Goal: Navigation & Orientation: Find specific page/section

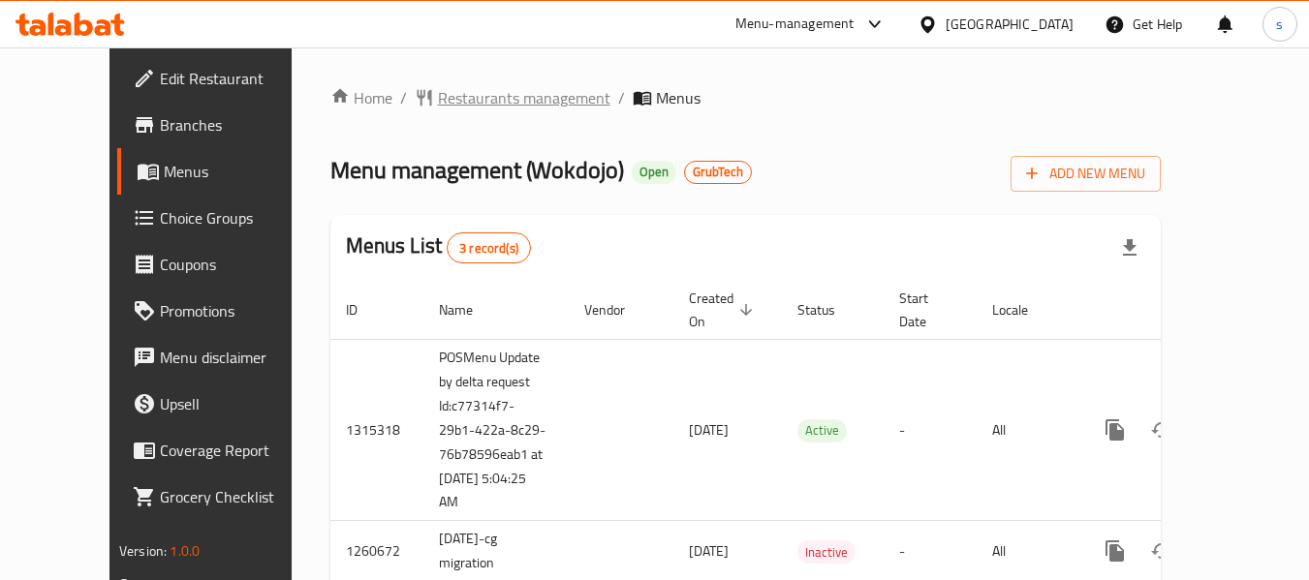
click at [495, 97] on span "Restaurants management" at bounding box center [524, 97] width 172 height 23
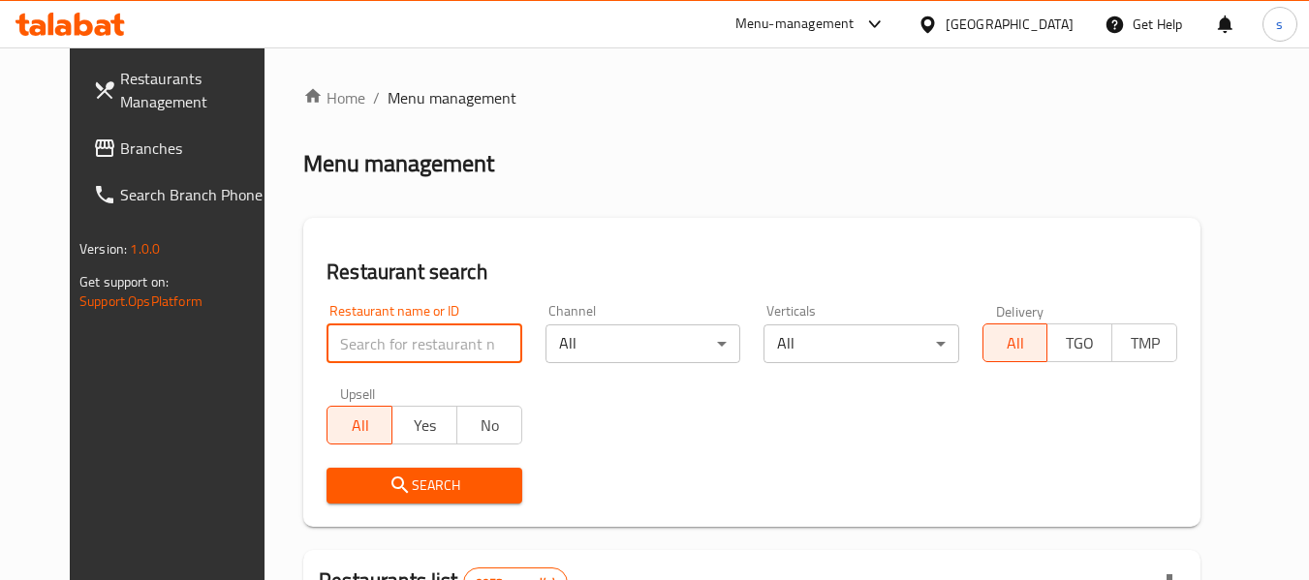
click at [402, 329] on input "search" at bounding box center [424, 344] width 195 height 39
paste input "7669"
type input "7669"
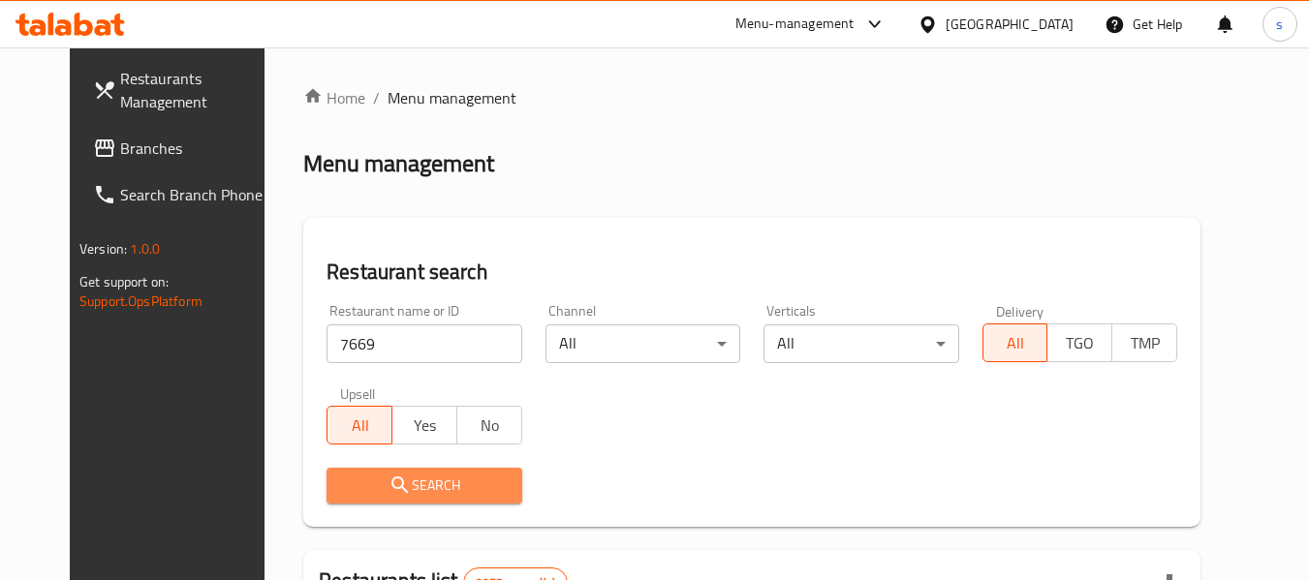
click at [421, 482] on span "Search" at bounding box center [424, 486] width 164 height 24
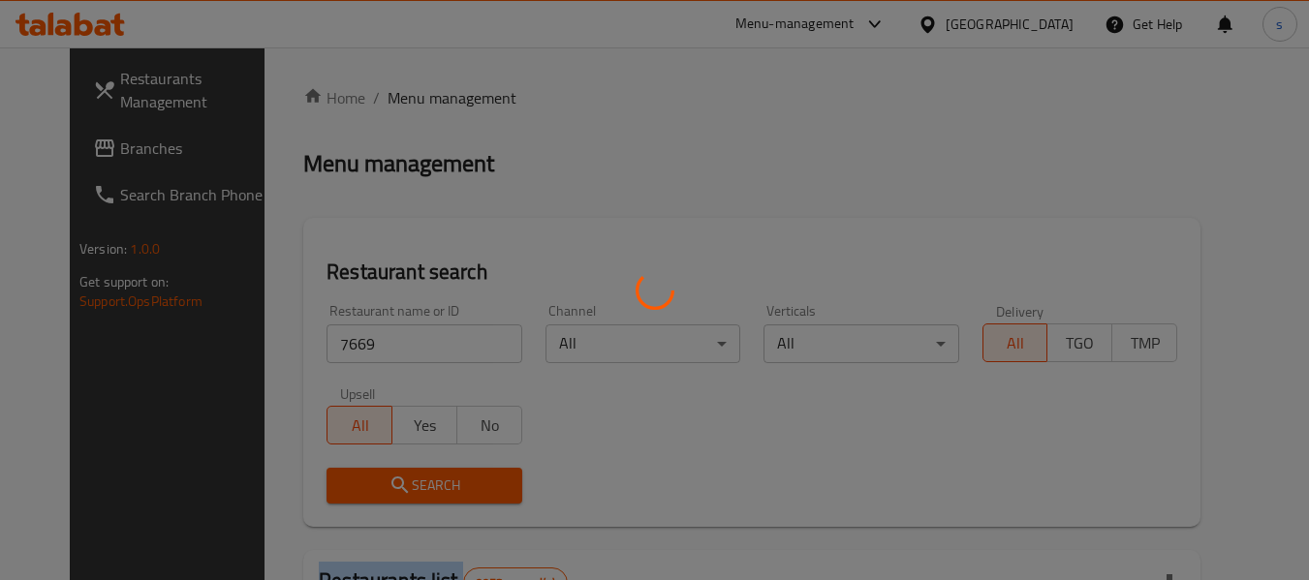
click at [421, 482] on div at bounding box center [654, 290] width 1309 height 580
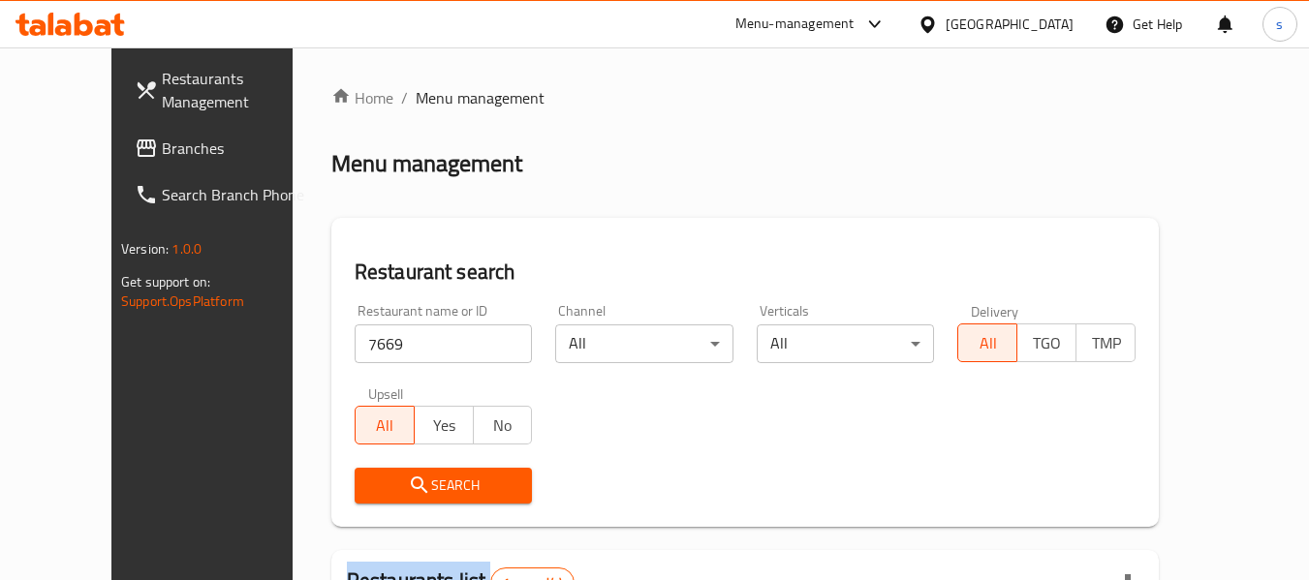
click at [421, 482] on div at bounding box center [654, 290] width 1309 height 580
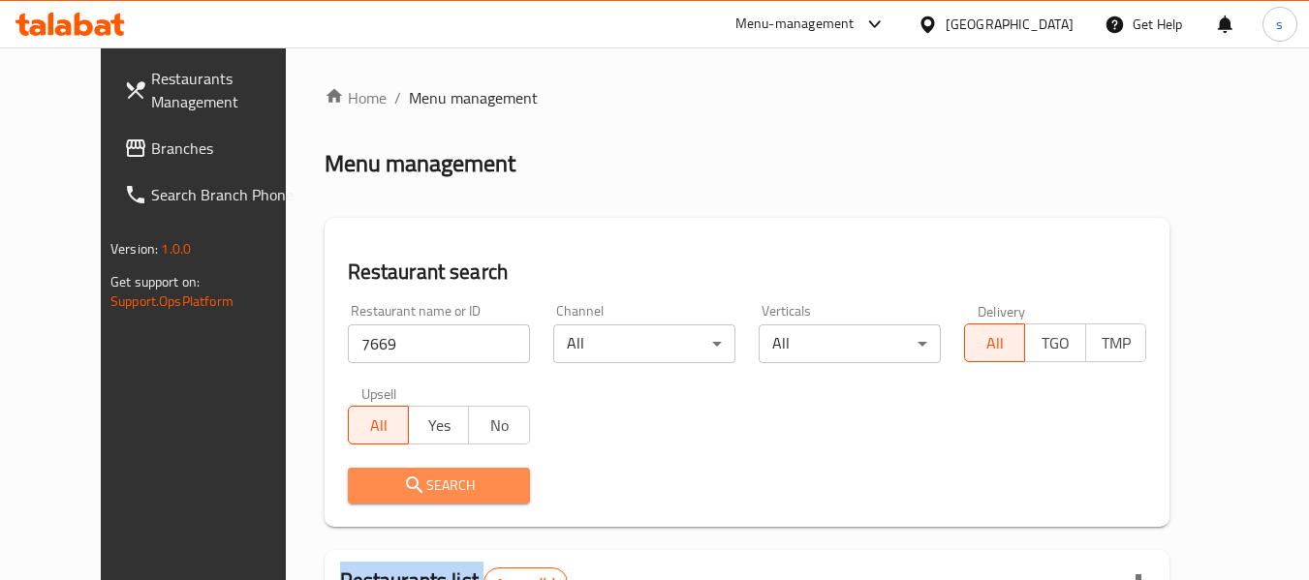
click at [421, 482] on span "Search" at bounding box center [438, 486] width 151 height 24
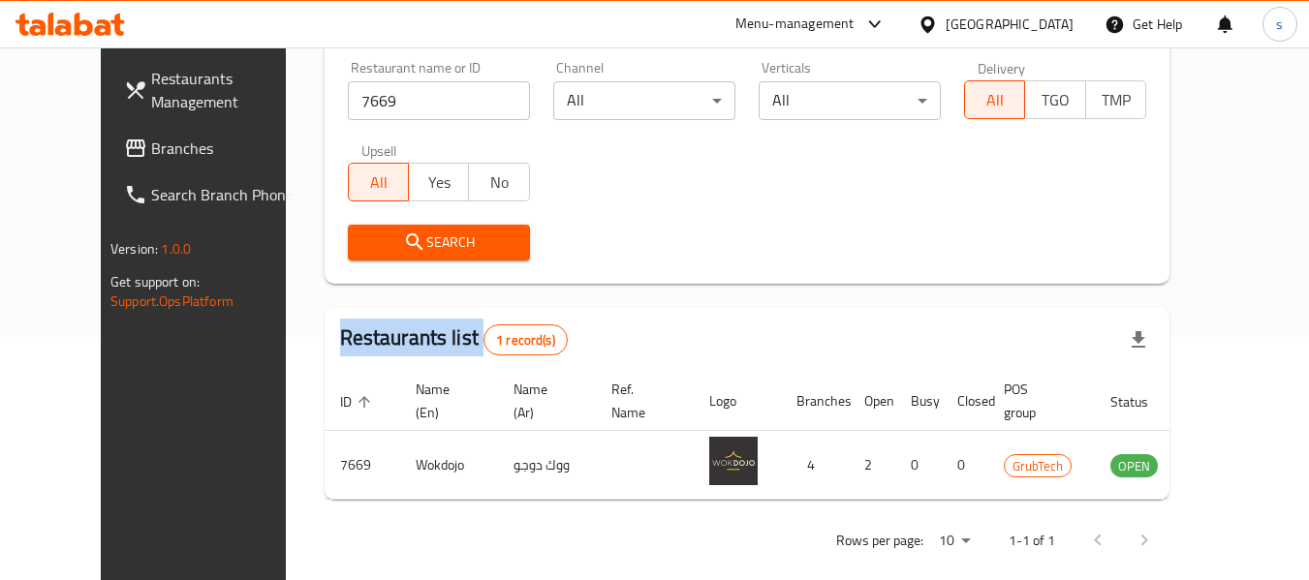
scroll to position [267, 0]
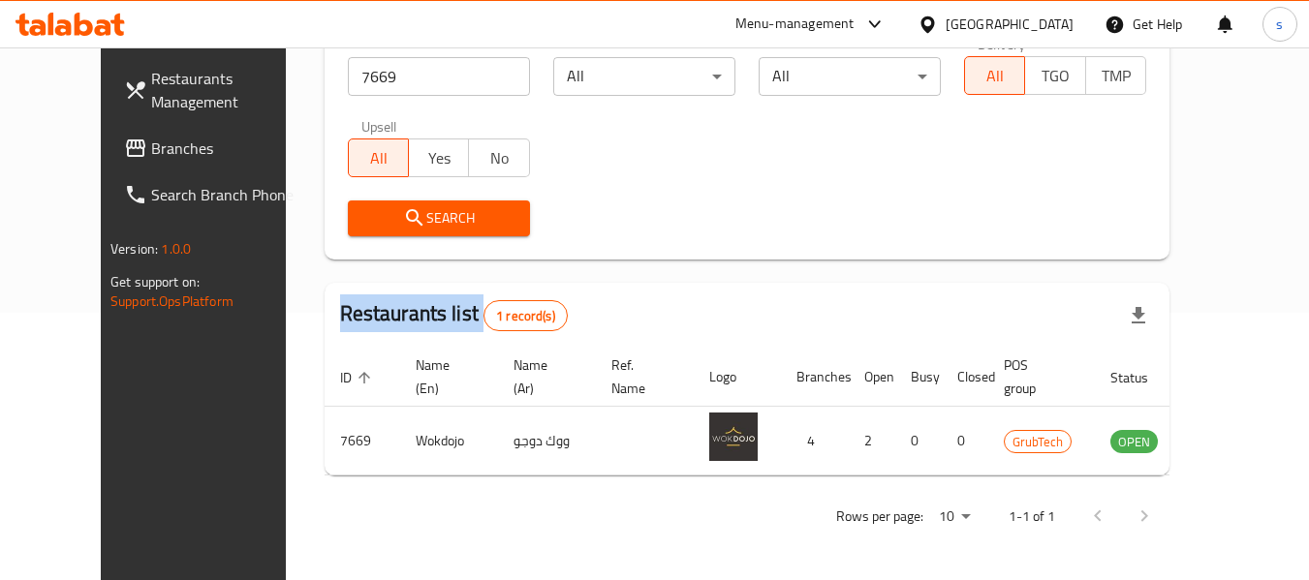
click at [122, 492] on div "Restaurants Management Branches Search Branch Phone Version: 1.0.0 Get support …" at bounding box center [210, 337] width 219 height 580
click at [151, 148] on span "Branches" at bounding box center [227, 148] width 153 height 23
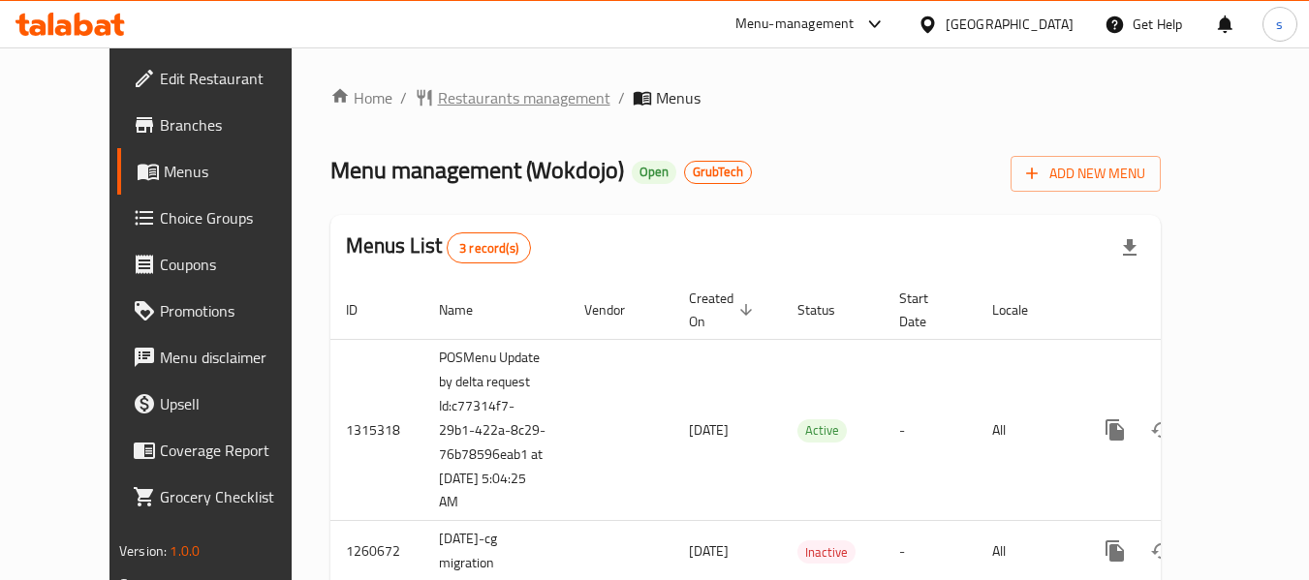
click at [487, 101] on span "Restaurants management" at bounding box center [524, 97] width 172 height 23
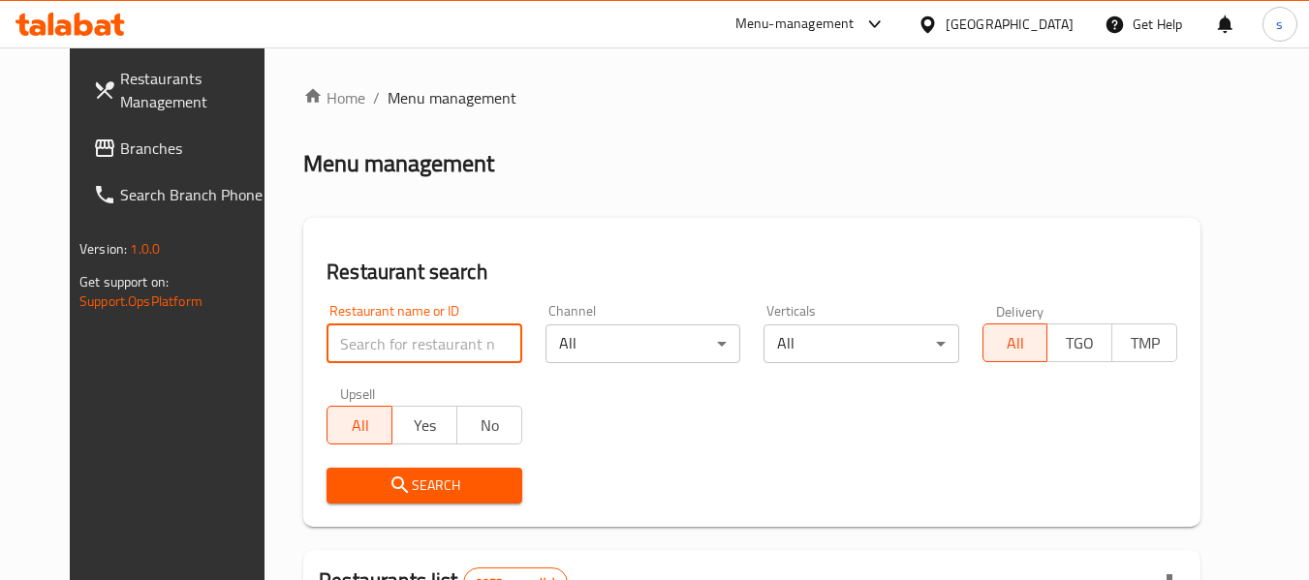
click at [360, 331] on input "search" at bounding box center [424, 344] width 195 height 39
paste input "7669"
type input "7669"
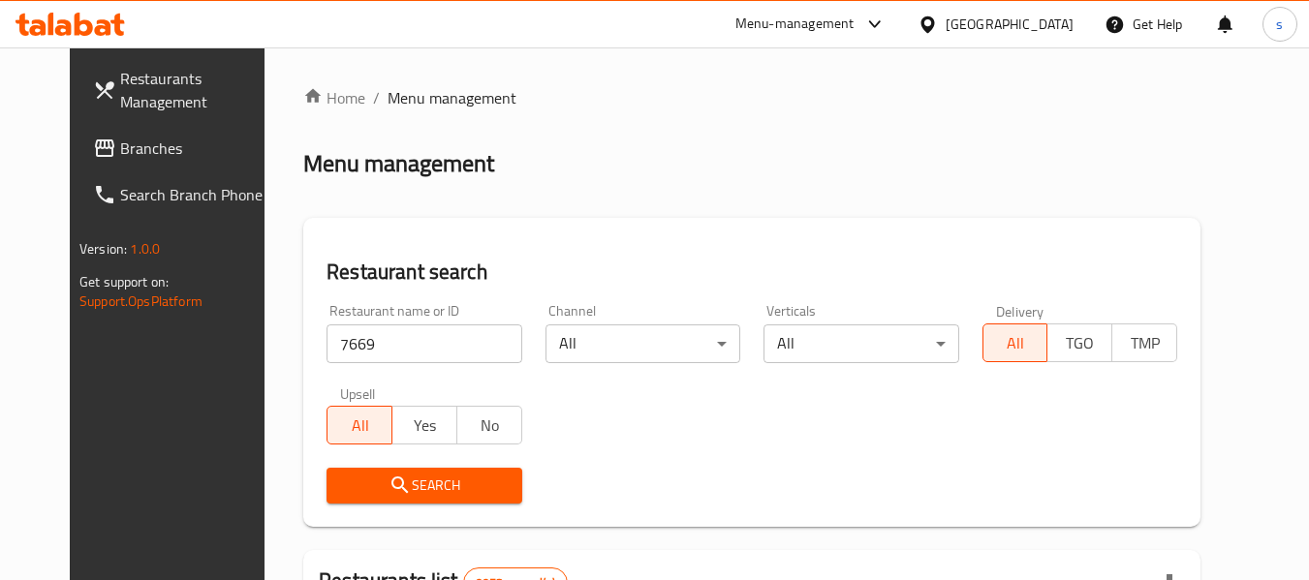
click at [388, 484] on span "Search" at bounding box center [424, 486] width 164 height 24
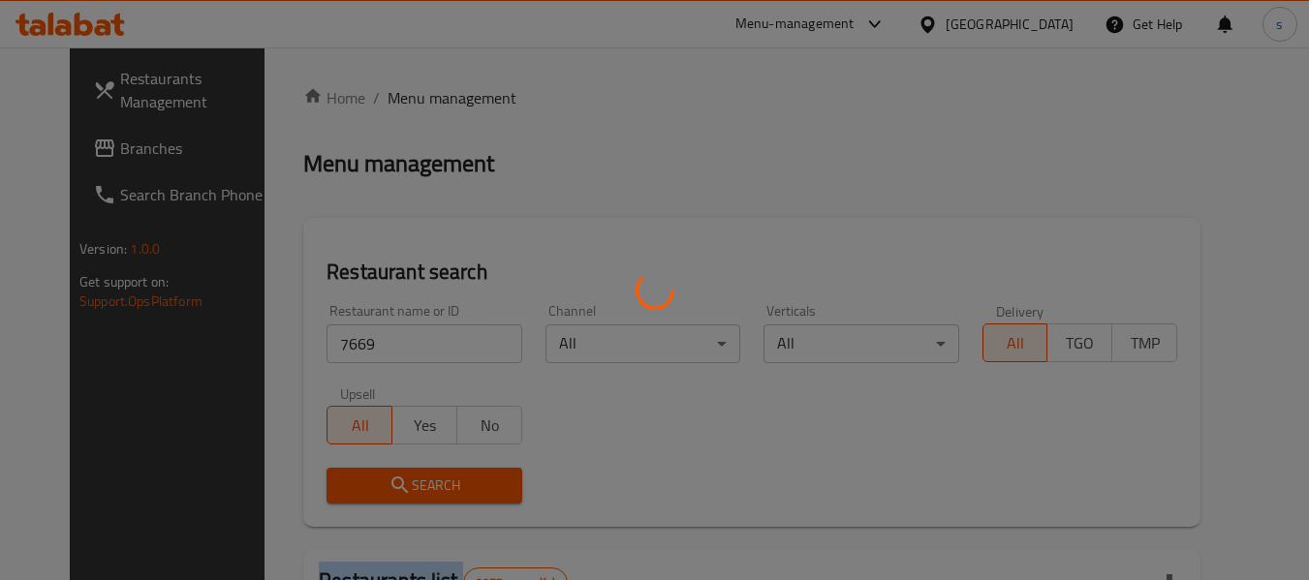
click at [388, 484] on div at bounding box center [654, 290] width 1309 height 580
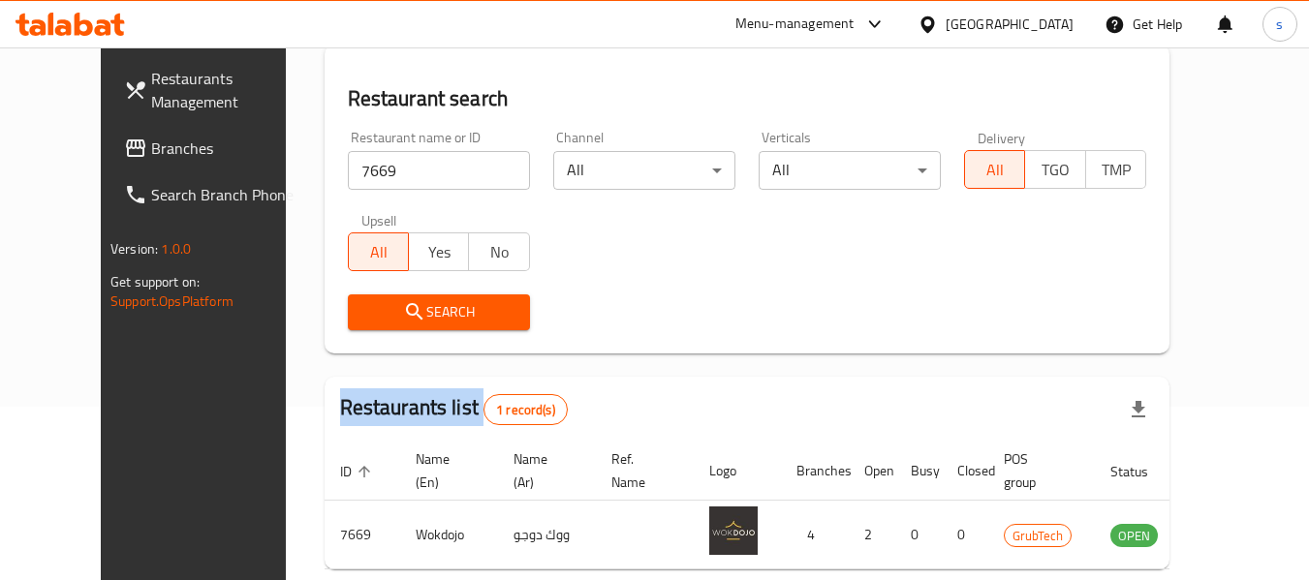
scroll to position [267, 0]
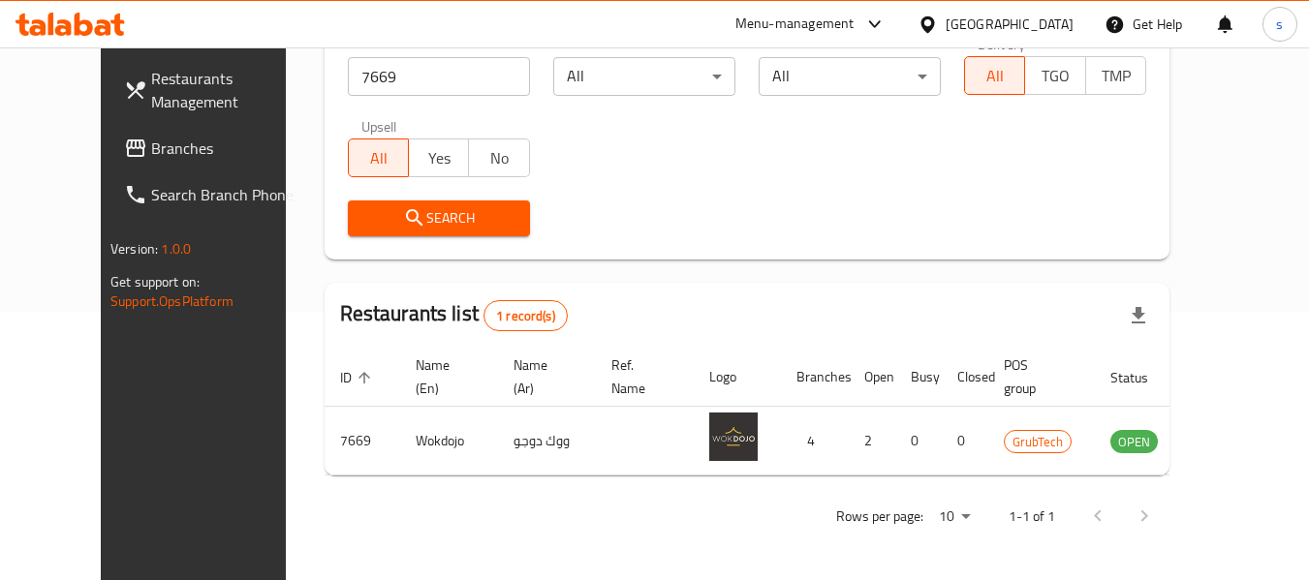
click at [140, 471] on div "Restaurants Management Branches Search Branch Phone Version: 1.0.0 Get support …" at bounding box center [210, 337] width 219 height 580
click at [151, 138] on span "Branches" at bounding box center [227, 148] width 153 height 23
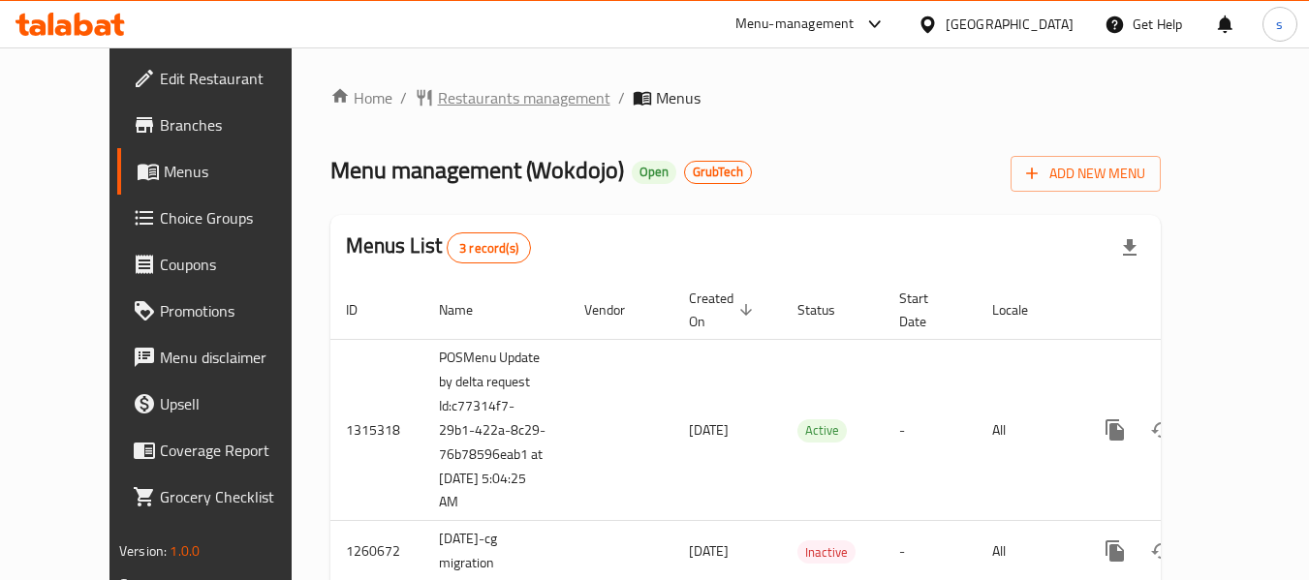
click at [490, 96] on span "Restaurants management" at bounding box center [524, 97] width 172 height 23
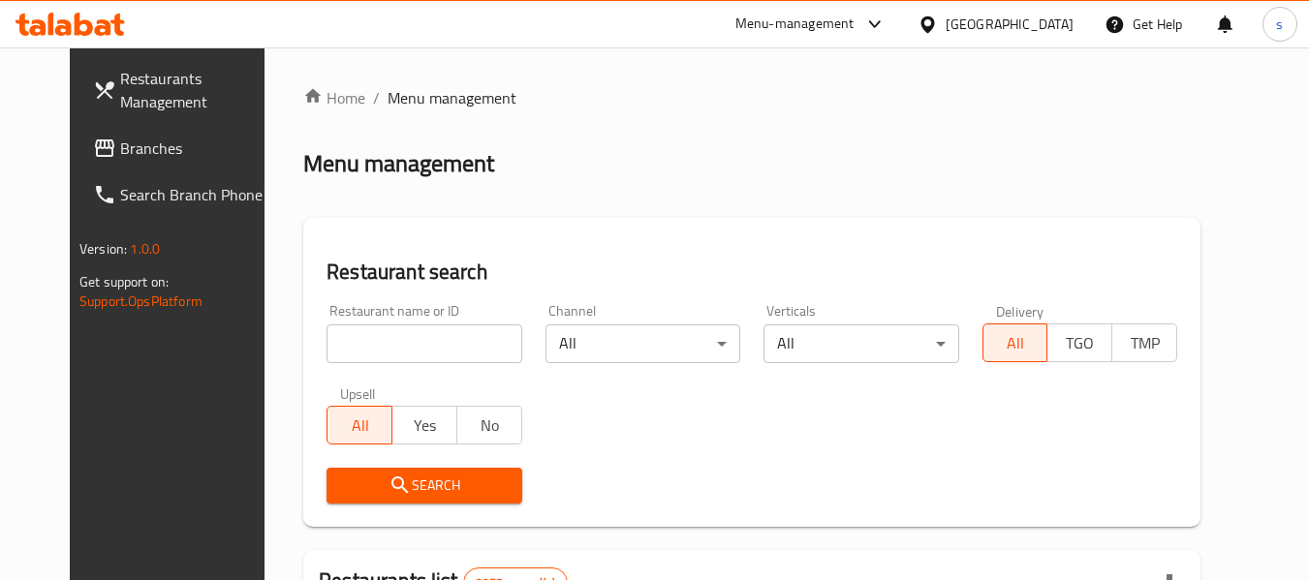
click at [424, 335] on input "search" at bounding box center [424, 344] width 195 height 39
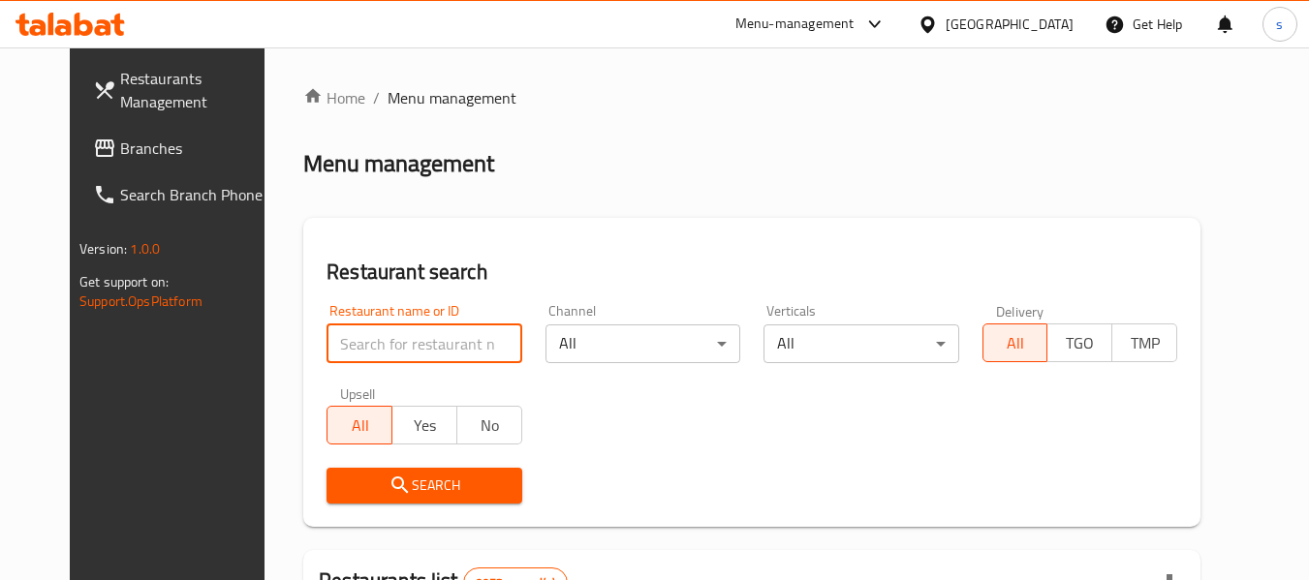
paste input "7669"
type input "7669"
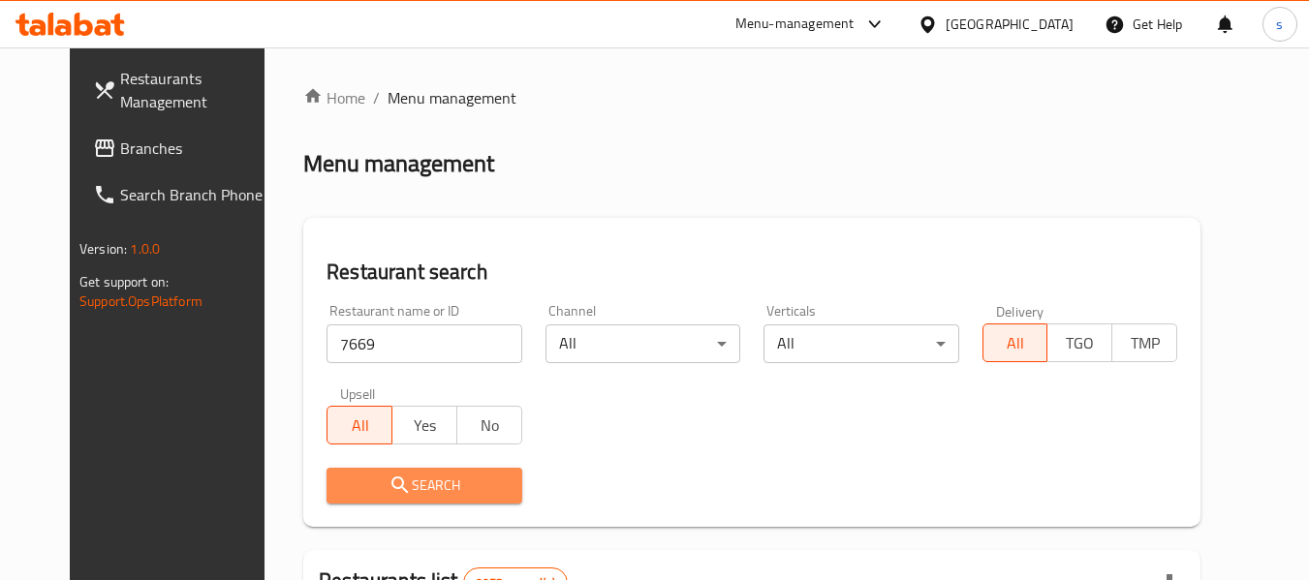
click at [399, 488] on span "Search" at bounding box center [424, 486] width 164 height 24
click at [399, 488] on div at bounding box center [654, 290] width 1309 height 580
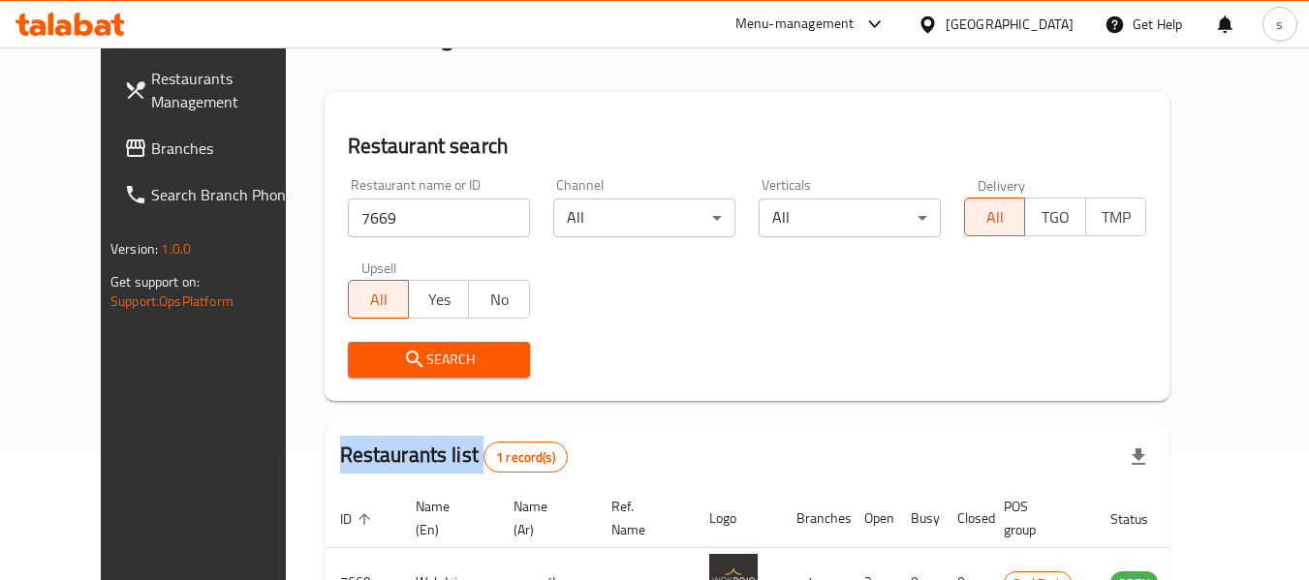
scroll to position [214, 0]
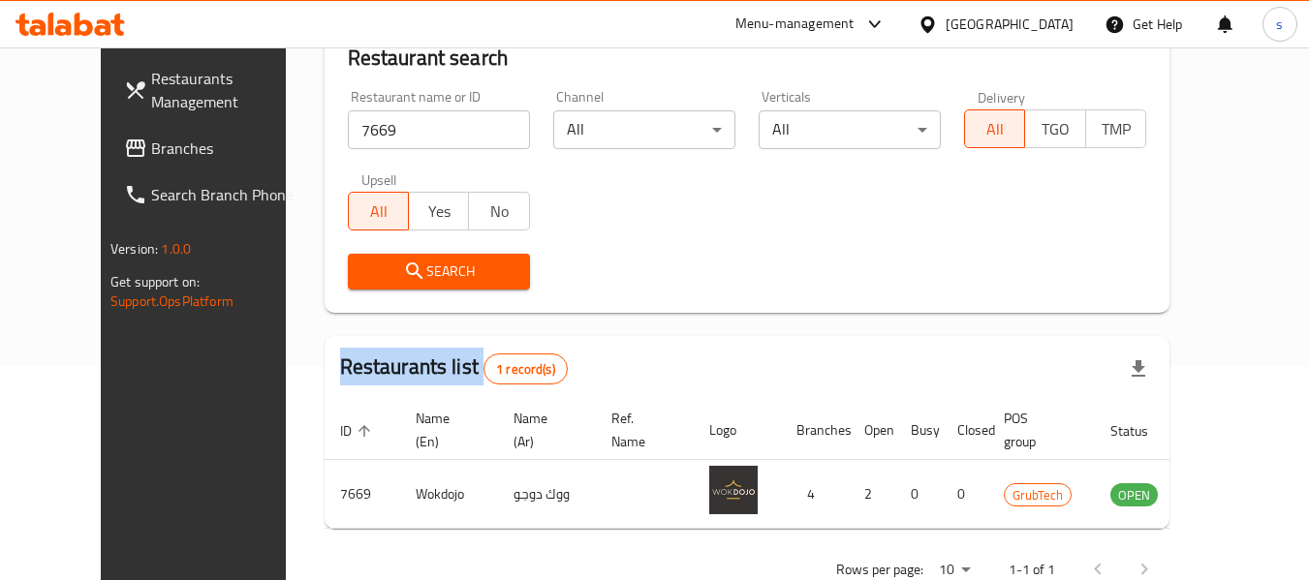
click at [934, 26] on icon at bounding box center [928, 24] width 14 height 16
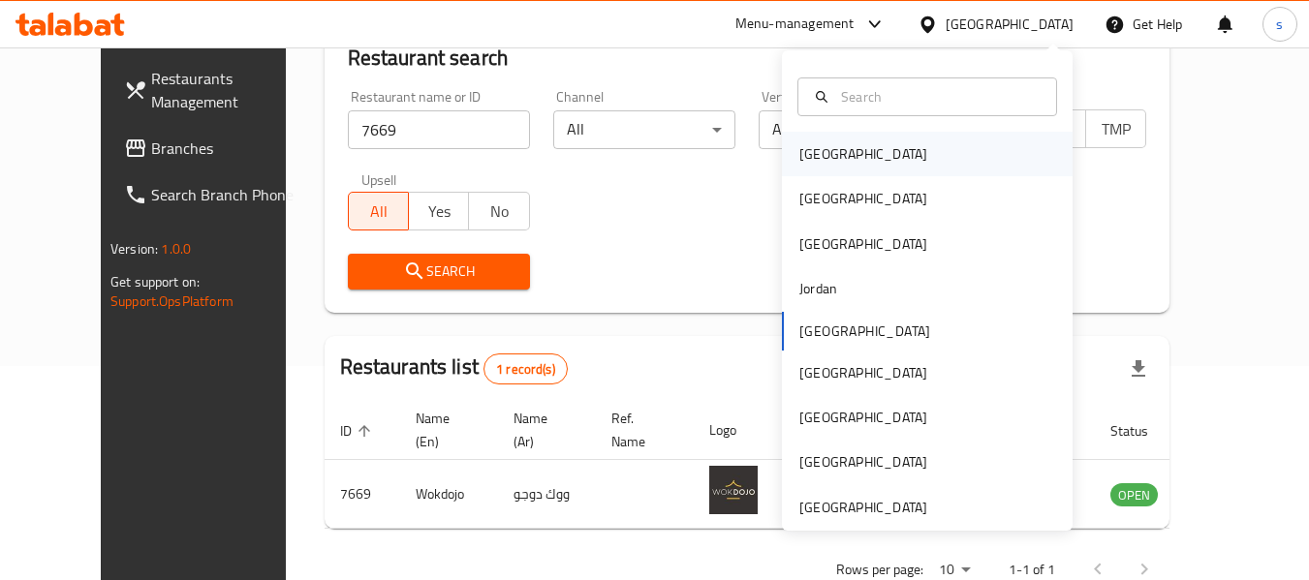
click at [819, 163] on div "Bahrain" at bounding box center [863, 153] width 128 height 21
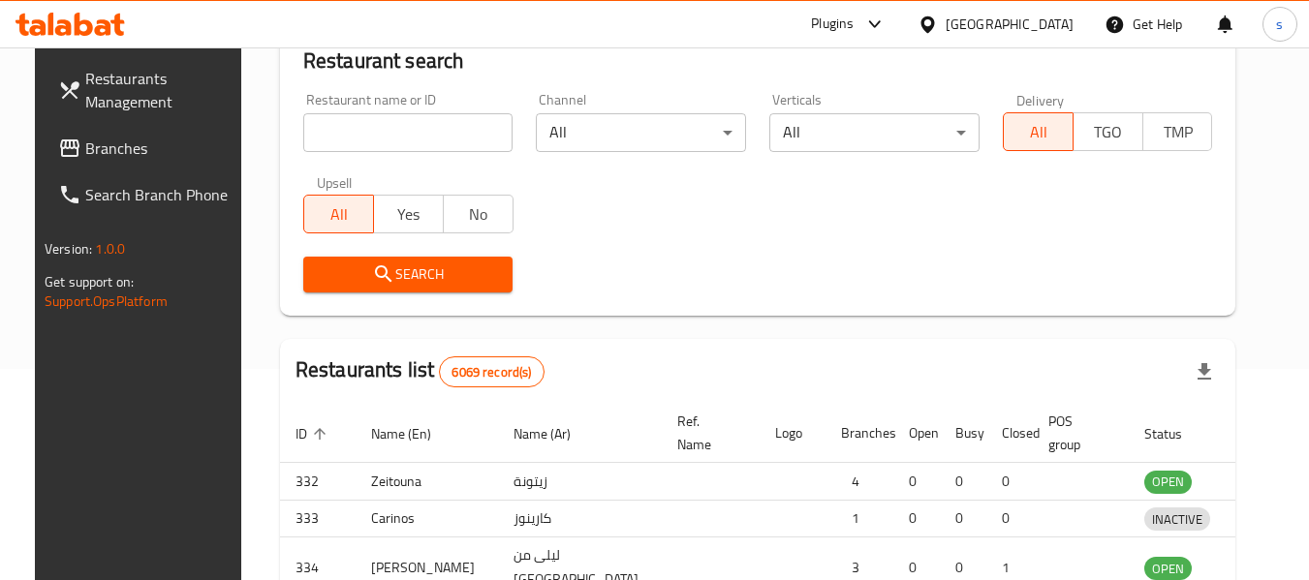
scroll to position [214, 0]
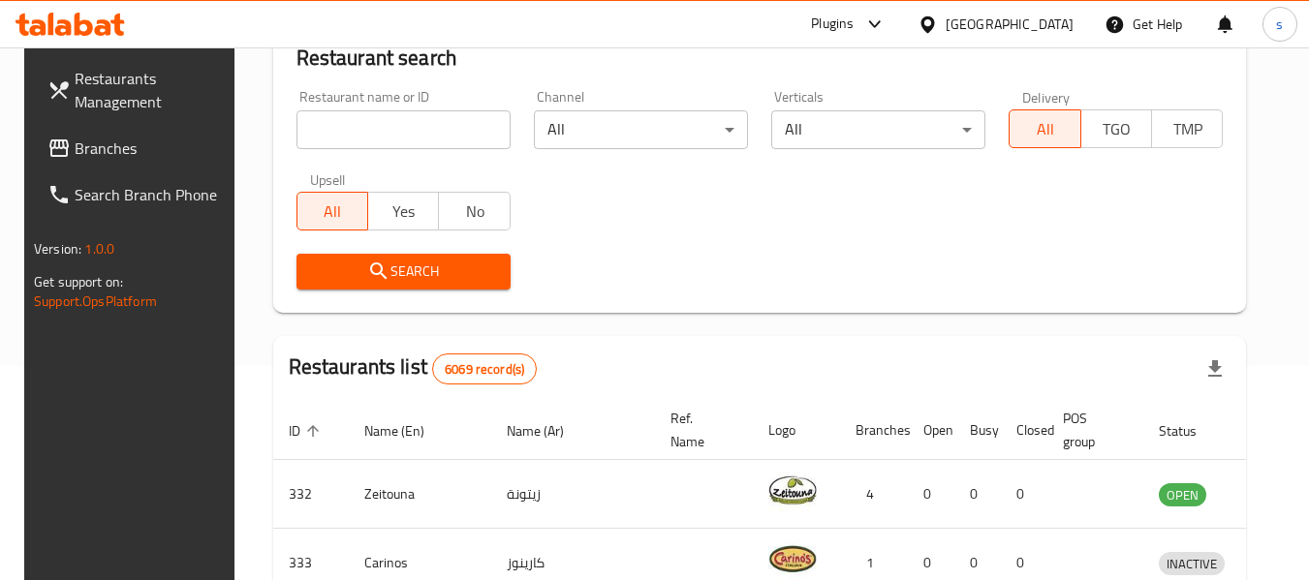
click at [130, 157] on span "Branches" at bounding box center [151, 148] width 153 height 23
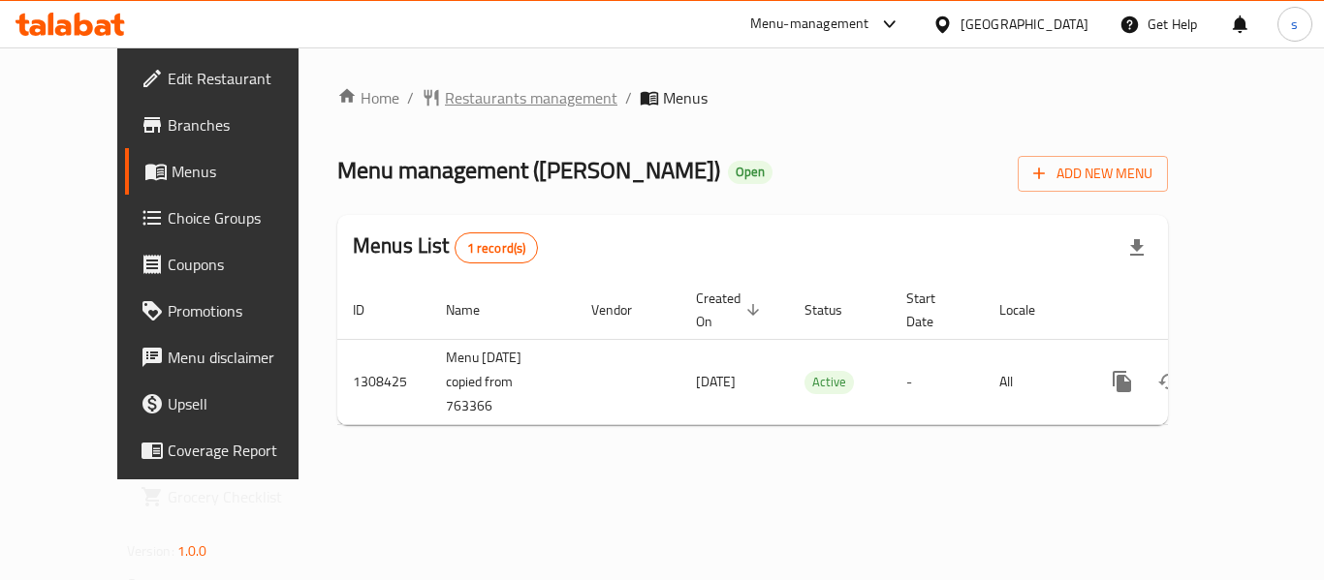
click at [493, 99] on span "Restaurants management" at bounding box center [531, 97] width 172 height 23
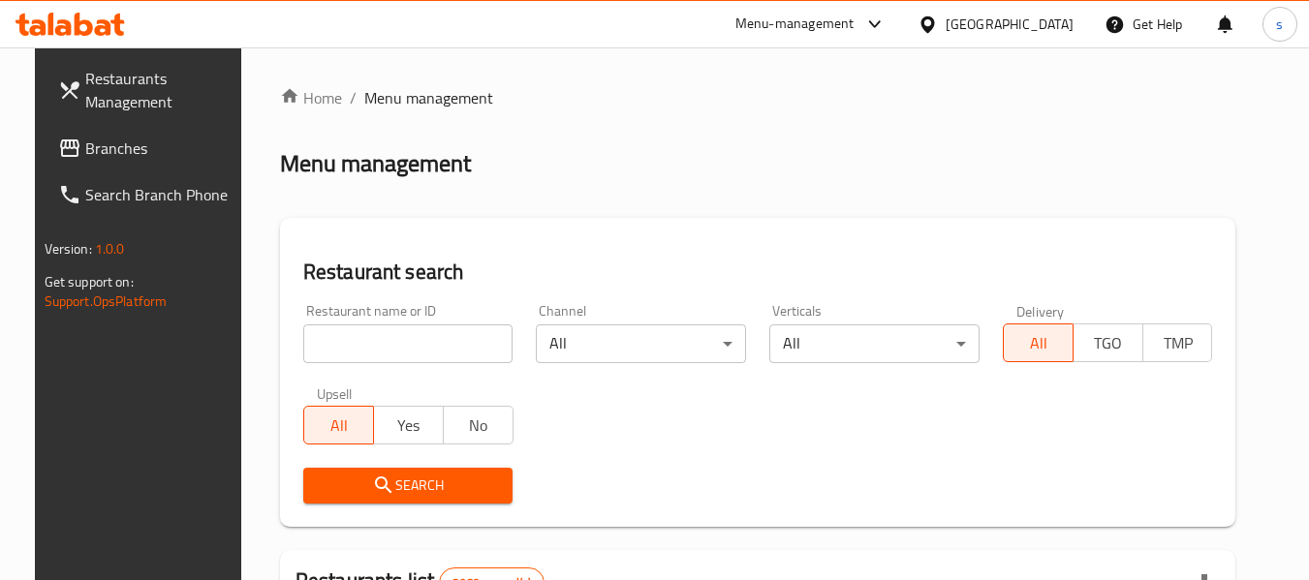
click at [368, 344] on input "search" at bounding box center [408, 344] width 210 height 39
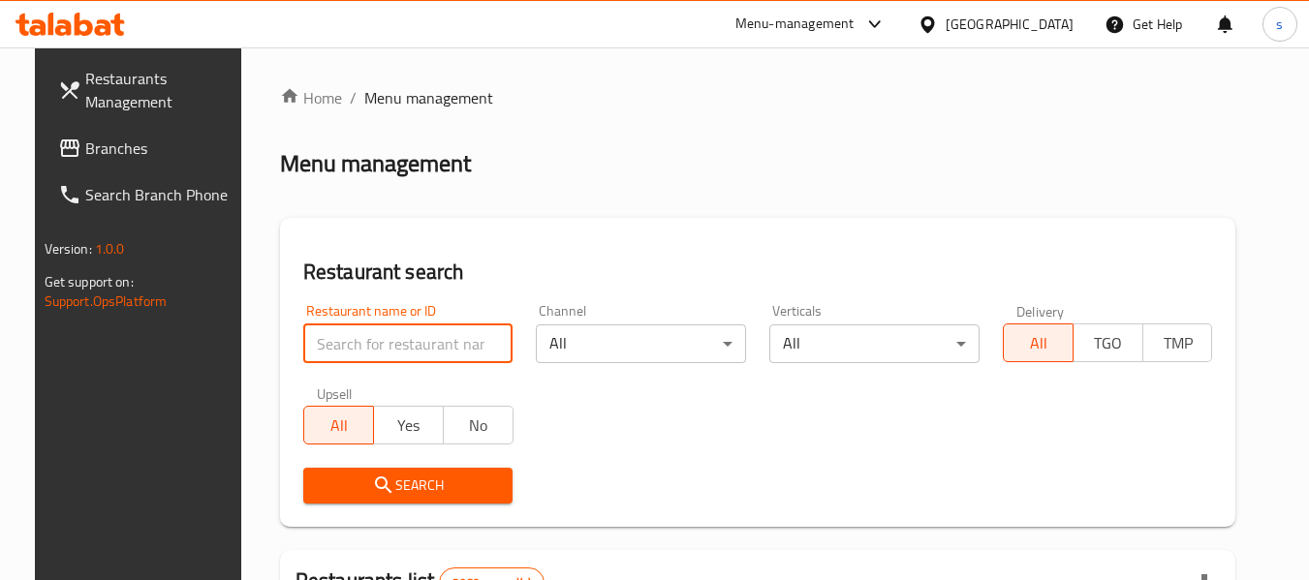
paste input "704883"
type input "704883"
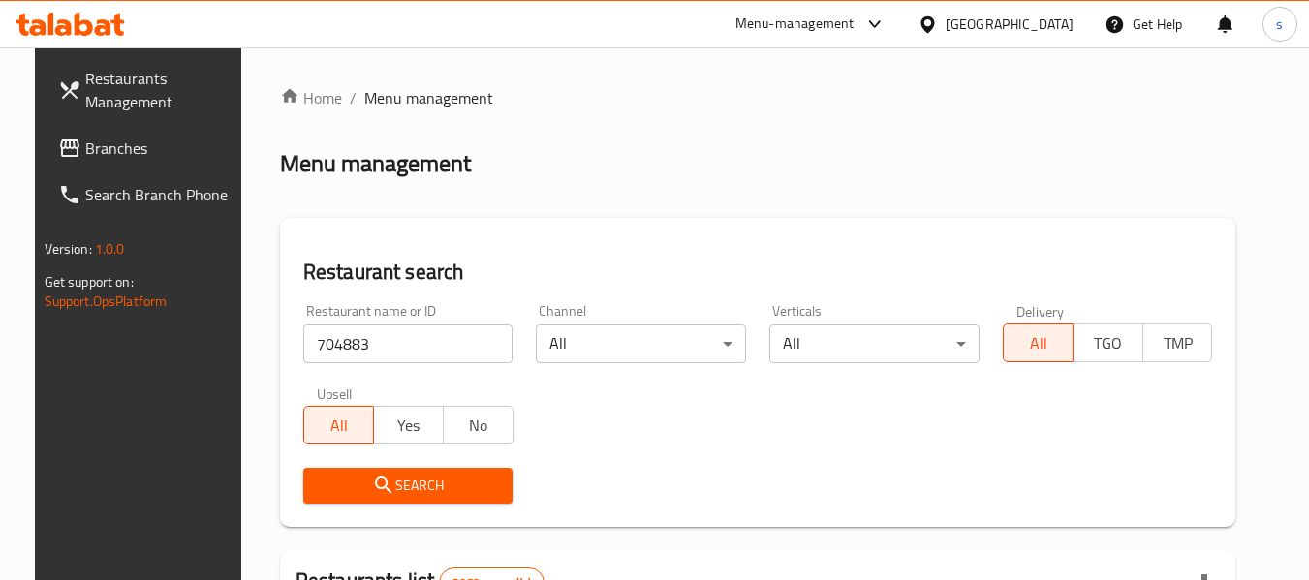
click at [378, 490] on icon "submit" at bounding box center [383, 485] width 23 height 23
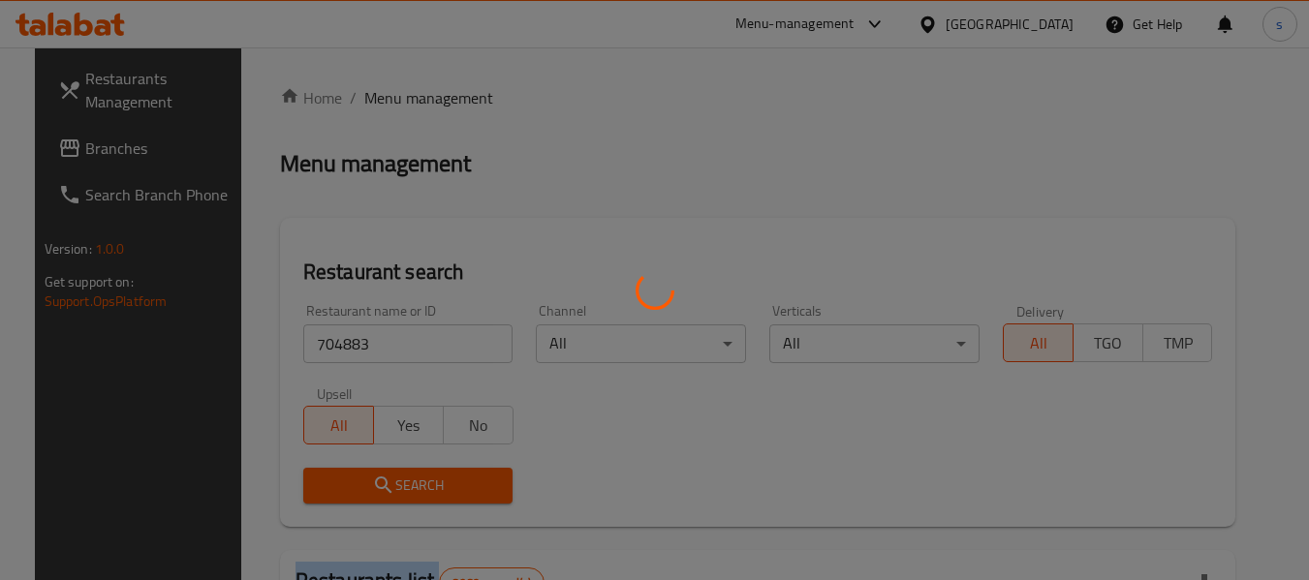
click at [378, 490] on div at bounding box center [654, 290] width 1309 height 580
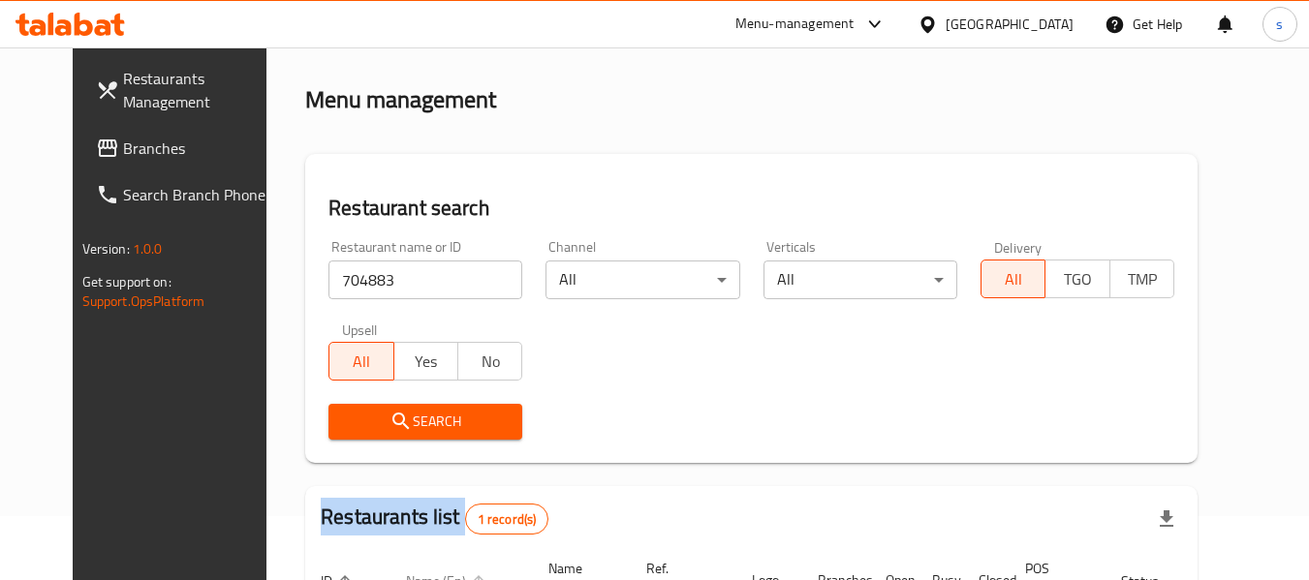
scroll to position [260, 0]
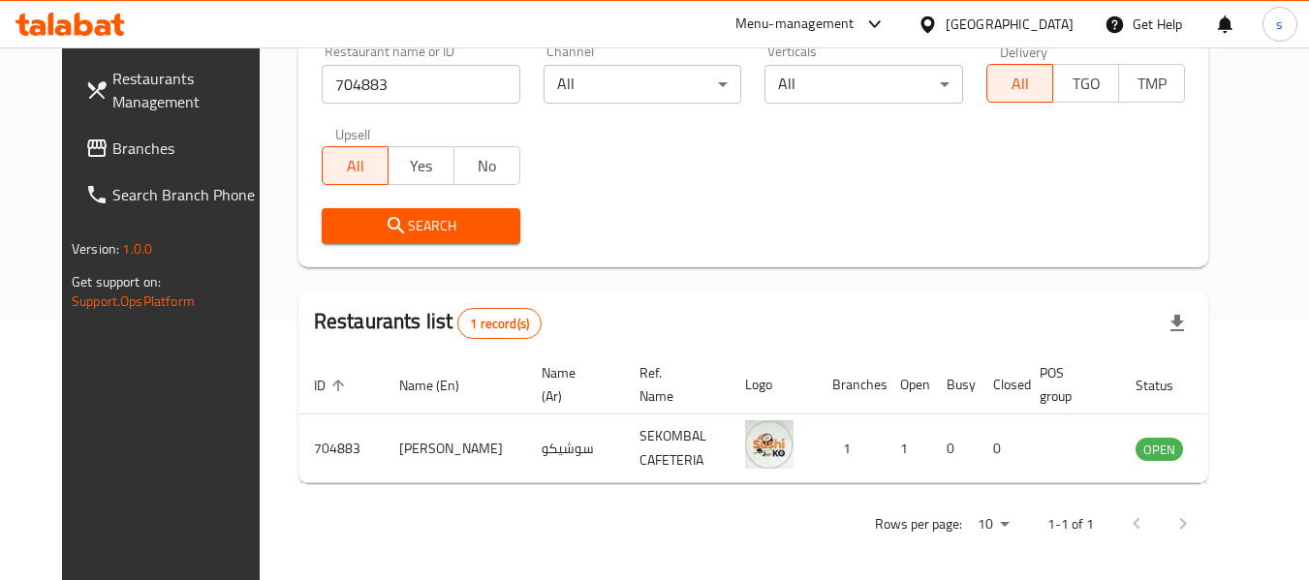
click at [173, 20] on div "Menu-management Bahrain Get Help s" at bounding box center [654, 24] width 1309 height 47
click at [172, 146] on span "Branches" at bounding box center [188, 148] width 153 height 23
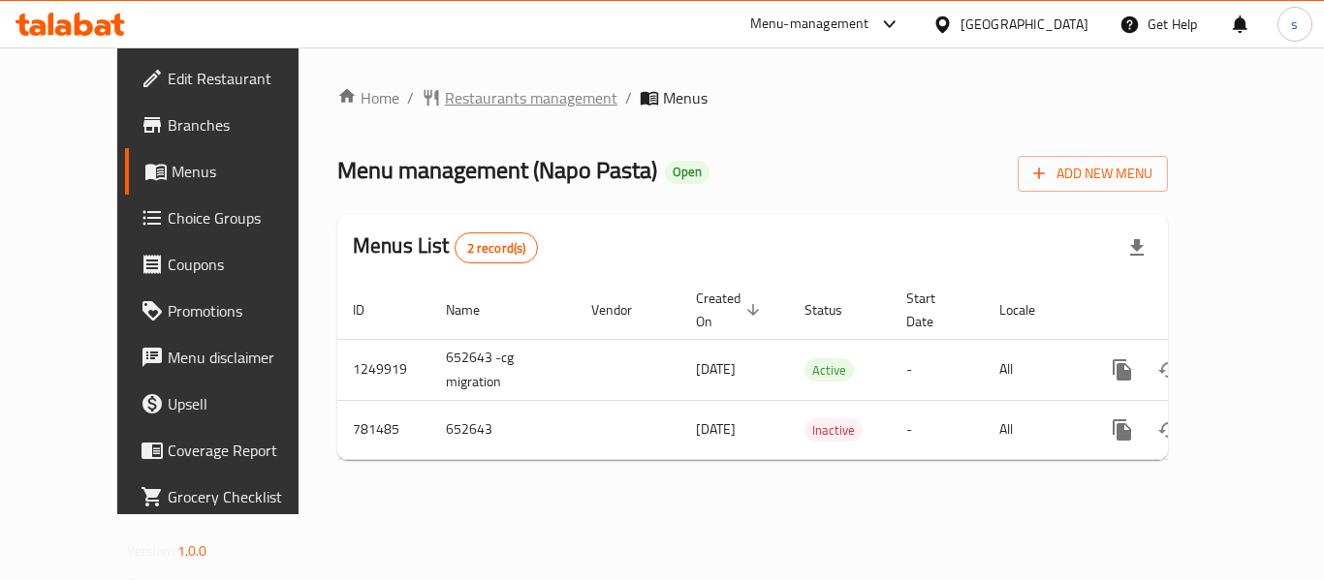
click at [445, 100] on span "Restaurants management" at bounding box center [531, 97] width 172 height 23
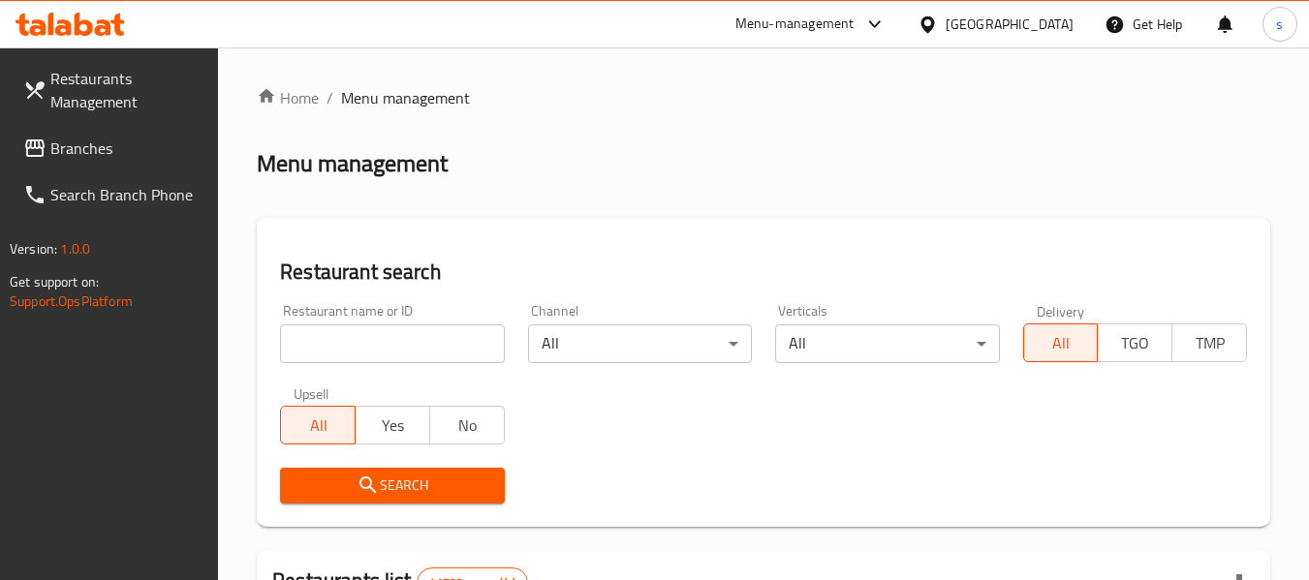
click at [371, 340] on input "search" at bounding box center [392, 344] width 224 height 39
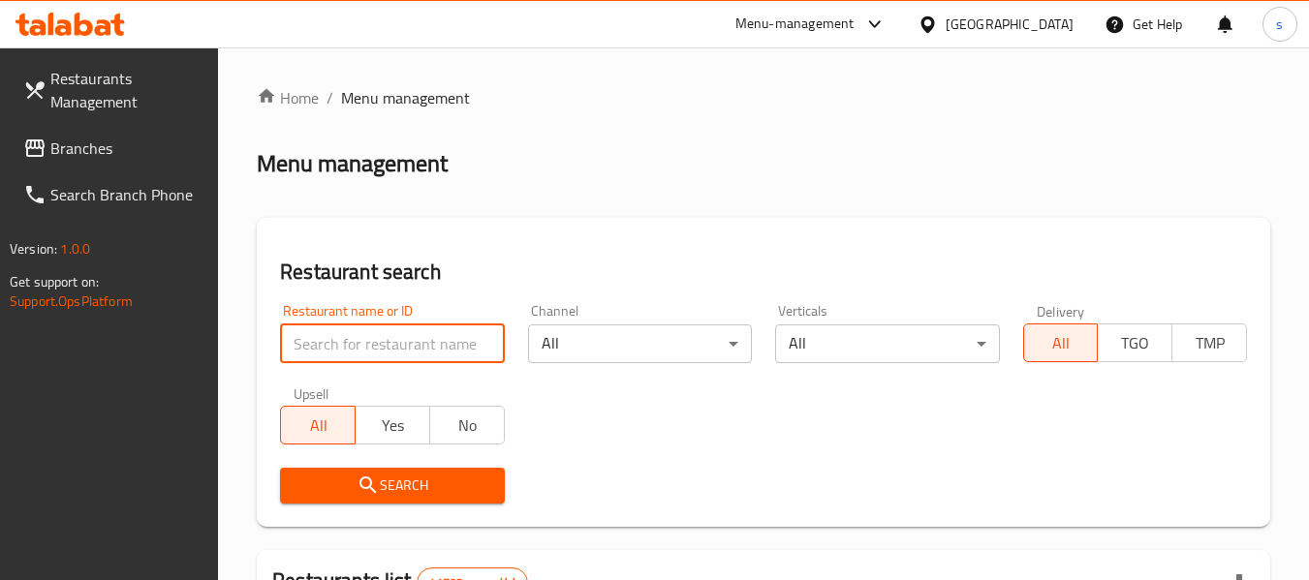
paste input "652643"
type input "652643"
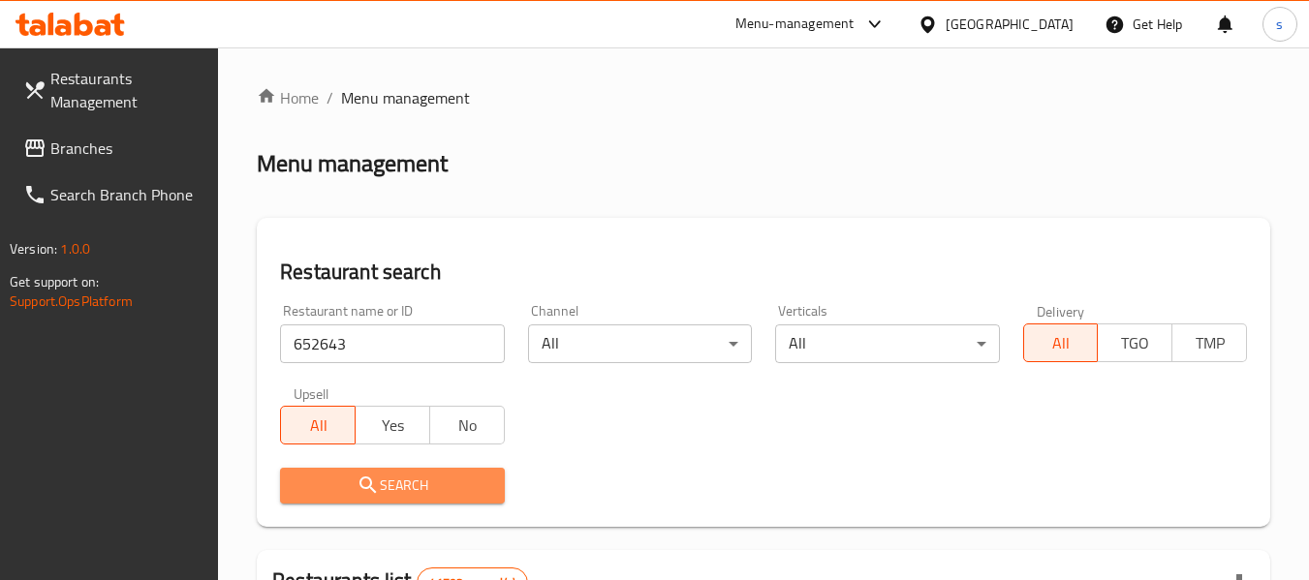
click at [418, 499] on button "Search" at bounding box center [392, 486] width 224 height 36
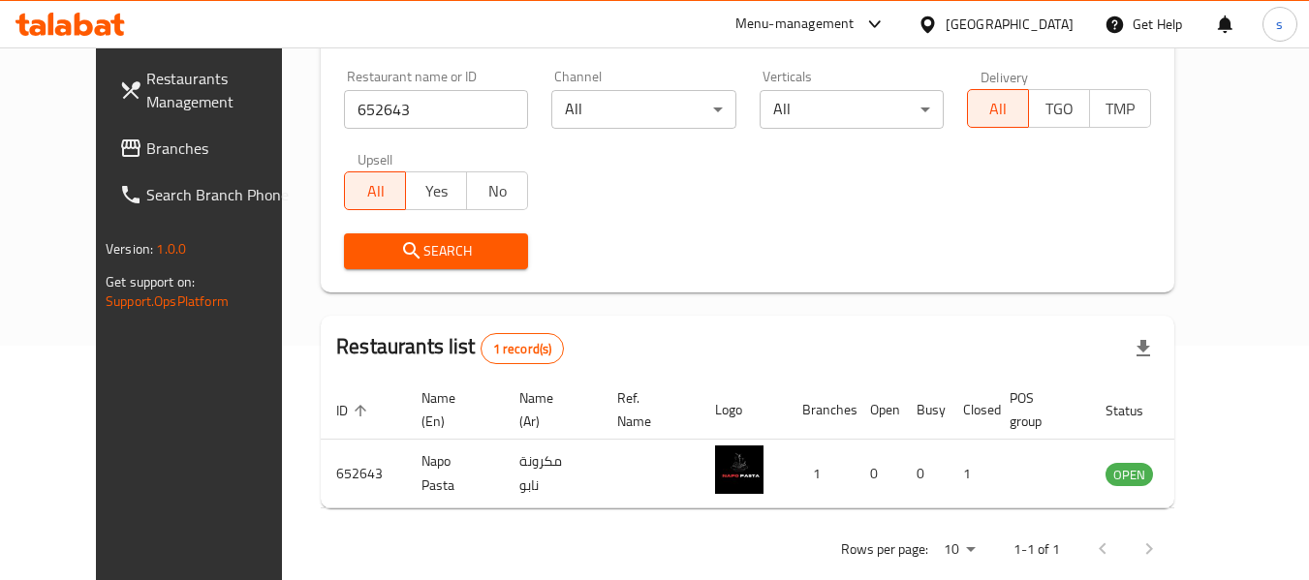
scroll to position [236, 0]
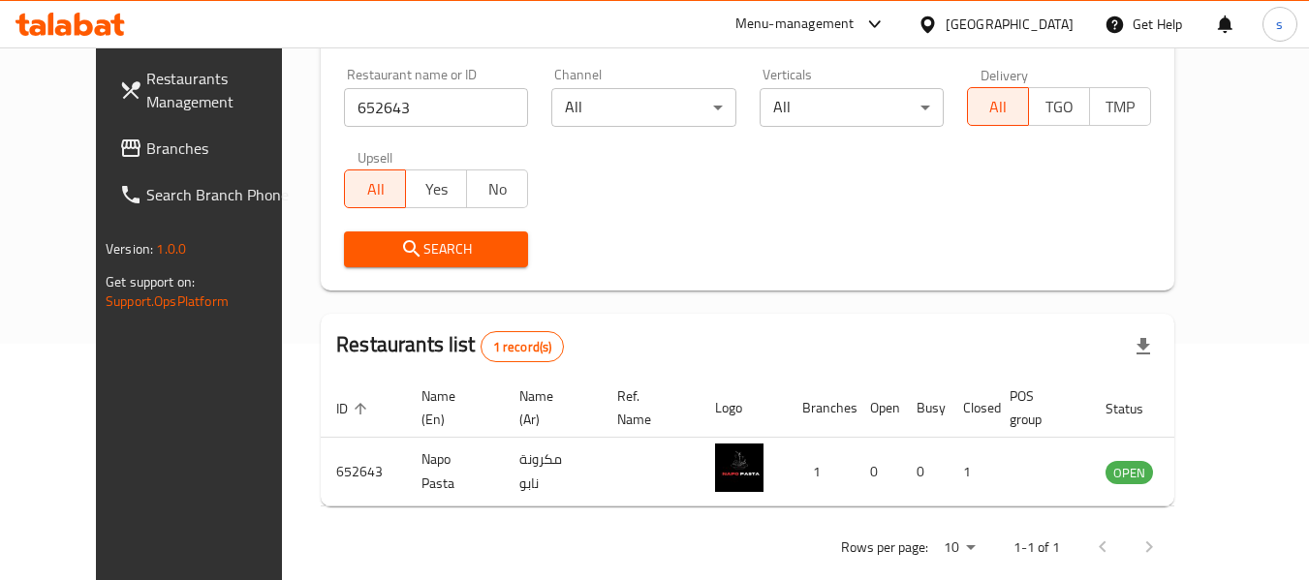
click at [223, 36] on div "Menu-management United Arab Emirates Get Help s" at bounding box center [654, 24] width 1309 height 47
click at [150, 146] on span "Branches" at bounding box center [222, 148] width 153 height 23
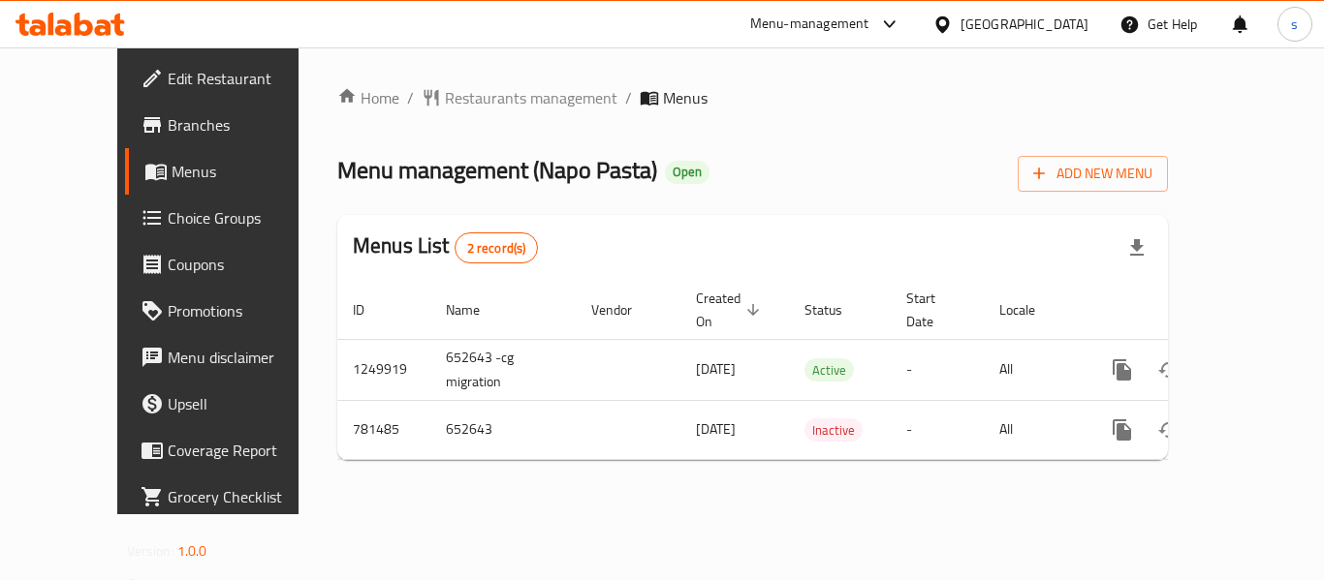
click at [757, 127] on div "Home / Restaurants management / Menus Menu management ( Napo Pasta ) Open Add N…" at bounding box center [752, 281] width 830 height 390
click at [501, 102] on span "Restaurants management" at bounding box center [531, 97] width 172 height 23
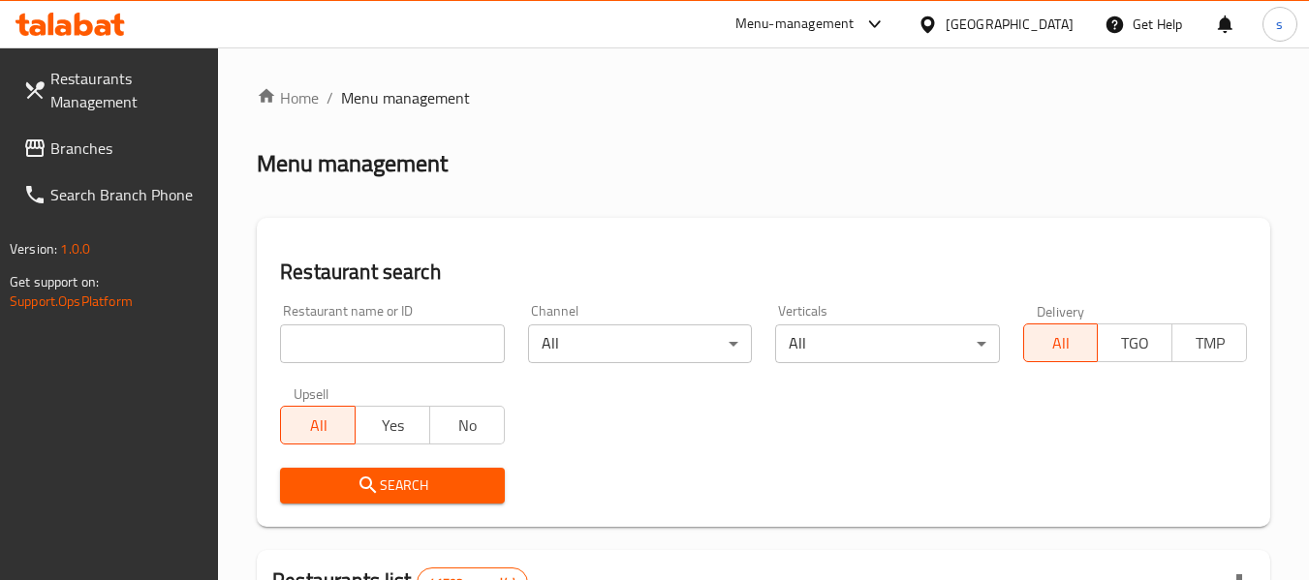
click at [438, 345] on input "search" at bounding box center [392, 344] width 224 height 39
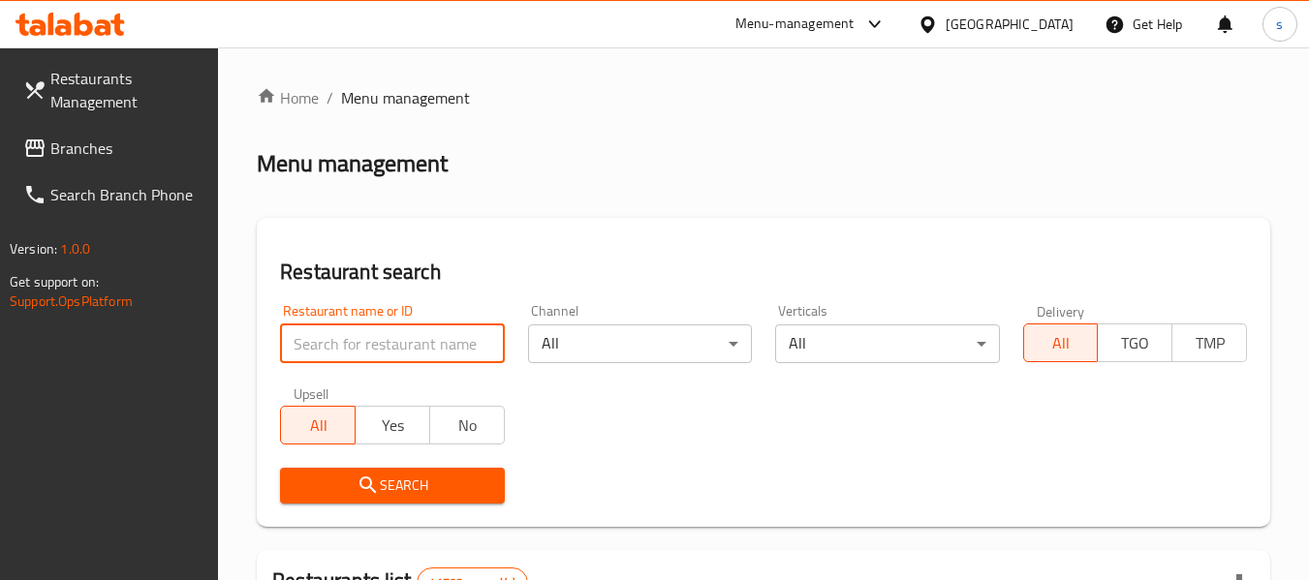
paste input "652643"
type input "652643"
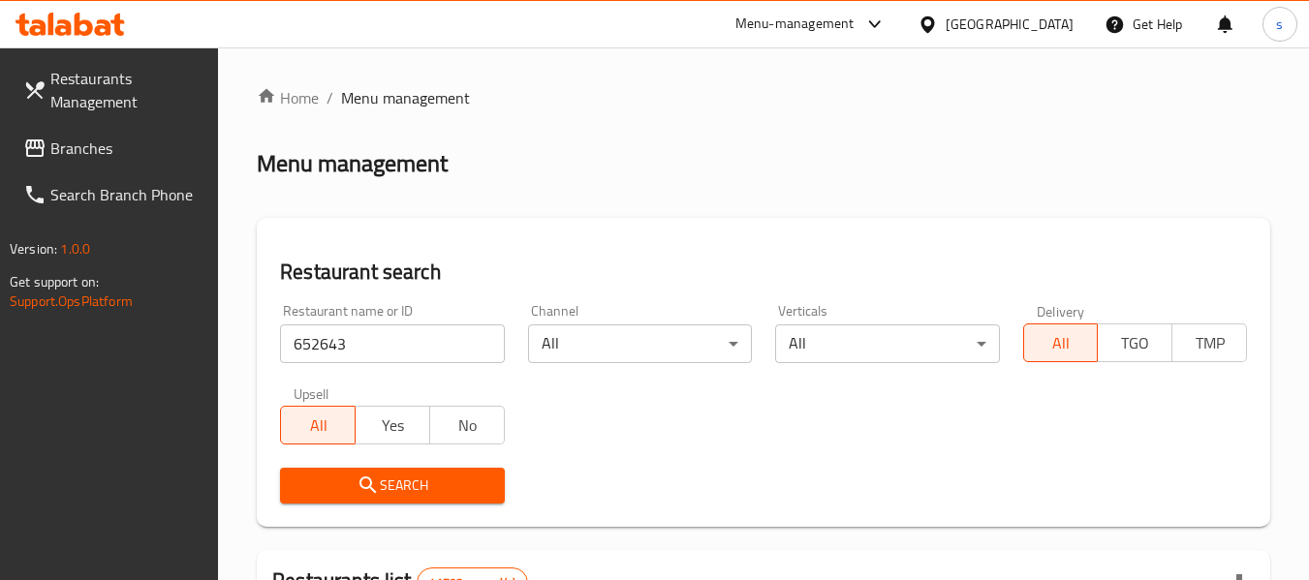
click at [453, 472] on button "Search" at bounding box center [392, 486] width 224 height 36
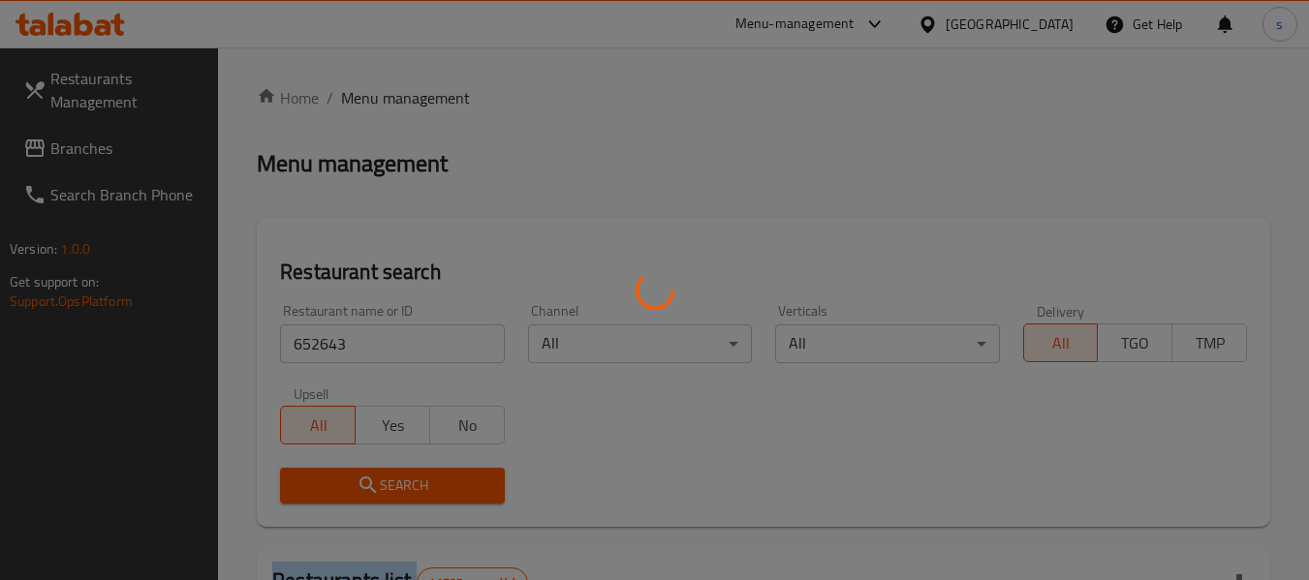
click at [453, 472] on div at bounding box center [654, 290] width 1309 height 580
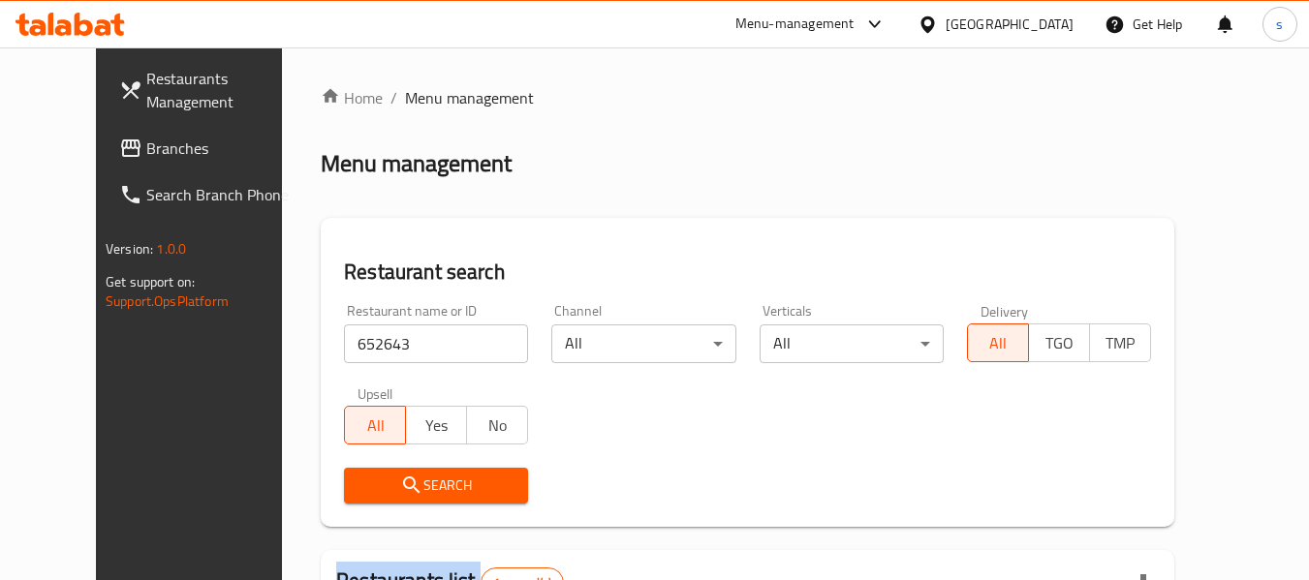
click at [146, 143] on span "Branches" at bounding box center [222, 148] width 153 height 23
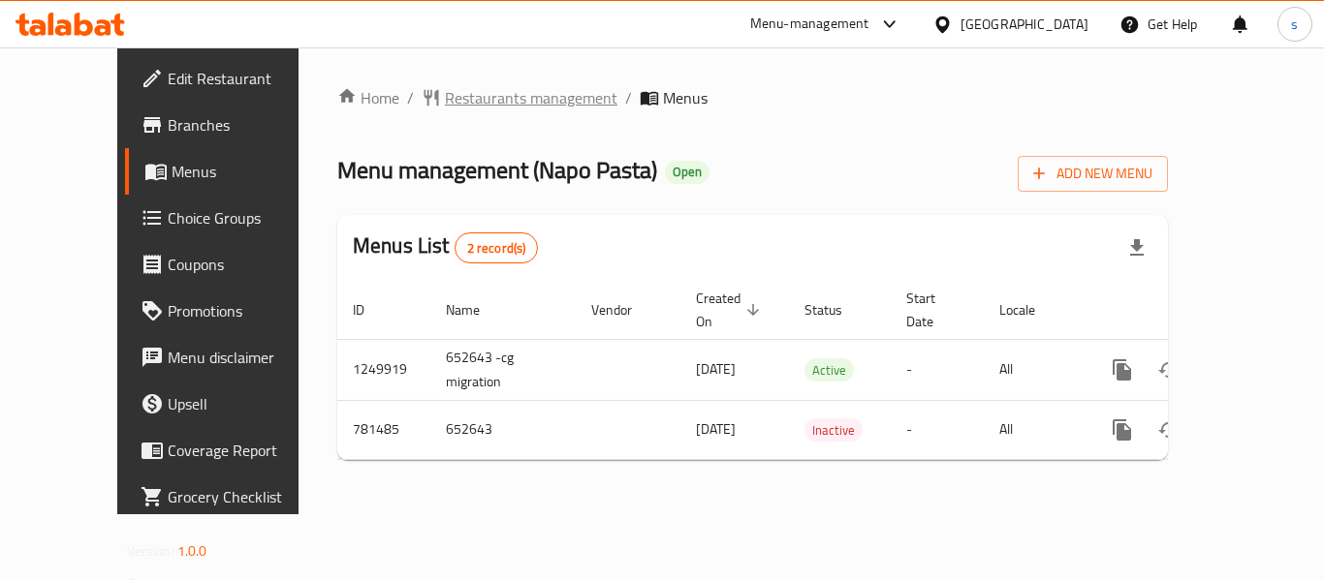
click at [516, 108] on span "Restaurants management" at bounding box center [531, 97] width 172 height 23
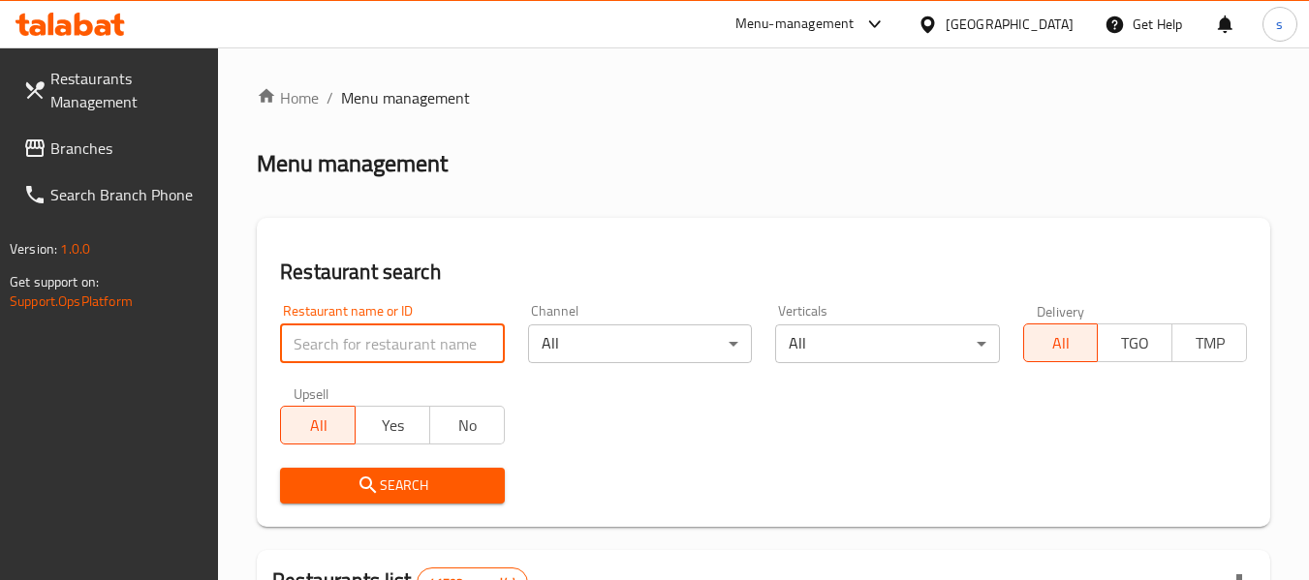
click at [390, 340] on input "search" at bounding box center [392, 344] width 224 height 39
paste input "652643"
type input "652643"
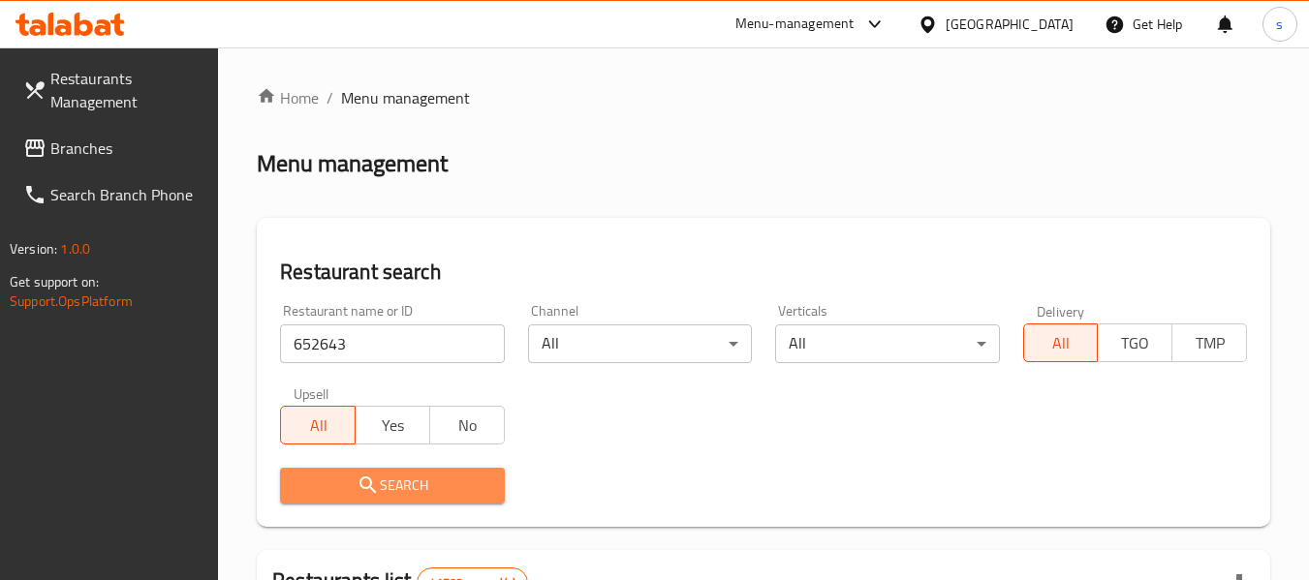
click at [391, 491] on span "Search" at bounding box center [392, 486] width 193 height 24
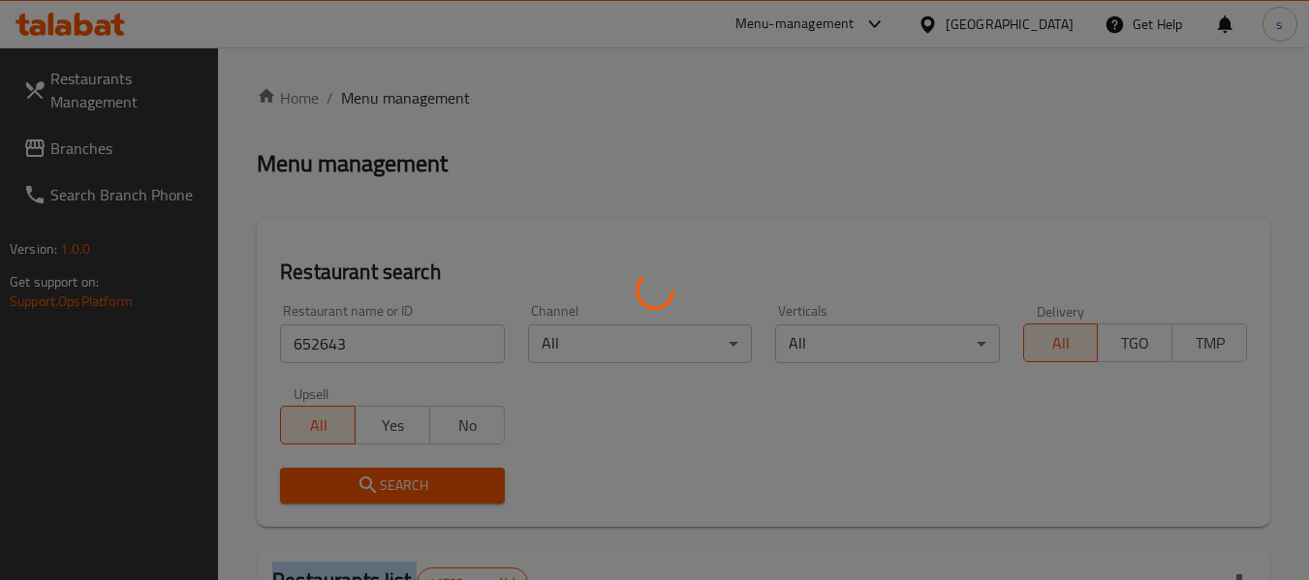
click at [391, 491] on div at bounding box center [654, 290] width 1309 height 580
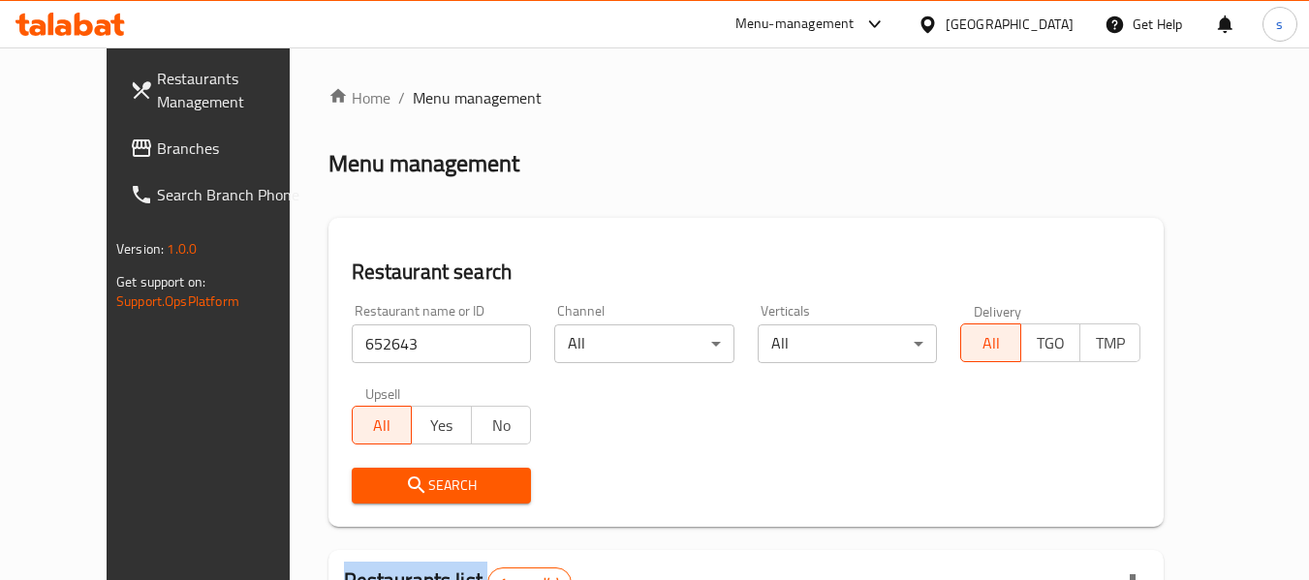
click at [391, 491] on div "Home / Menu management Menu management Restaurant search Restaurant name or ID …" at bounding box center [745, 443] width 835 height 715
click at [391, 491] on span "Search" at bounding box center [441, 486] width 149 height 24
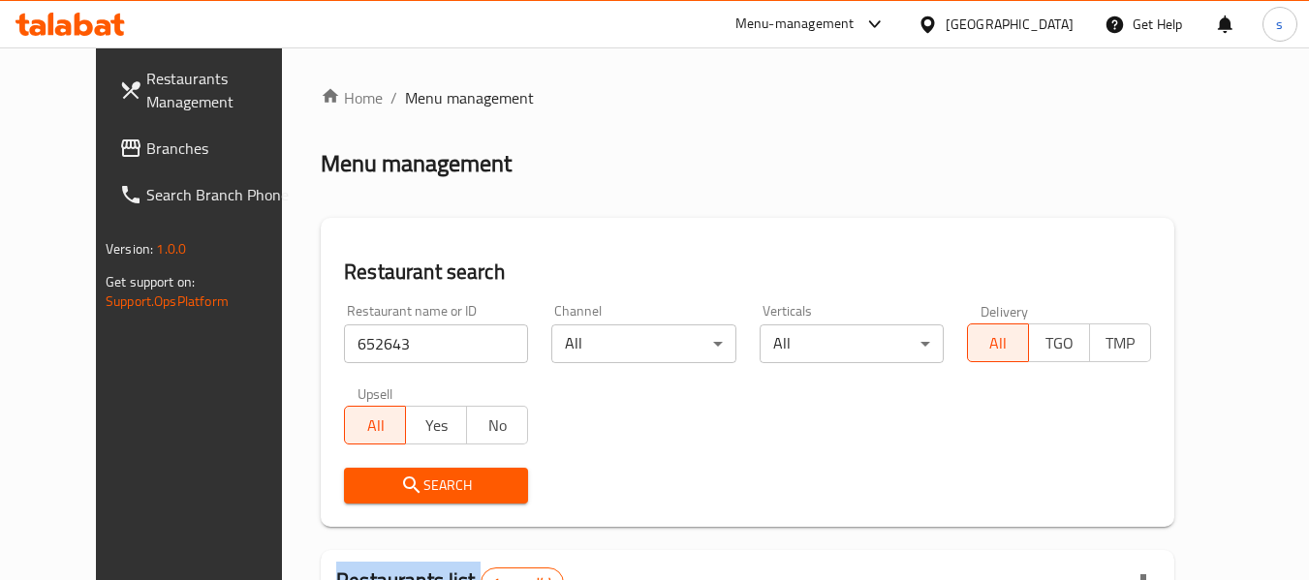
scroll to position [236, 0]
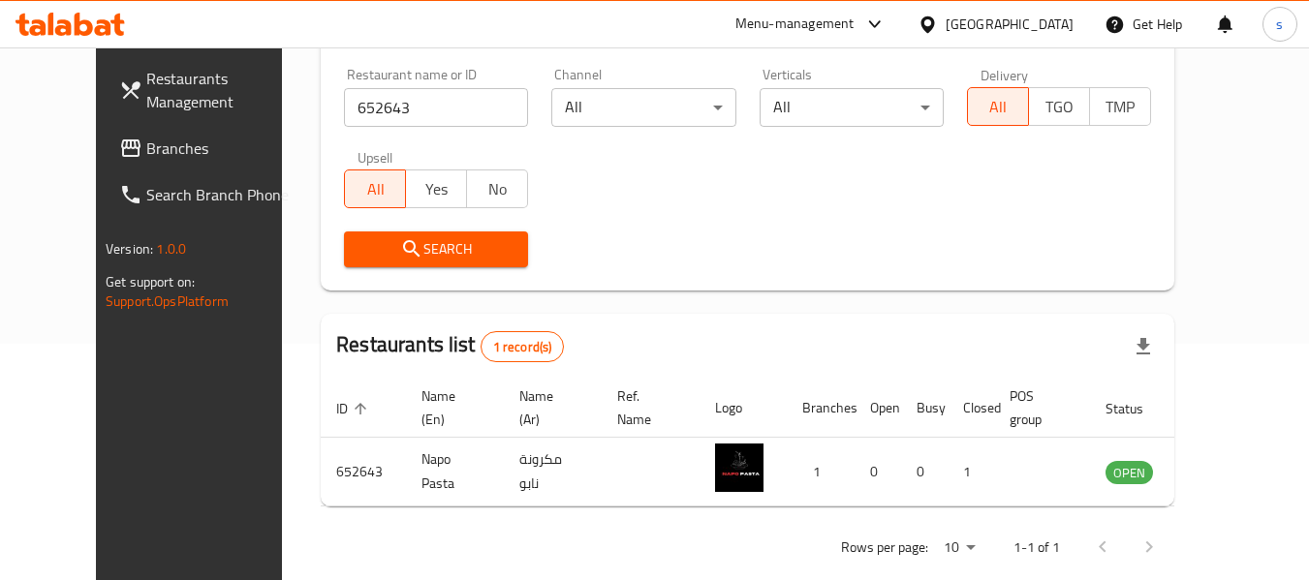
click at [997, 16] on div "United Arab Emirates" at bounding box center [1010, 24] width 128 height 21
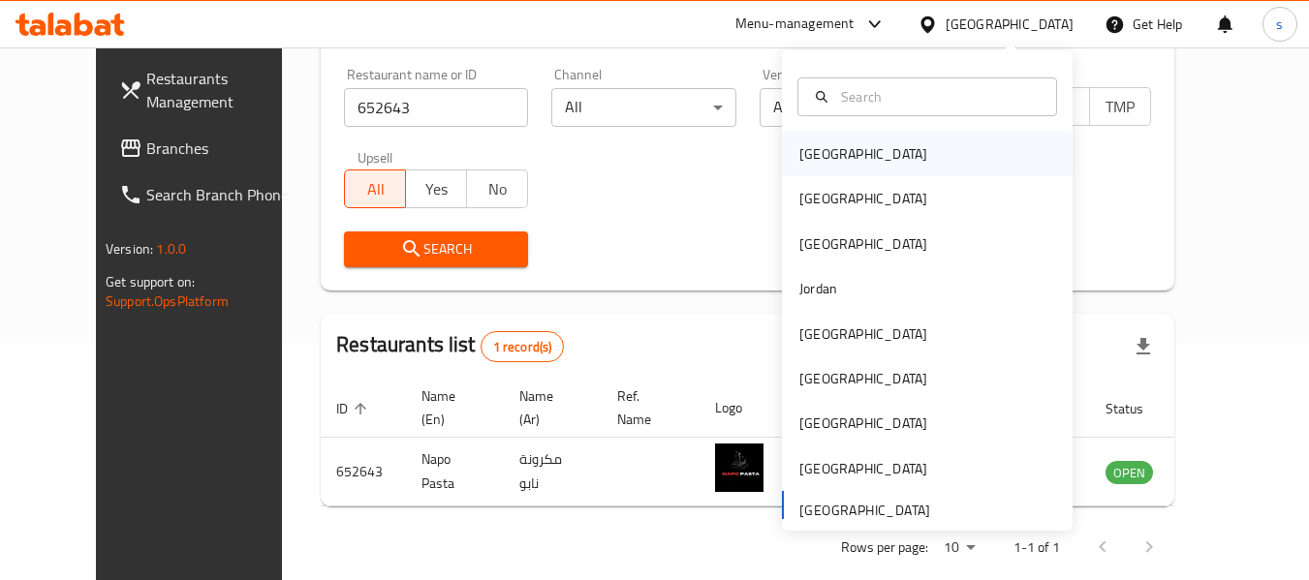
click at [834, 145] on div "[GEOGRAPHIC_DATA]" at bounding box center [863, 154] width 159 height 45
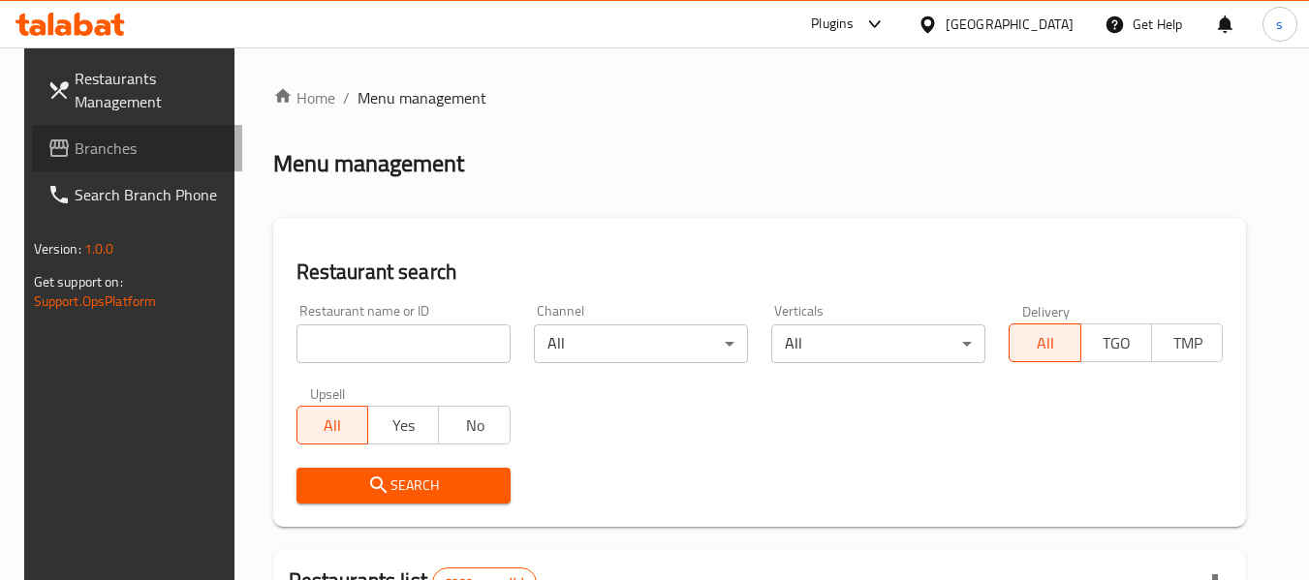
click at [148, 140] on span "Branches" at bounding box center [151, 148] width 153 height 23
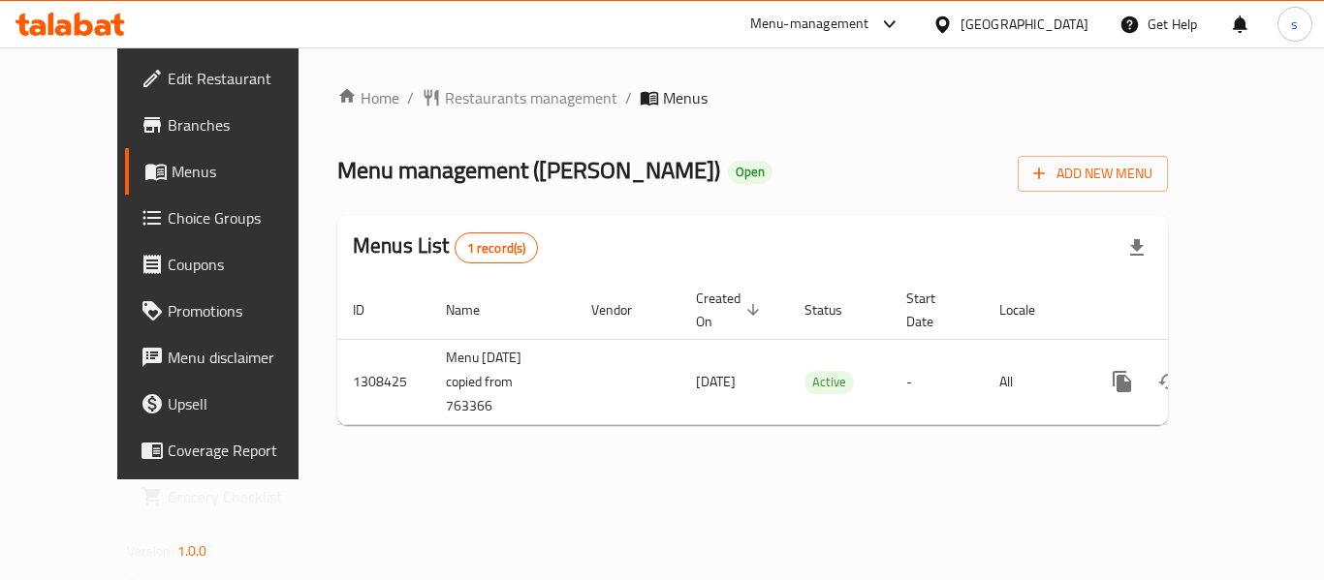
click at [1043, 25] on div "[GEOGRAPHIC_DATA]" at bounding box center [1024, 24] width 128 height 21
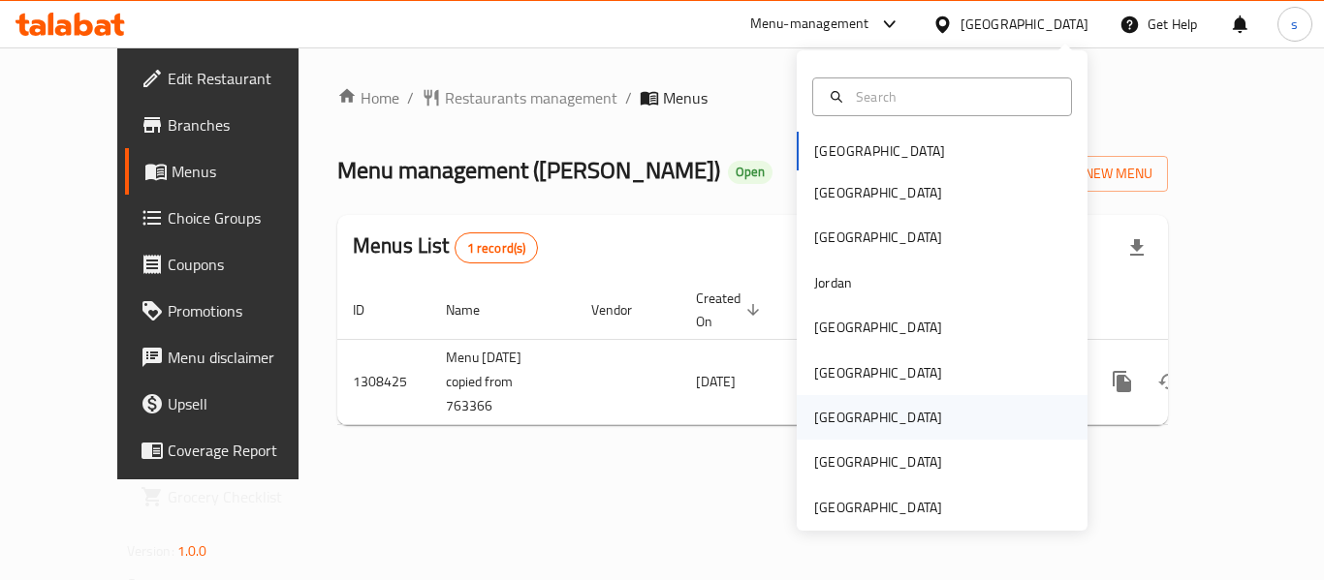
click at [862, 416] on div "[GEOGRAPHIC_DATA]" at bounding box center [942, 417] width 291 height 45
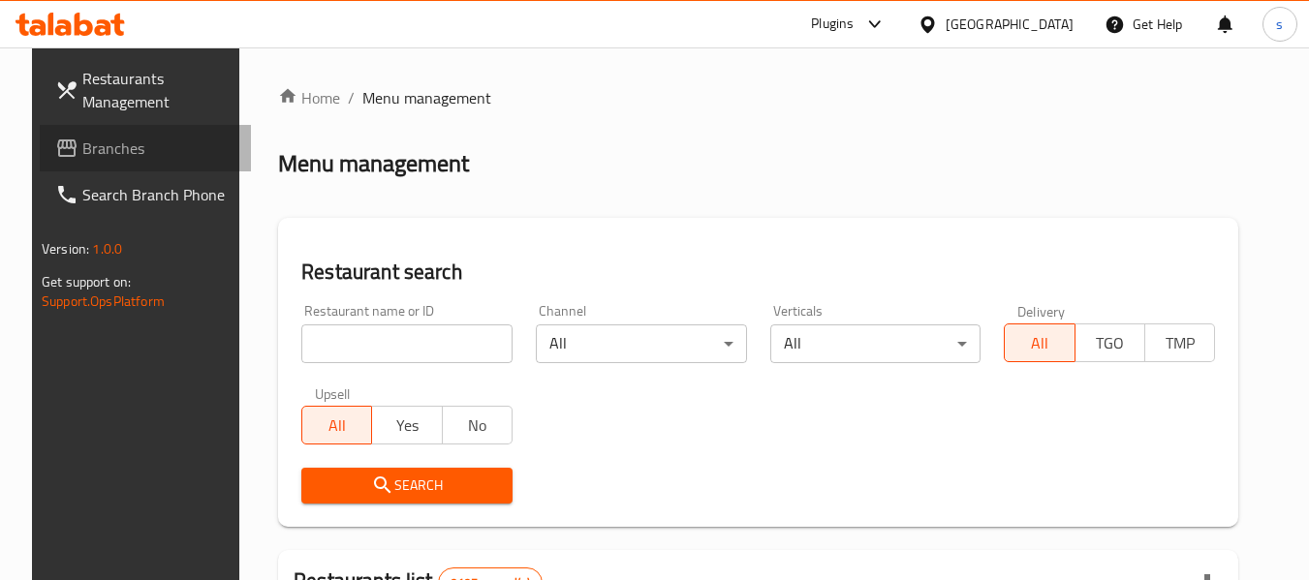
click at [94, 148] on span "Branches" at bounding box center [158, 148] width 153 height 23
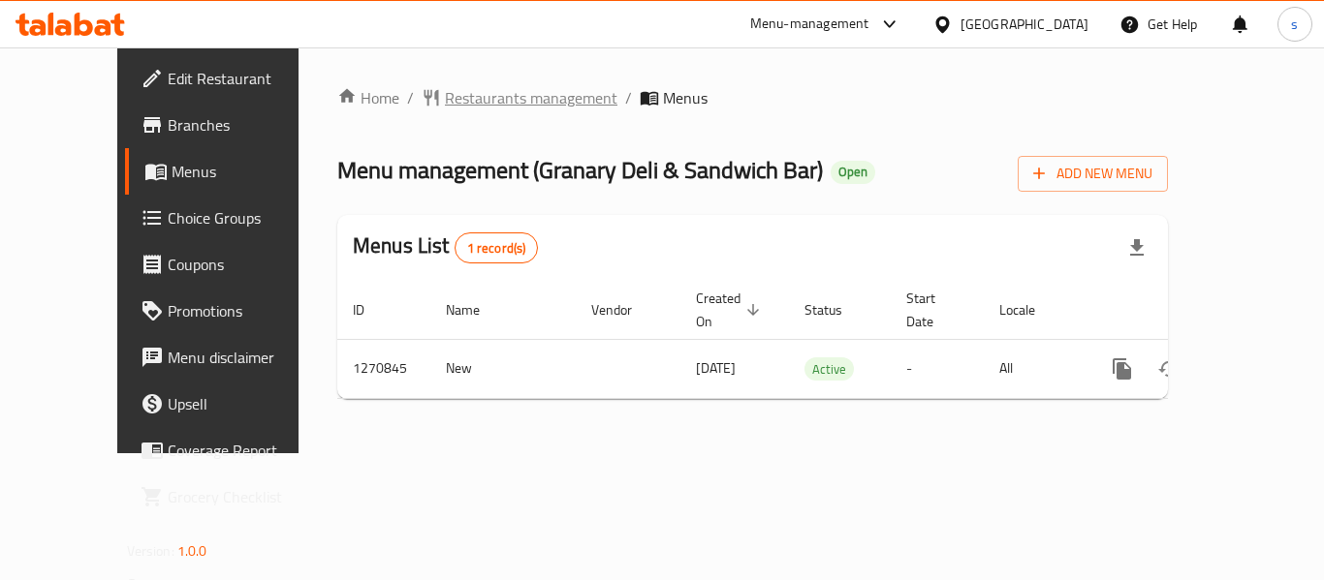
click at [445, 97] on span "Restaurants management" at bounding box center [531, 97] width 172 height 23
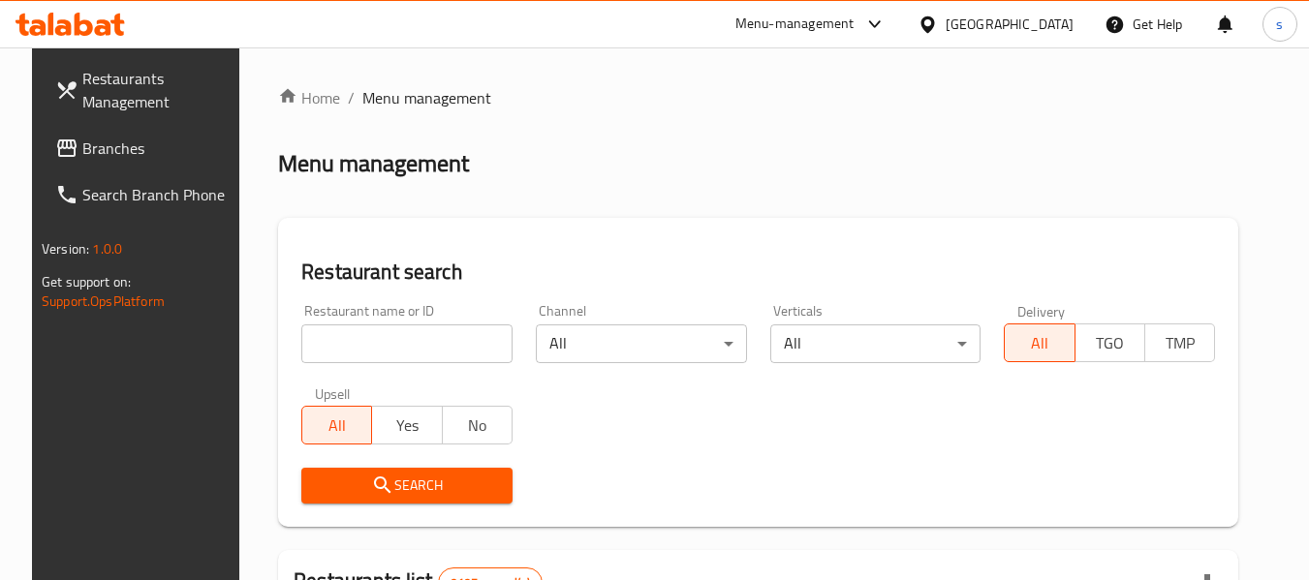
click at [381, 359] on input "search" at bounding box center [406, 344] width 211 height 39
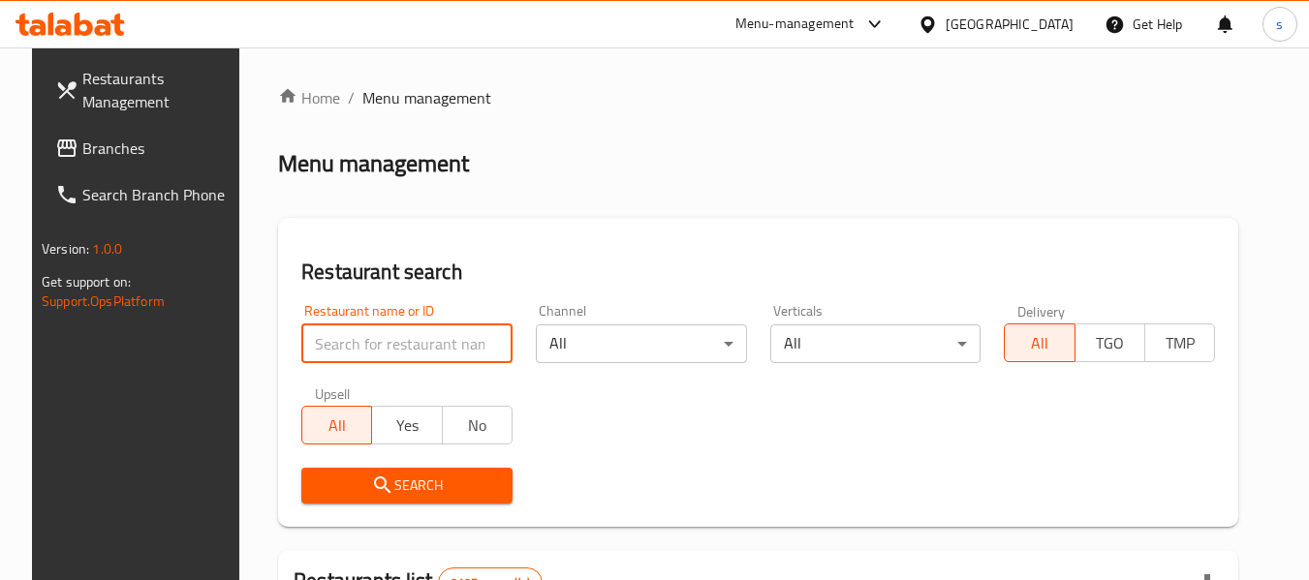
paste input "689408"
type input "689408"
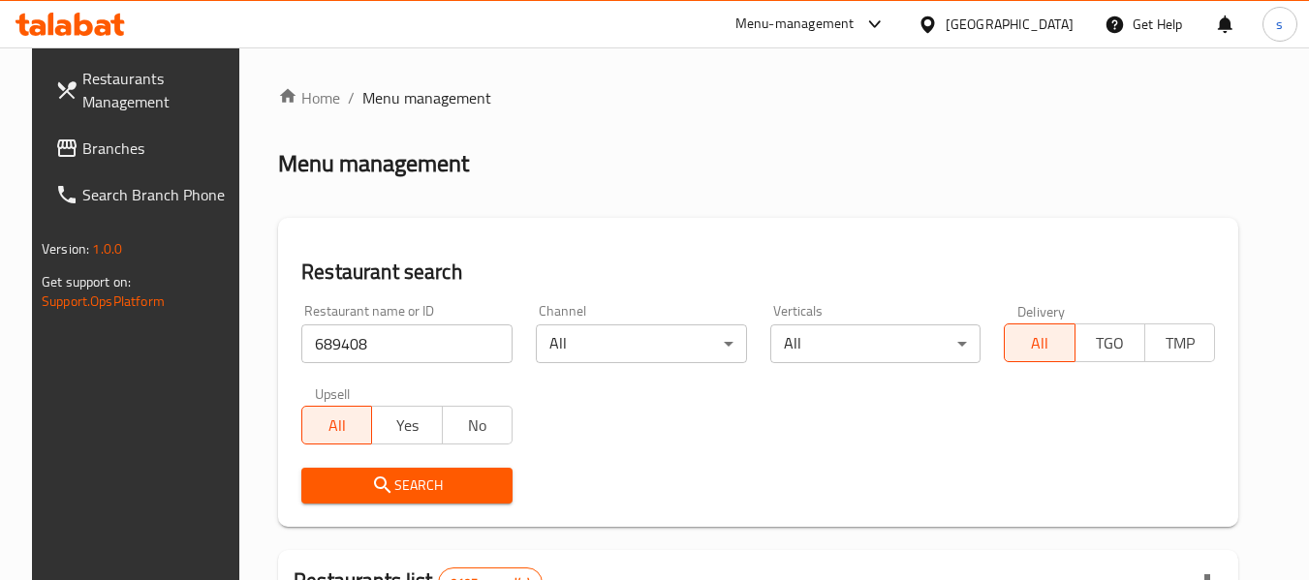
click at [429, 480] on span "Search" at bounding box center [407, 486] width 180 height 24
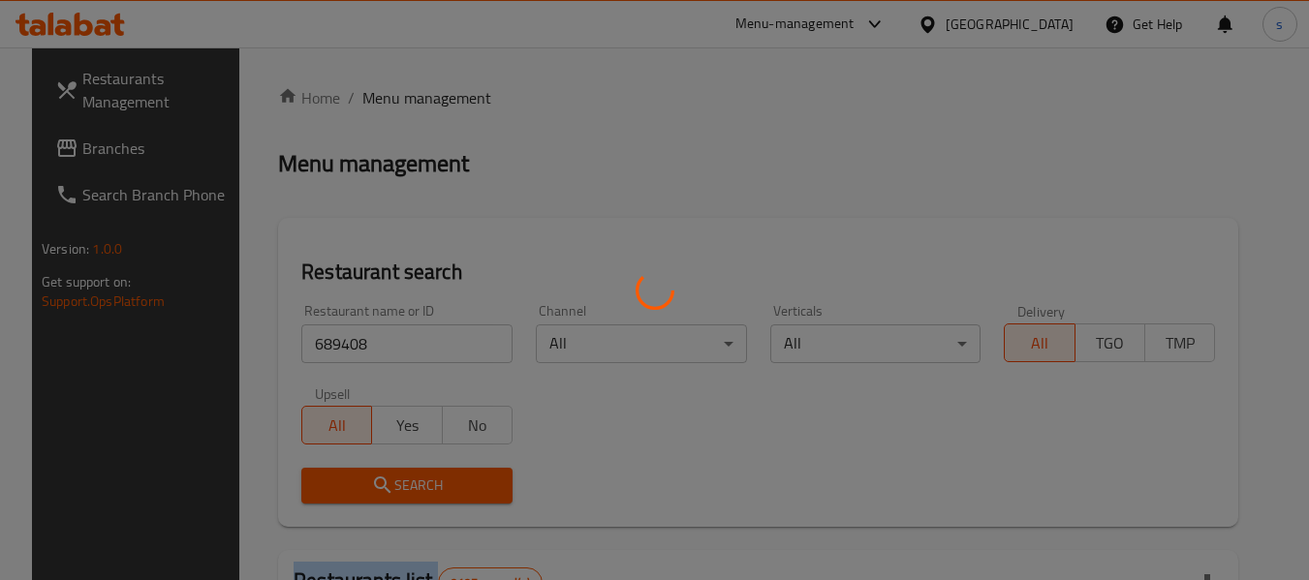
click at [429, 480] on div at bounding box center [654, 290] width 1309 height 580
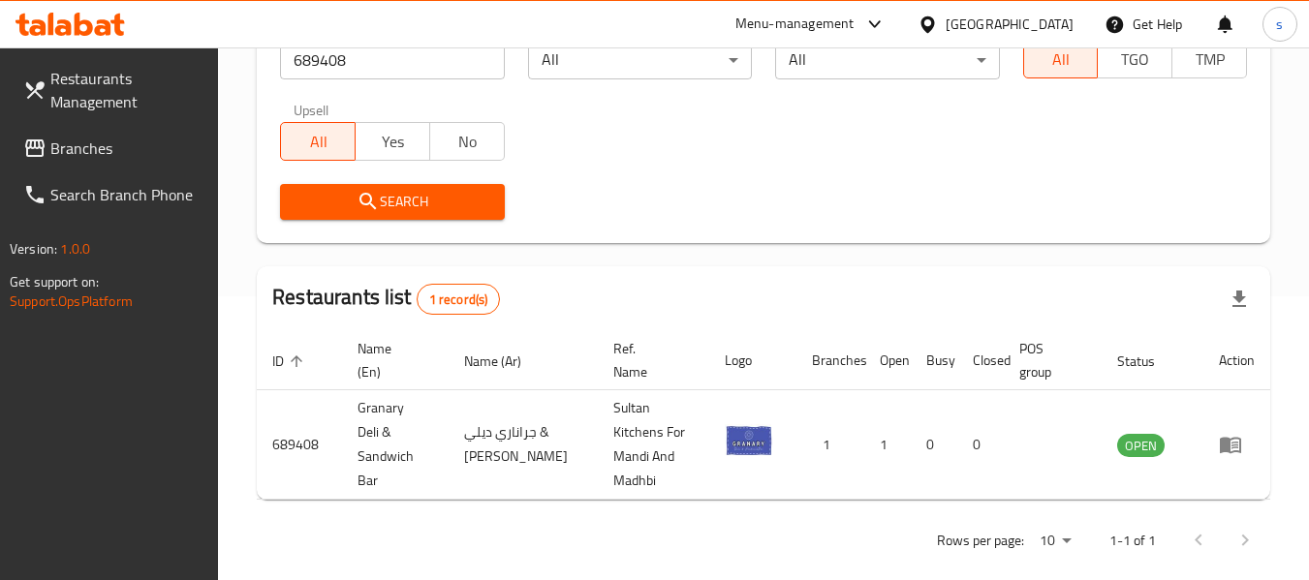
click at [1059, 23] on div "Qatar" at bounding box center [1010, 24] width 128 height 21
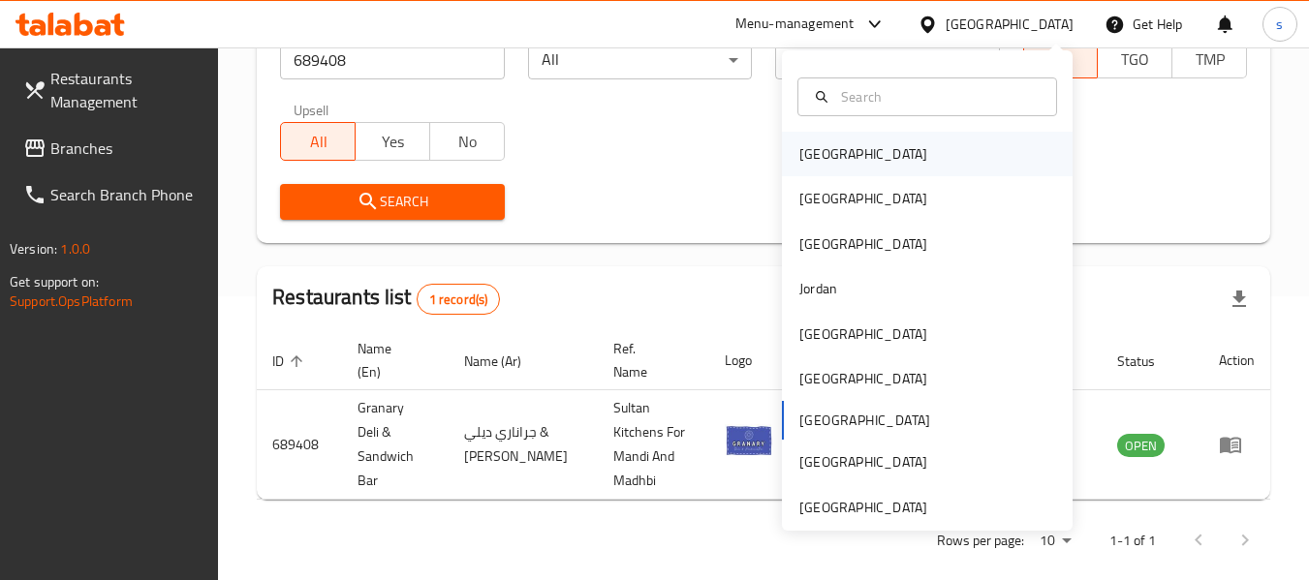
click at [801, 175] on div "[GEOGRAPHIC_DATA]" at bounding box center [863, 154] width 159 height 45
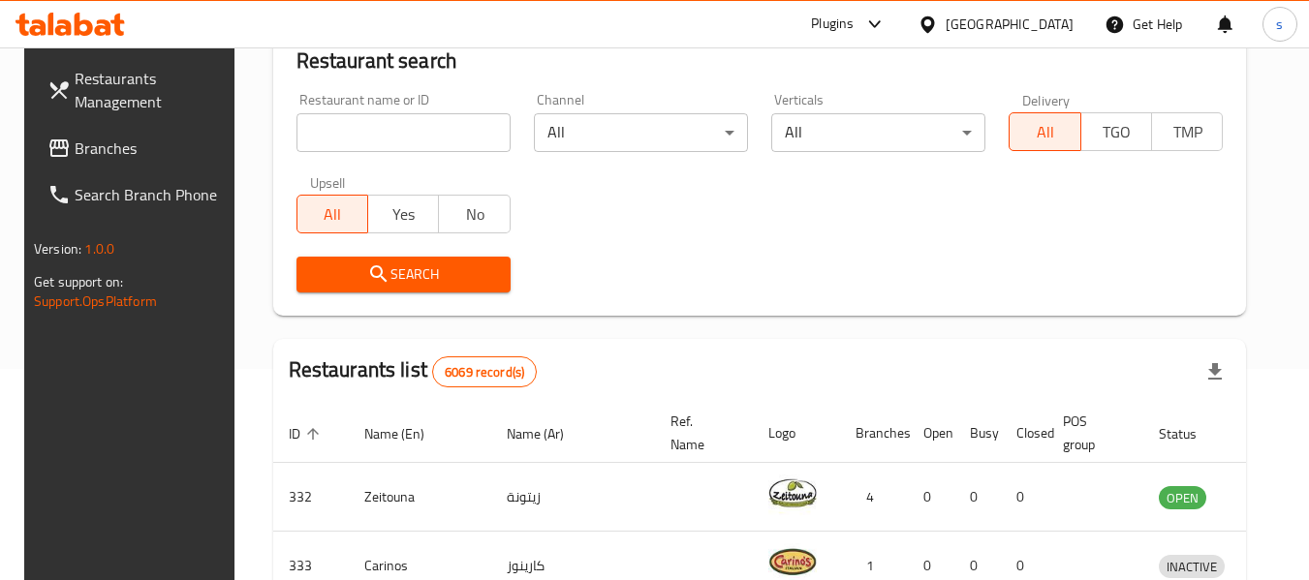
scroll to position [284, 0]
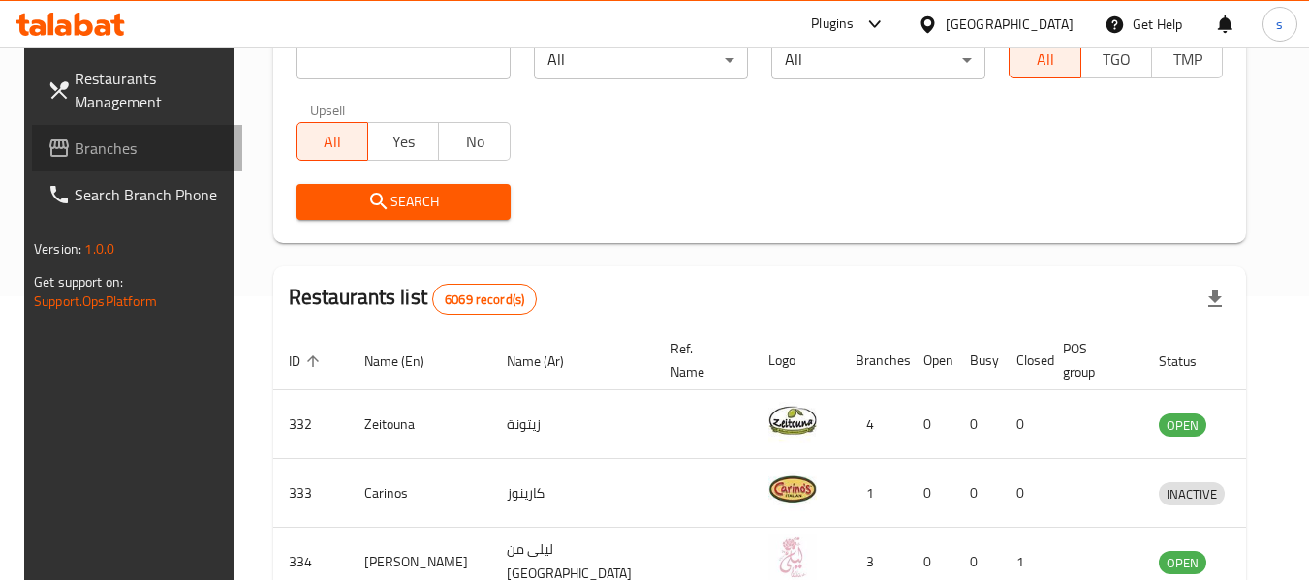
click at [89, 158] on span "Branches" at bounding box center [151, 148] width 153 height 23
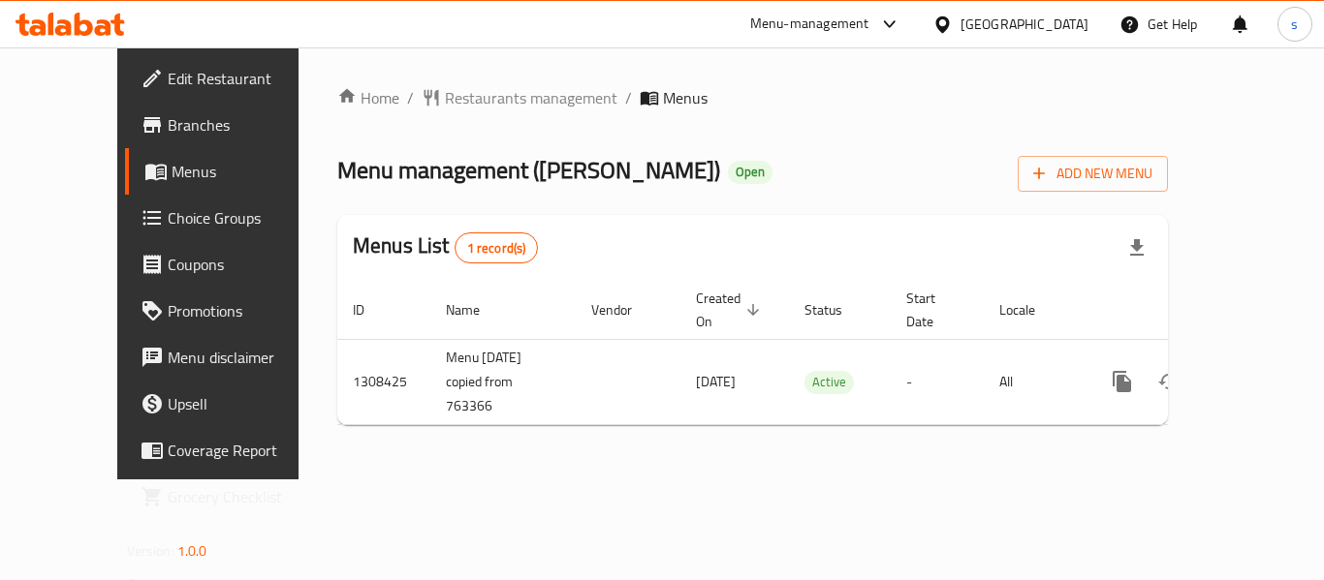
click at [486, 112] on div "Home / Restaurants management / Menus Menu management ( [PERSON_NAME] ) Open Ad…" at bounding box center [752, 263] width 830 height 355
click at [486, 96] on span "Restaurants management" at bounding box center [531, 97] width 172 height 23
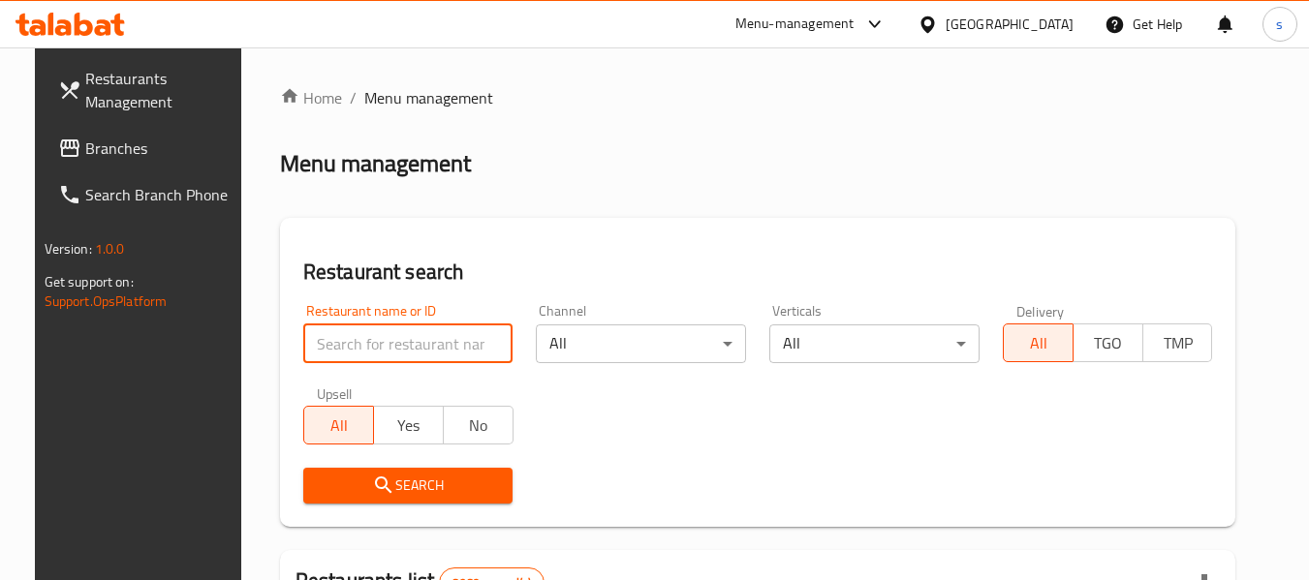
click at [394, 360] on input "search" at bounding box center [408, 344] width 210 height 39
paste input "704883"
type input "704883"
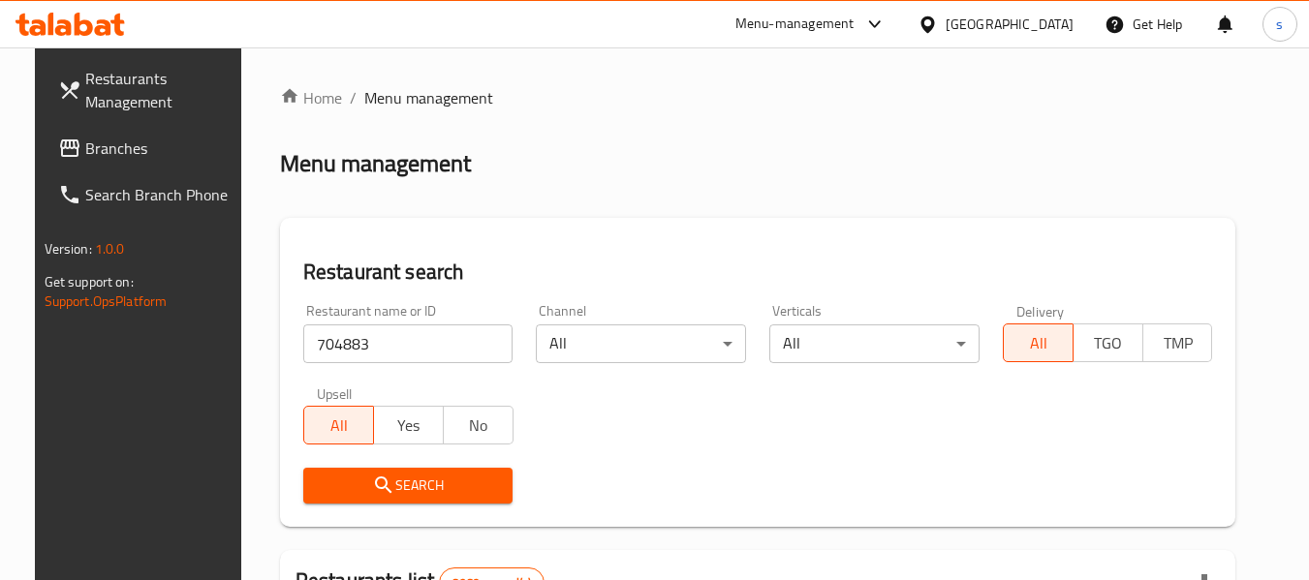
click at [452, 478] on span "Search" at bounding box center [408, 486] width 179 height 24
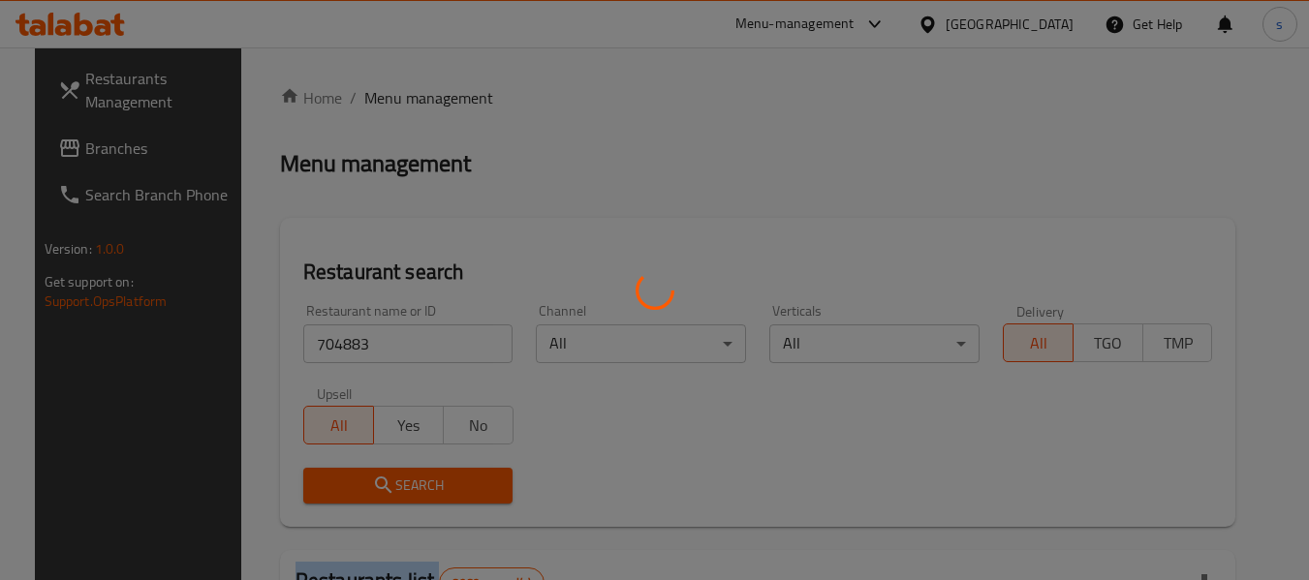
click at [452, 478] on div at bounding box center [654, 290] width 1309 height 580
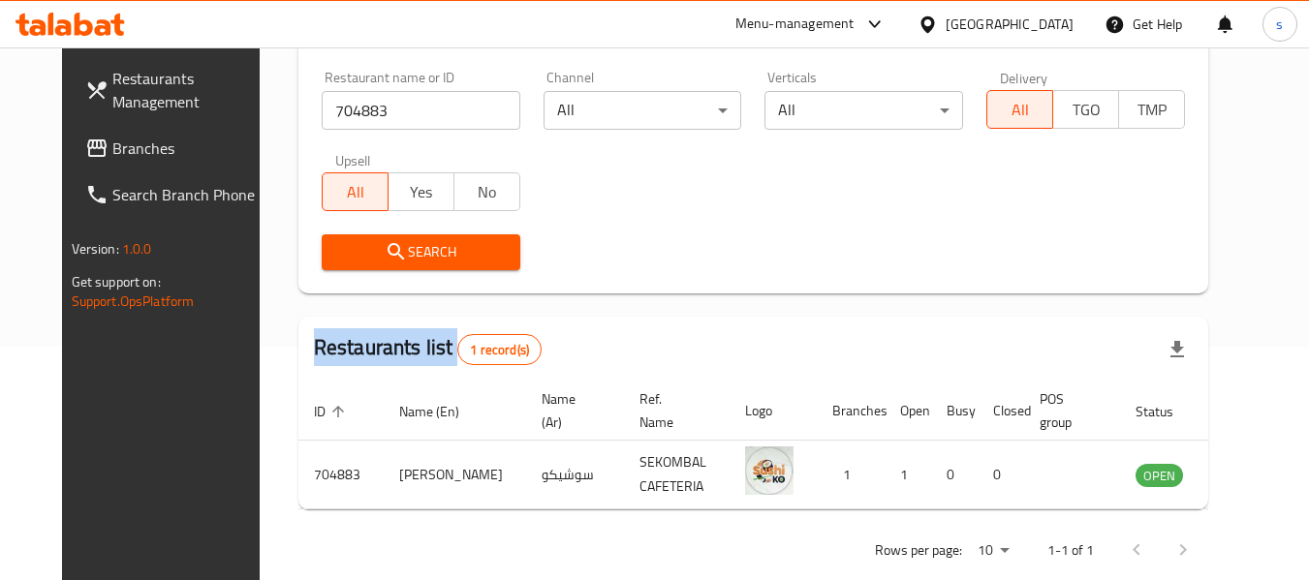
scroll to position [260, 0]
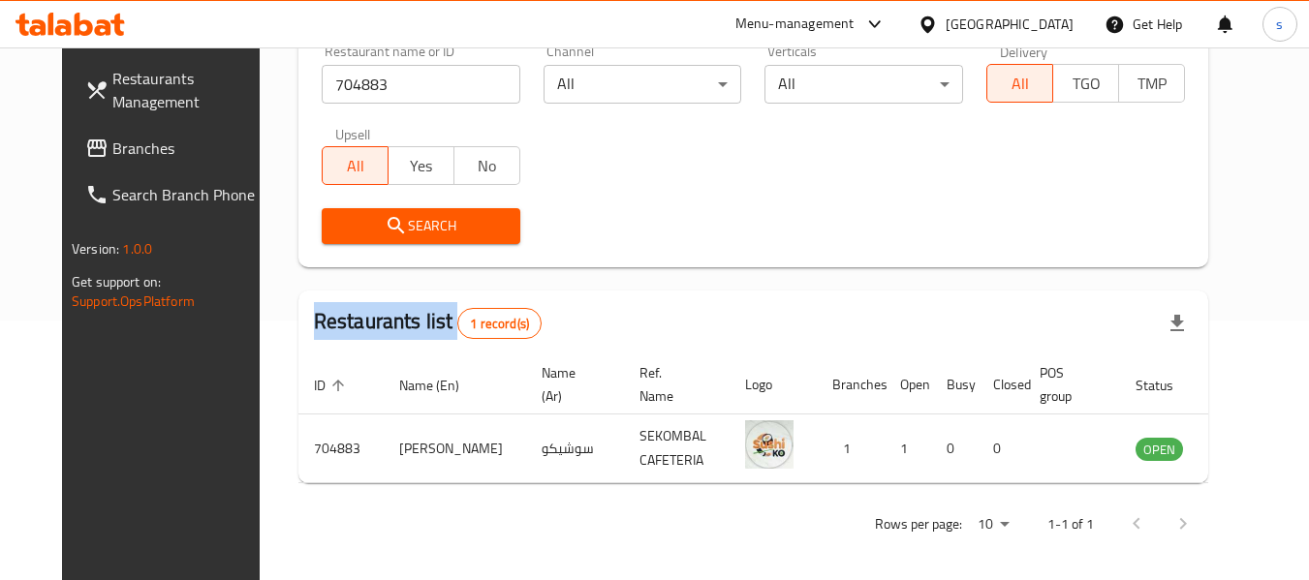
click at [112, 149] on span "Branches" at bounding box center [188, 148] width 153 height 23
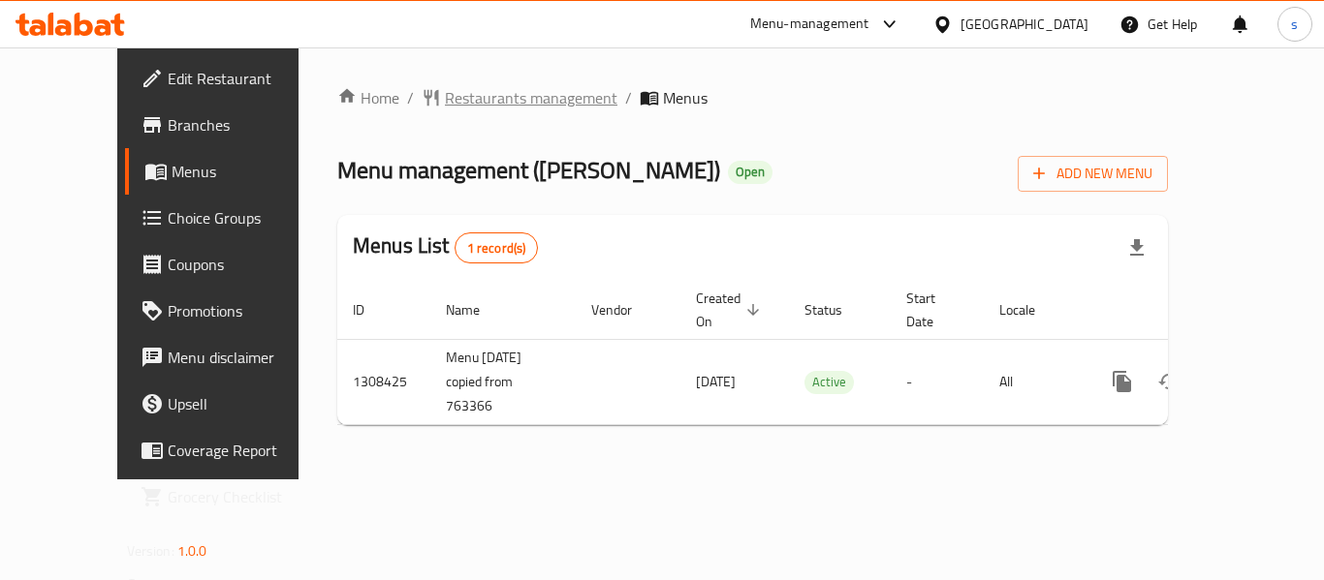
click at [466, 109] on span "Restaurants management" at bounding box center [531, 97] width 172 height 23
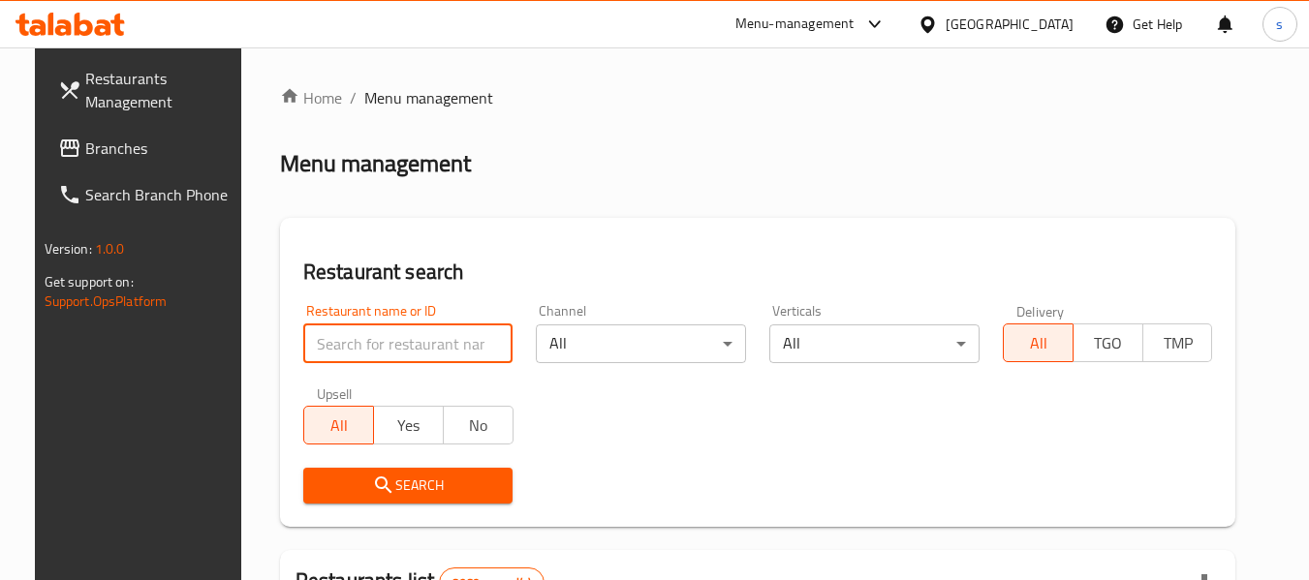
click at [349, 329] on input "search" at bounding box center [408, 344] width 210 height 39
paste input "704883"
type input "704883"
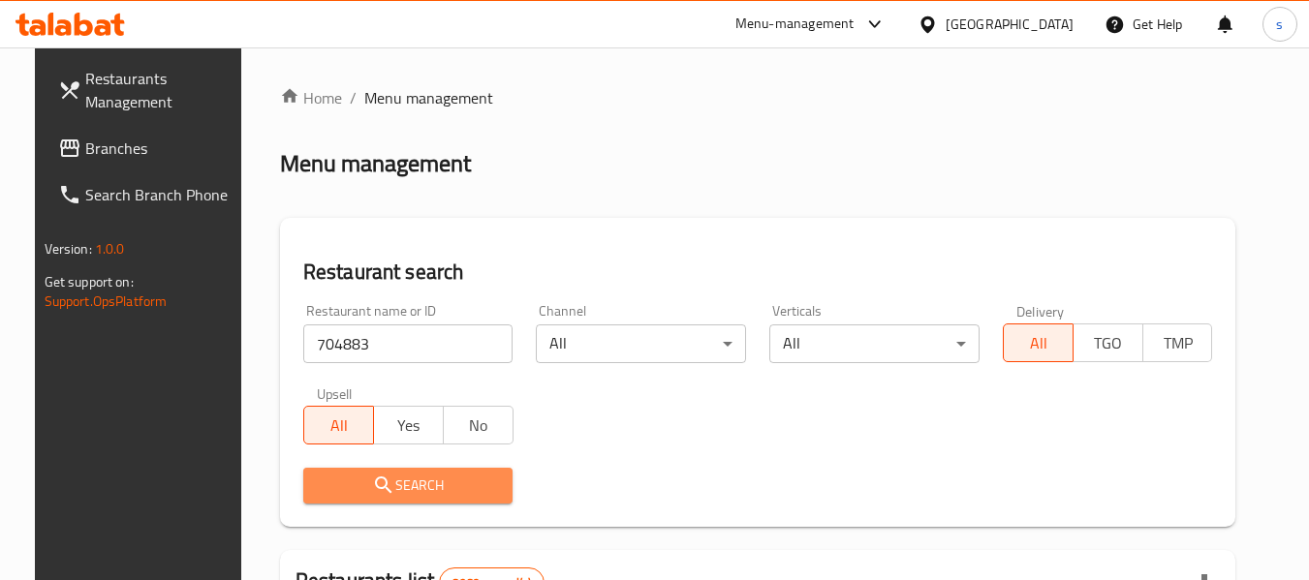
click at [396, 488] on span "Search" at bounding box center [408, 486] width 179 height 24
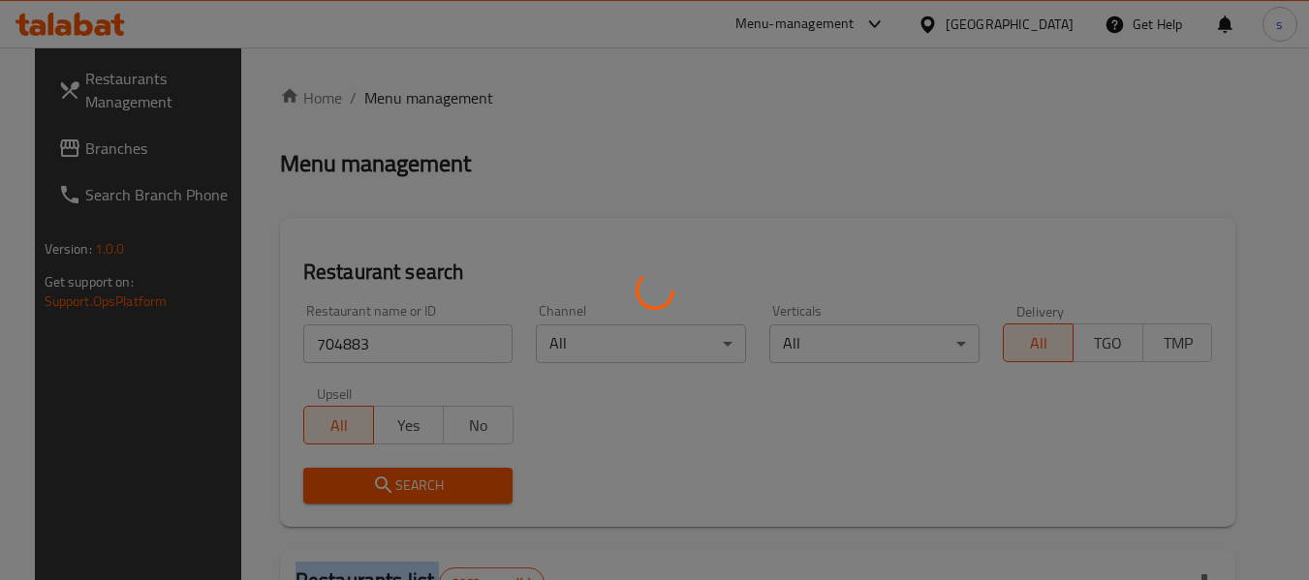
click at [396, 488] on div at bounding box center [654, 290] width 1309 height 580
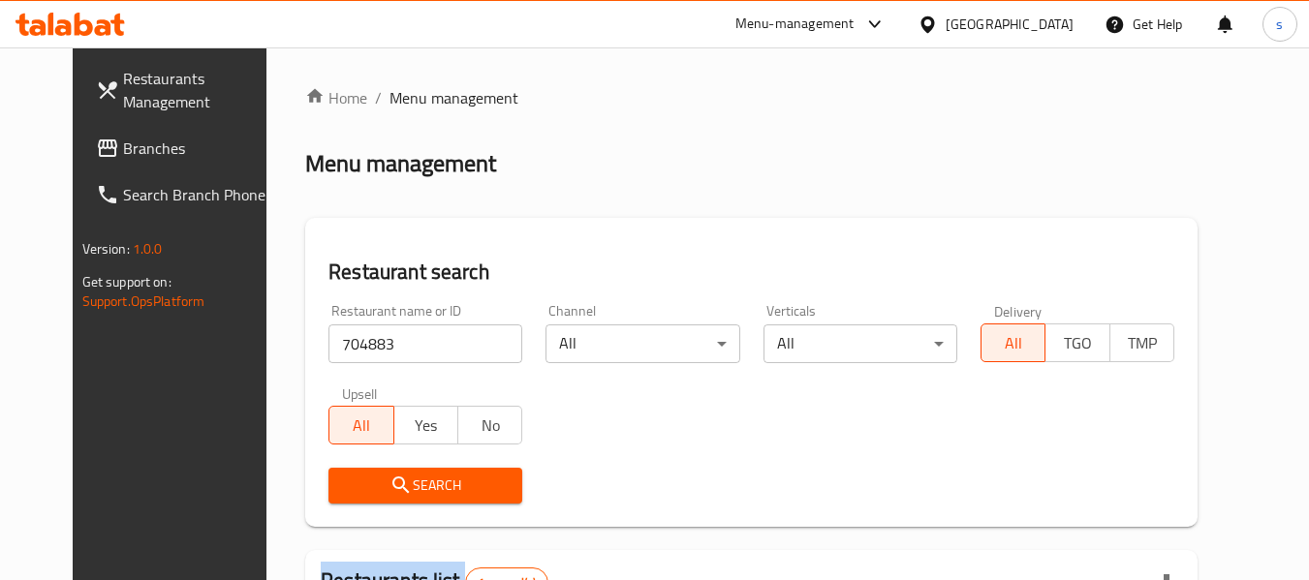
scroll to position [260, 0]
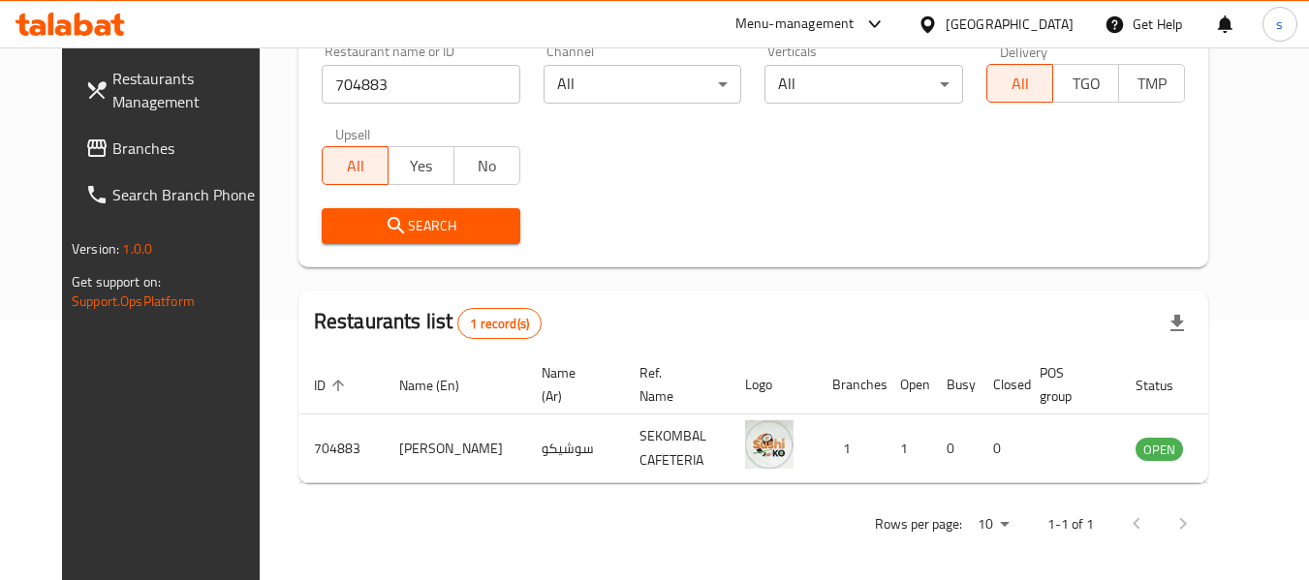
click at [946, 22] on div at bounding box center [932, 24] width 28 height 21
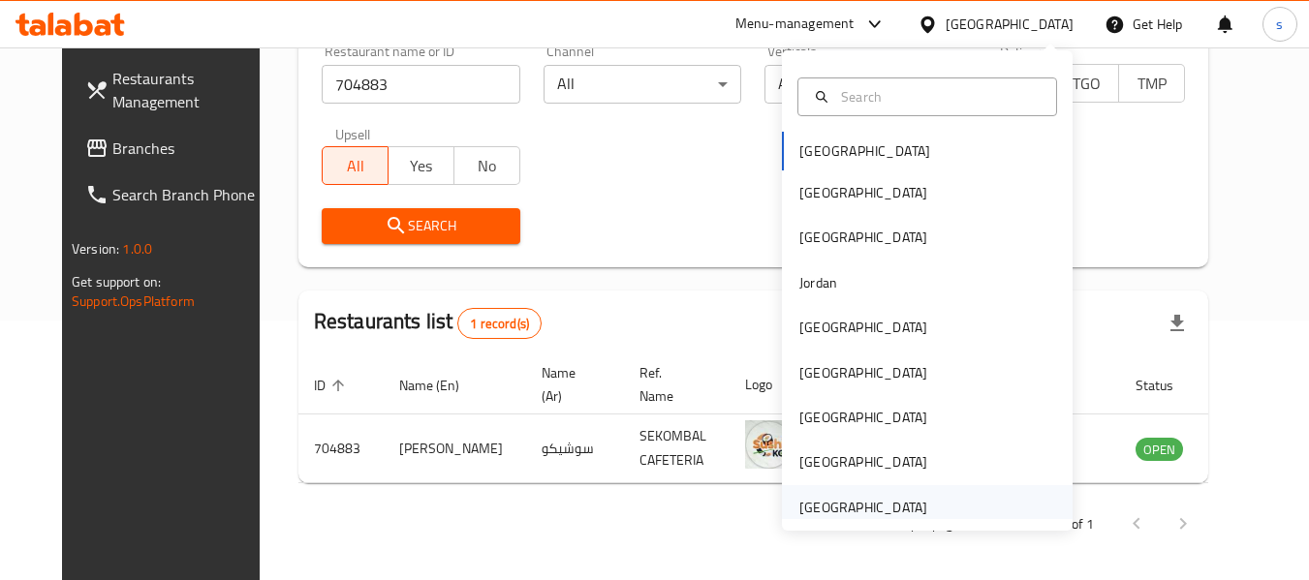
click at [883, 491] on div "[GEOGRAPHIC_DATA]" at bounding box center [863, 507] width 159 height 45
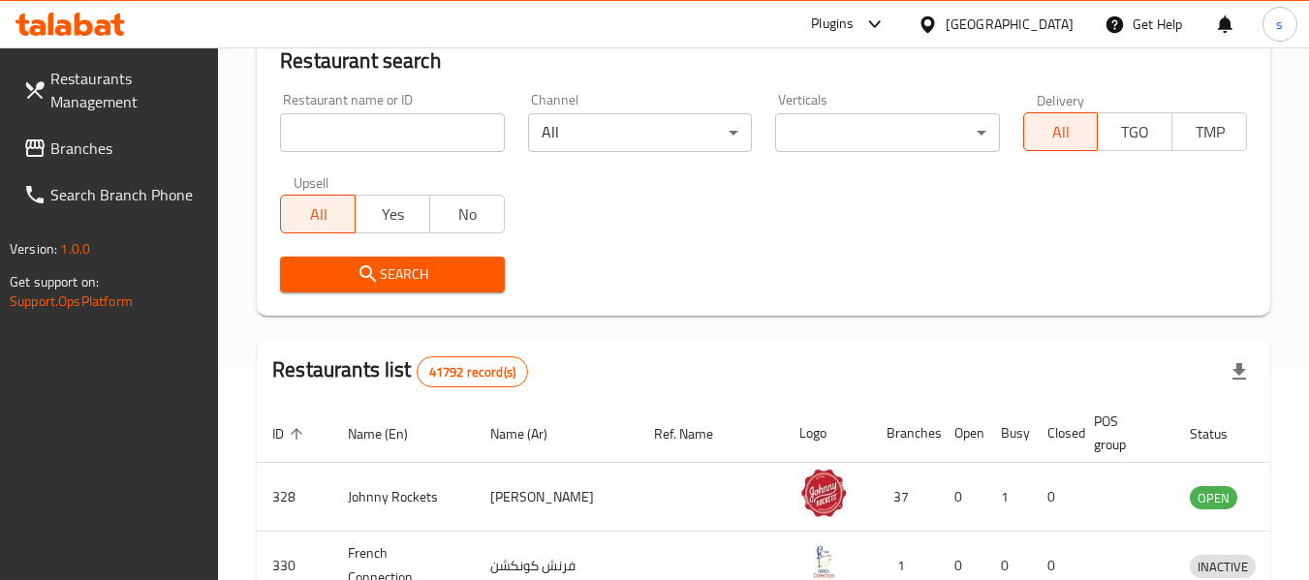
scroll to position [260, 0]
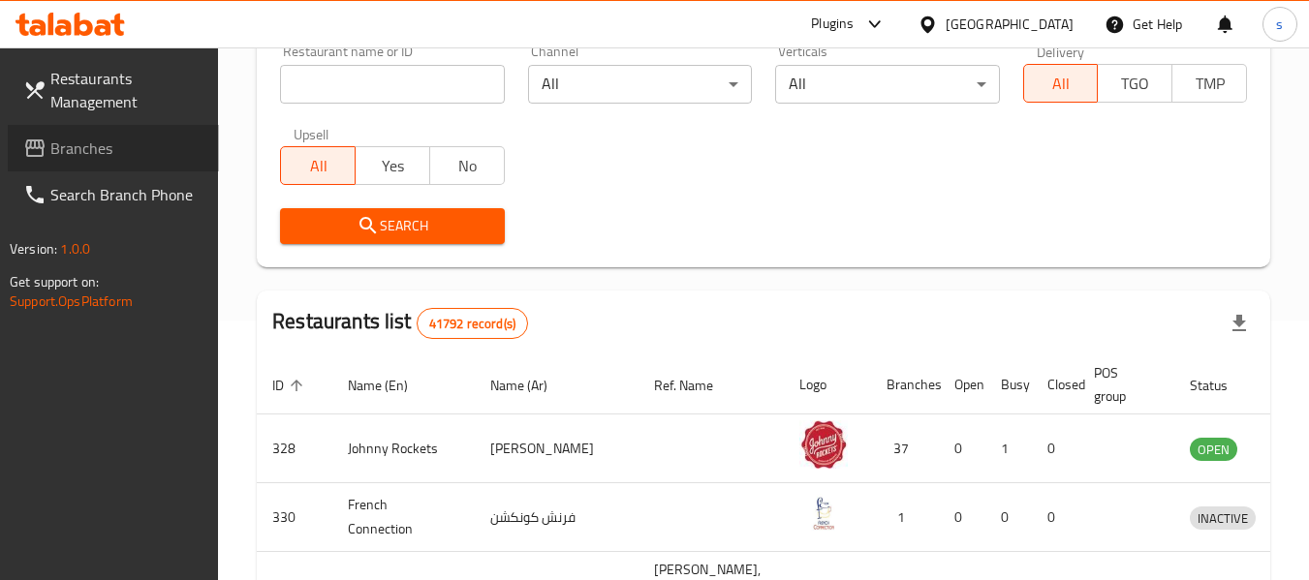
click at [118, 143] on span "Branches" at bounding box center [126, 148] width 153 height 23
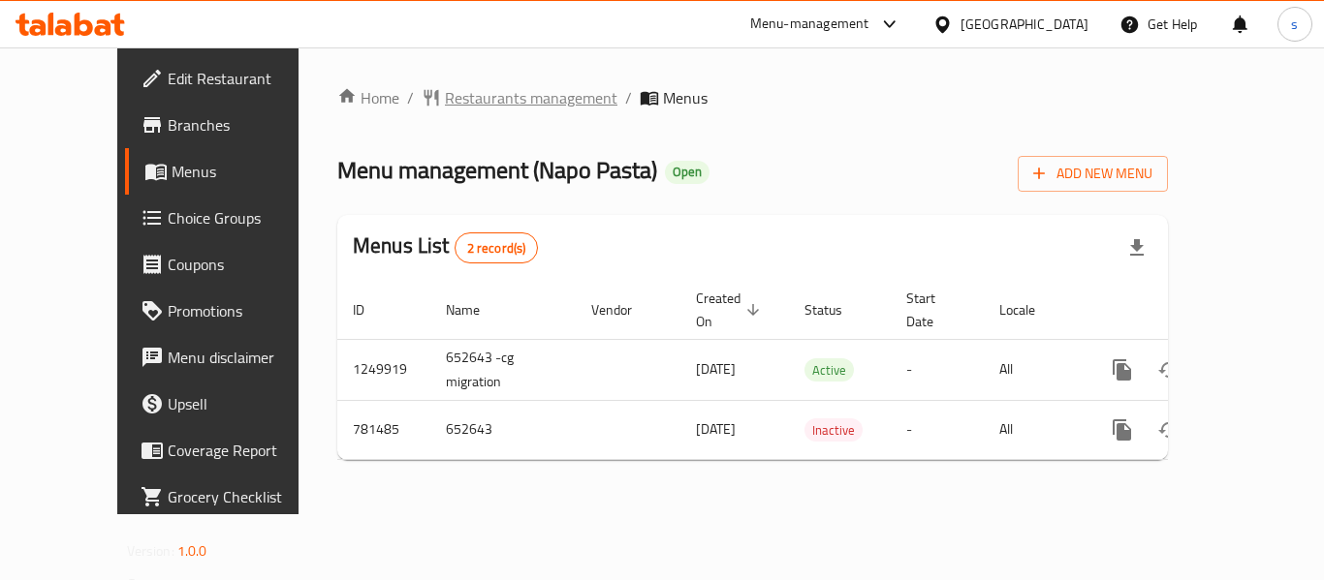
click at [494, 103] on span "Restaurants management" at bounding box center [531, 97] width 172 height 23
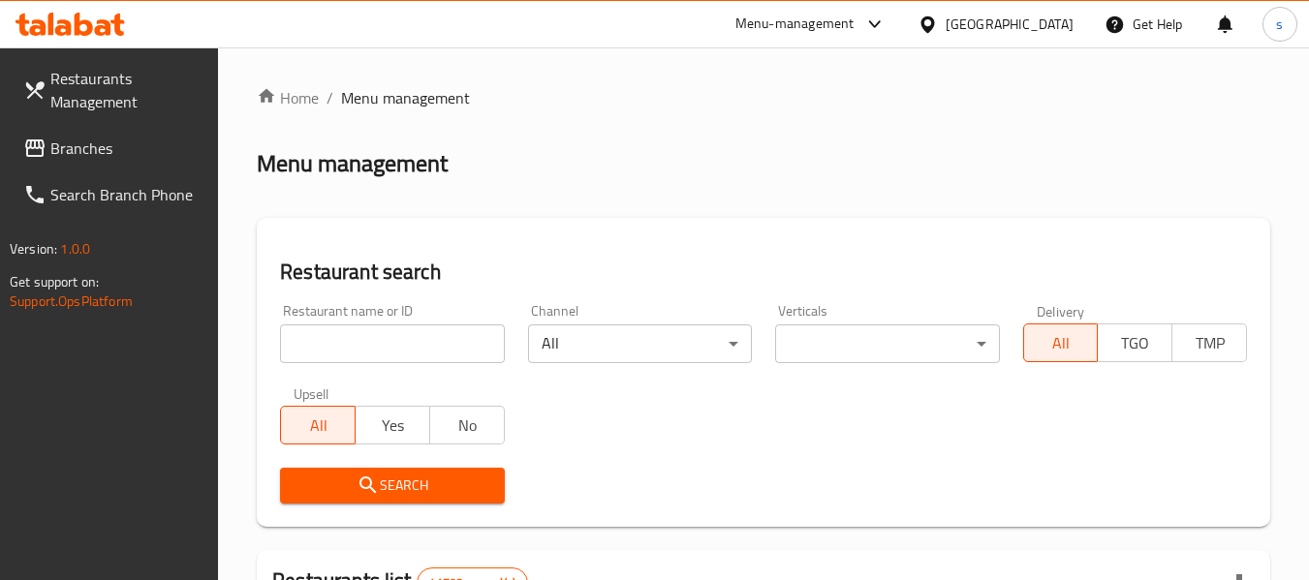
click at [390, 368] on div "Restaurant name or ID Restaurant name or ID" at bounding box center [391, 334] width 247 height 82
click at [397, 358] on input "search" at bounding box center [392, 344] width 224 height 39
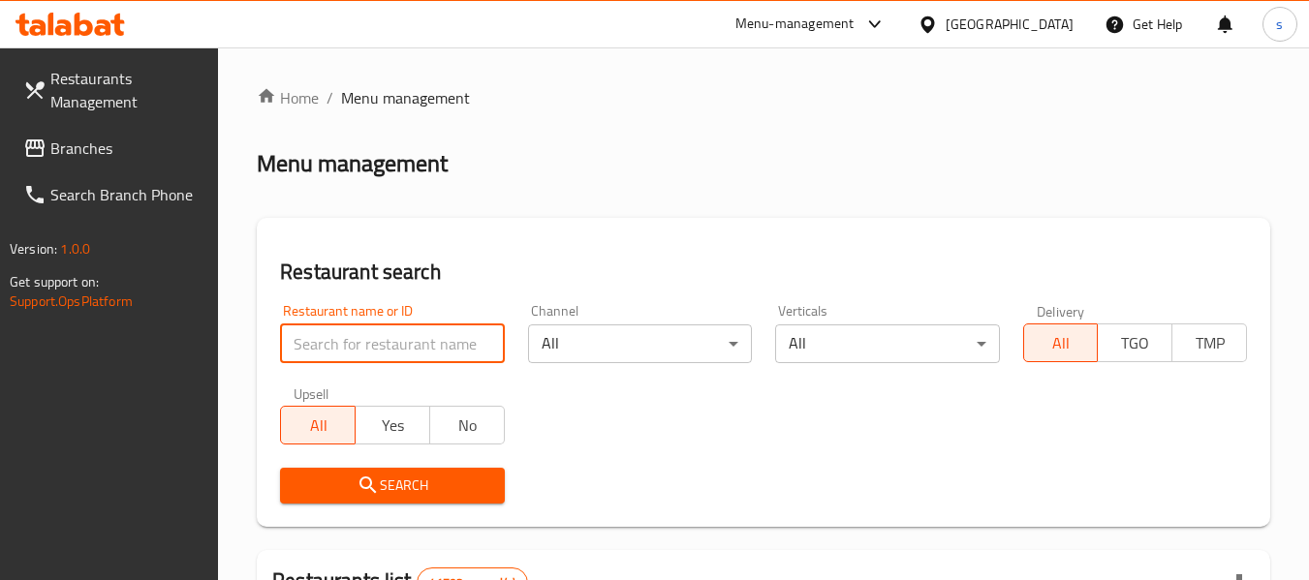
paste input "652643"
type input "652643"
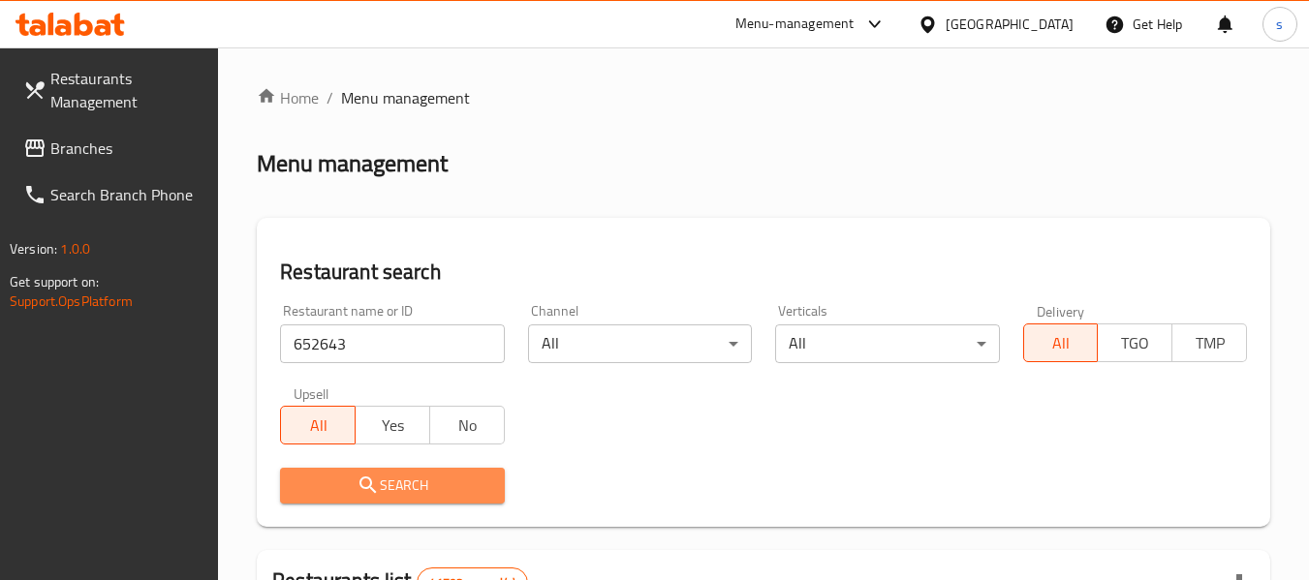
click at [396, 479] on span "Search" at bounding box center [392, 486] width 193 height 24
click at [397, 479] on div at bounding box center [654, 290] width 1309 height 580
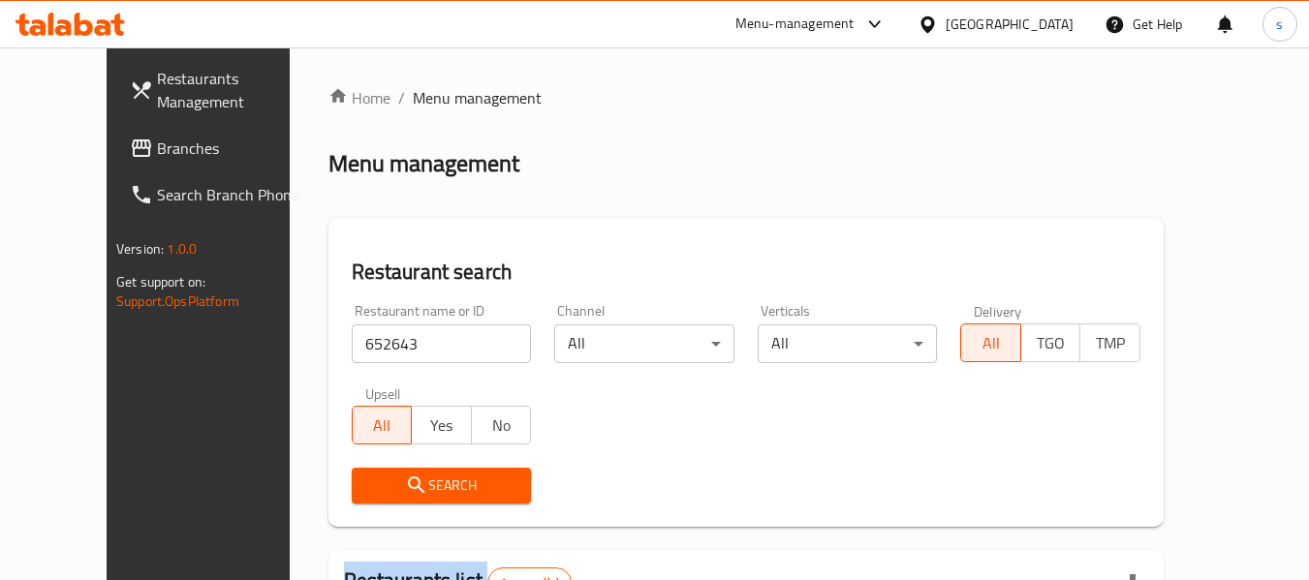
click at [397, 480] on div at bounding box center [654, 290] width 1309 height 580
click at [397, 480] on div "Home / Menu management Menu management Restaurant search Restaurant name or ID …" at bounding box center [745, 443] width 835 height 715
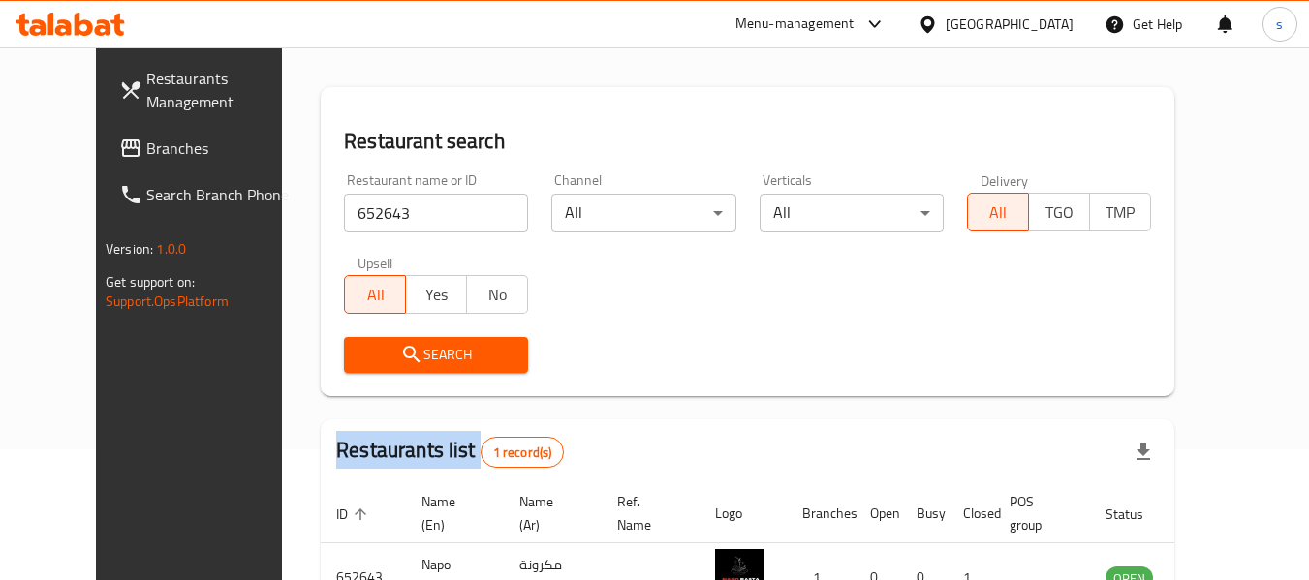
scroll to position [236, 0]
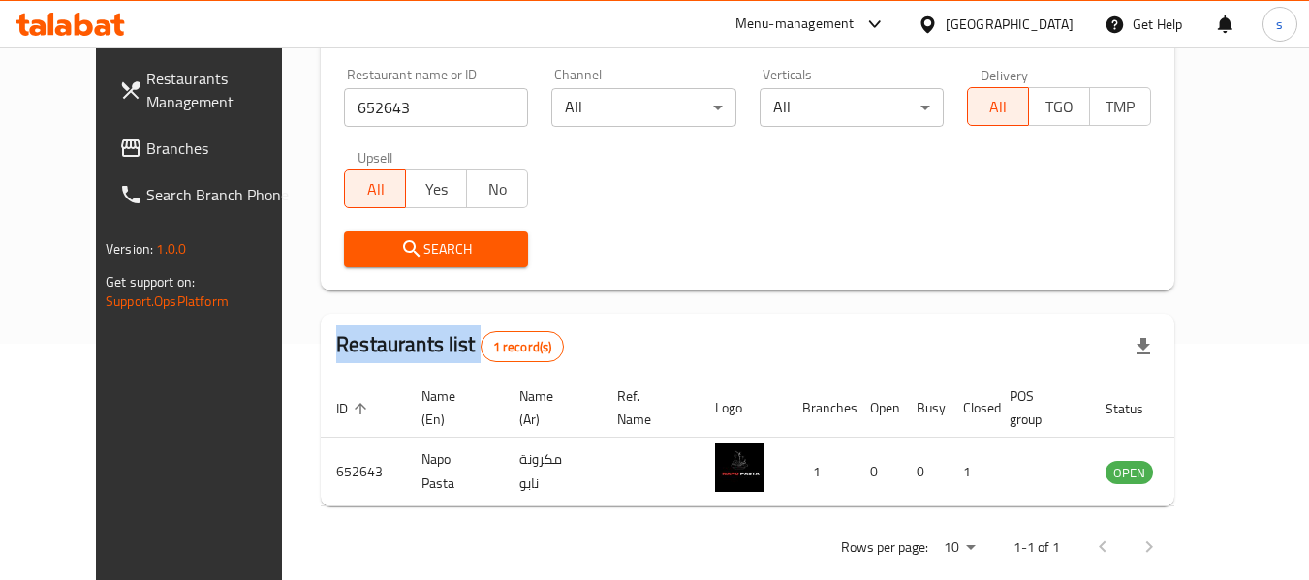
click at [146, 154] on span "Branches" at bounding box center [222, 148] width 153 height 23
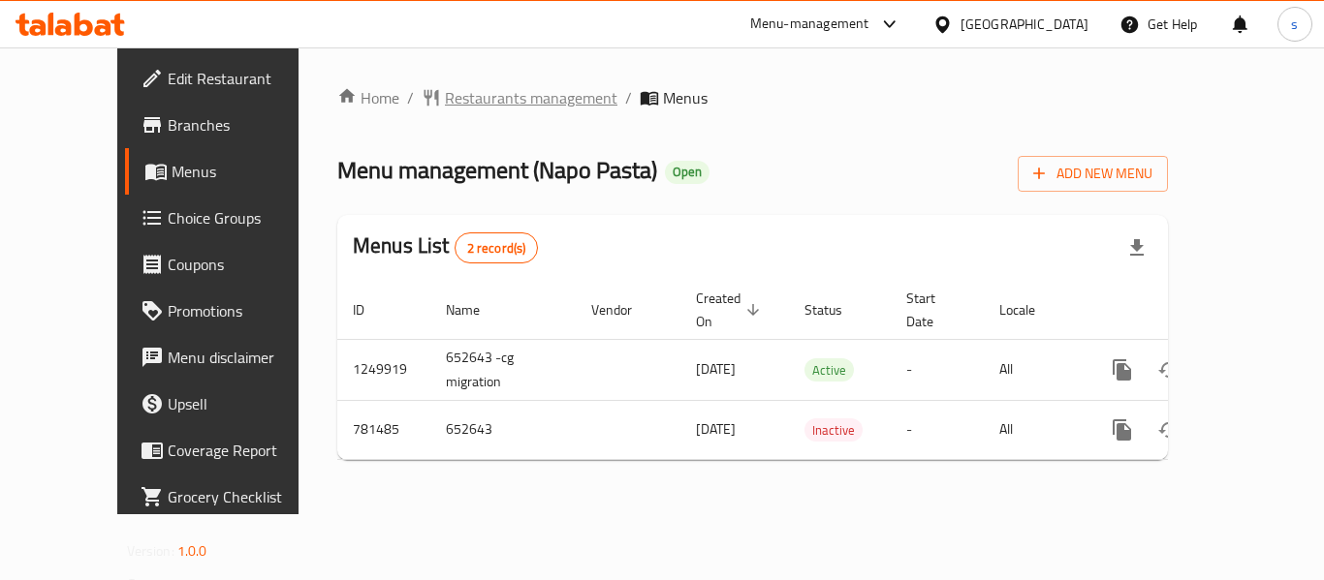
click at [457, 98] on span "Restaurants management" at bounding box center [531, 97] width 172 height 23
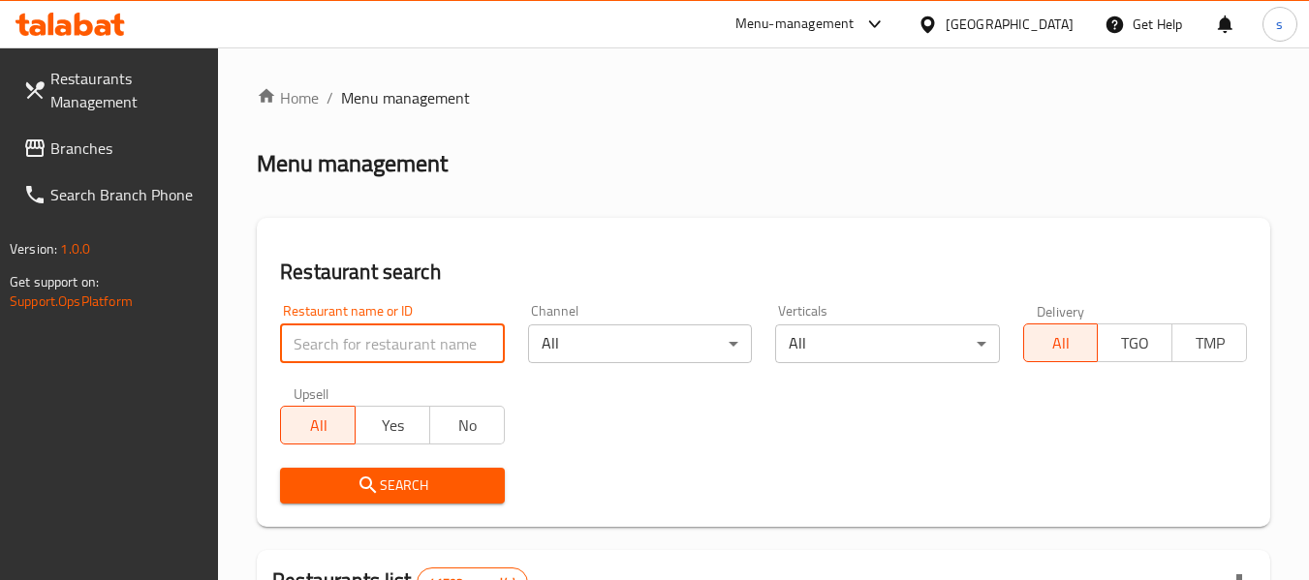
click at [417, 339] on input "search" at bounding box center [392, 344] width 224 height 39
paste input "652643"
type input "652643"
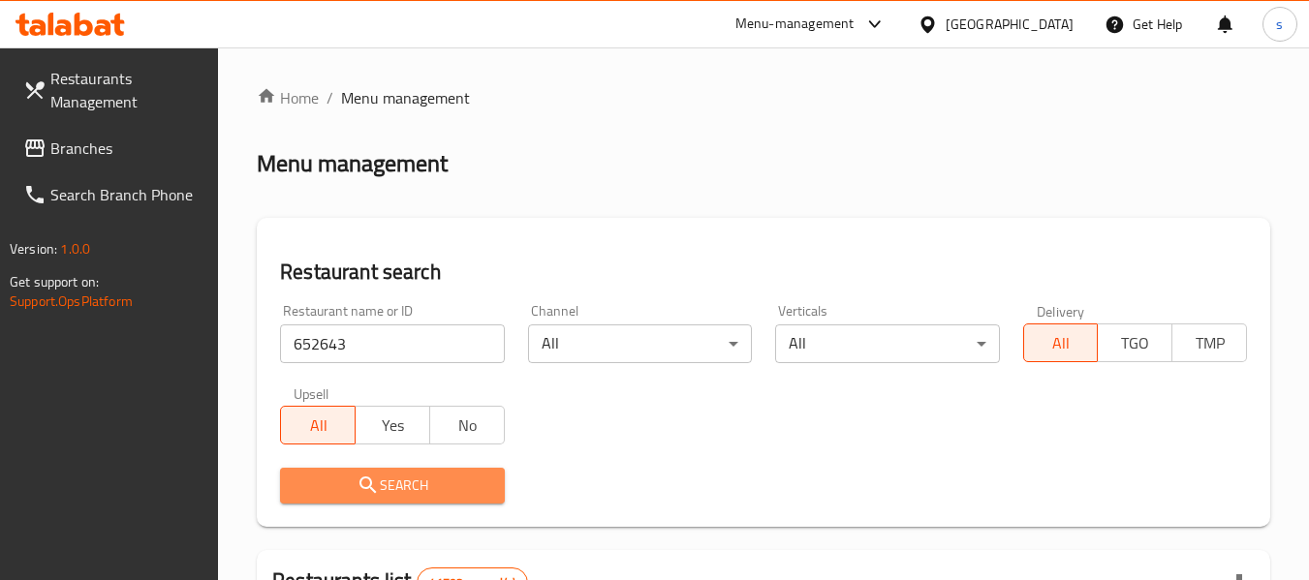
click at [432, 489] on span "Search" at bounding box center [392, 486] width 193 height 24
click at [432, 489] on div at bounding box center [654, 290] width 1309 height 580
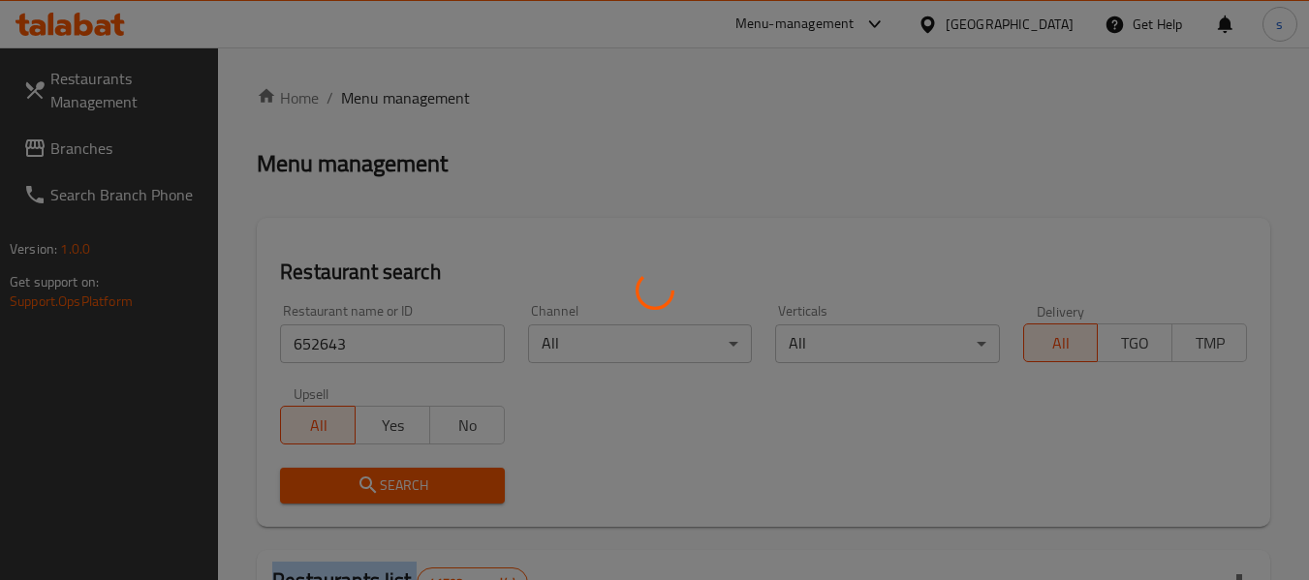
click at [432, 489] on div at bounding box center [654, 290] width 1309 height 580
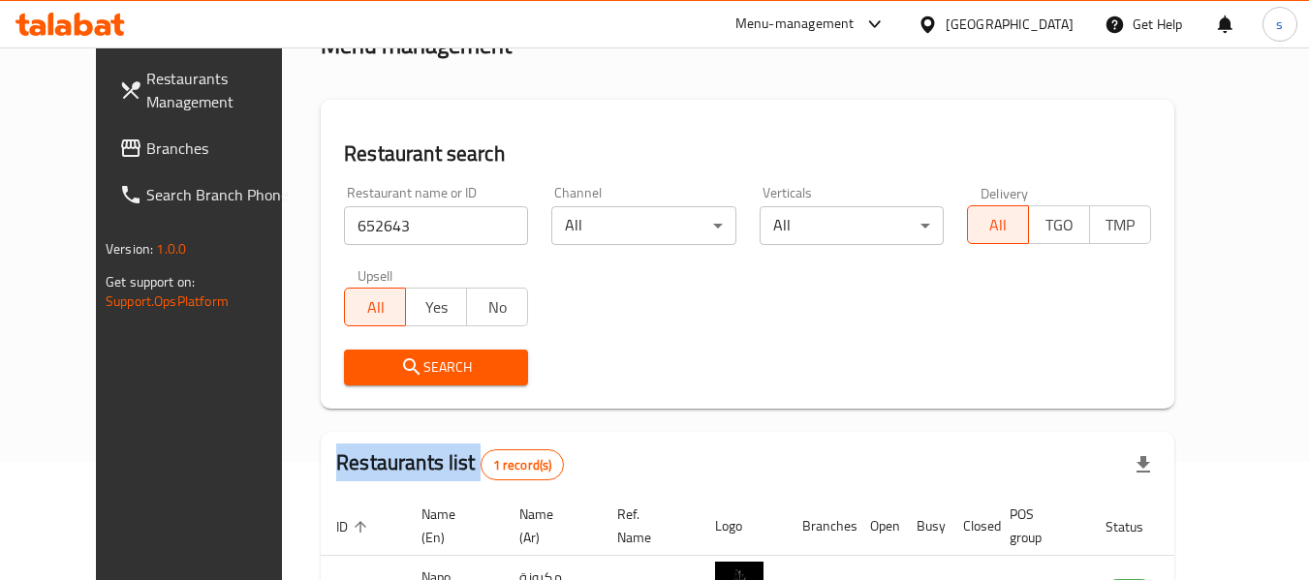
scroll to position [236, 0]
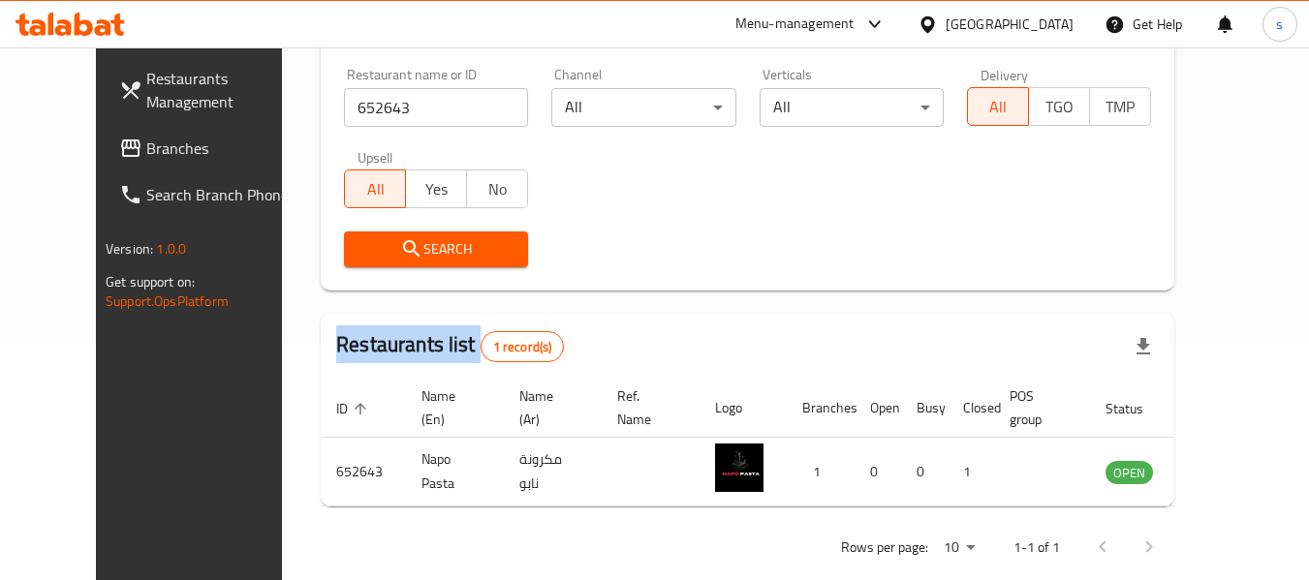
click at [104, 132] on link "Branches" at bounding box center [209, 148] width 211 height 47
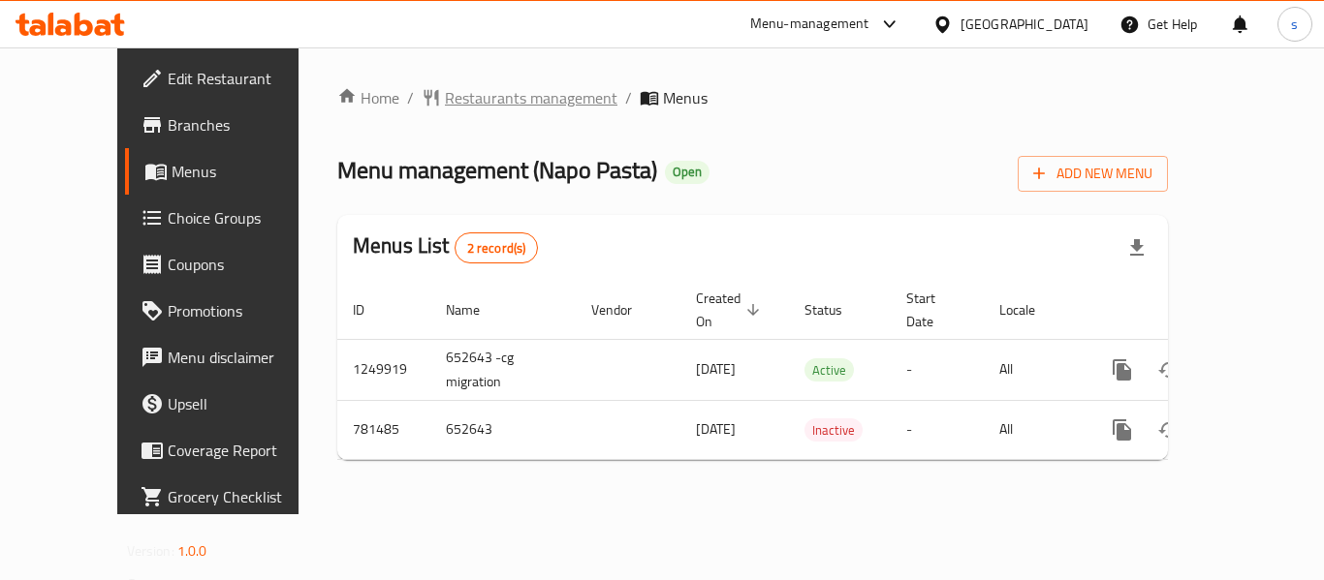
click at [474, 99] on span "Restaurants management" at bounding box center [531, 97] width 172 height 23
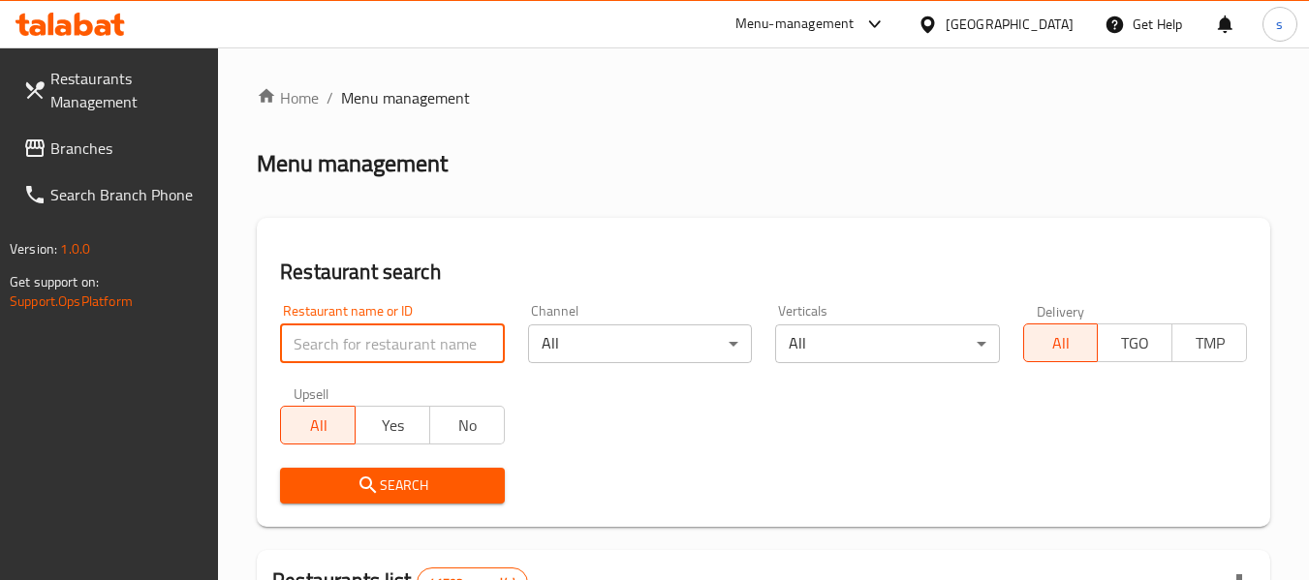
paste input "652643"
type input "652643"
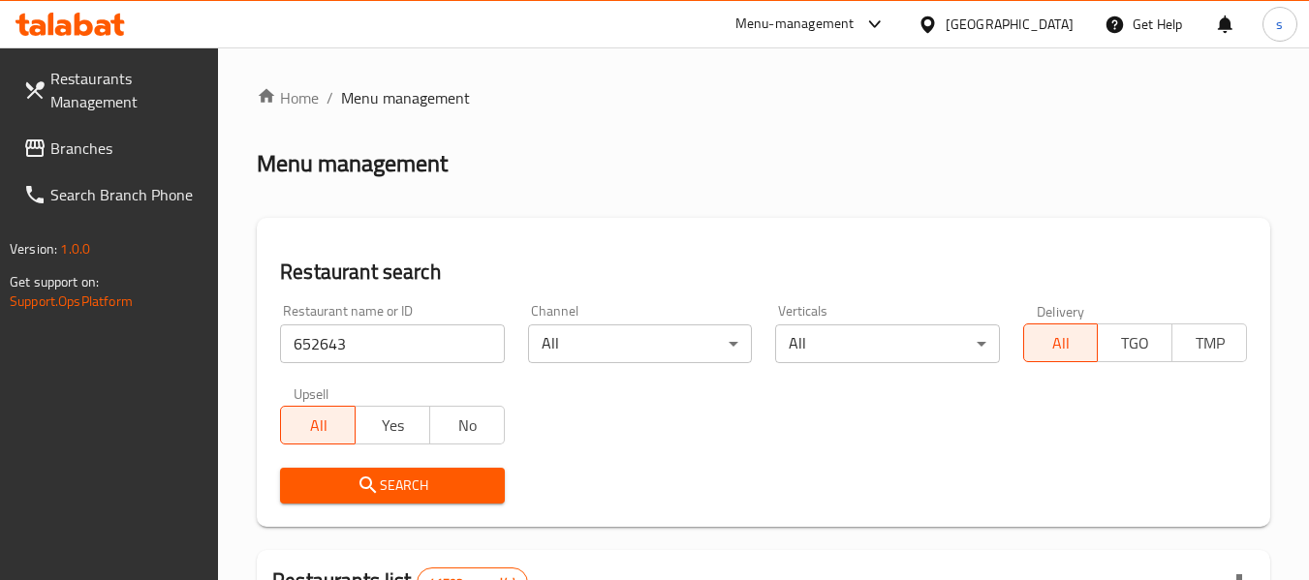
click at [410, 472] on button "Search" at bounding box center [392, 486] width 224 height 36
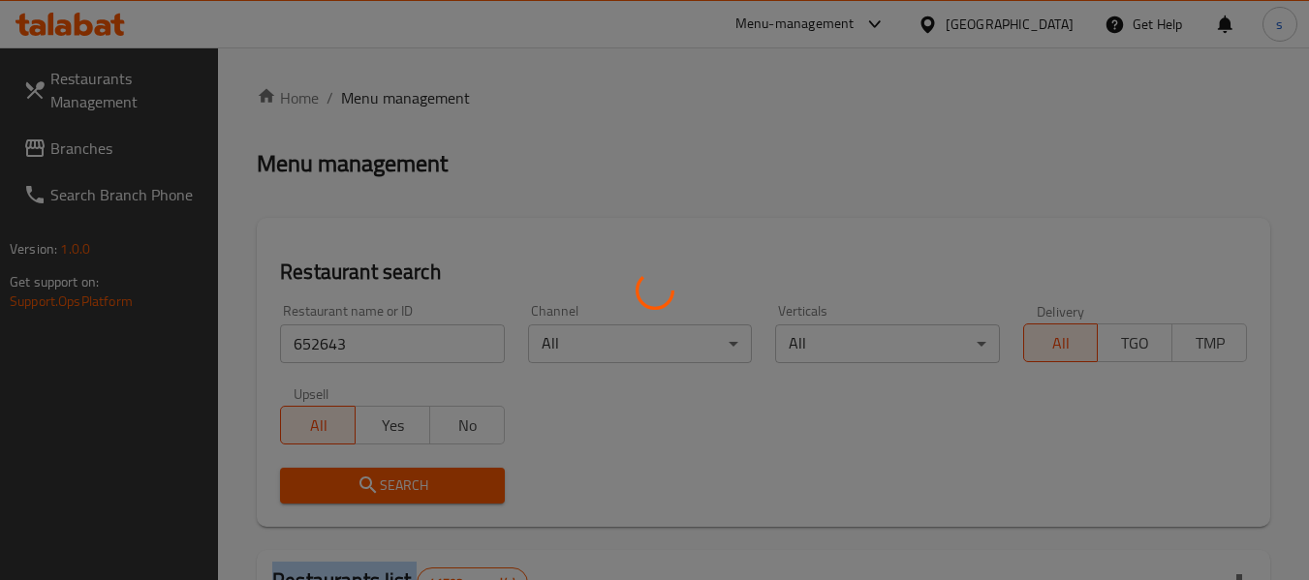
click at [410, 472] on div at bounding box center [654, 290] width 1309 height 580
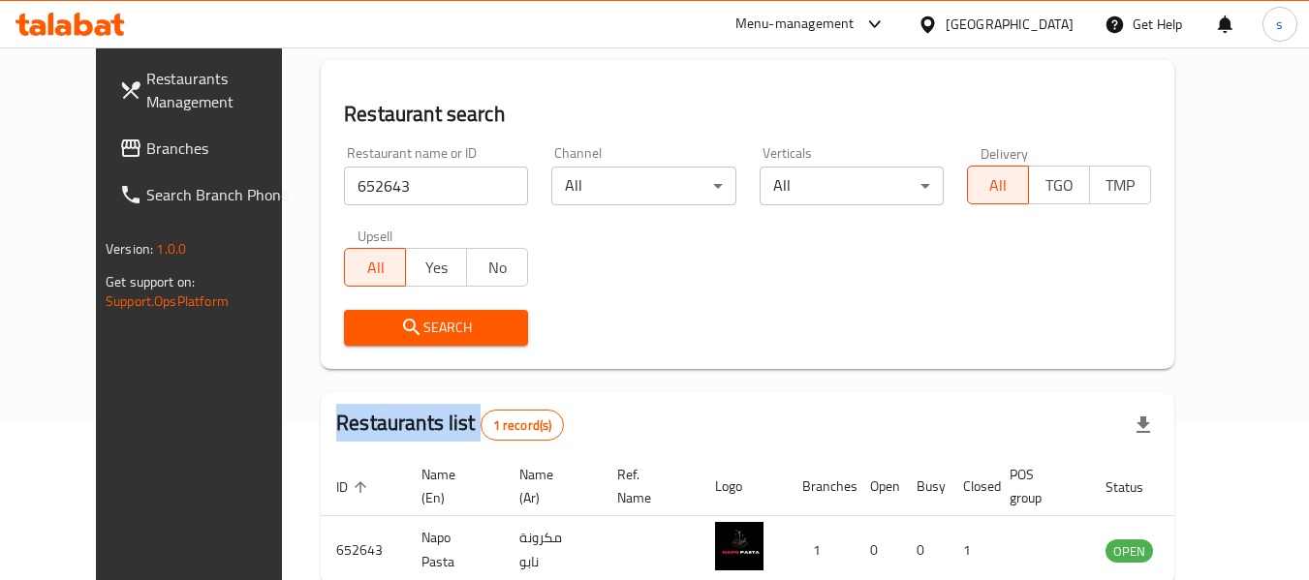
scroll to position [236, 0]
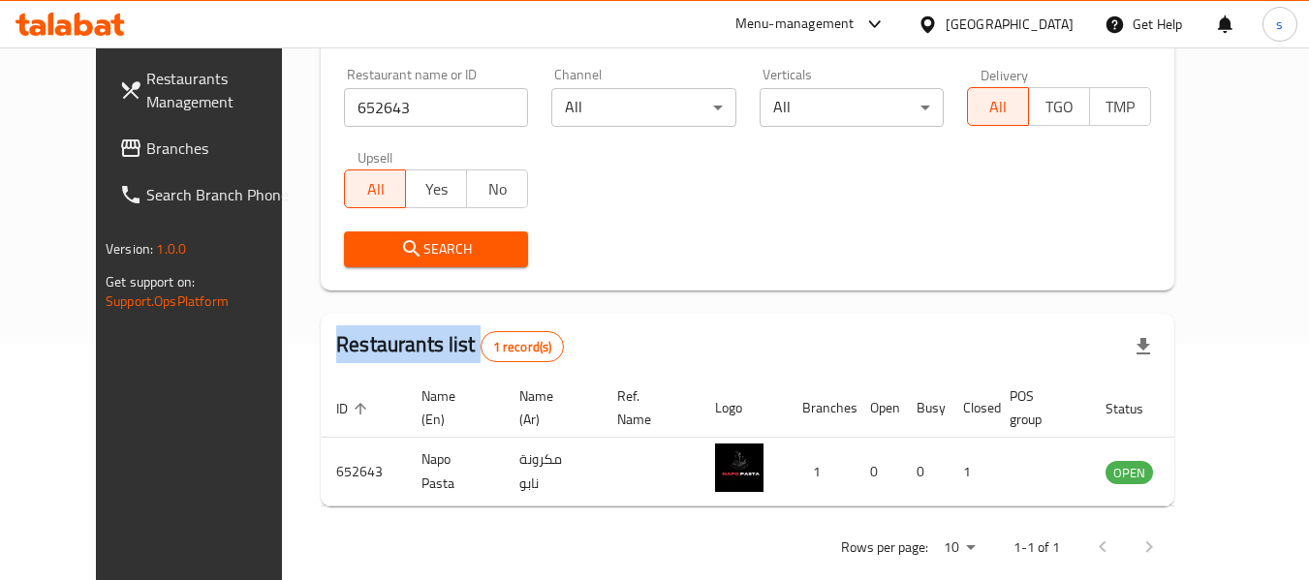
click at [123, 160] on link "Branches" at bounding box center [209, 148] width 211 height 47
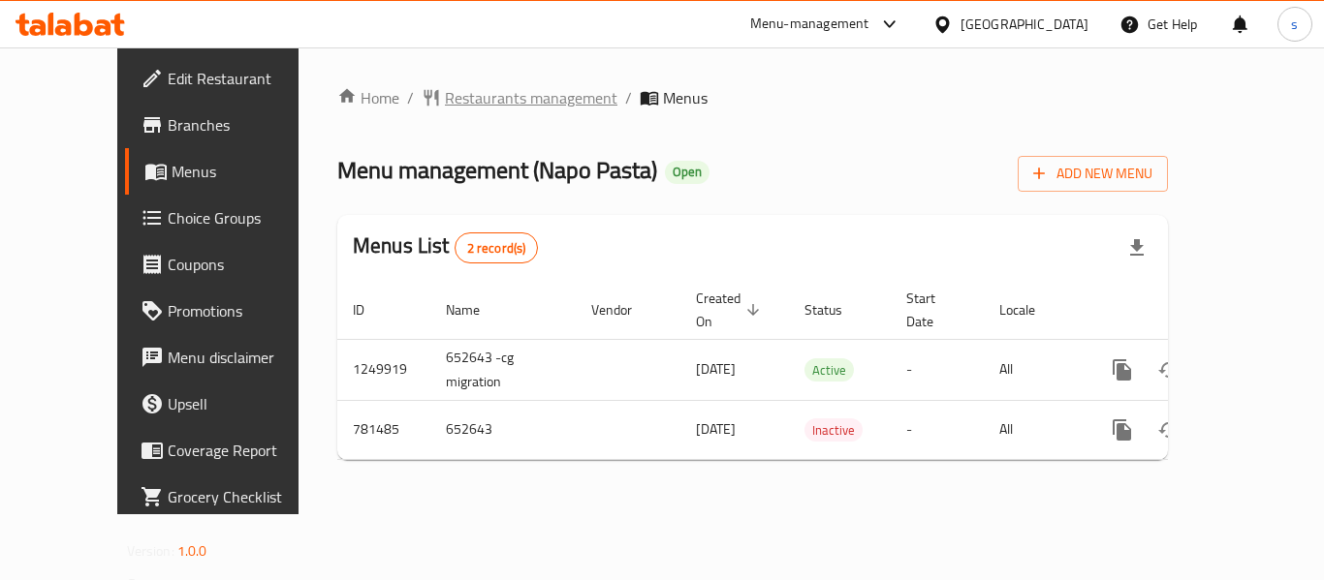
click at [515, 103] on span "Restaurants management" at bounding box center [531, 97] width 172 height 23
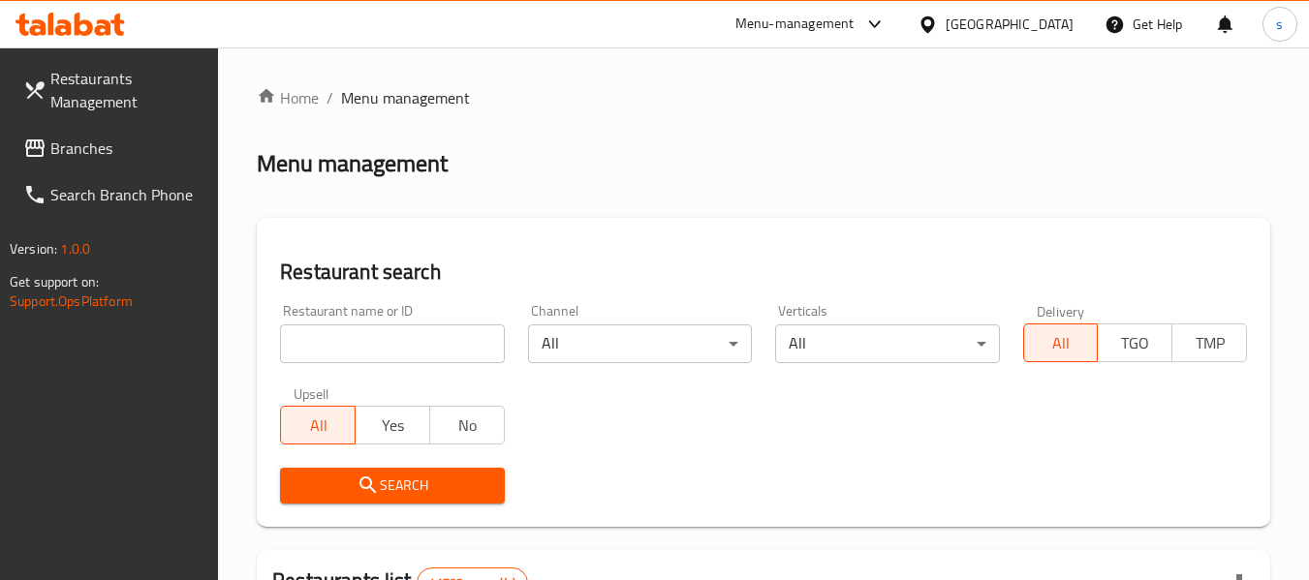
click at [418, 350] on input "search" at bounding box center [392, 344] width 224 height 39
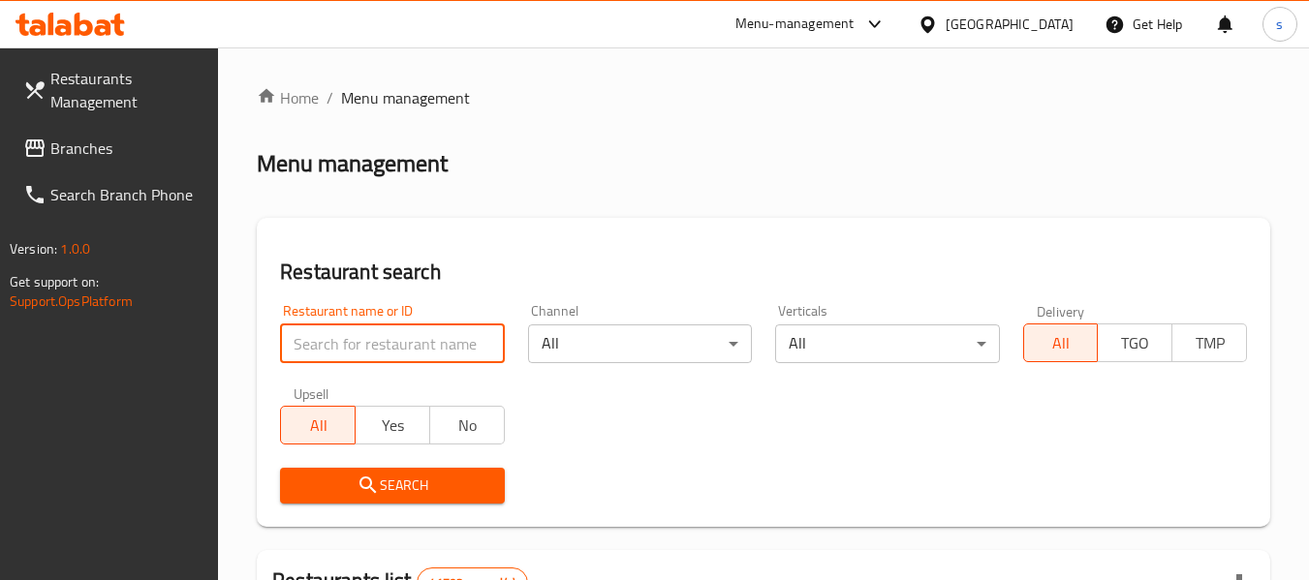
paste input "652643"
type input "652643"
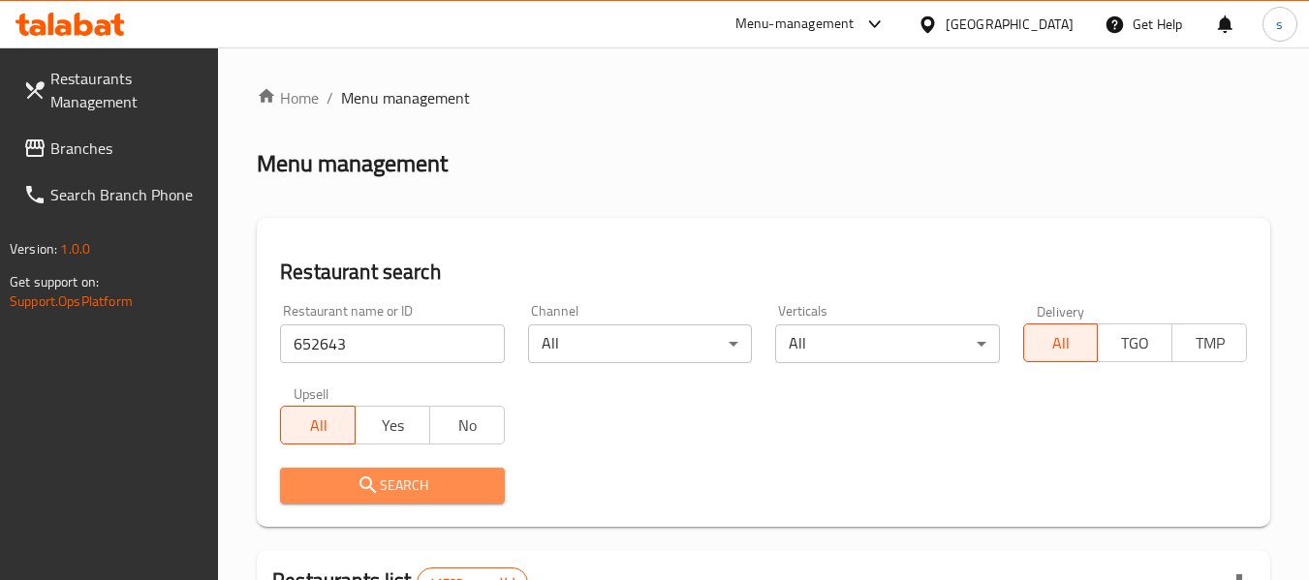
click at [433, 483] on span "Search" at bounding box center [392, 486] width 193 height 24
click at [433, 483] on div at bounding box center [654, 290] width 1309 height 580
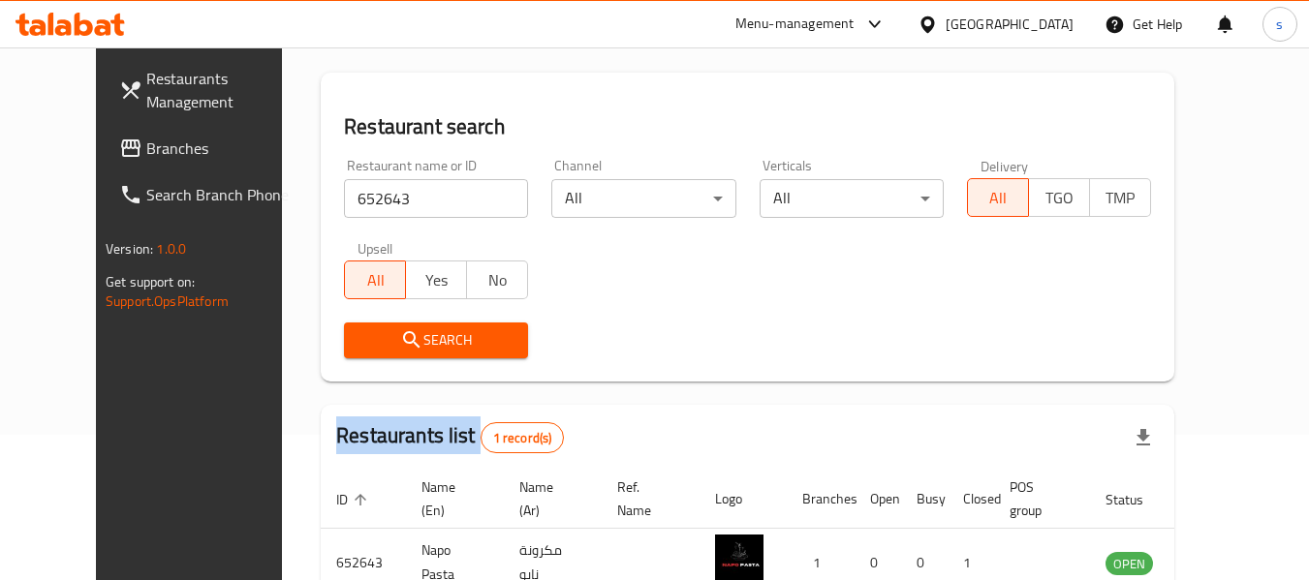
scroll to position [236, 0]
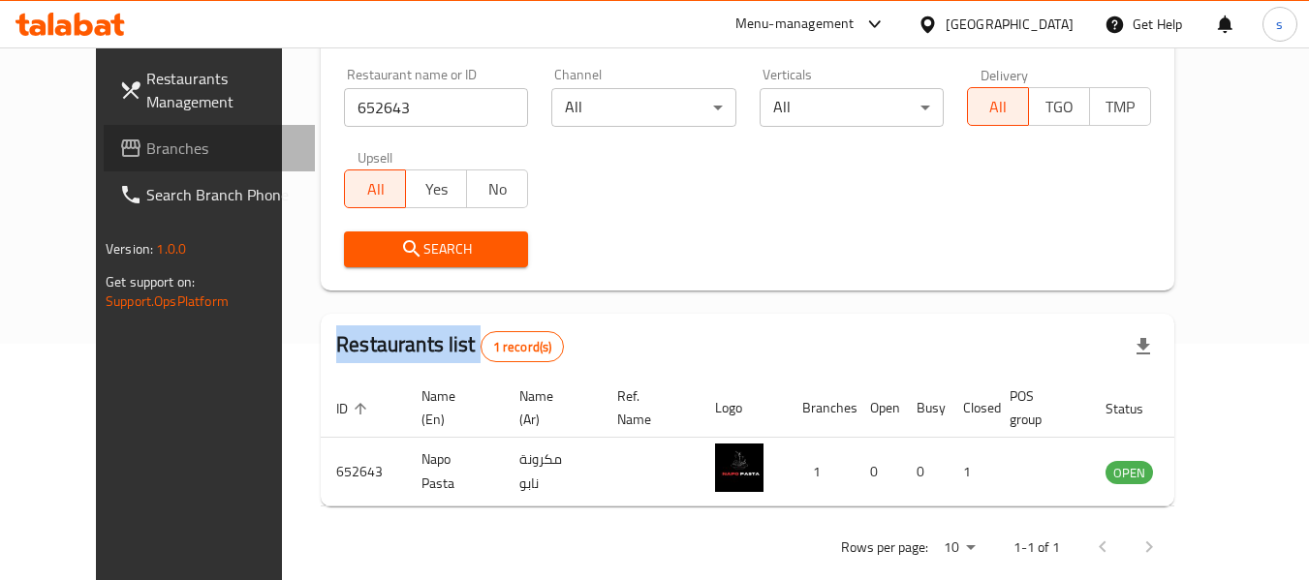
click at [146, 155] on span "Branches" at bounding box center [222, 148] width 153 height 23
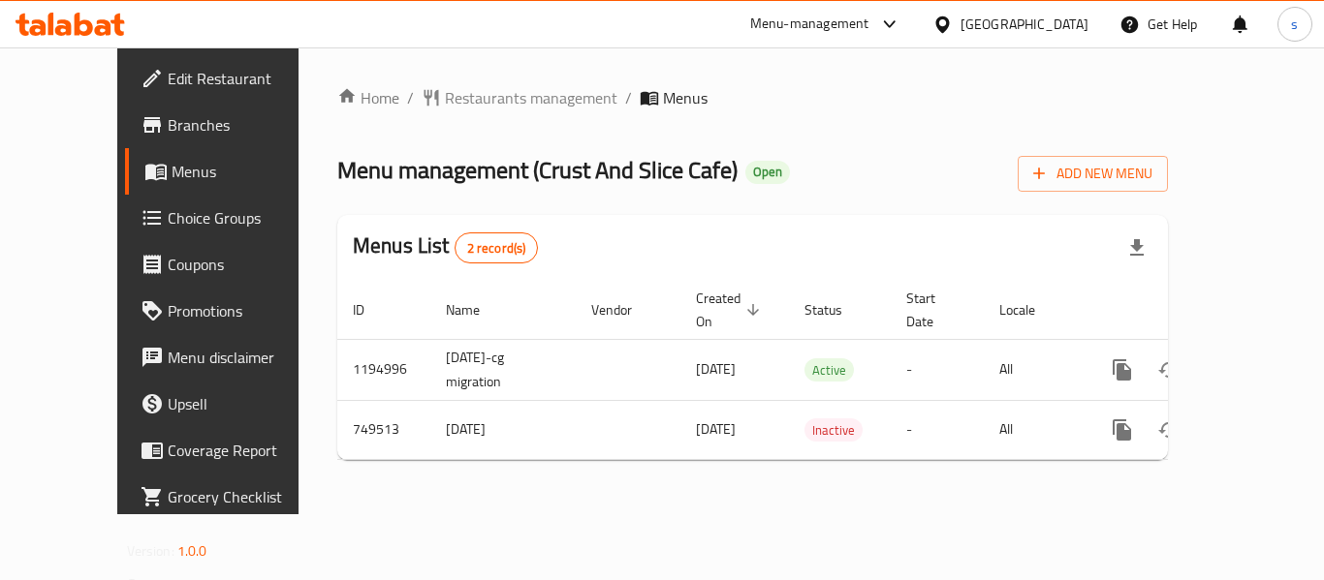
click at [539, 95] on ol "Home / Restaurants management / Menus" at bounding box center [752, 97] width 830 height 23
click at [521, 103] on span "Restaurants management" at bounding box center [531, 97] width 172 height 23
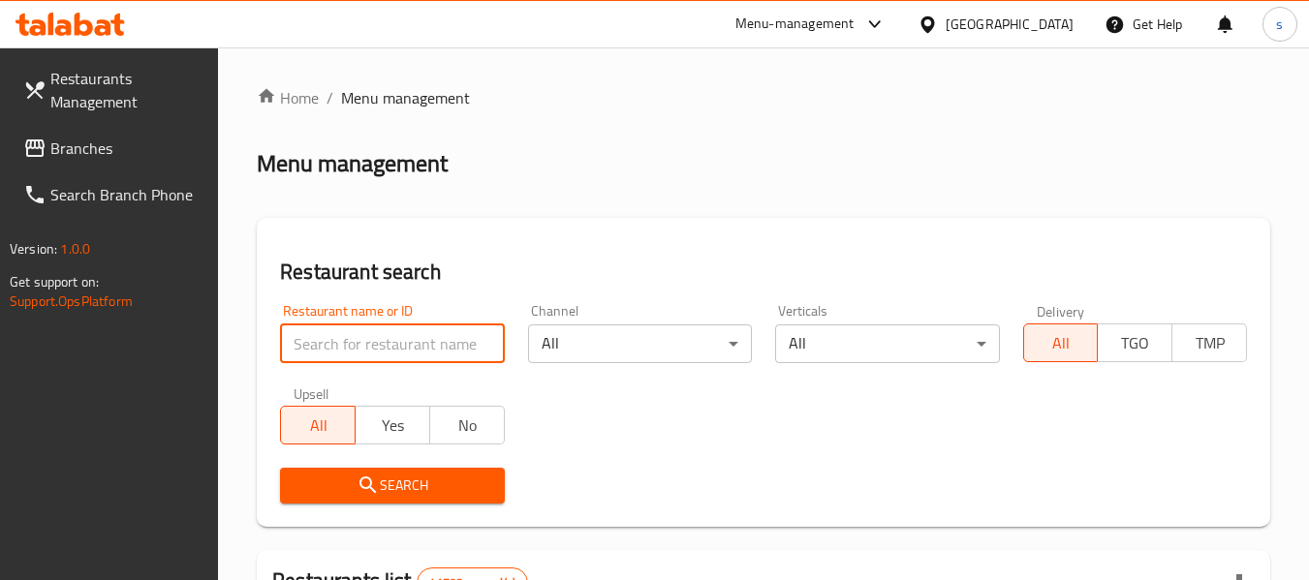
click at [445, 328] on input "search" at bounding box center [392, 344] width 224 height 39
paste input "648923"
type input "648923"
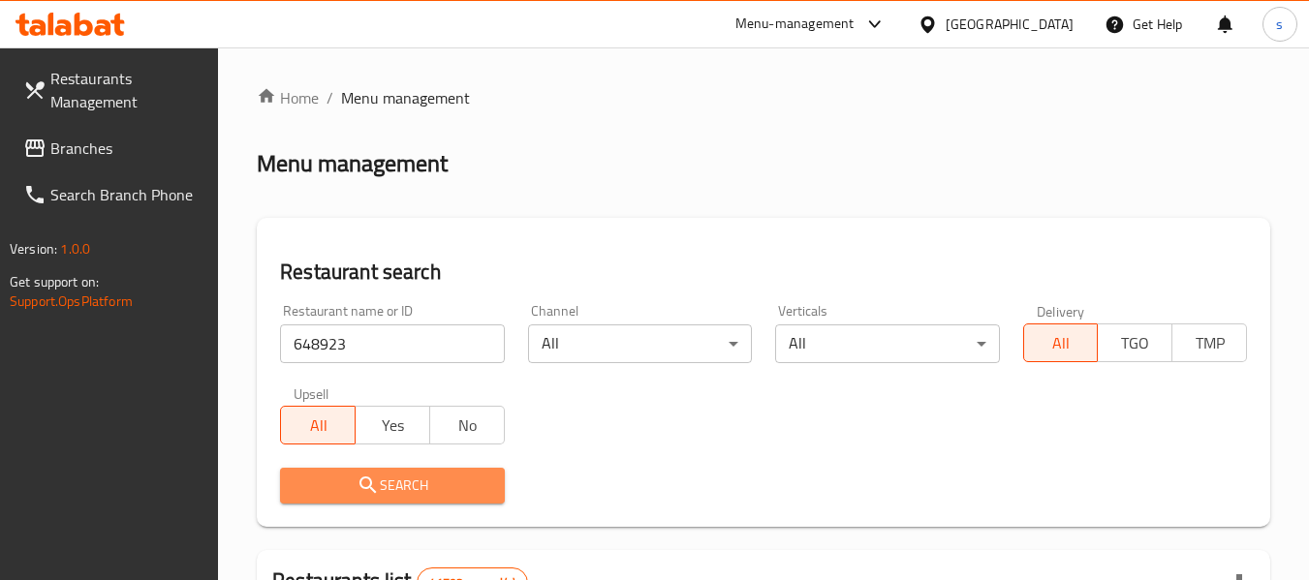
click at [430, 498] on button "Search" at bounding box center [392, 486] width 224 height 36
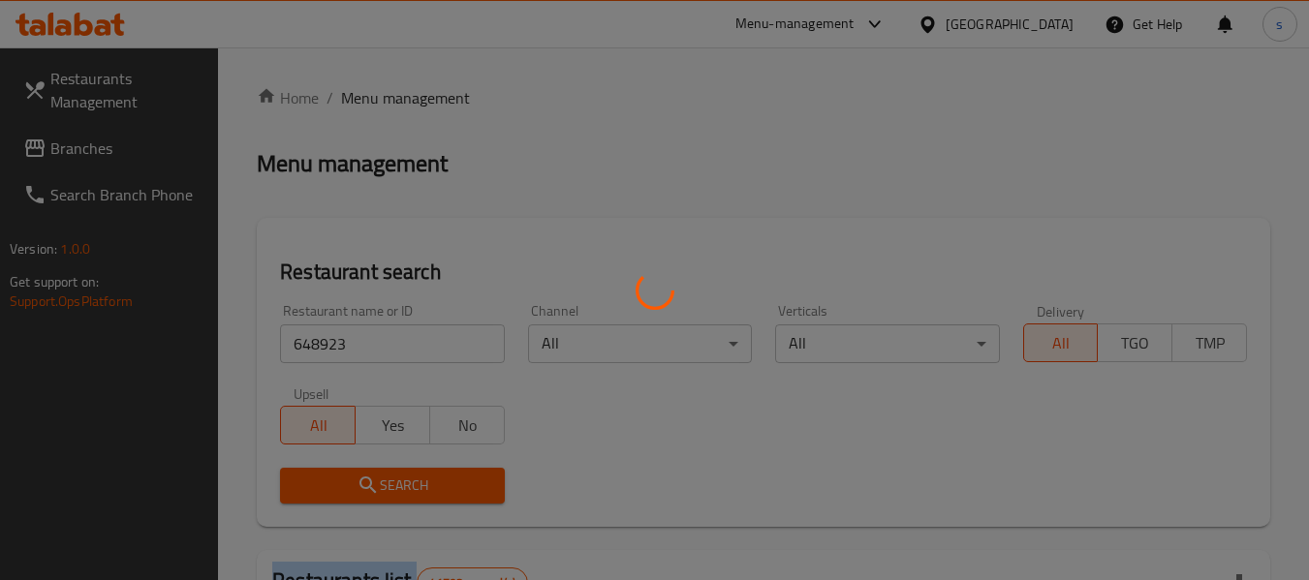
click at [430, 498] on div at bounding box center [654, 290] width 1309 height 580
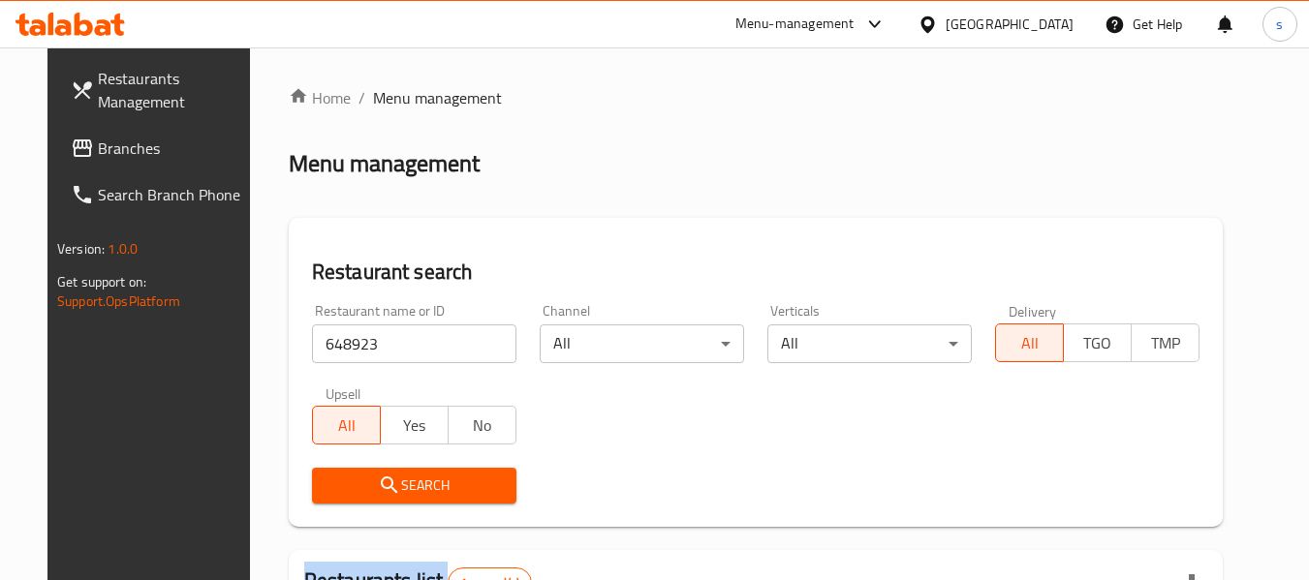
click at [430, 498] on div at bounding box center [654, 290] width 1309 height 580
click at [430, 498] on button "Search" at bounding box center [414, 486] width 204 height 36
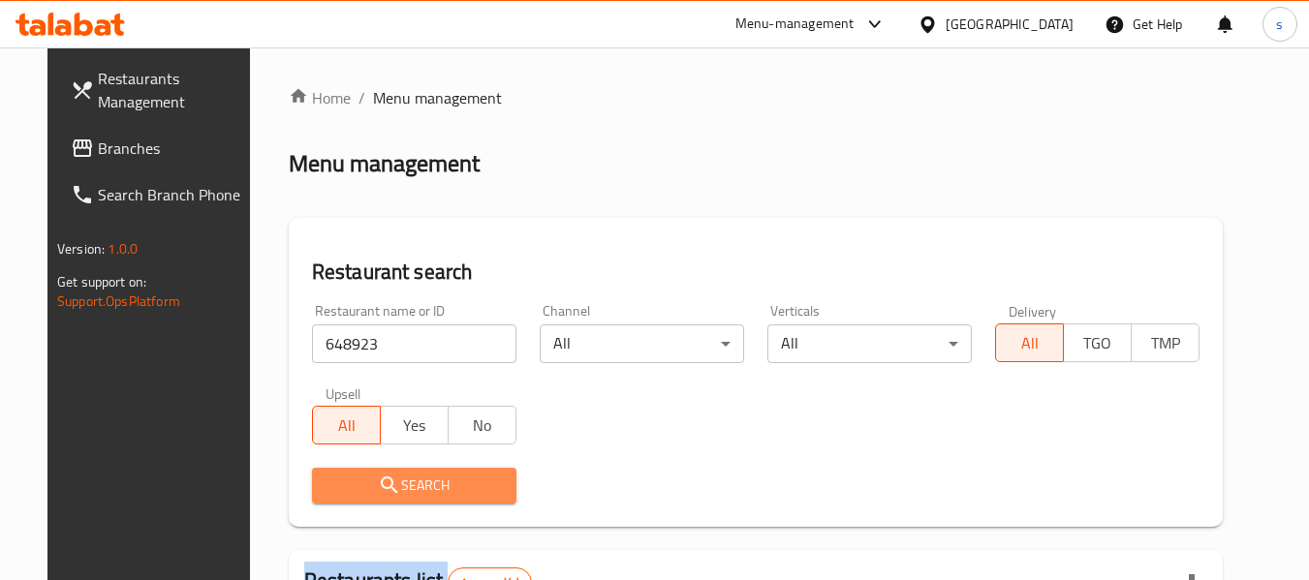
click at [430, 498] on button "Search" at bounding box center [414, 486] width 204 height 36
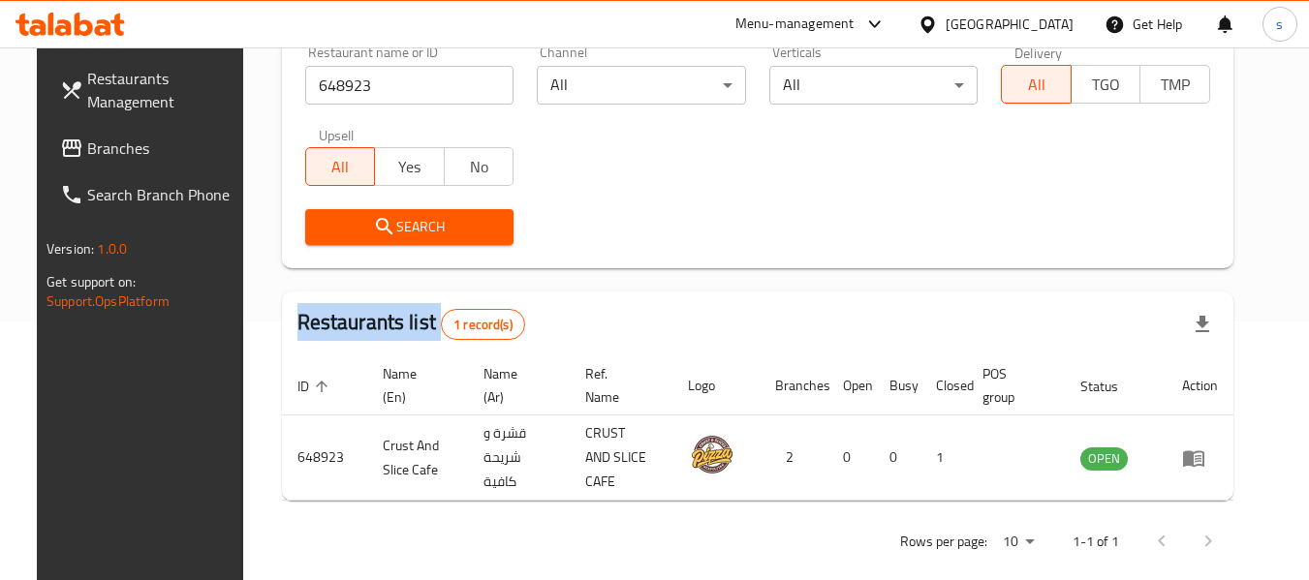
scroll to position [260, 0]
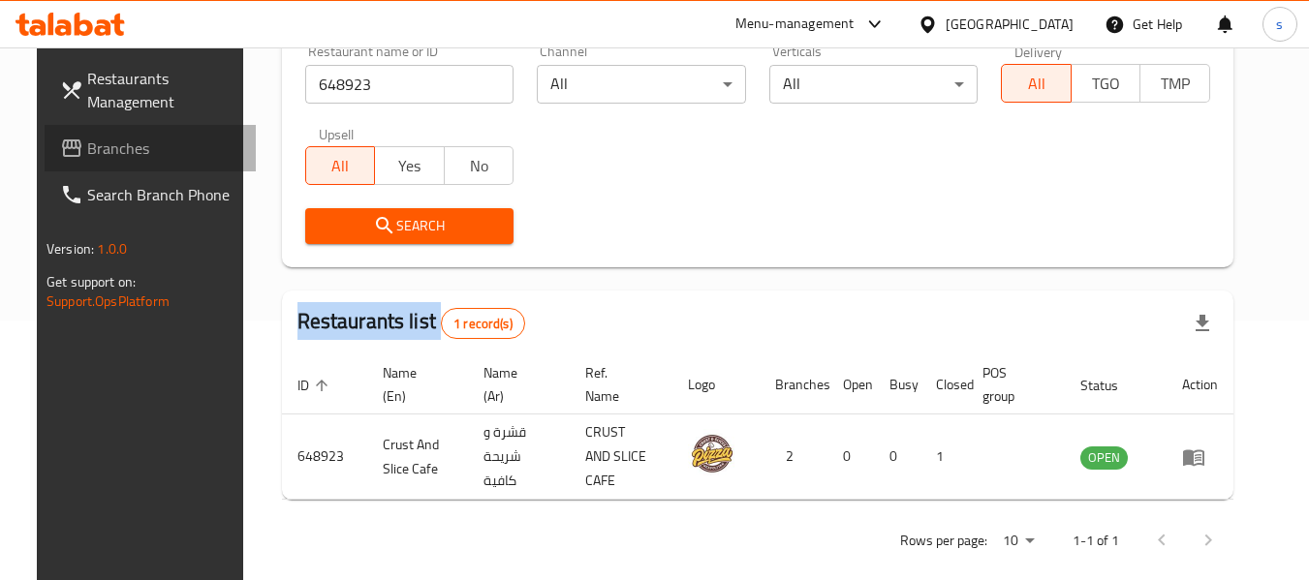
click at [145, 147] on span "Branches" at bounding box center [163, 148] width 153 height 23
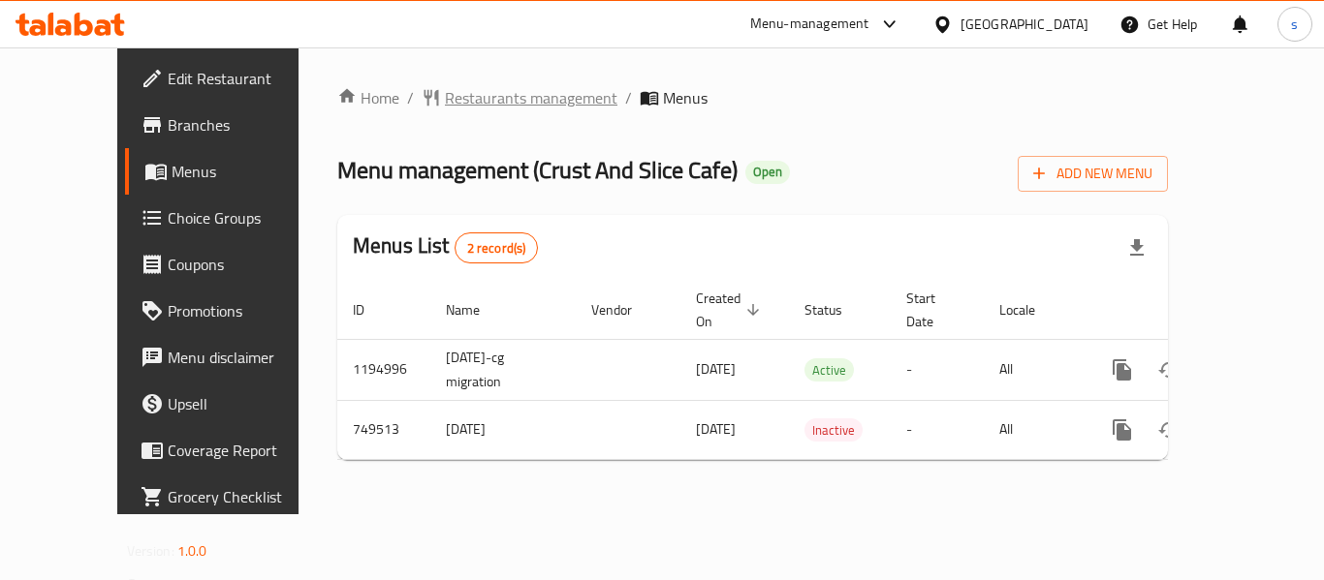
click at [498, 91] on span "Restaurants management" at bounding box center [531, 97] width 172 height 23
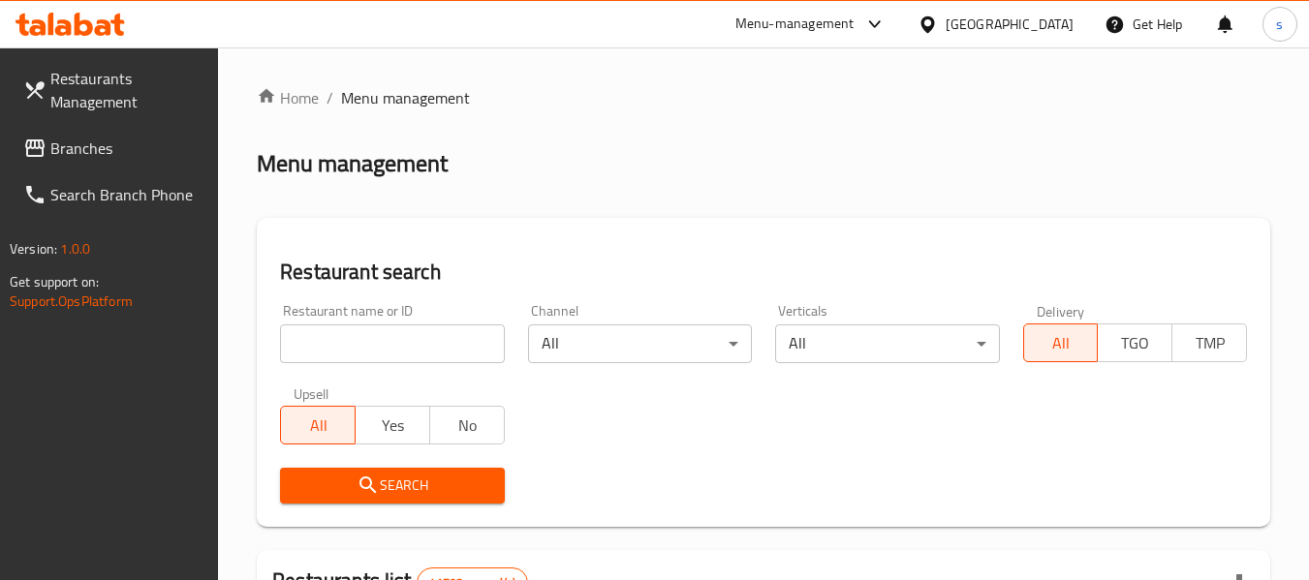
click at [411, 356] on input "search" at bounding box center [392, 344] width 224 height 39
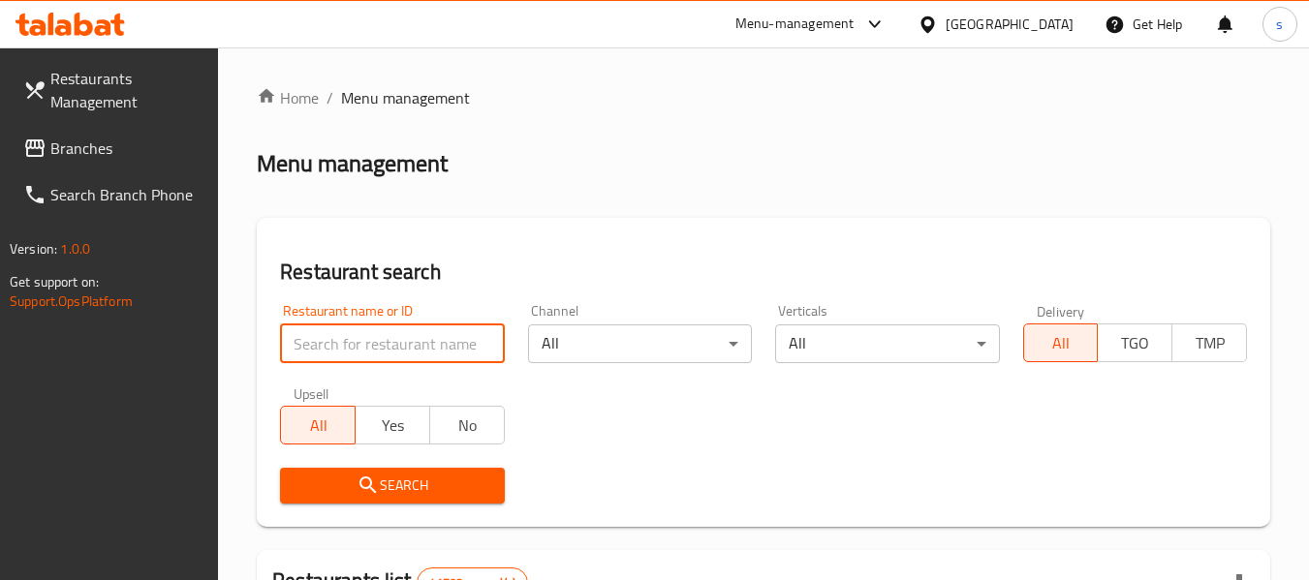
paste input "648923"
type input "648923"
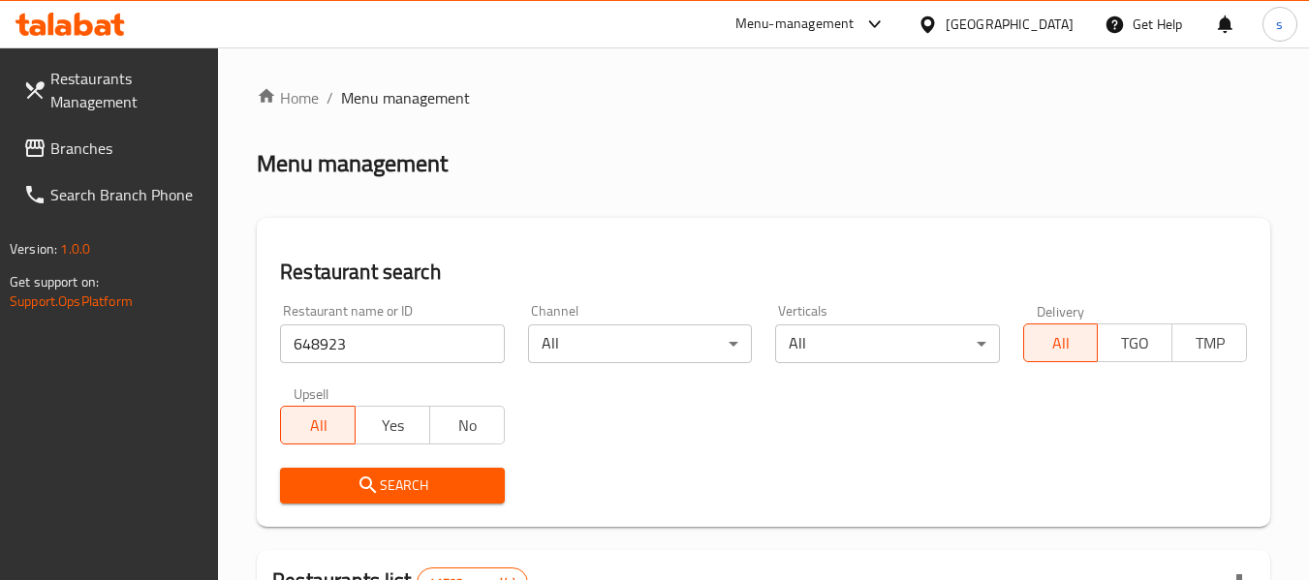
click at [425, 481] on span "Search" at bounding box center [392, 486] width 193 height 24
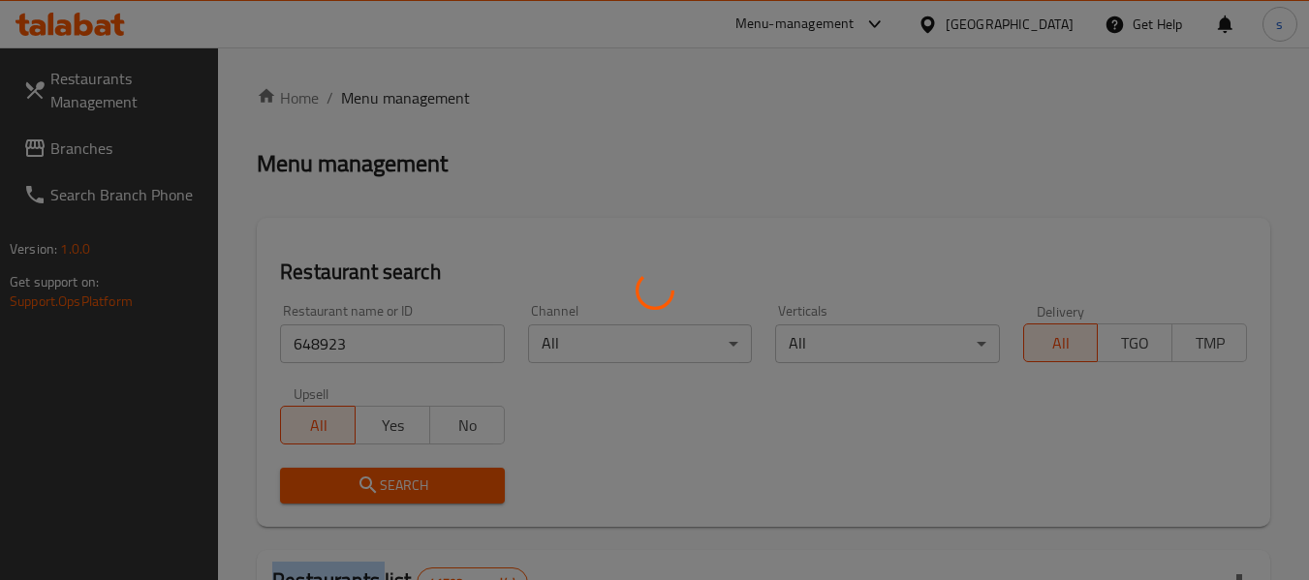
click at [426, 480] on div at bounding box center [654, 290] width 1309 height 580
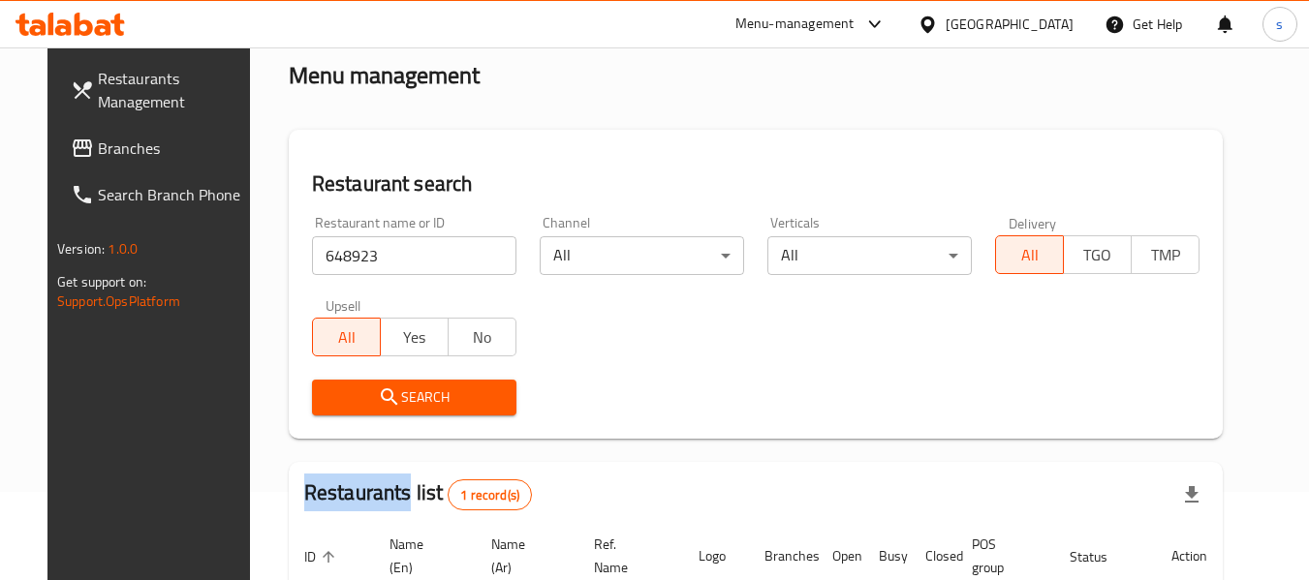
scroll to position [260, 0]
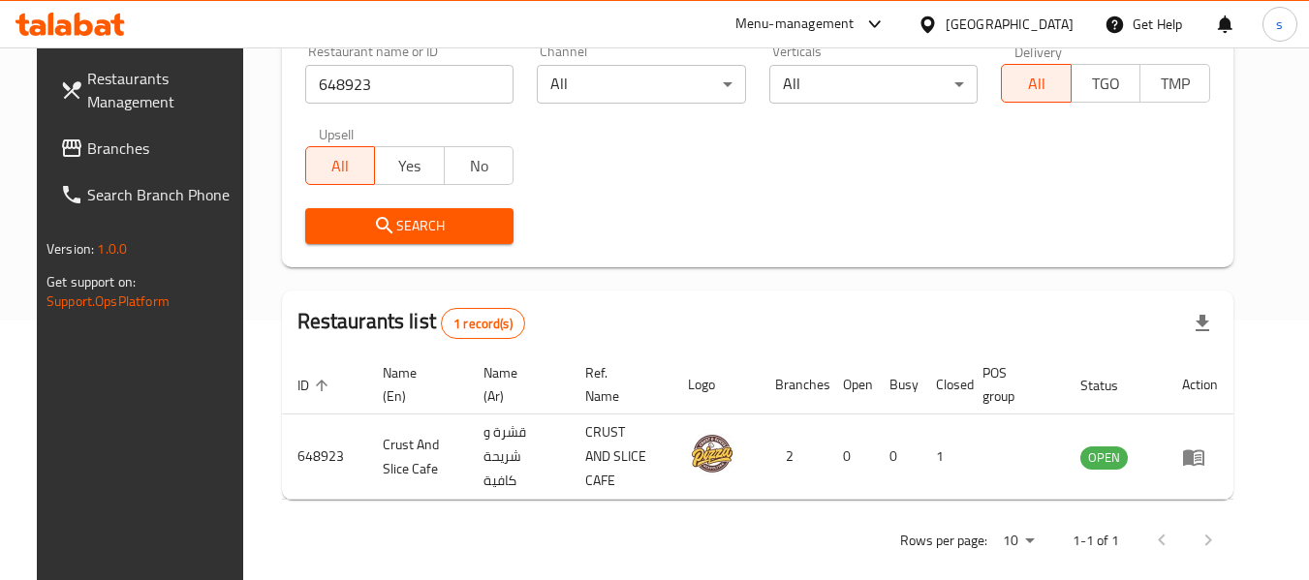
click at [1029, 32] on div "[GEOGRAPHIC_DATA]" at bounding box center [1010, 24] width 128 height 21
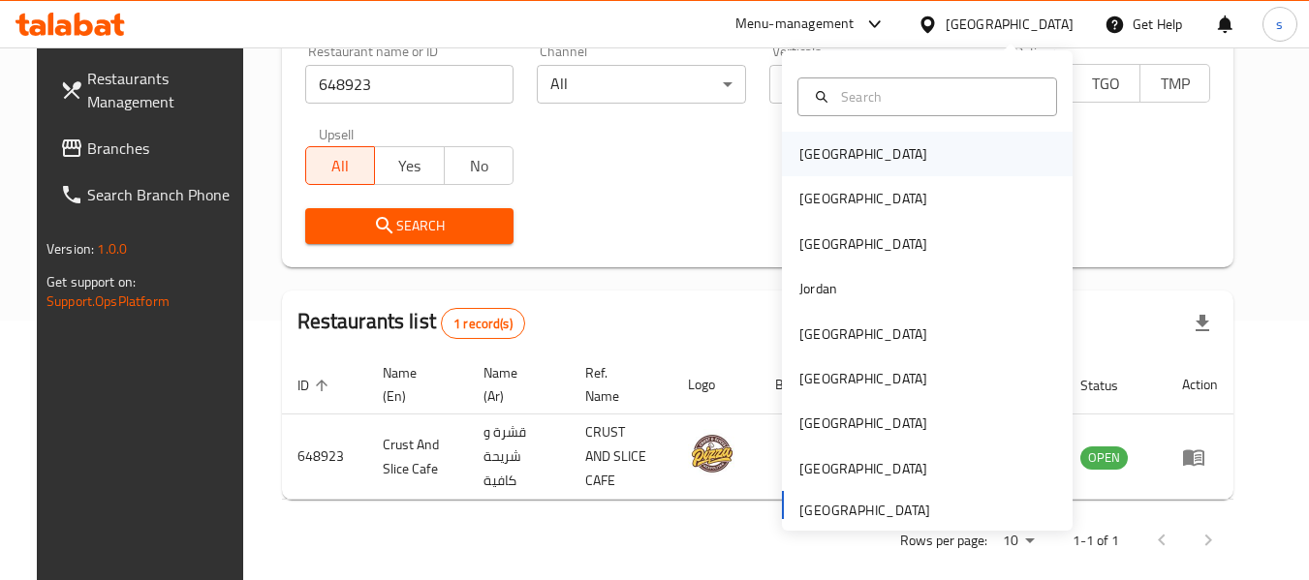
click at [898, 157] on div "[GEOGRAPHIC_DATA]" at bounding box center [927, 154] width 291 height 45
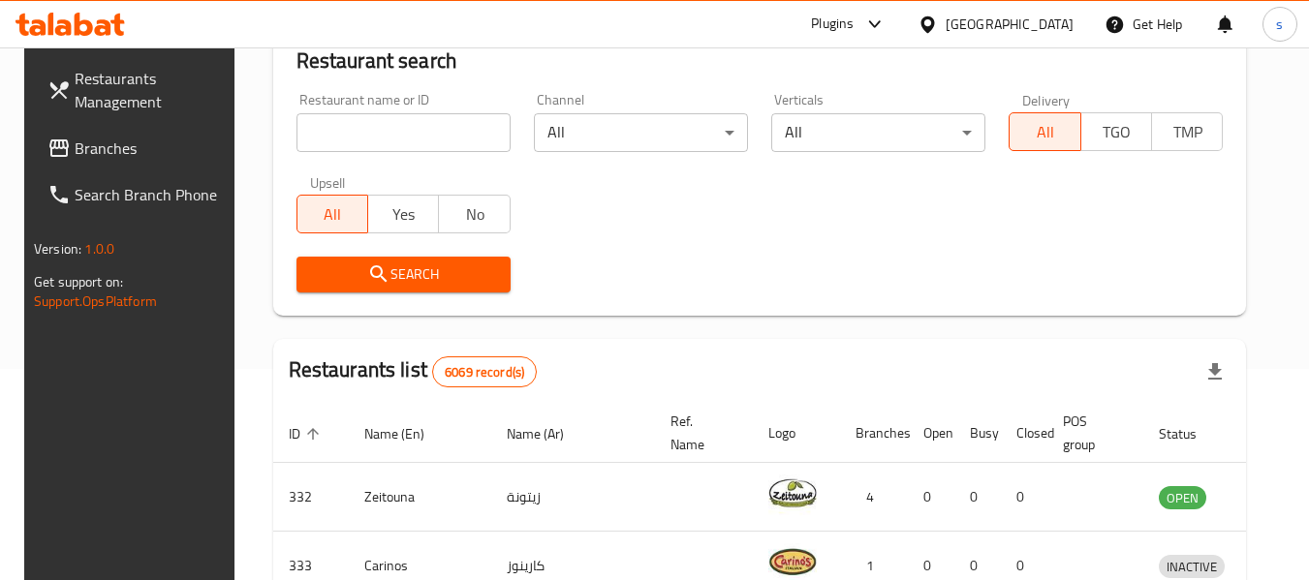
scroll to position [260, 0]
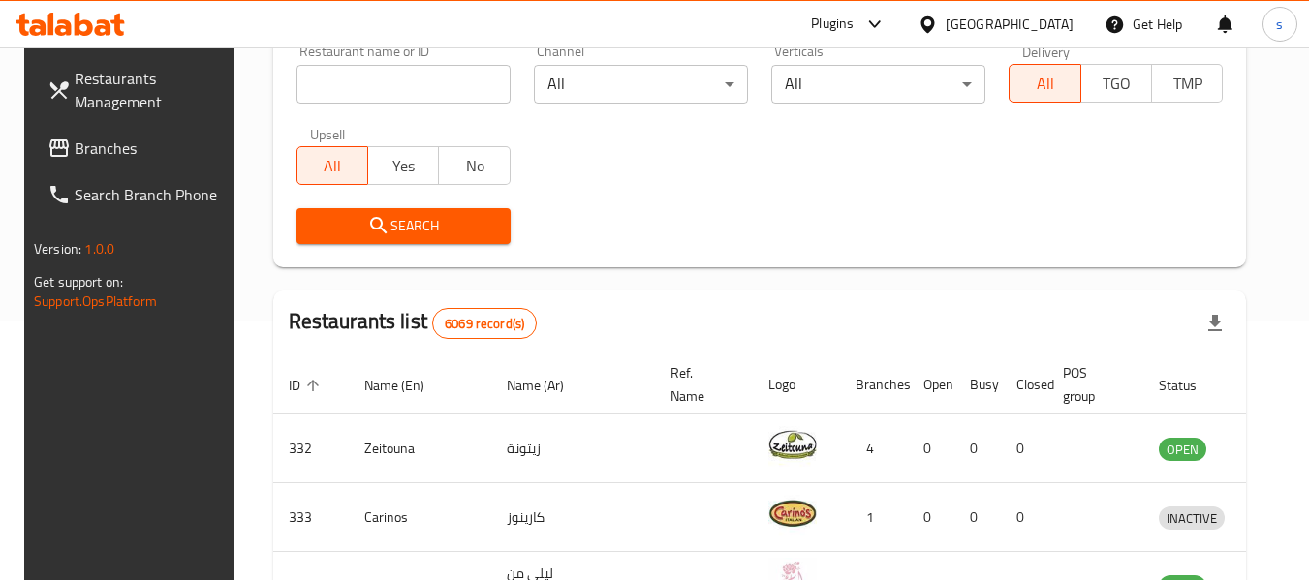
click at [57, 132] on link "Branches" at bounding box center [137, 148] width 211 height 47
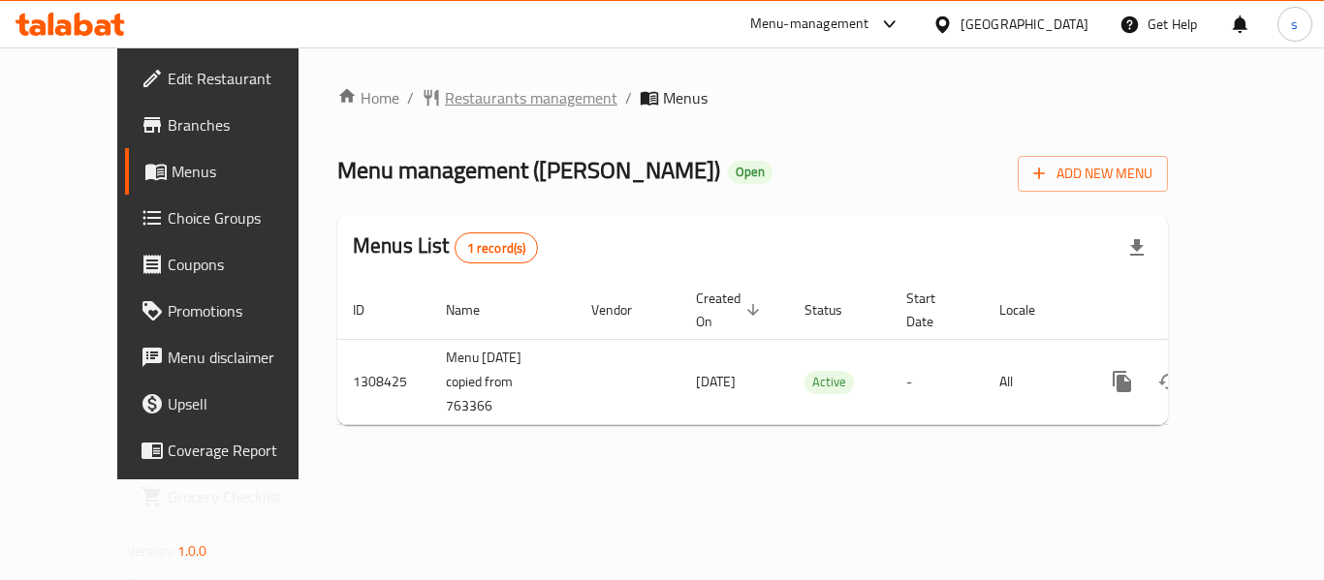
click at [529, 93] on span "Restaurants management" at bounding box center [531, 97] width 172 height 23
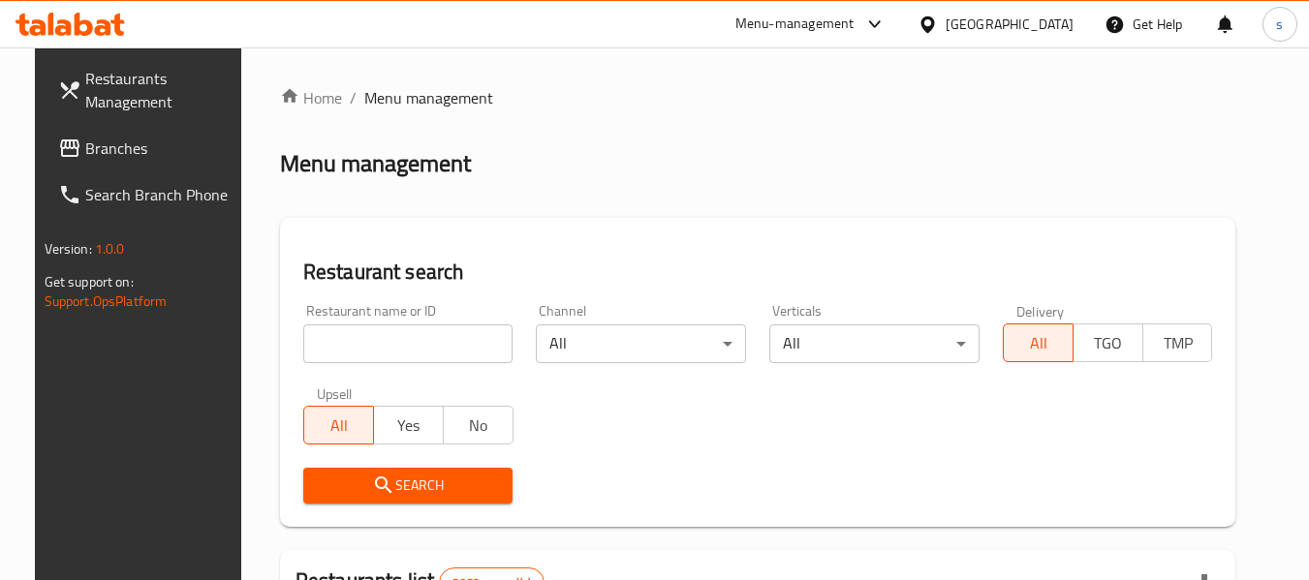
click at [422, 358] on input "search" at bounding box center [408, 344] width 210 height 39
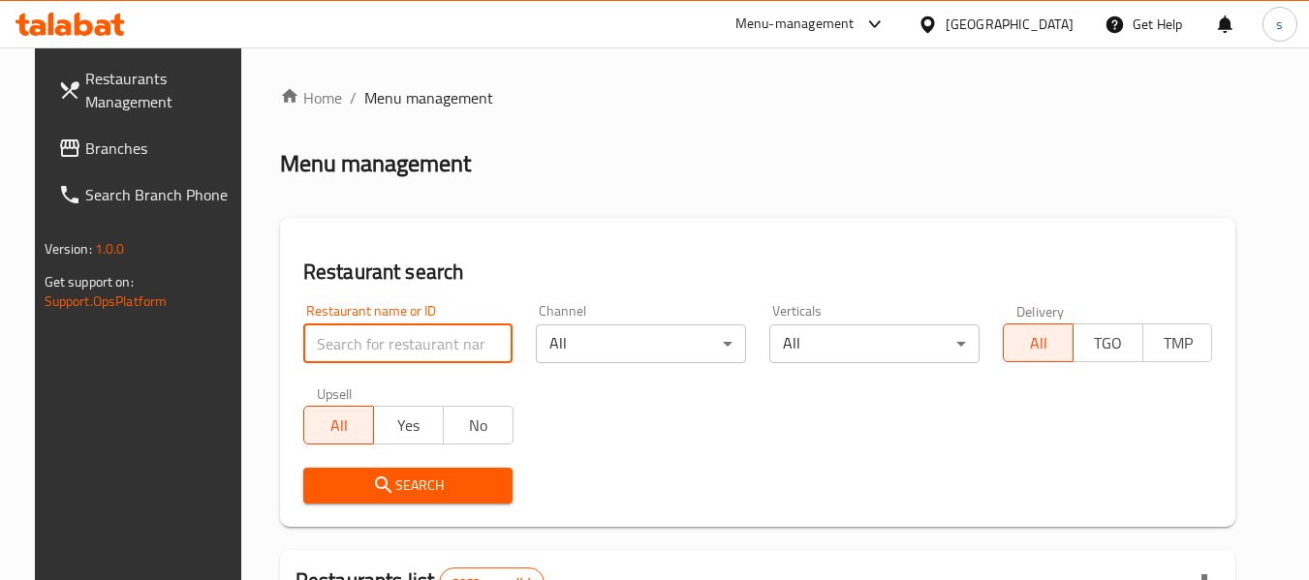
paste input "704883"
type input "704883"
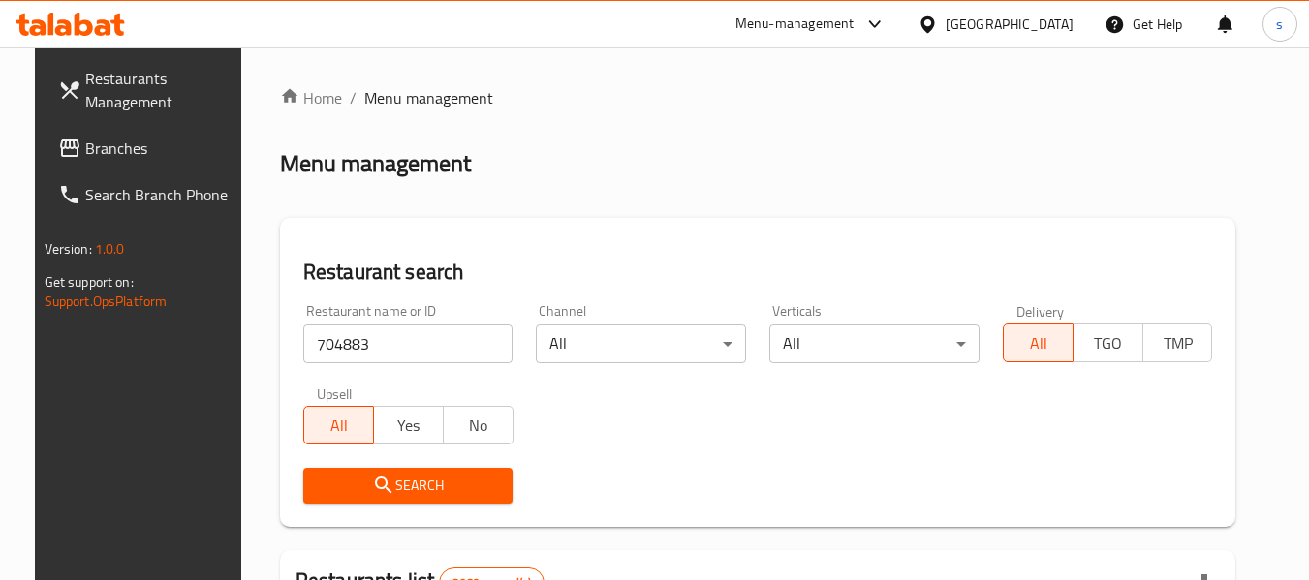
click at [381, 487] on span "Search" at bounding box center [408, 486] width 179 height 24
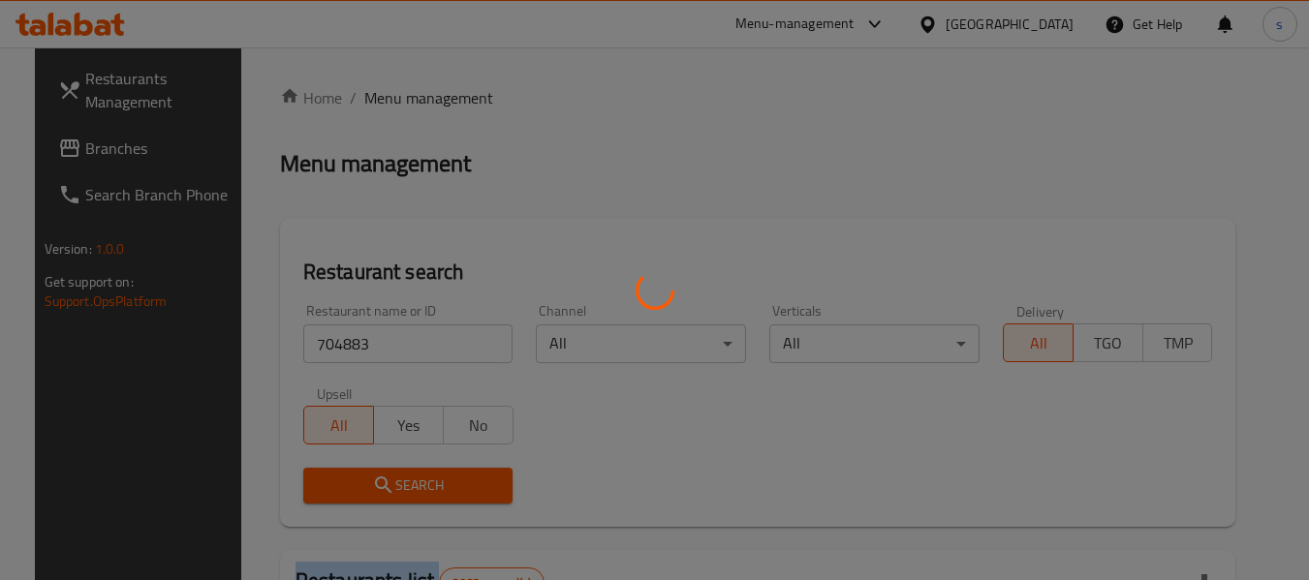
click at [381, 487] on div at bounding box center [654, 290] width 1309 height 580
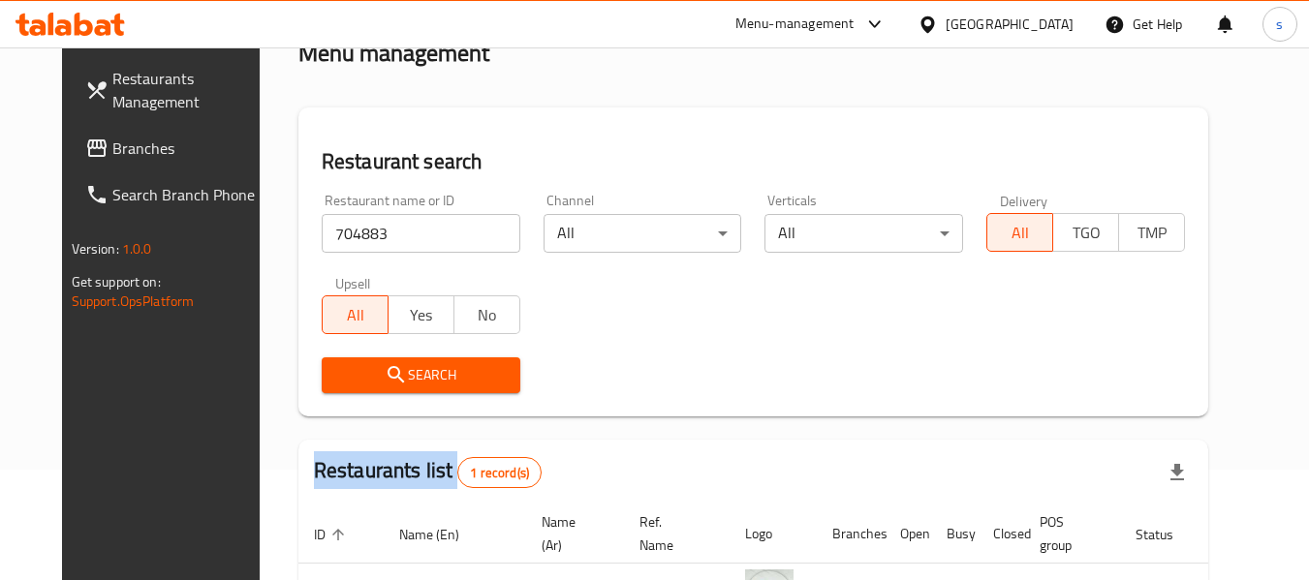
scroll to position [194, 0]
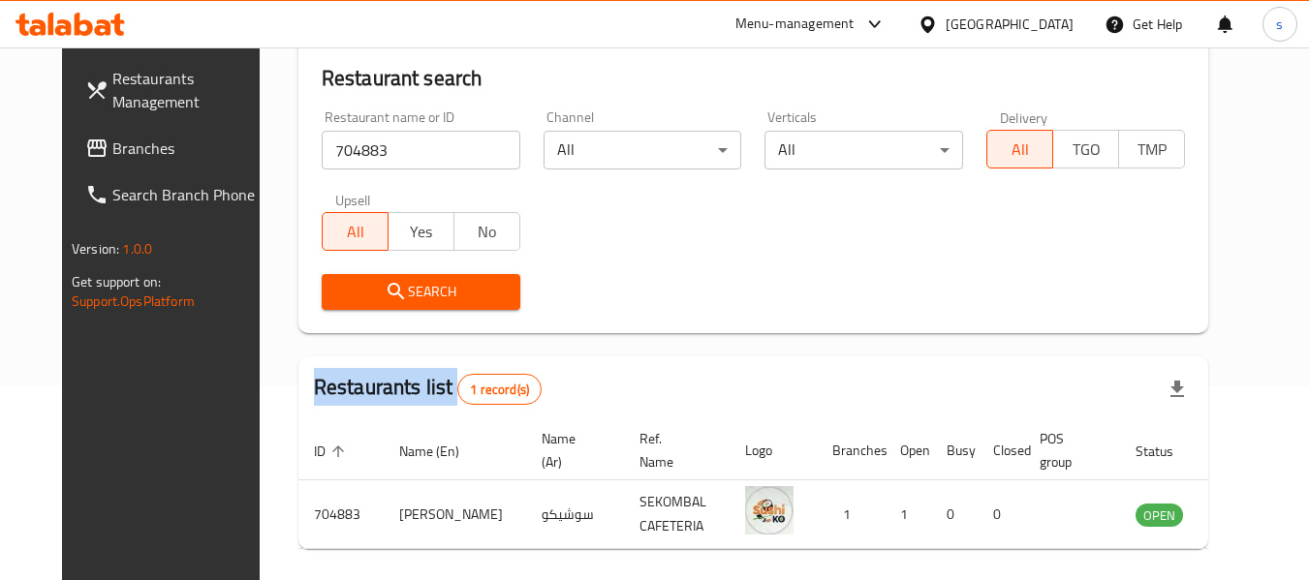
click at [112, 141] on span "Branches" at bounding box center [188, 148] width 153 height 23
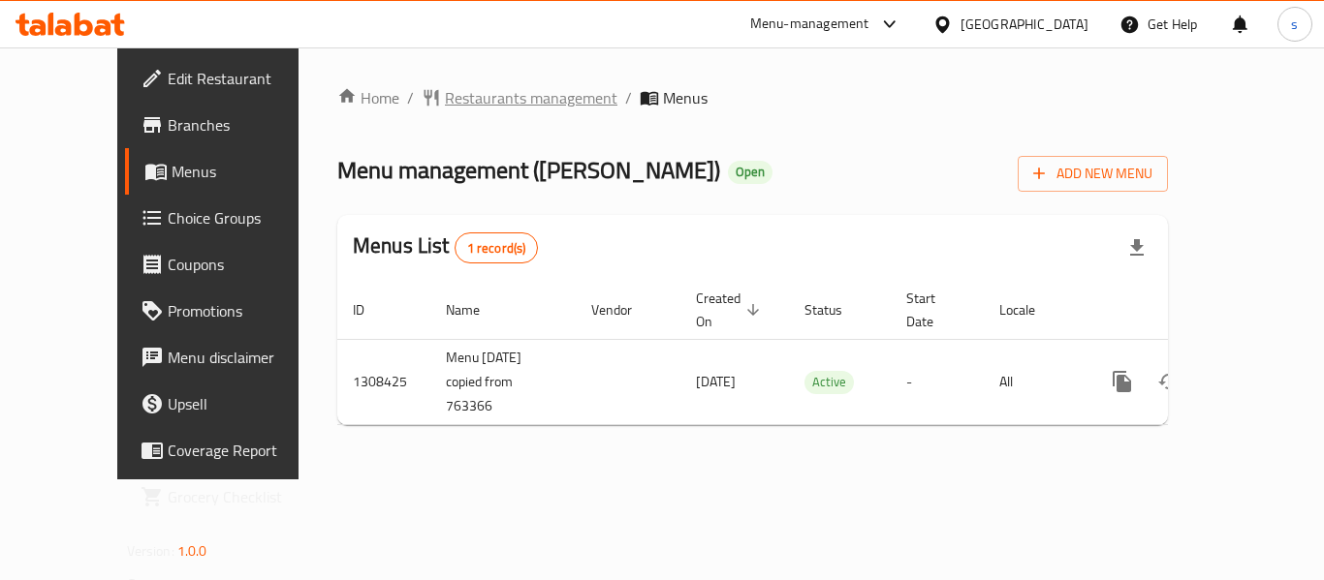
click at [495, 99] on span "Restaurants management" at bounding box center [531, 97] width 172 height 23
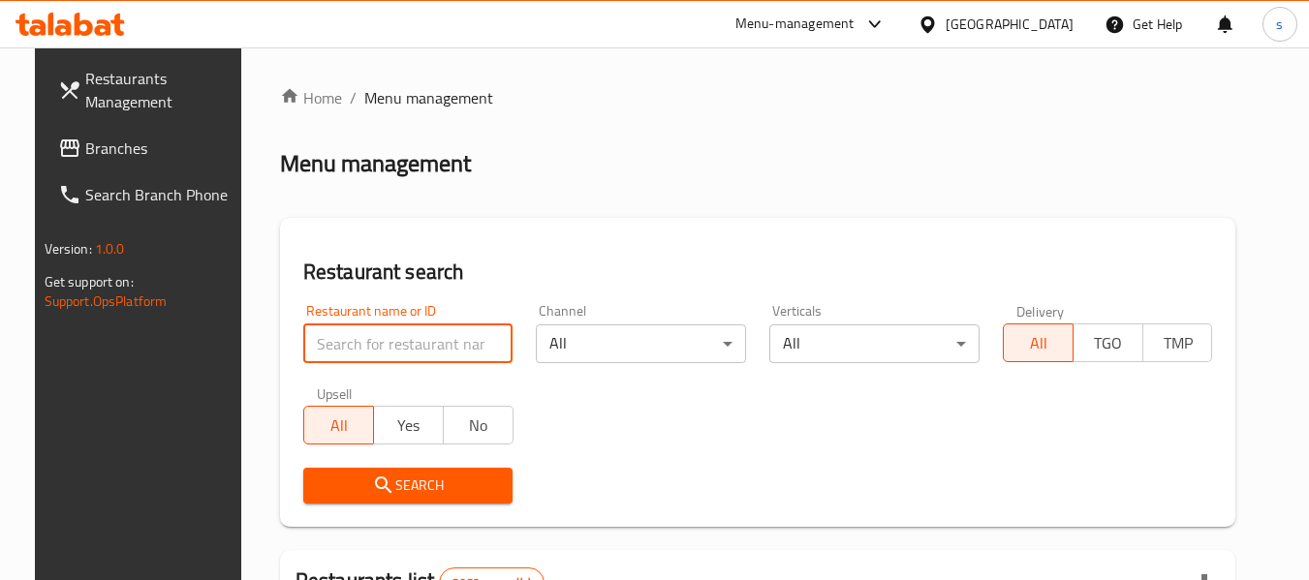
click at [393, 351] on input "search" at bounding box center [408, 344] width 210 height 39
paste input "704883"
type input "704883"
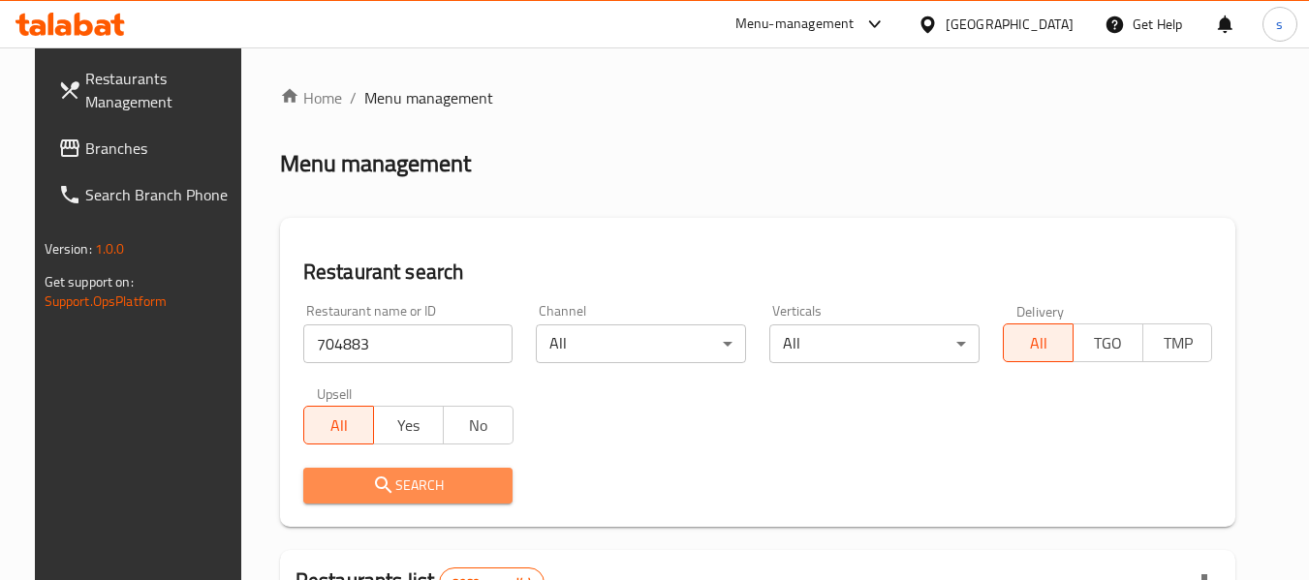
click at [473, 480] on span "Search" at bounding box center [408, 486] width 179 height 24
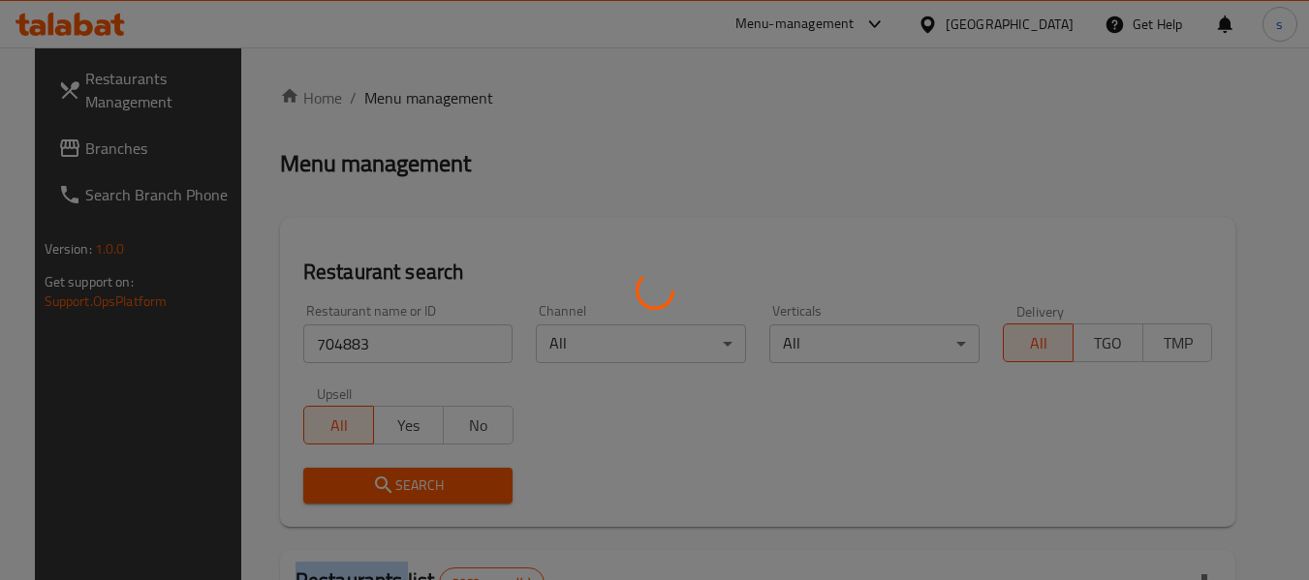
drag, startPoint x: 473, startPoint y: 479, endPoint x: 501, endPoint y: 414, distance: 70.7
click at [475, 478] on div at bounding box center [654, 290] width 1309 height 580
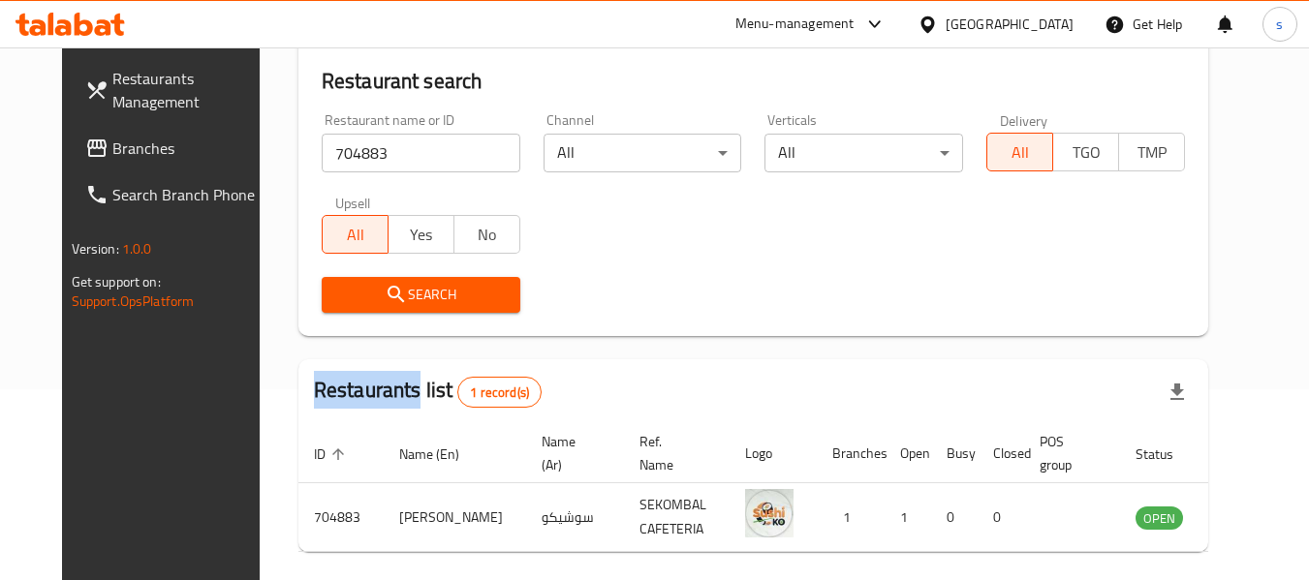
scroll to position [267, 0]
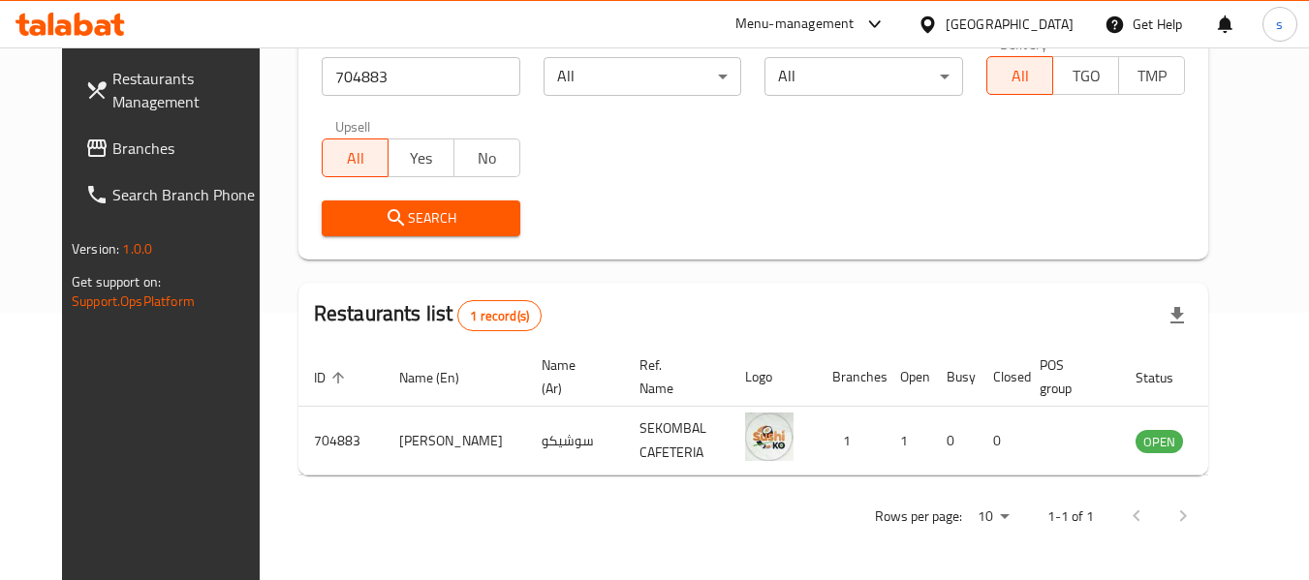
click at [1049, 29] on div "[GEOGRAPHIC_DATA]" at bounding box center [1010, 24] width 128 height 21
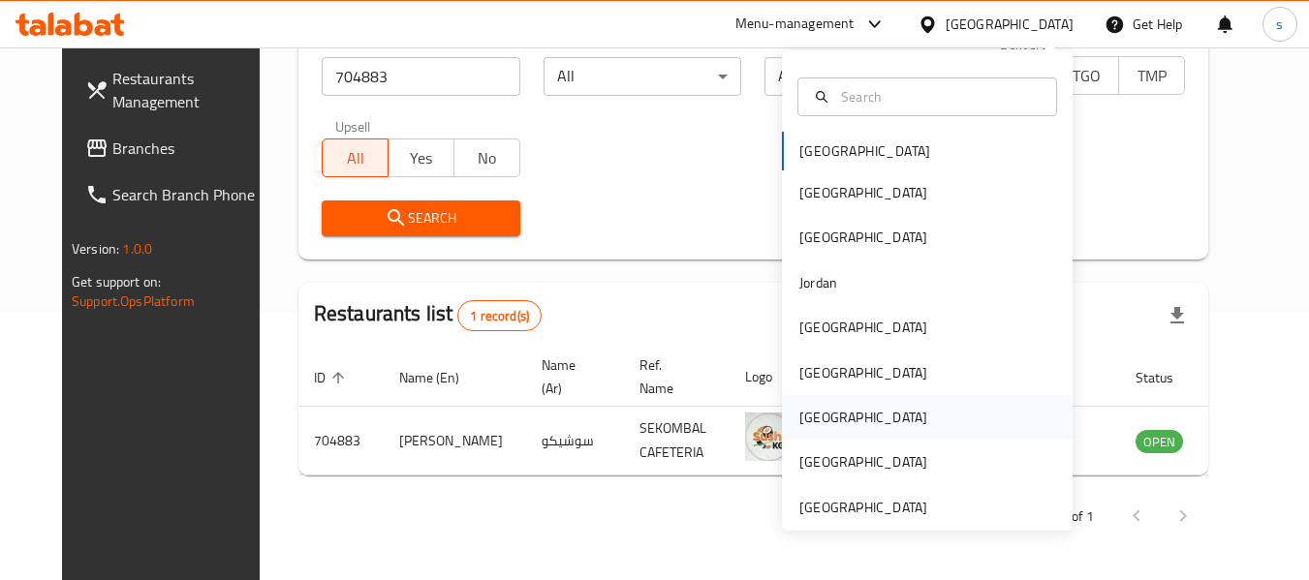
click at [837, 414] on div "[GEOGRAPHIC_DATA]" at bounding box center [927, 417] width 291 height 45
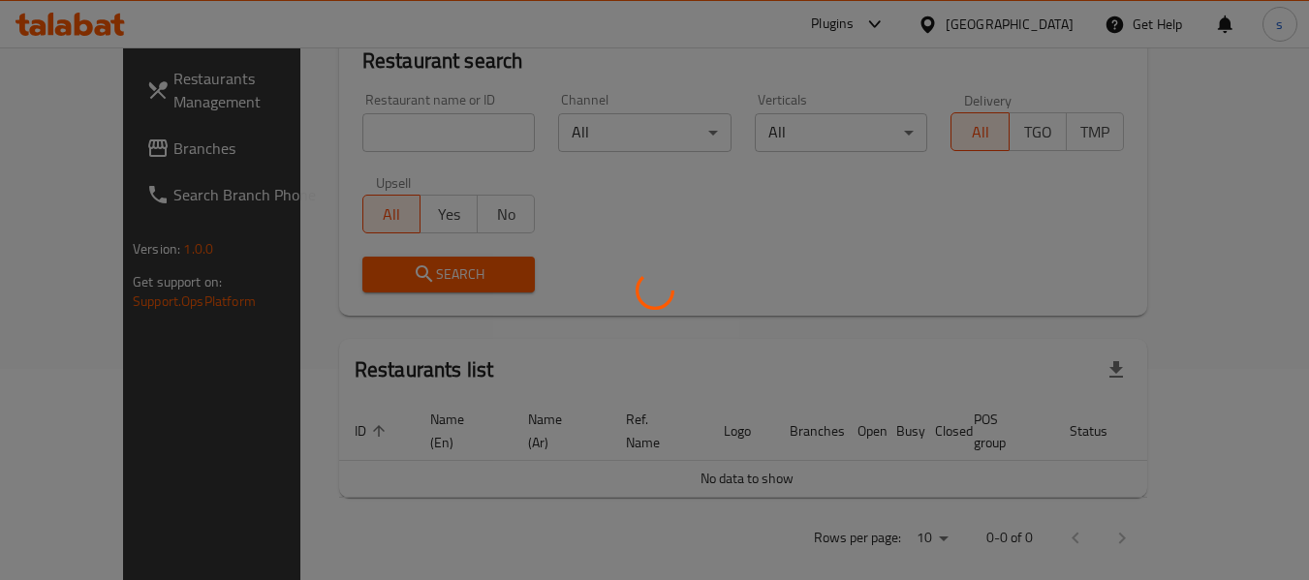
scroll to position [267, 0]
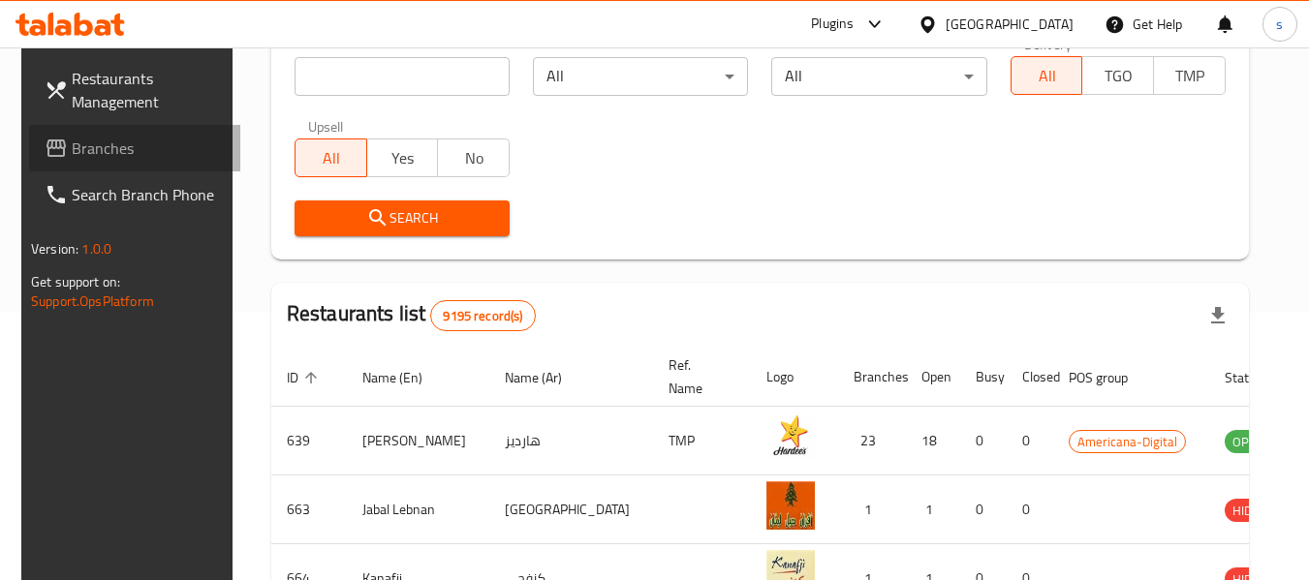
click at [109, 152] on span "Branches" at bounding box center [148, 148] width 153 height 23
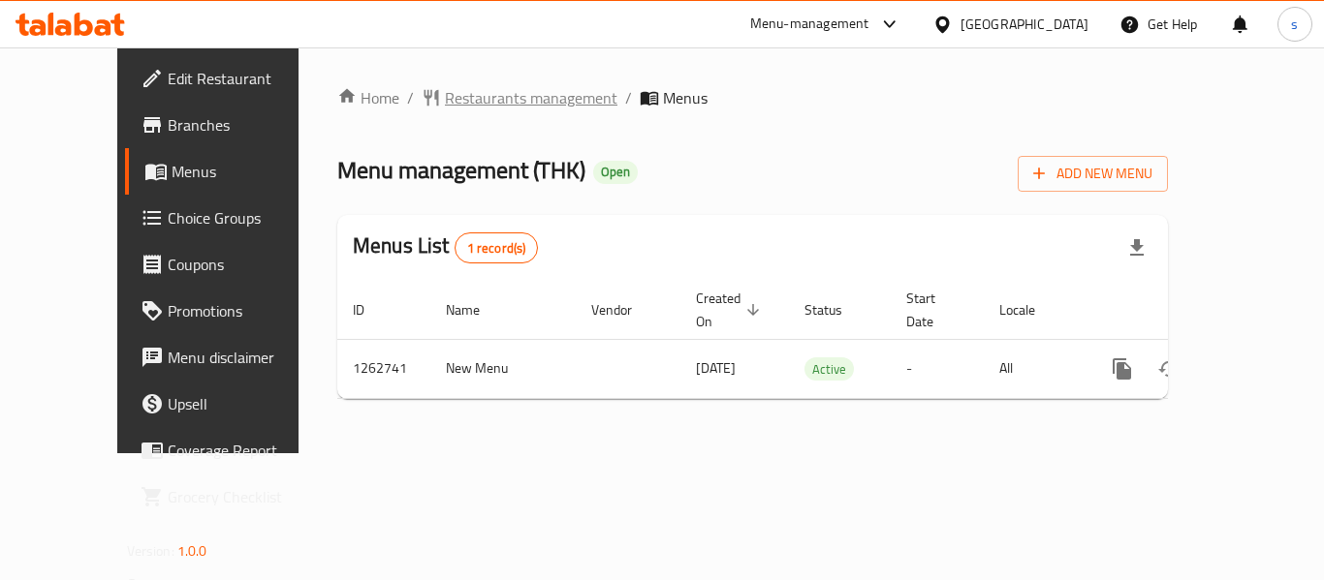
click at [482, 98] on span "Restaurants management" at bounding box center [531, 97] width 172 height 23
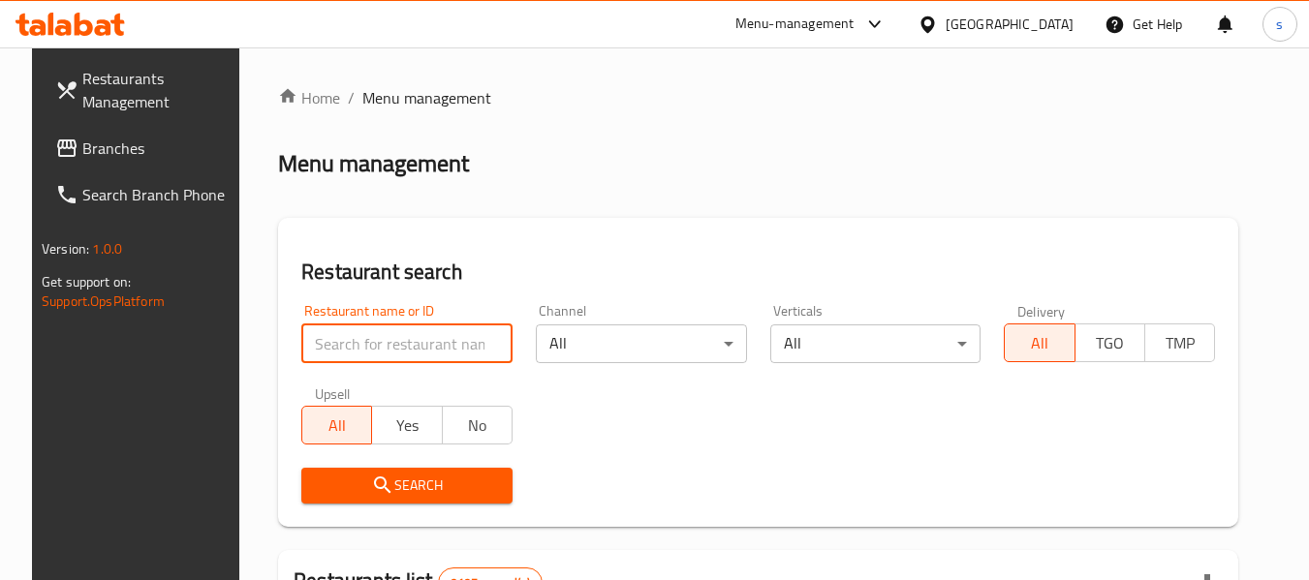
click at [393, 344] on input "search" at bounding box center [406, 344] width 211 height 39
paste input "685698"
type input "685698"
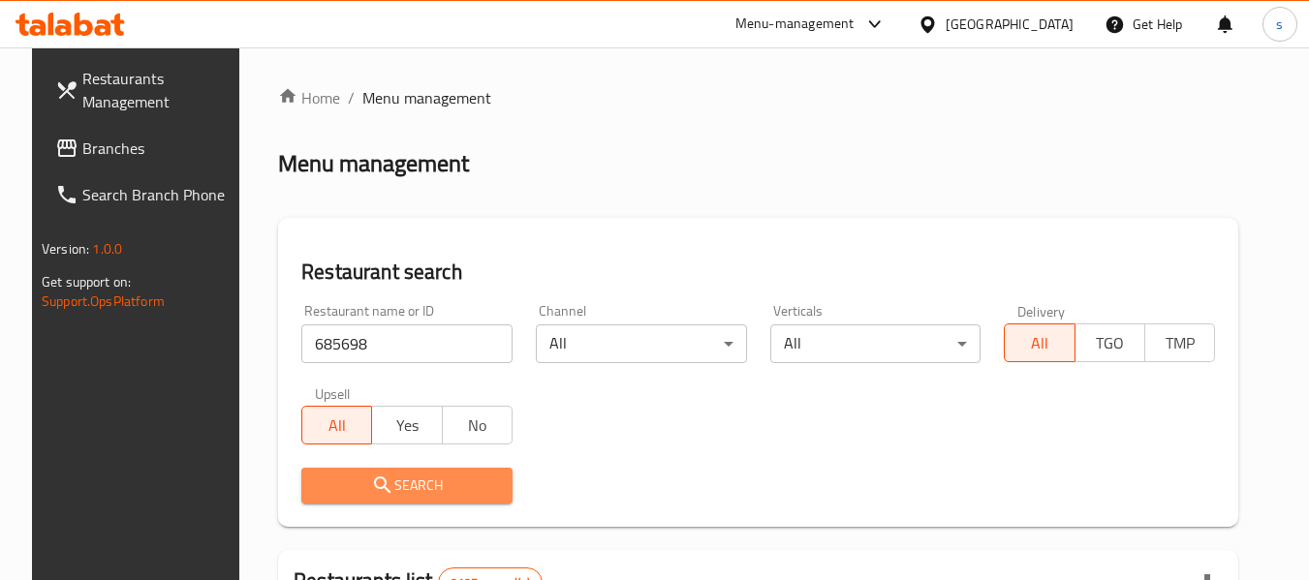
click at [421, 502] on button "Search" at bounding box center [406, 486] width 211 height 36
click at [421, 502] on div at bounding box center [654, 290] width 1309 height 580
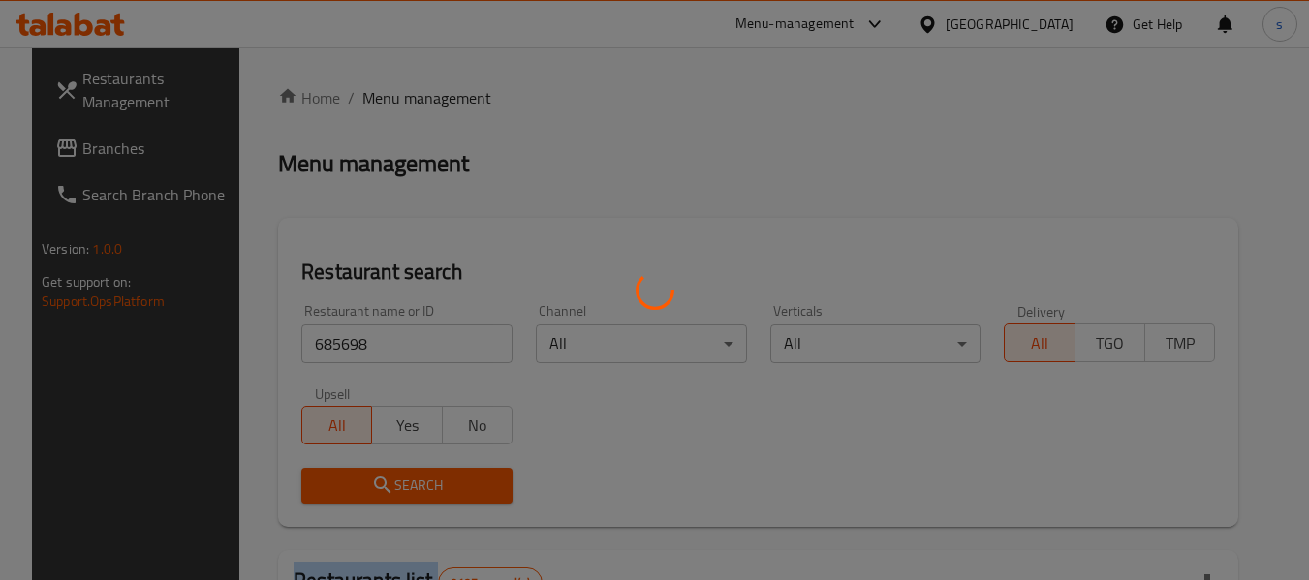
click at [421, 502] on div at bounding box center [654, 290] width 1309 height 580
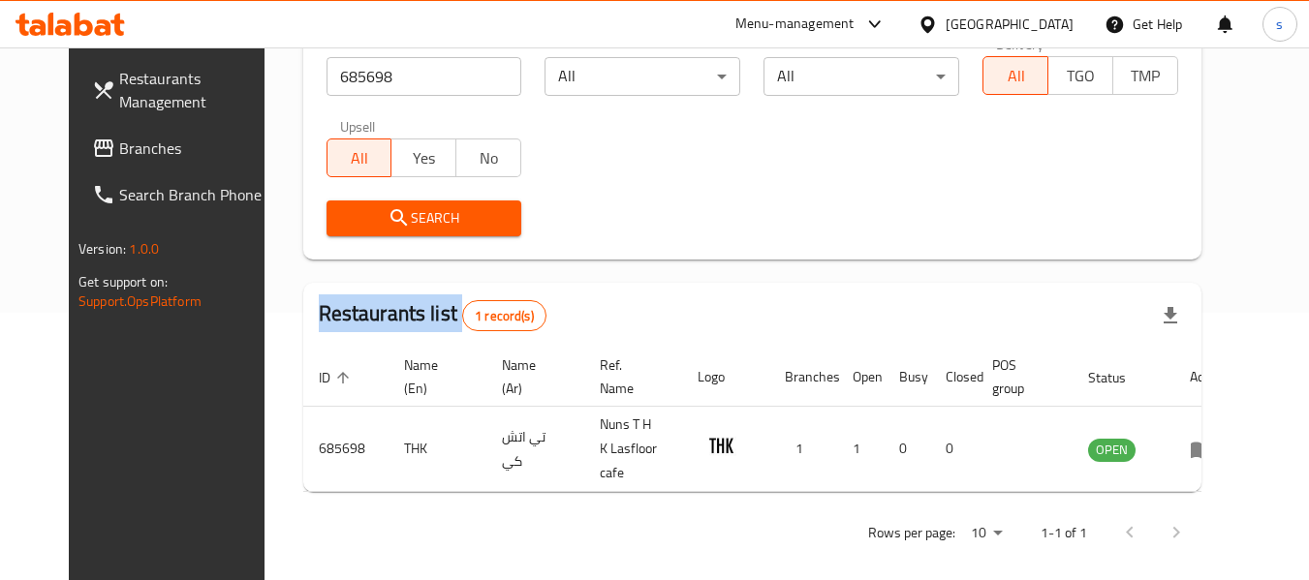
click at [158, 149] on span "Branches" at bounding box center [195, 148] width 153 height 23
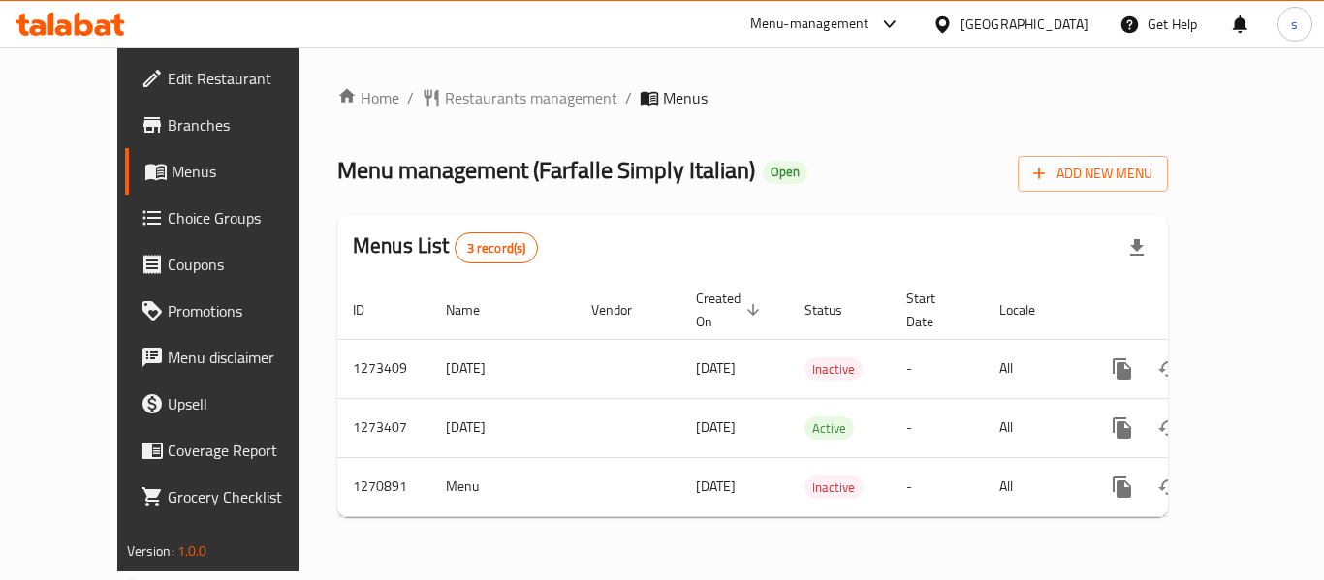
click at [1070, 25] on div "[GEOGRAPHIC_DATA]" at bounding box center [1024, 24] width 128 height 21
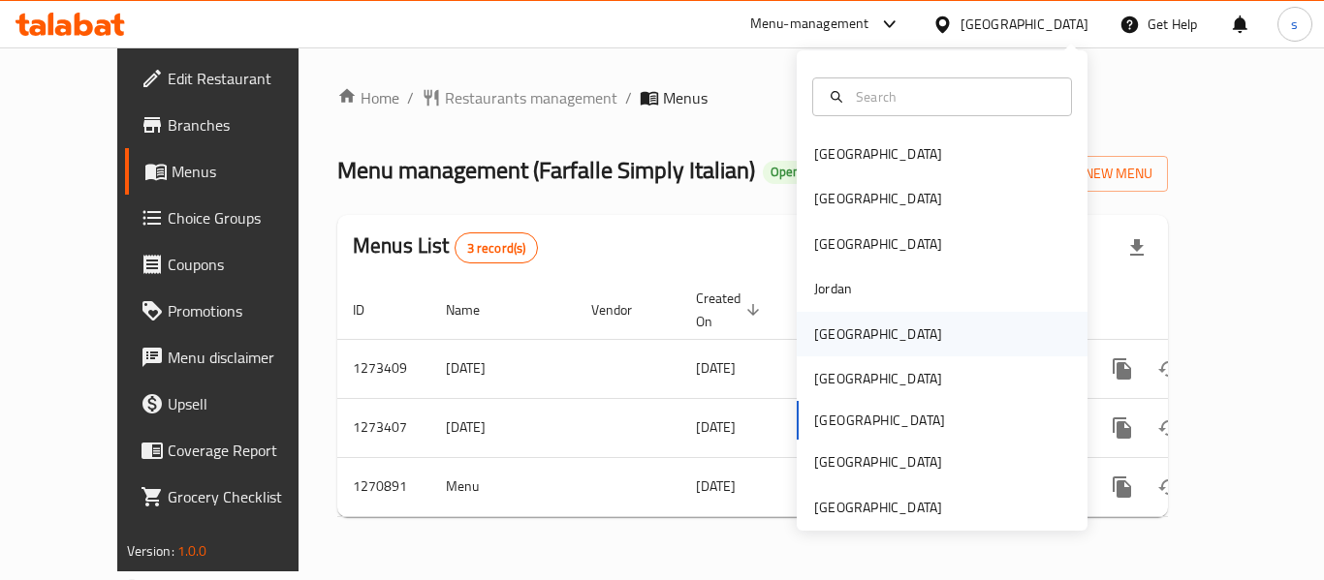
click at [844, 327] on div "[GEOGRAPHIC_DATA]" at bounding box center [877, 334] width 159 height 45
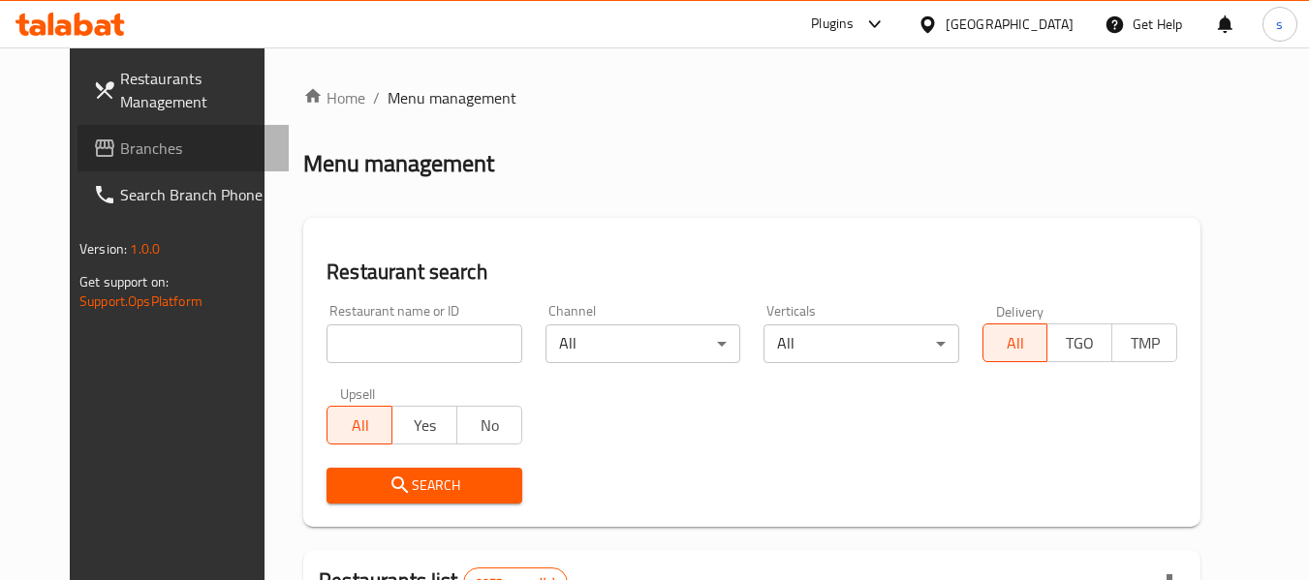
click at [120, 150] on span "Branches" at bounding box center [196, 148] width 153 height 23
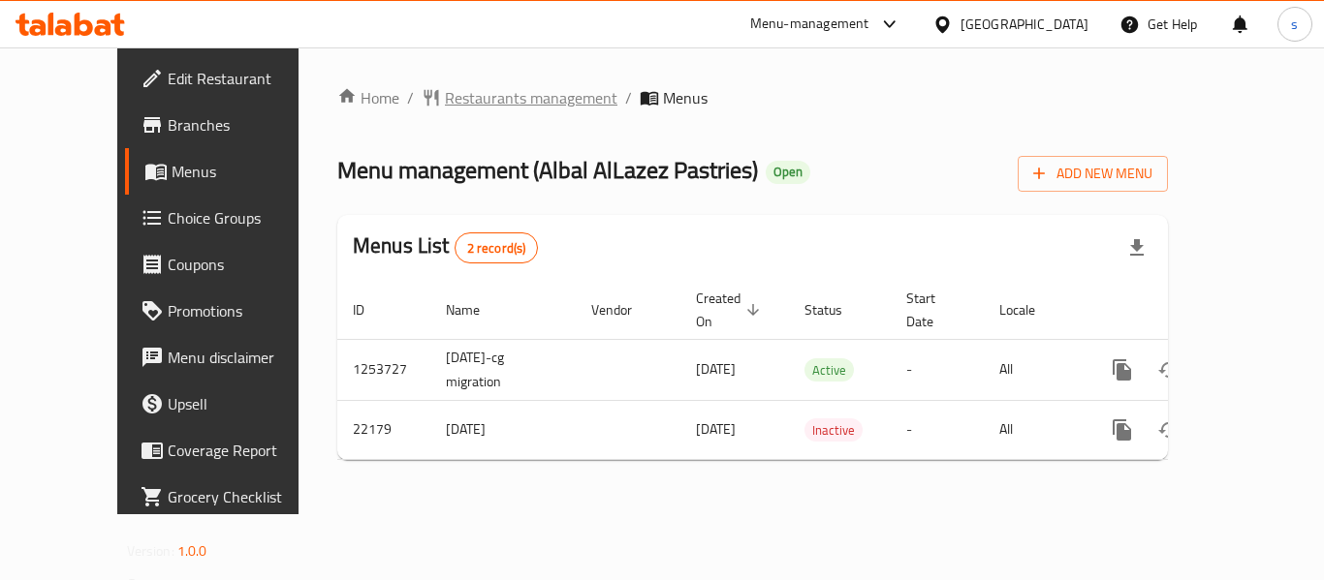
click at [487, 99] on span "Restaurants management" at bounding box center [531, 97] width 172 height 23
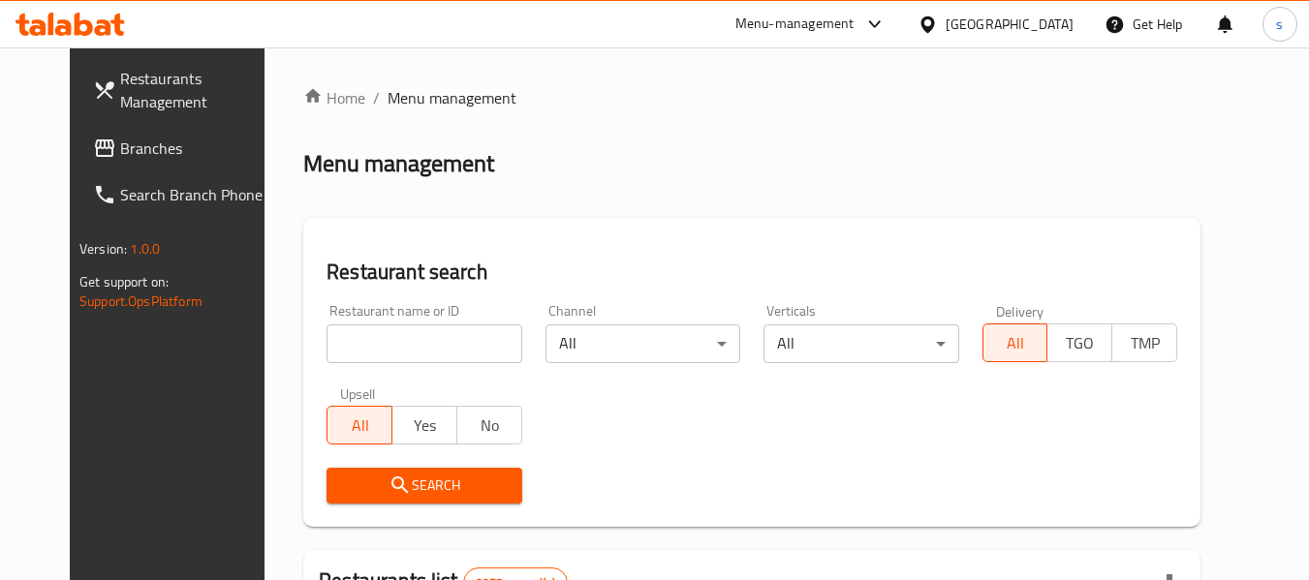
click at [409, 351] on input "search" at bounding box center [424, 344] width 195 height 39
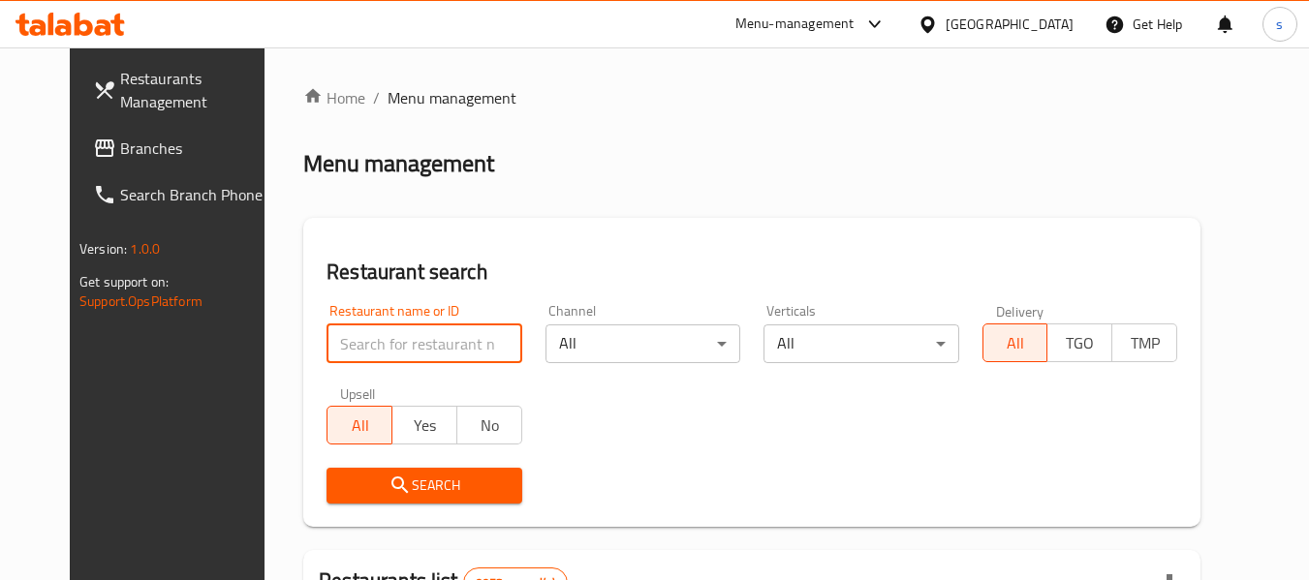
paste input "11702"
type input "11702"
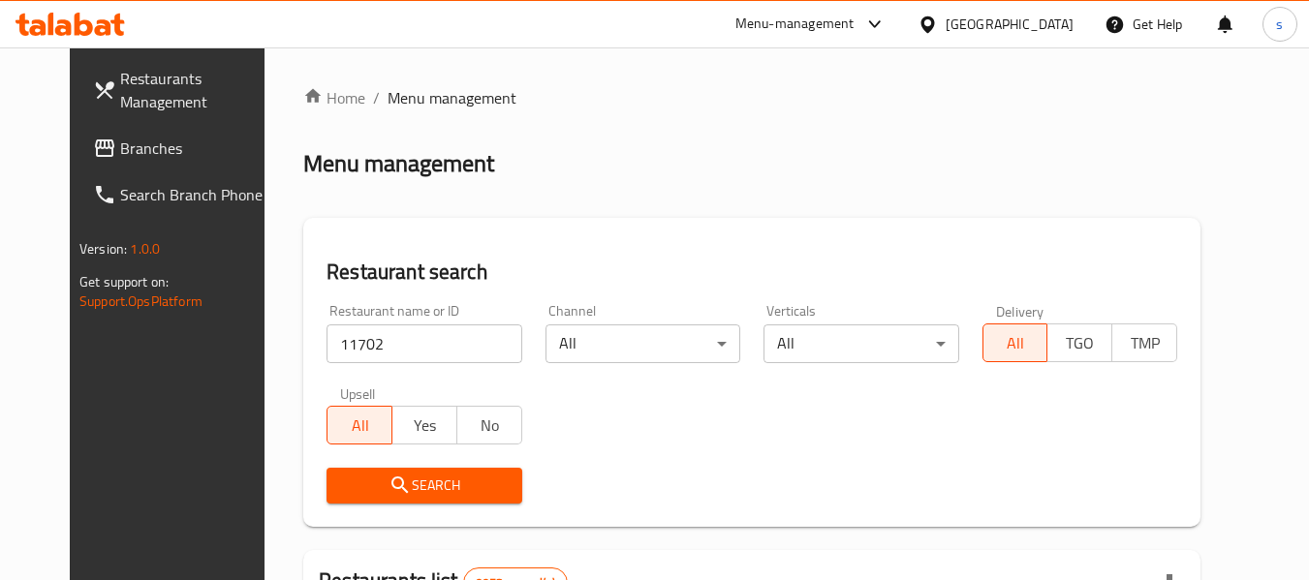
click at [426, 469] on button "Search" at bounding box center [424, 486] width 195 height 36
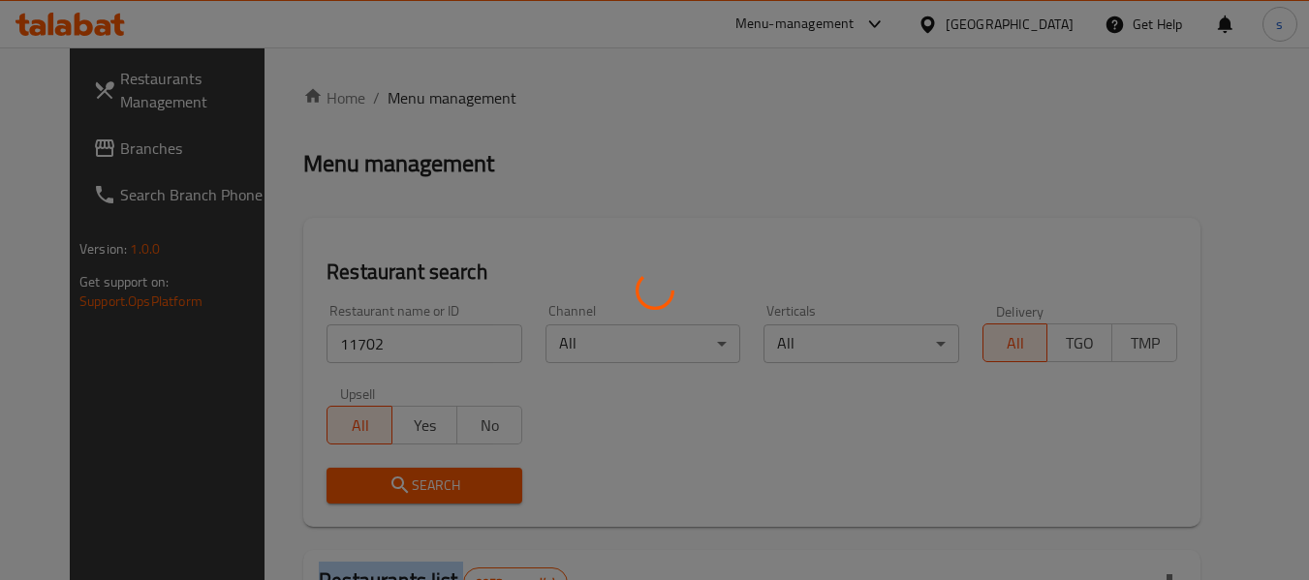
click at [426, 469] on div at bounding box center [654, 290] width 1309 height 580
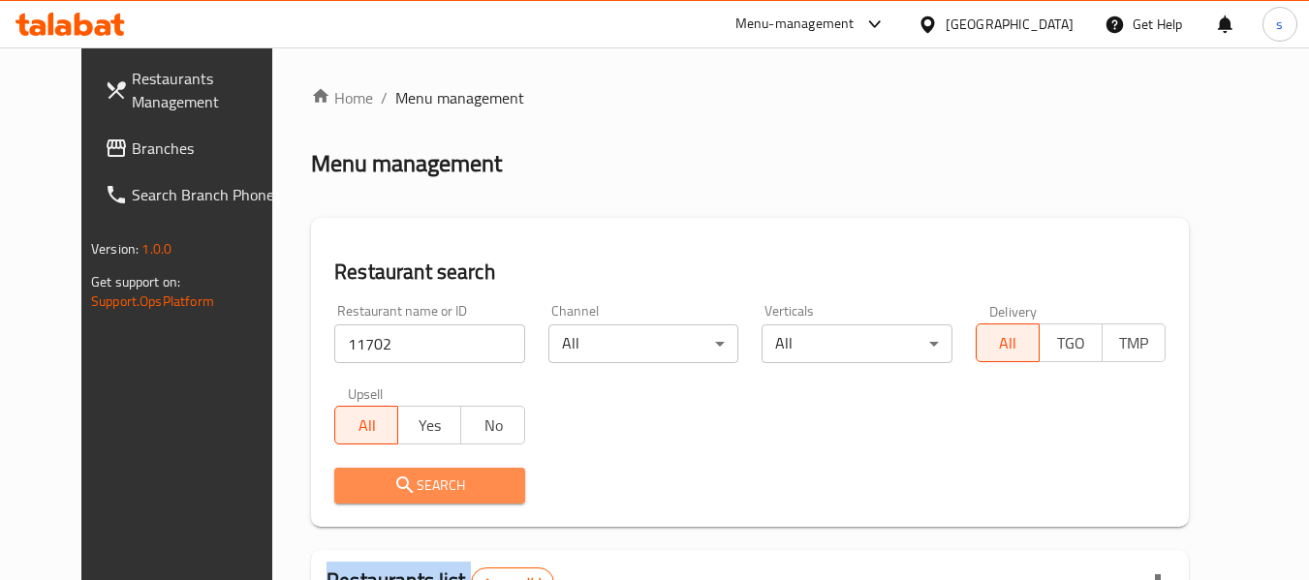
click at [472, 500] on button "Search" at bounding box center [429, 486] width 190 height 36
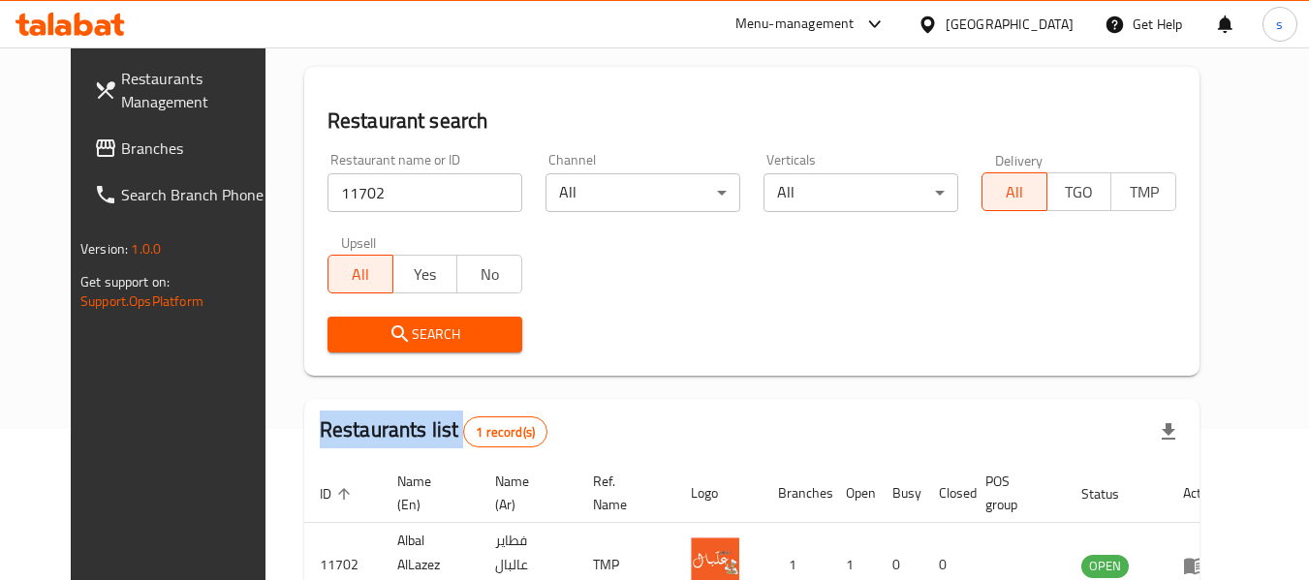
scroll to position [260, 0]
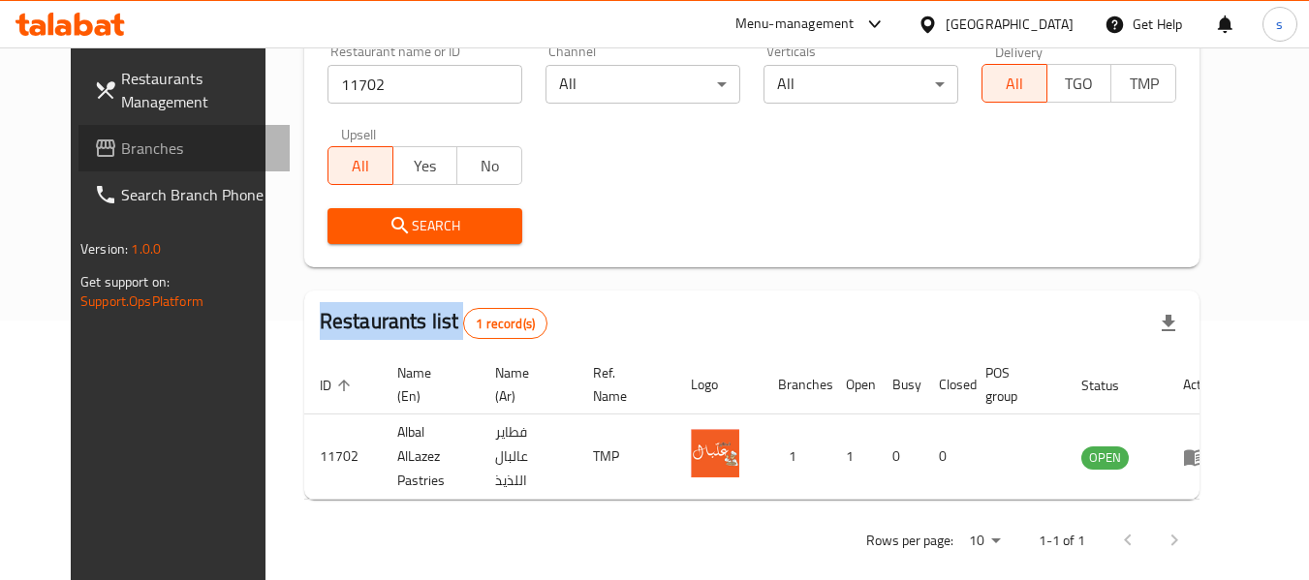
click at [121, 146] on span "Branches" at bounding box center [197, 148] width 153 height 23
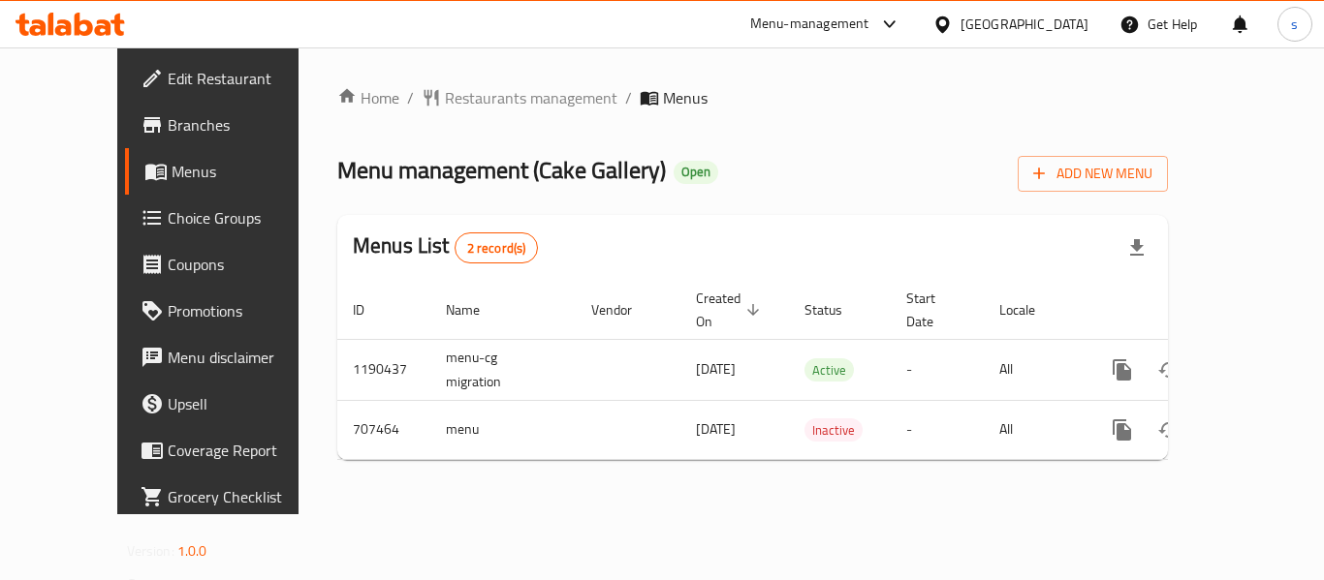
click at [960, 28] on div at bounding box center [946, 24] width 28 height 21
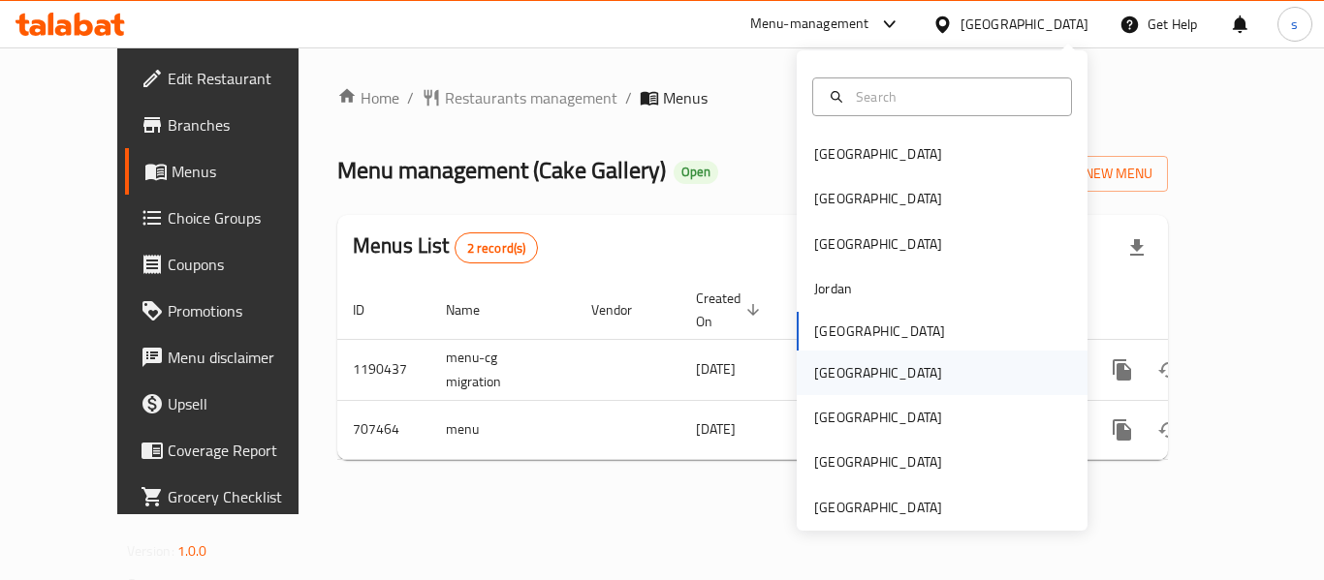
click at [863, 386] on div "[GEOGRAPHIC_DATA]" at bounding box center [942, 373] width 291 height 45
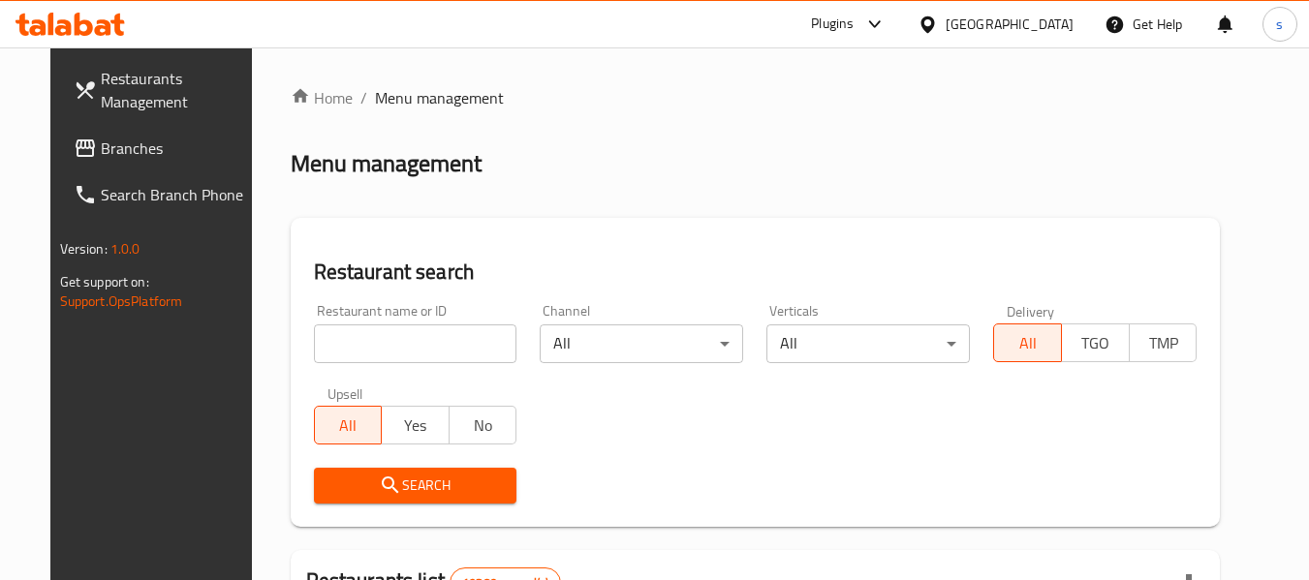
click at [101, 158] on span "Branches" at bounding box center [177, 148] width 153 height 23
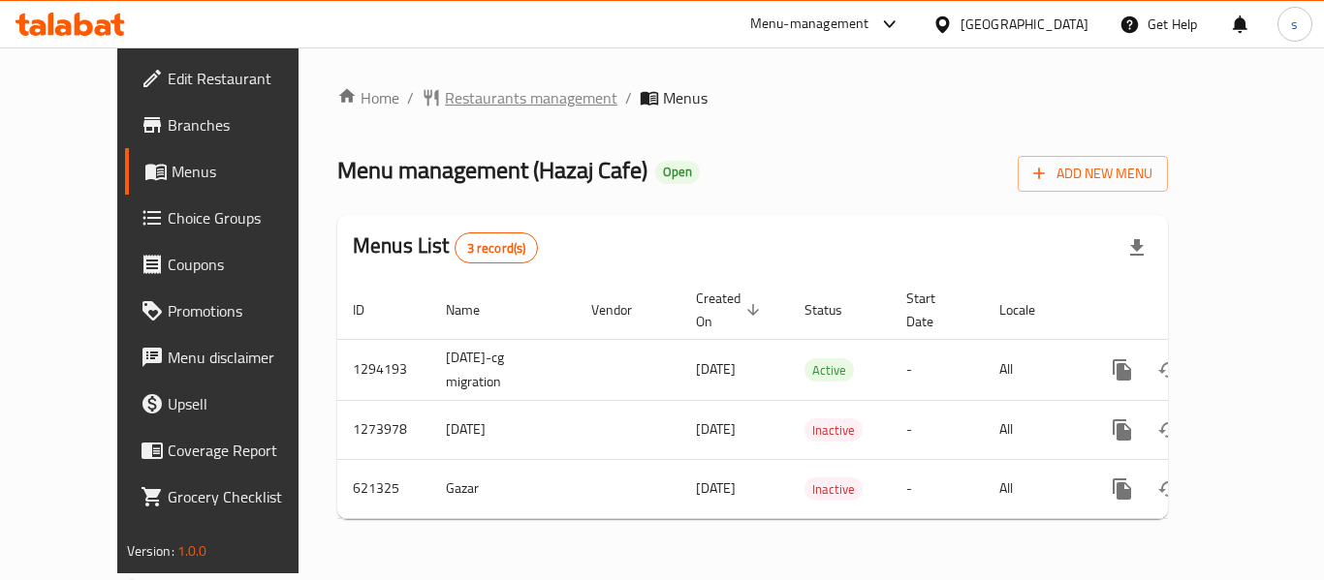
click at [507, 103] on span "Restaurants management" at bounding box center [531, 97] width 172 height 23
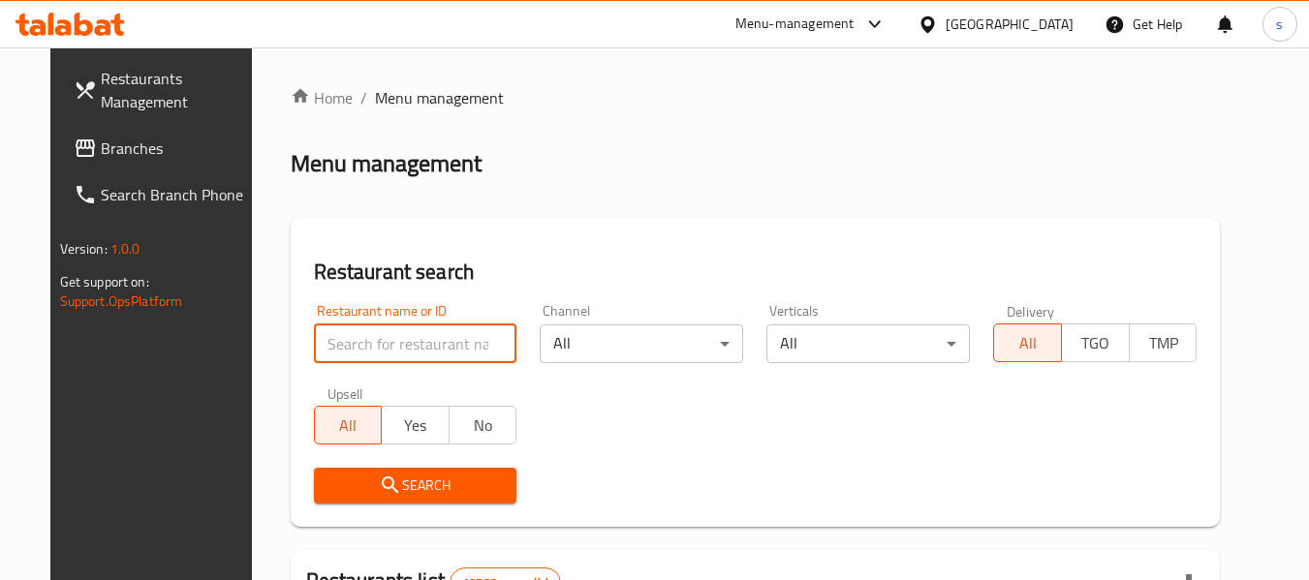
paste input "639155"
type input "639155"
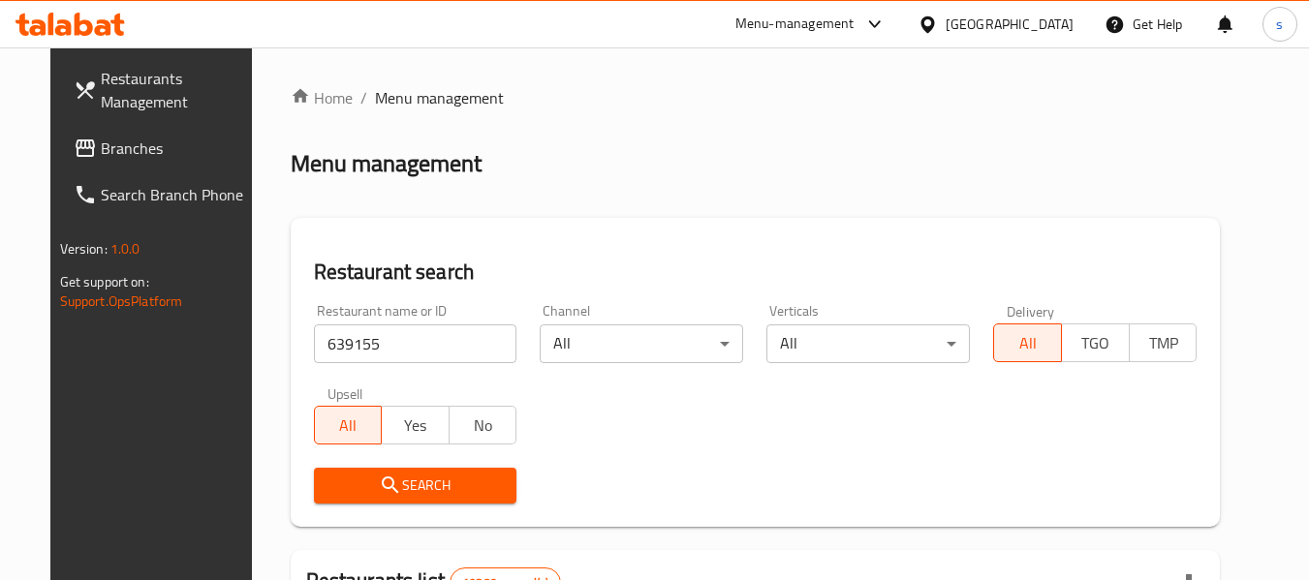
click at [429, 468] on button "Search" at bounding box center [415, 486] width 203 height 36
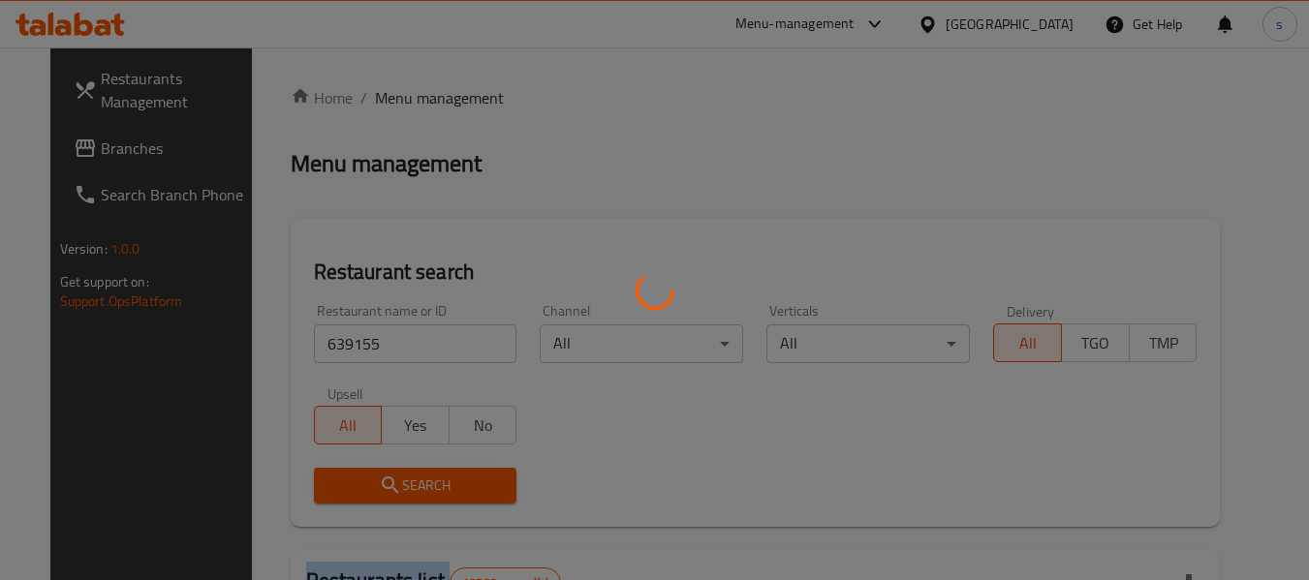
click at [429, 467] on div at bounding box center [654, 290] width 1309 height 580
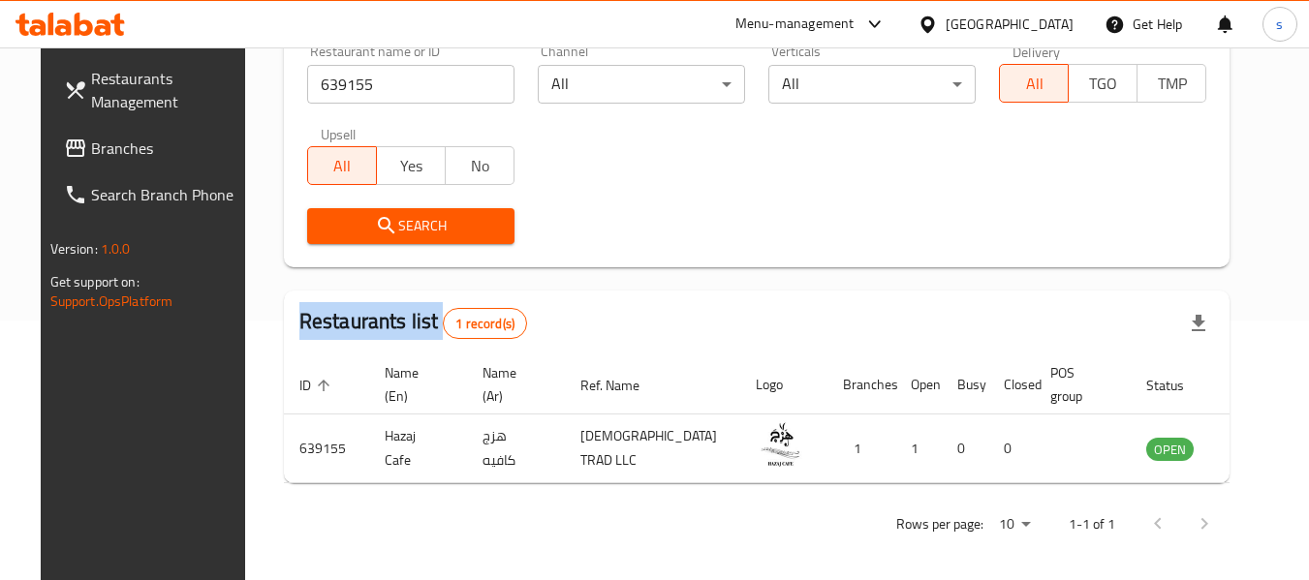
scroll to position [267, 0]
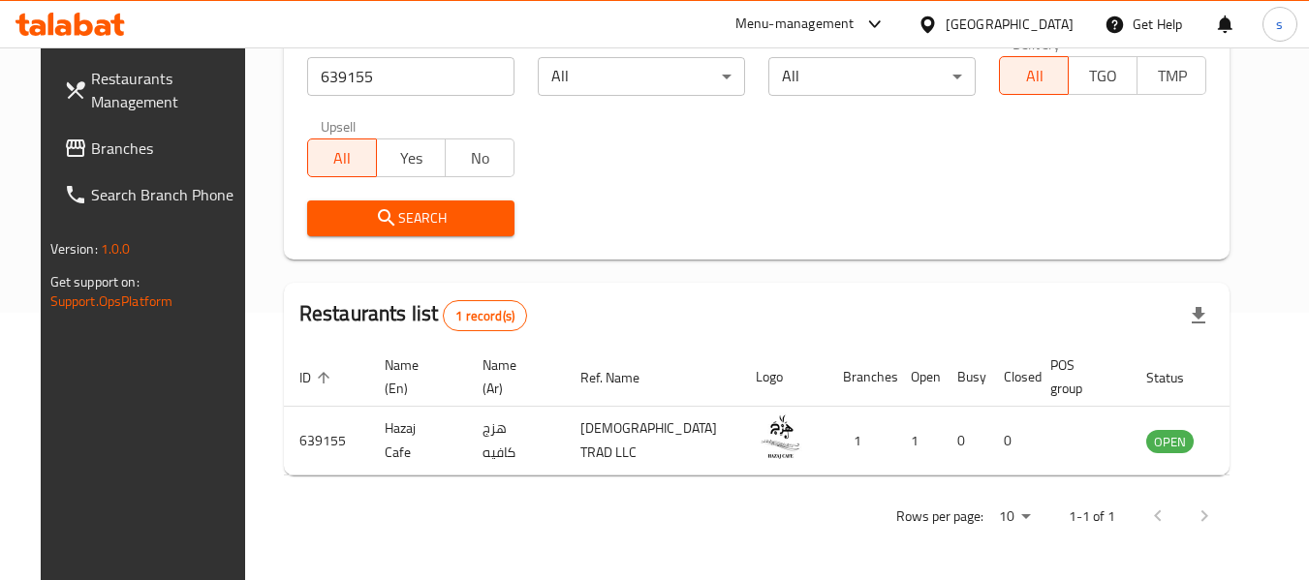
click at [1040, 16] on div "Oman" at bounding box center [1010, 24] width 128 height 21
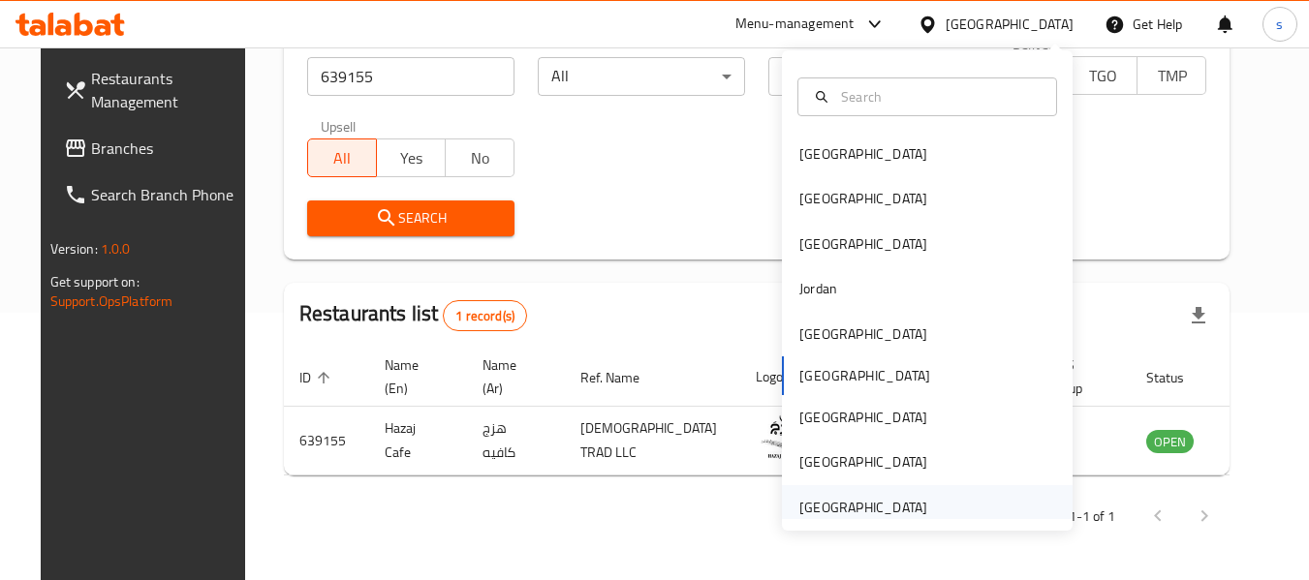
click at [860, 499] on div "[GEOGRAPHIC_DATA]" at bounding box center [863, 507] width 128 height 21
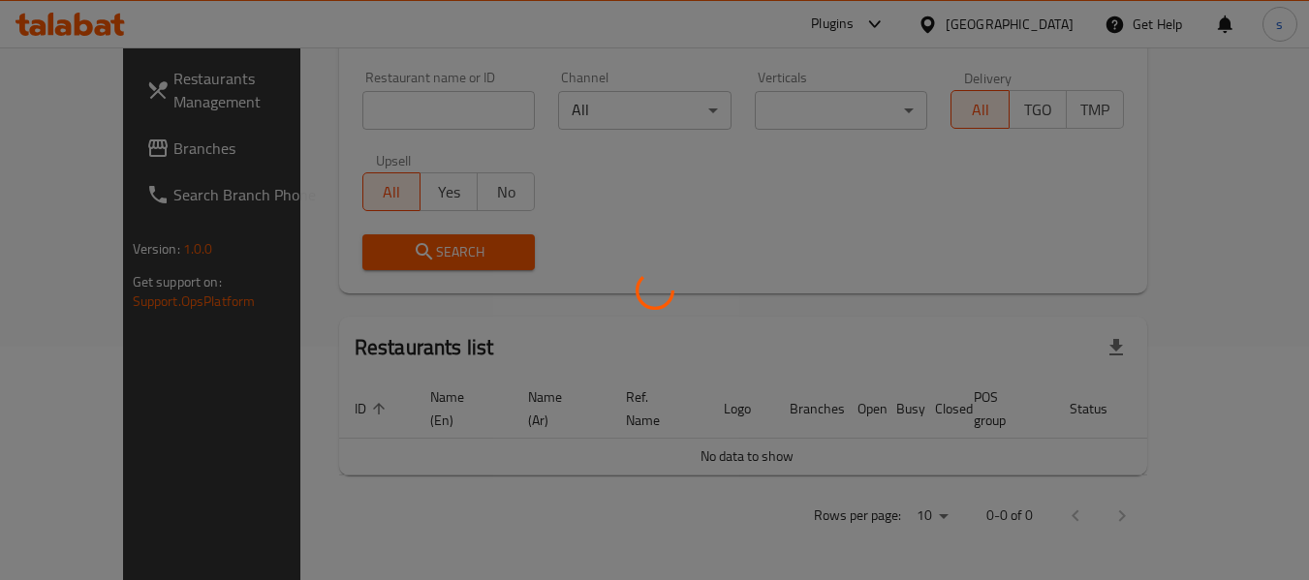
scroll to position [211, 0]
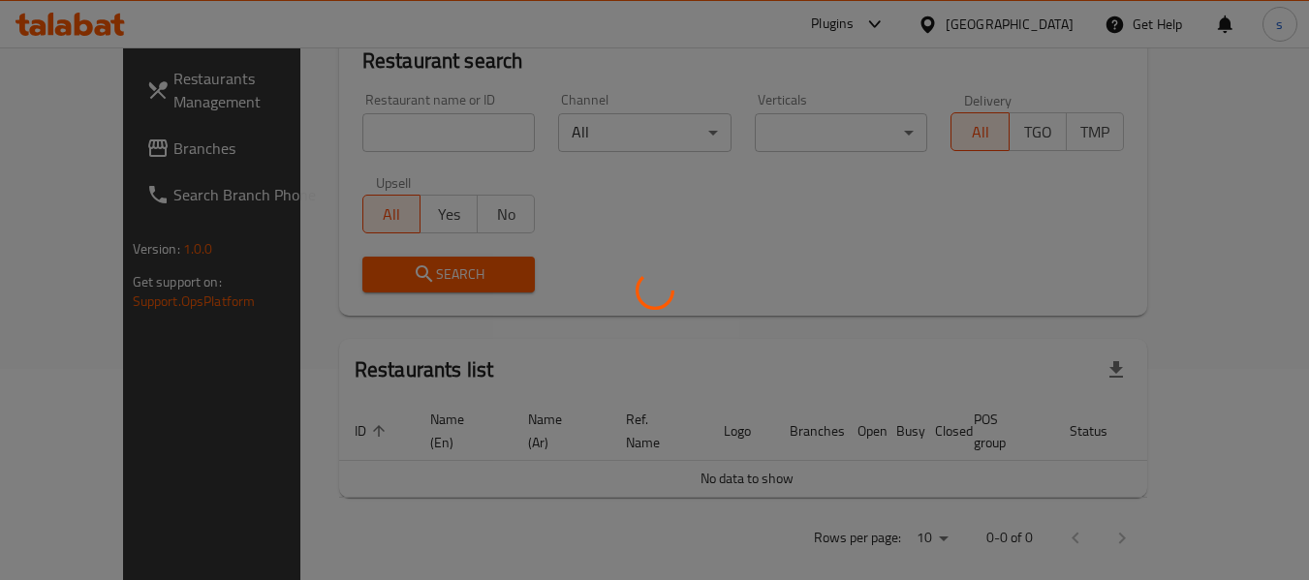
click at [87, 153] on div at bounding box center [654, 290] width 1309 height 580
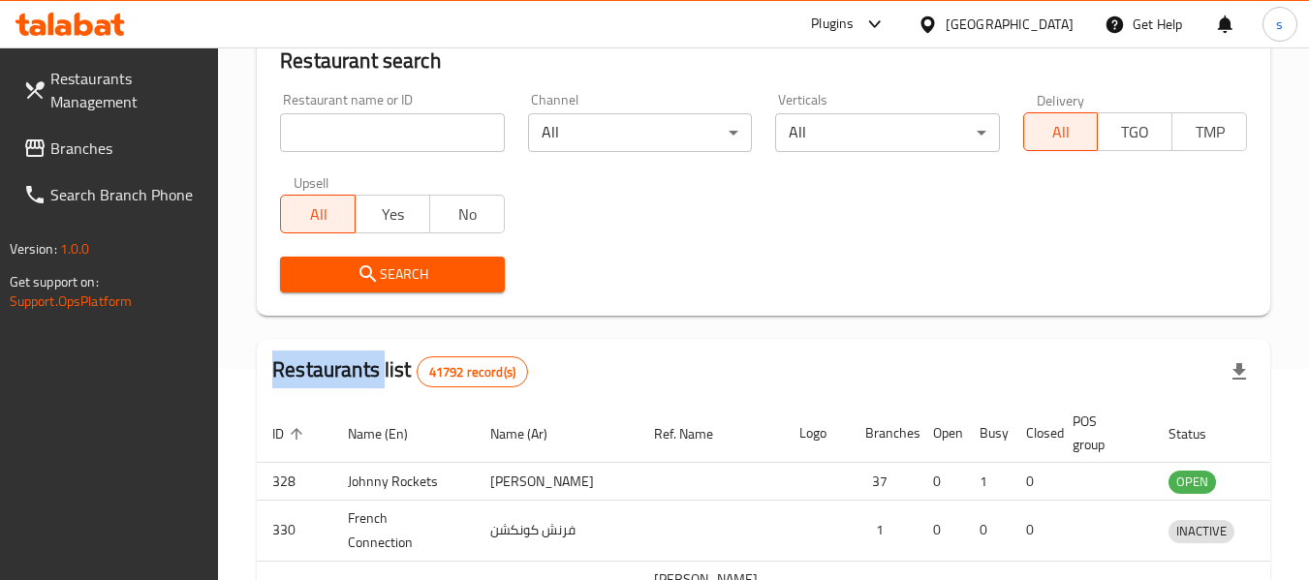
scroll to position [267, 0]
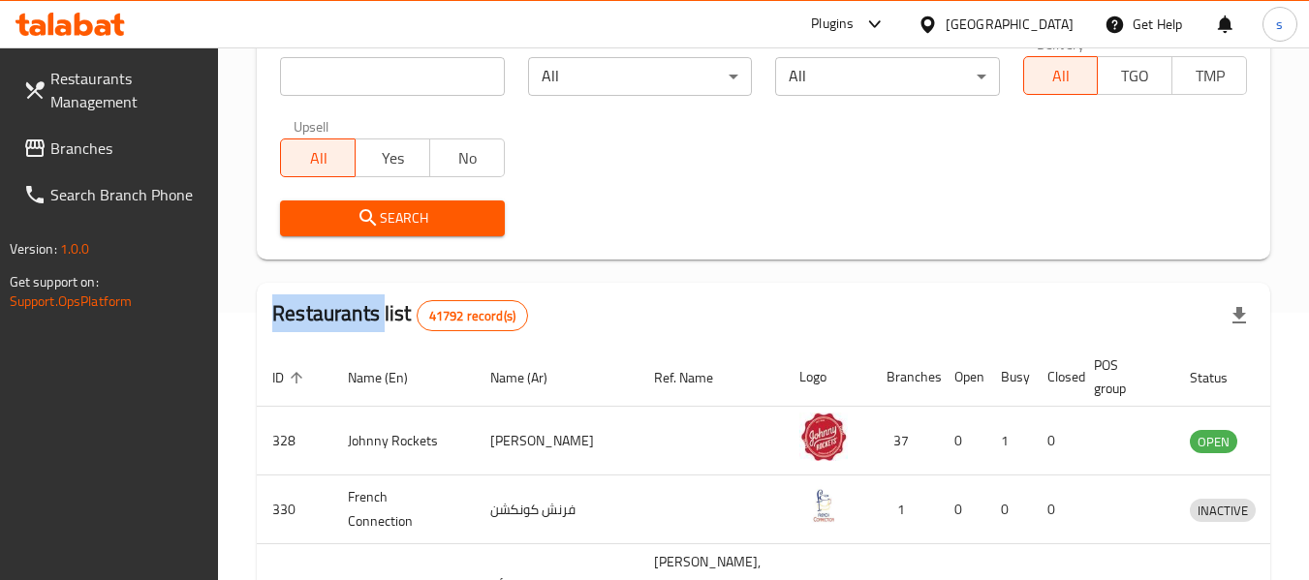
click at [87, 153] on span "Branches" at bounding box center [126, 148] width 153 height 23
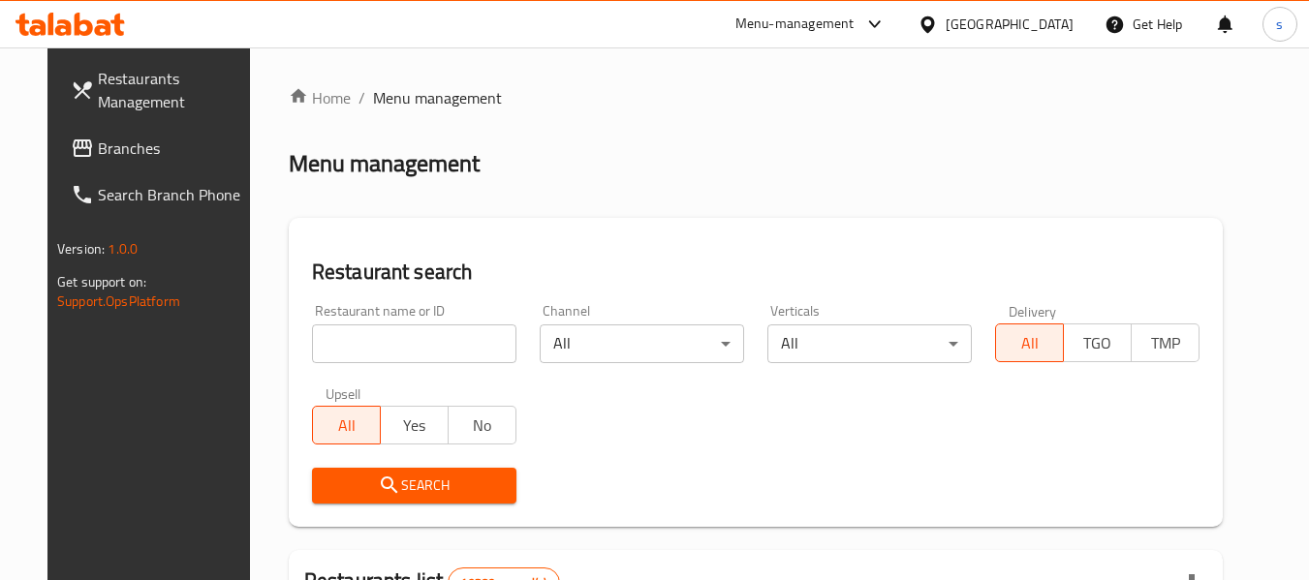
click at [986, 27] on div "[GEOGRAPHIC_DATA]" at bounding box center [1010, 24] width 128 height 21
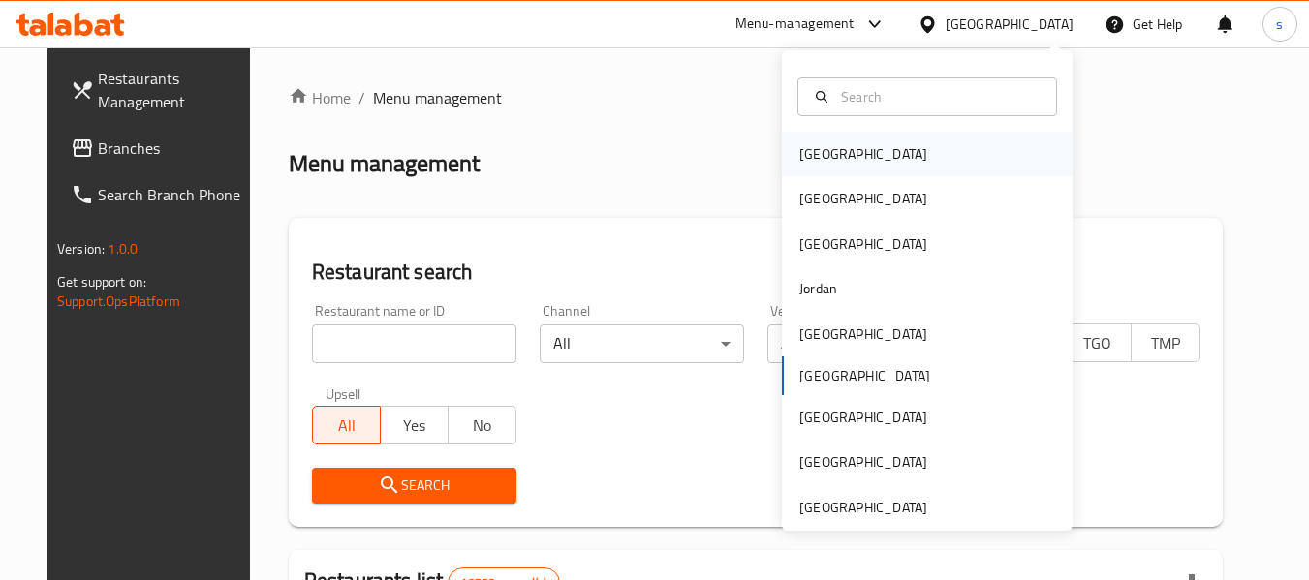
click at [806, 159] on div "[GEOGRAPHIC_DATA]" at bounding box center [863, 153] width 128 height 21
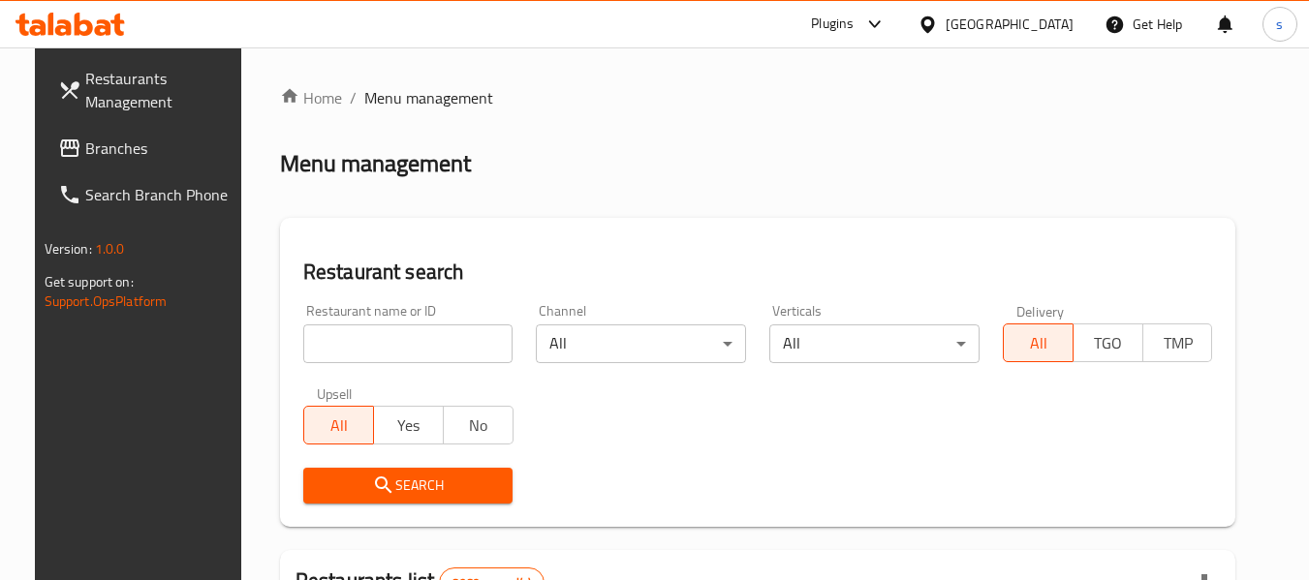
click at [887, 15] on icon at bounding box center [874, 24] width 23 height 23
click at [777, 132] on div "Global Quality Control Center" at bounding box center [780, 129] width 170 height 21
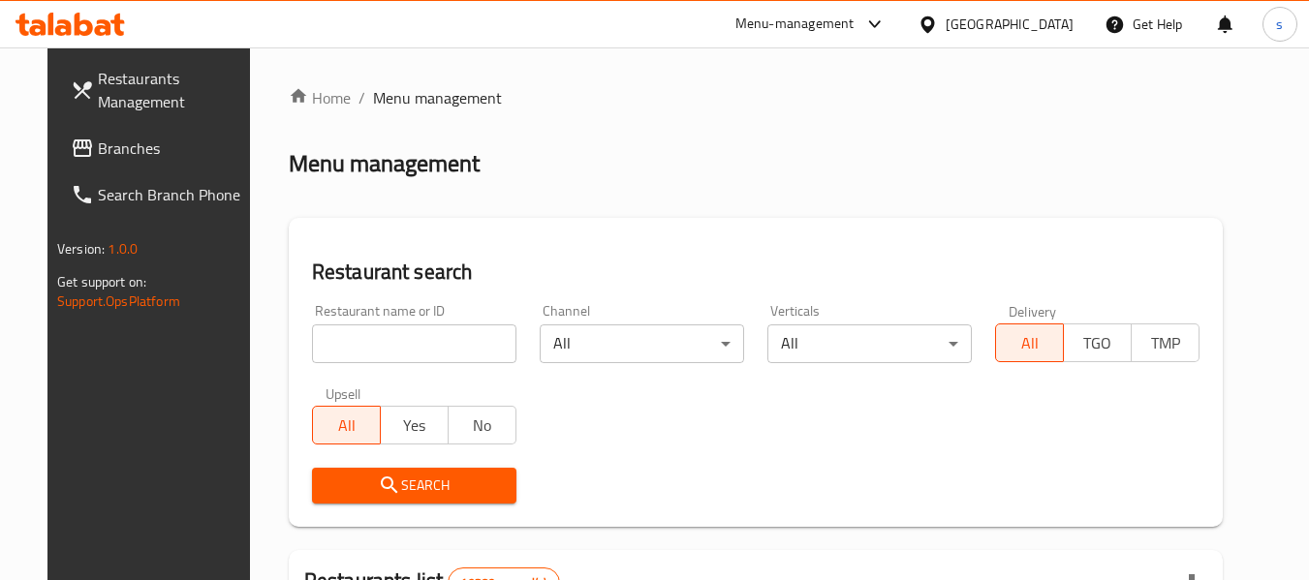
click at [855, 31] on div "Menu-management" at bounding box center [794, 24] width 119 height 23
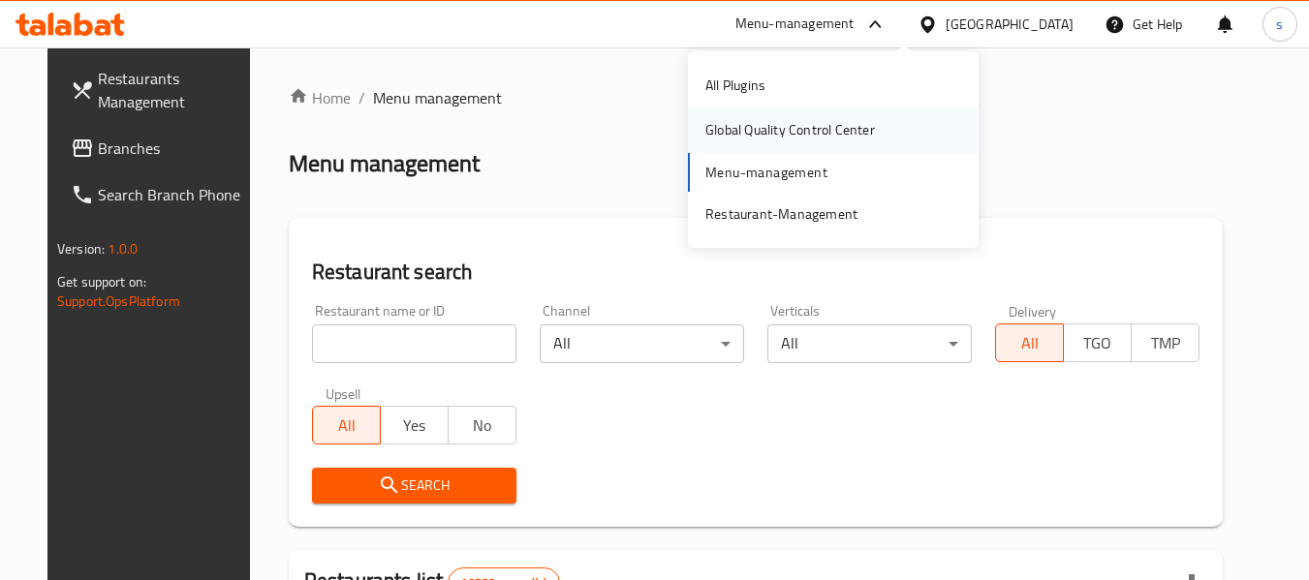
click at [795, 139] on div "Global Quality Control Center" at bounding box center [790, 129] width 170 height 21
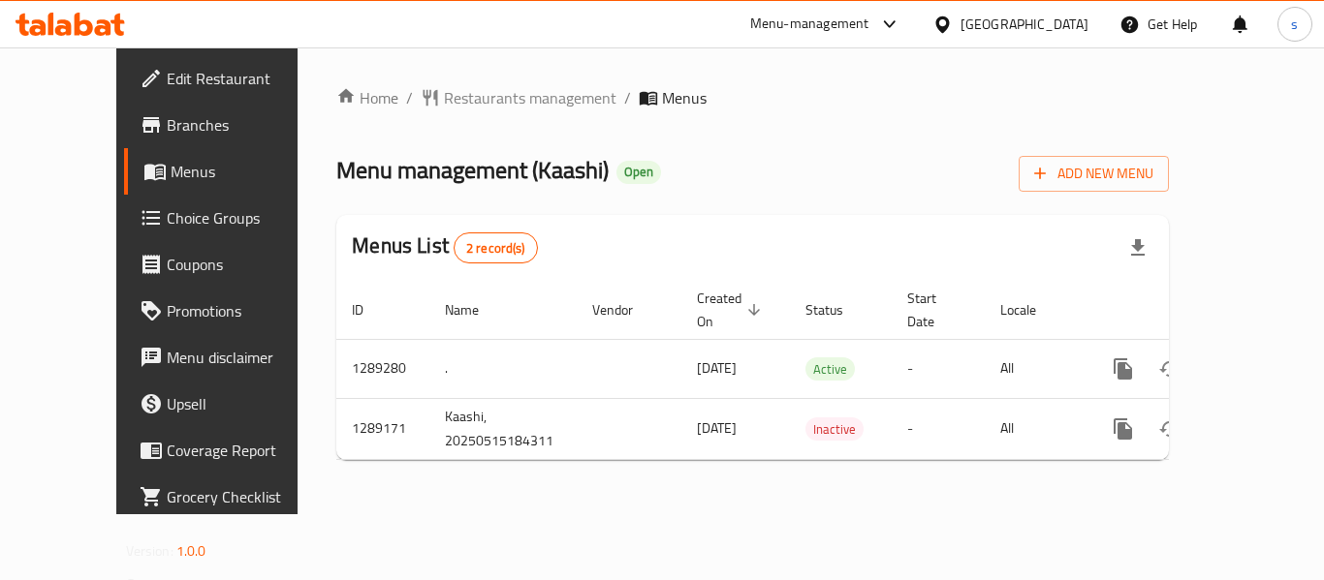
click at [503, 116] on div "Home / Restaurants management / Menus Menu management ( Kaashi ) Open Add New M…" at bounding box center [752, 281] width 832 height 390
click at [496, 105] on span "Restaurants management" at bounding box center [530, 97] width 172 height 23
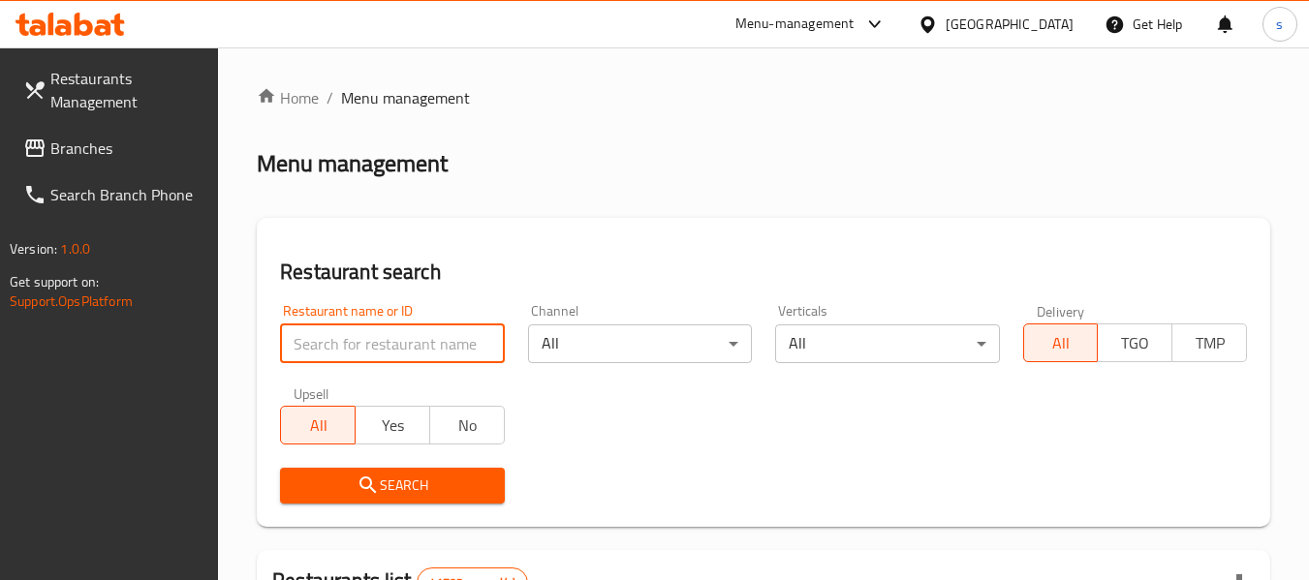
paste input "697580"
type input "697580"
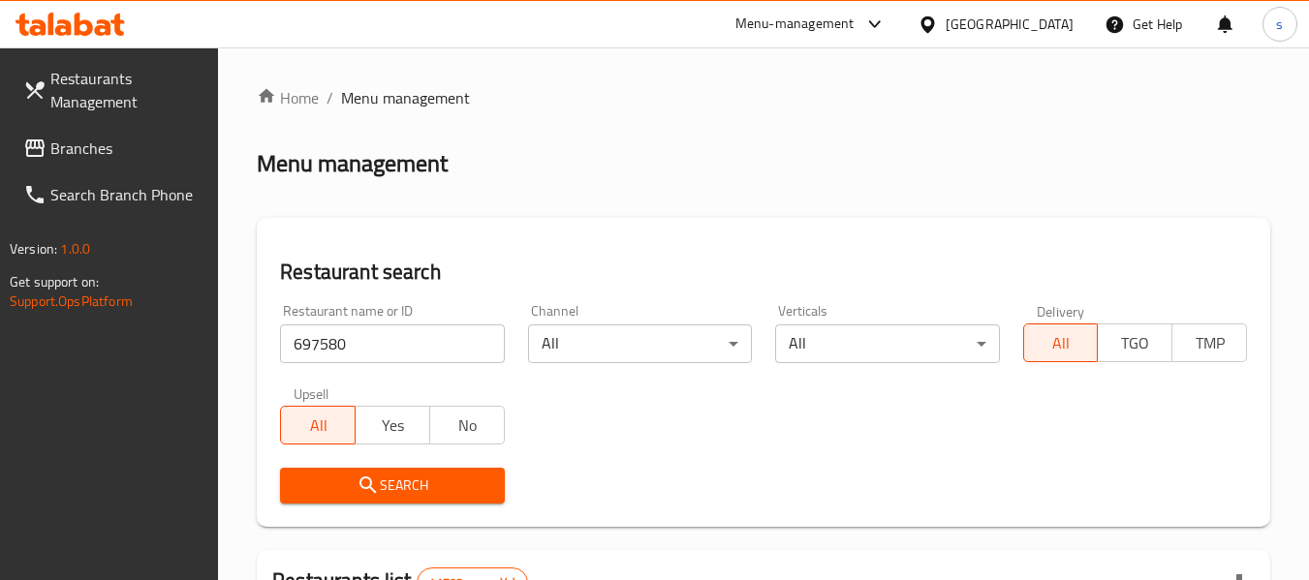
click at [430, 471] on button "Search" at bounding box center [392, 486] width 224 height 36
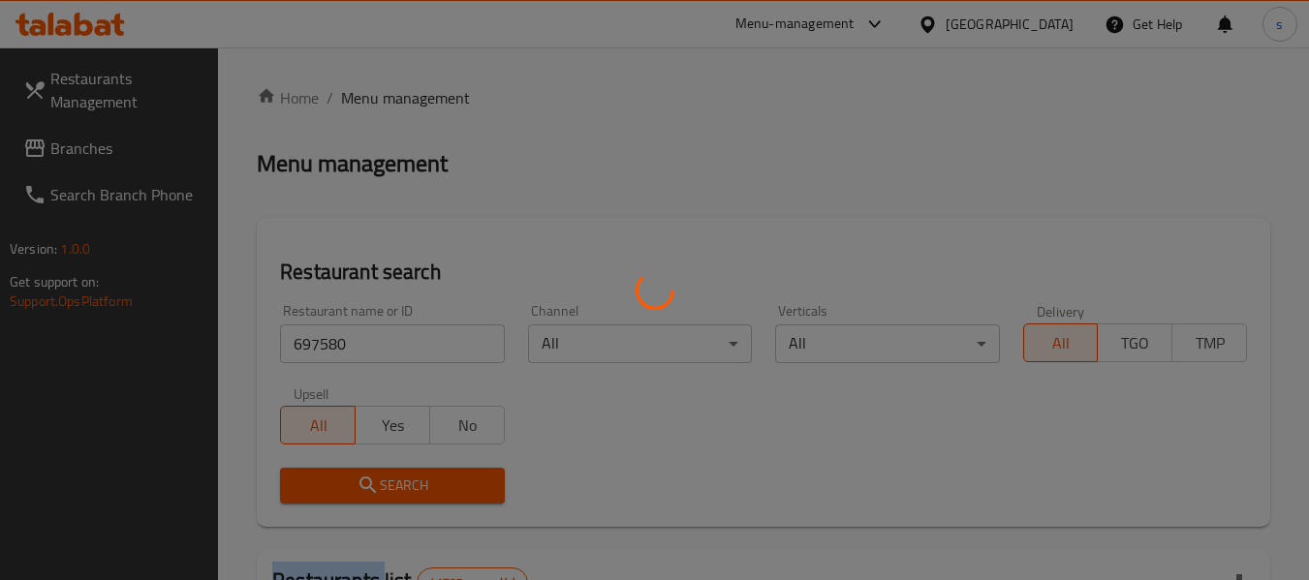
click at [430, 471] on div at bounding box center [654, 290] width 1309 height 580
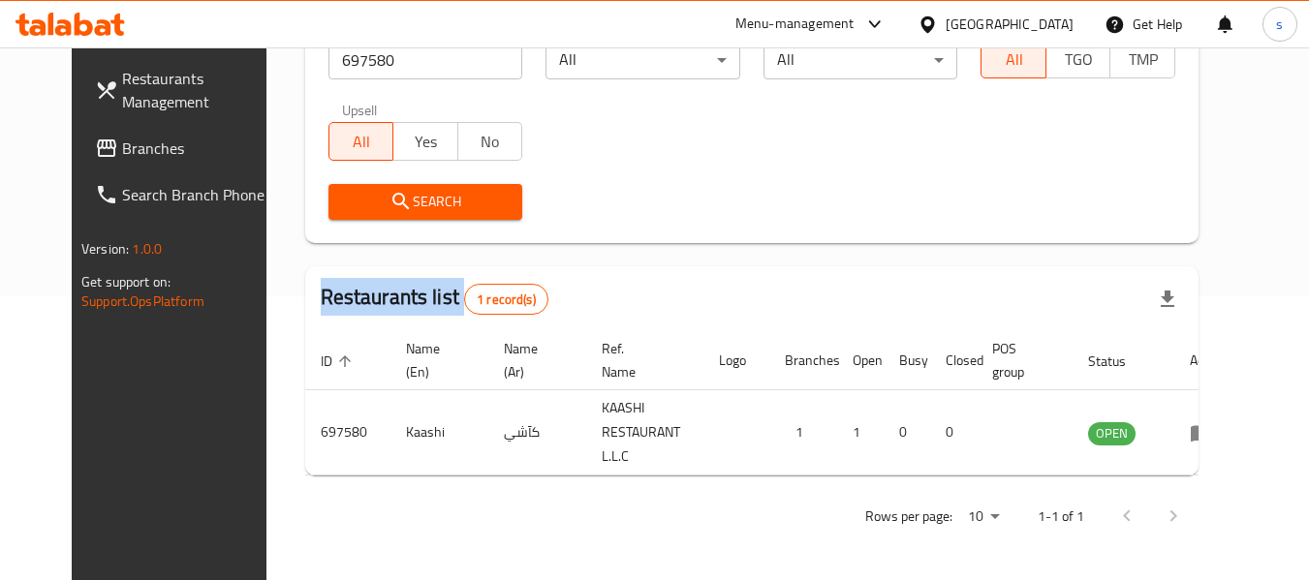
scroll to position [284, 0]
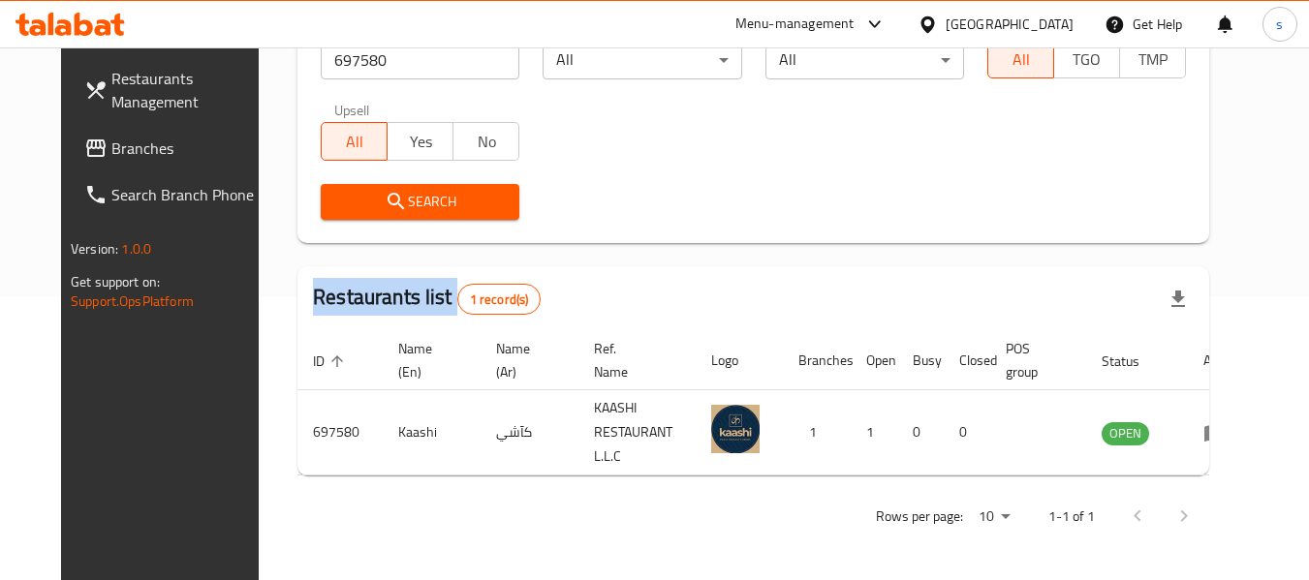
click at [120, 150] on span "Branches" at bounding box center [187, 148] width 153 height 23
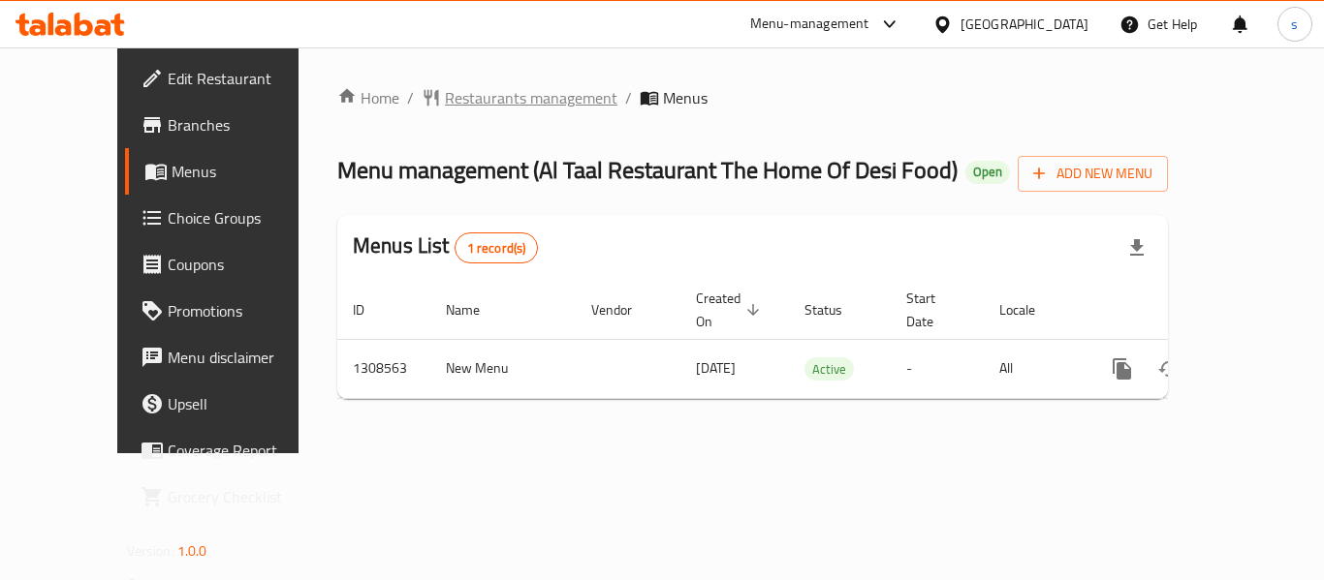
click at [445, 94] on span "Restaurants management" at bounding box center [531, 97] width 172 height 23
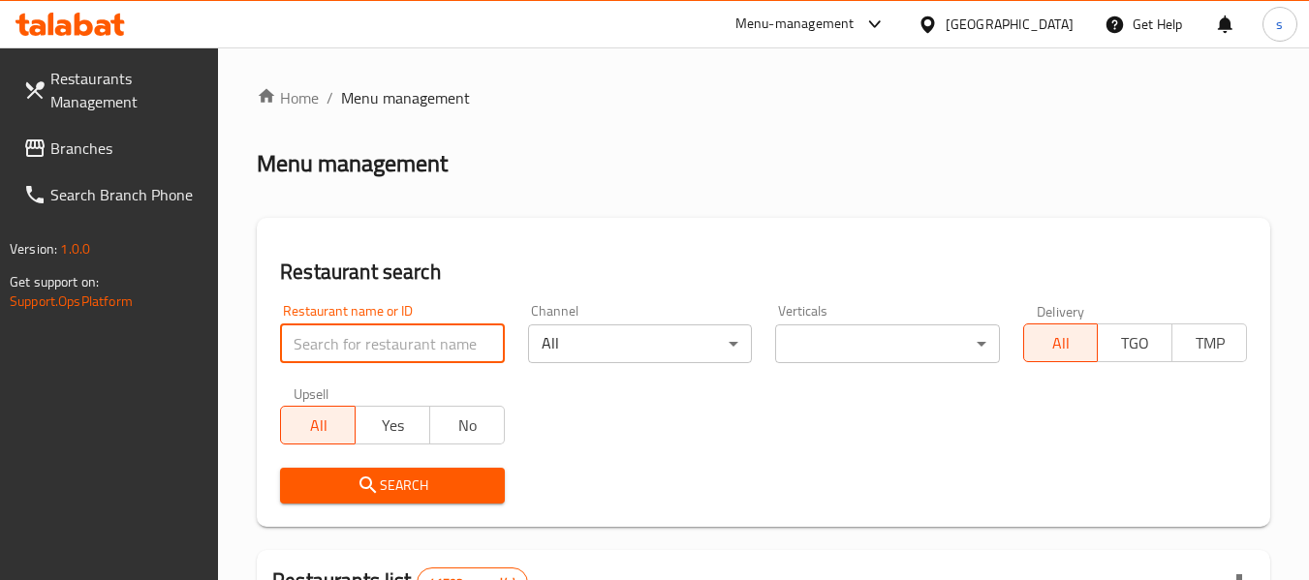
click at [374, 347] on input "search" at bounding box center [392, 344] width 224 height 39
paste input "704943"
type input "704943"
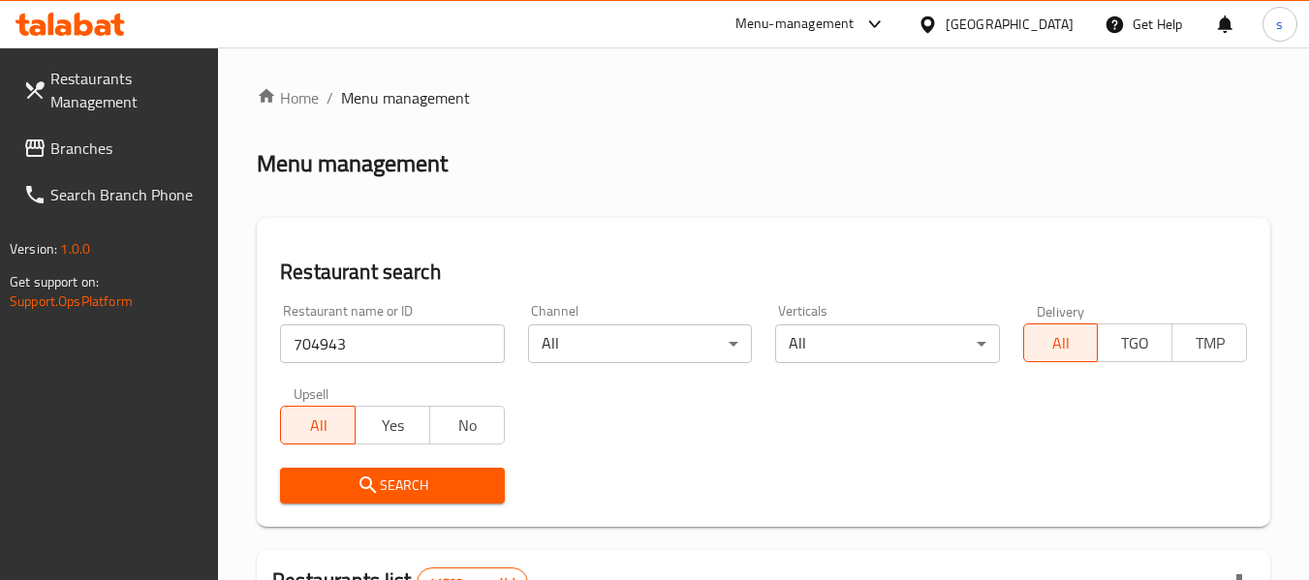
click at [373, 490] on icon "submit" at bounding box center [368, 485] width 16 height 16
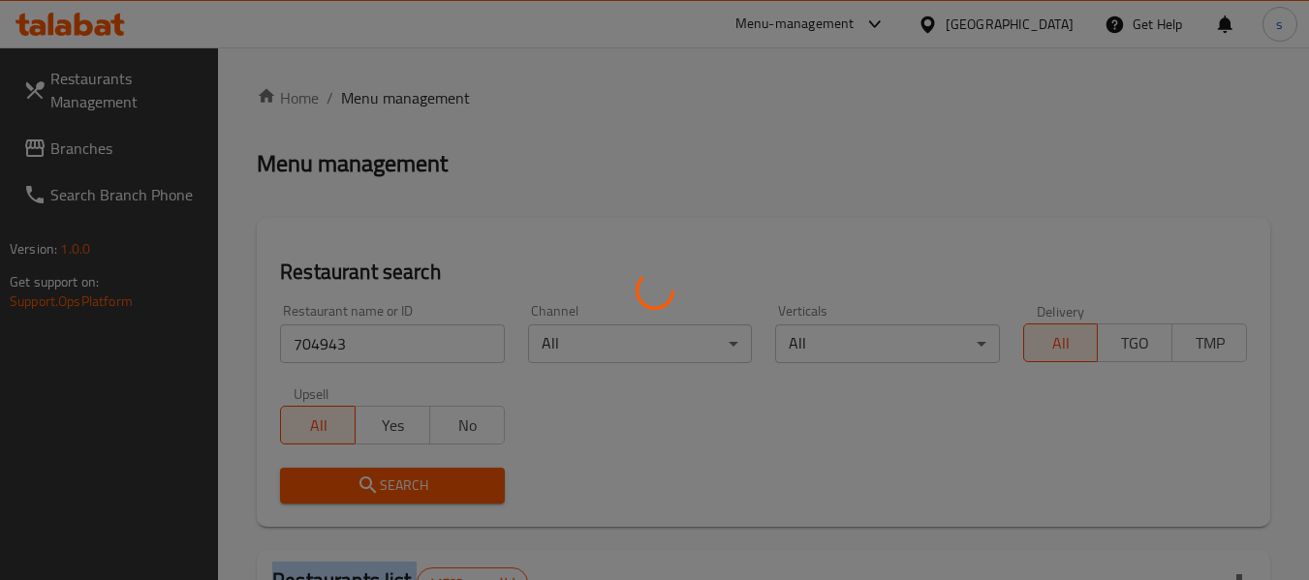
click at [373, 489] on div at bounding box center [654, 290] width 1309 height 580
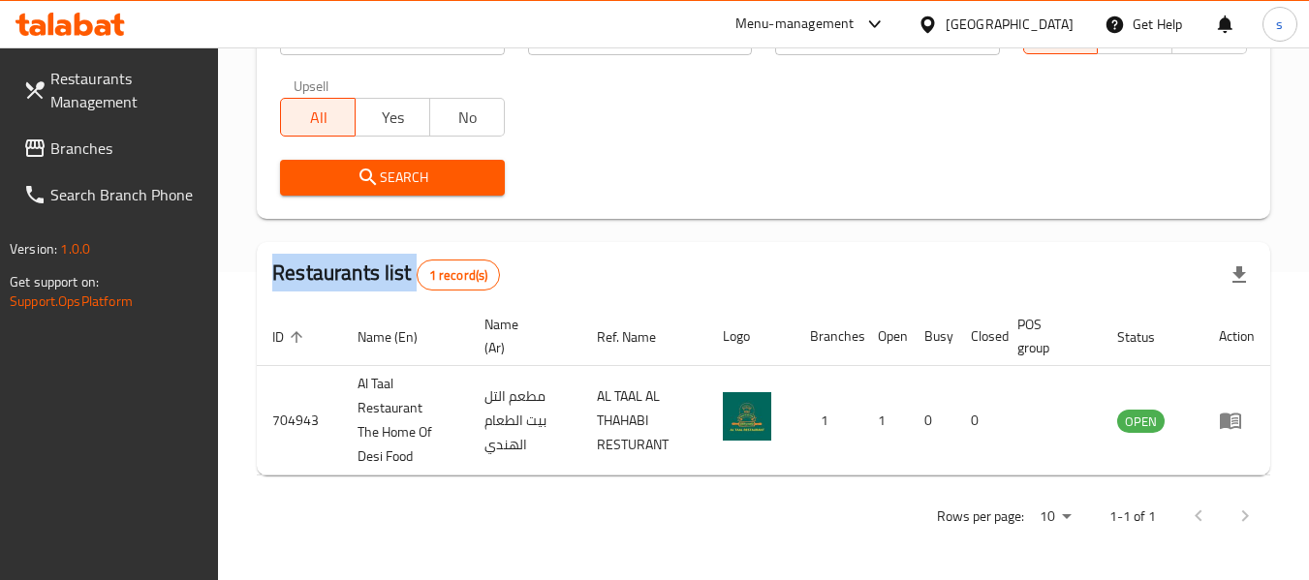
click at [445, 168] on span "Search" at bounding box center [392, 178] width 193 height 24
click at [1042, 16] on div "United Arab Emirates" at bounding box center [1010, 24] width 128 height 21
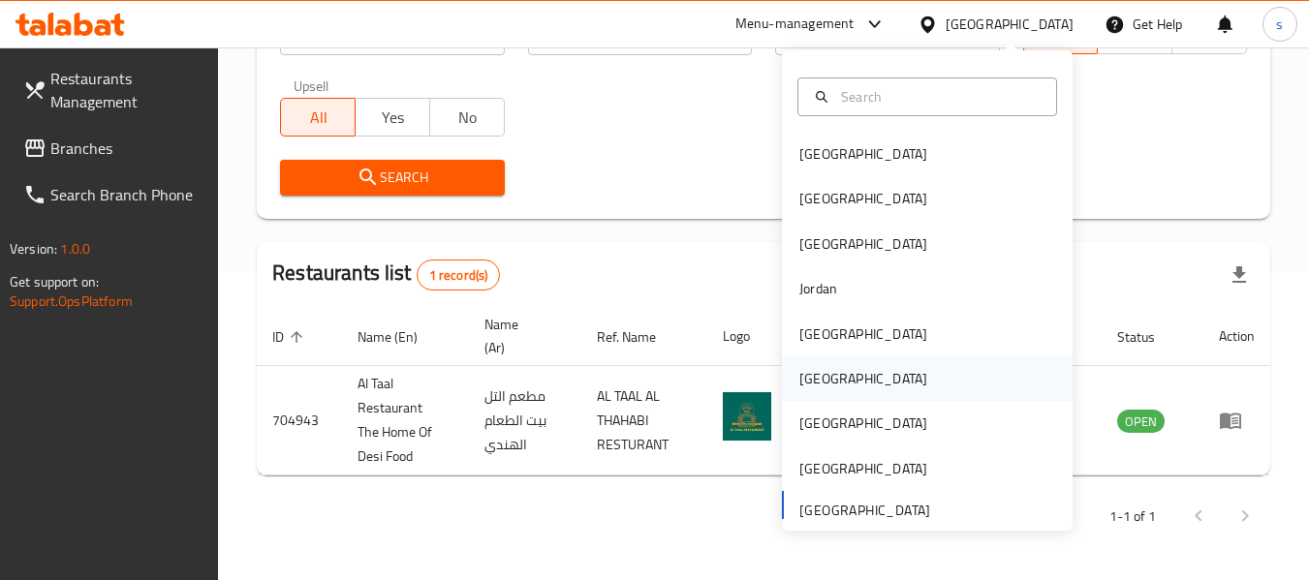
click at [836, 384] on div "[GEOGRAPHIC_DATA]" at bounding box center [927, 379] width 291 height 45
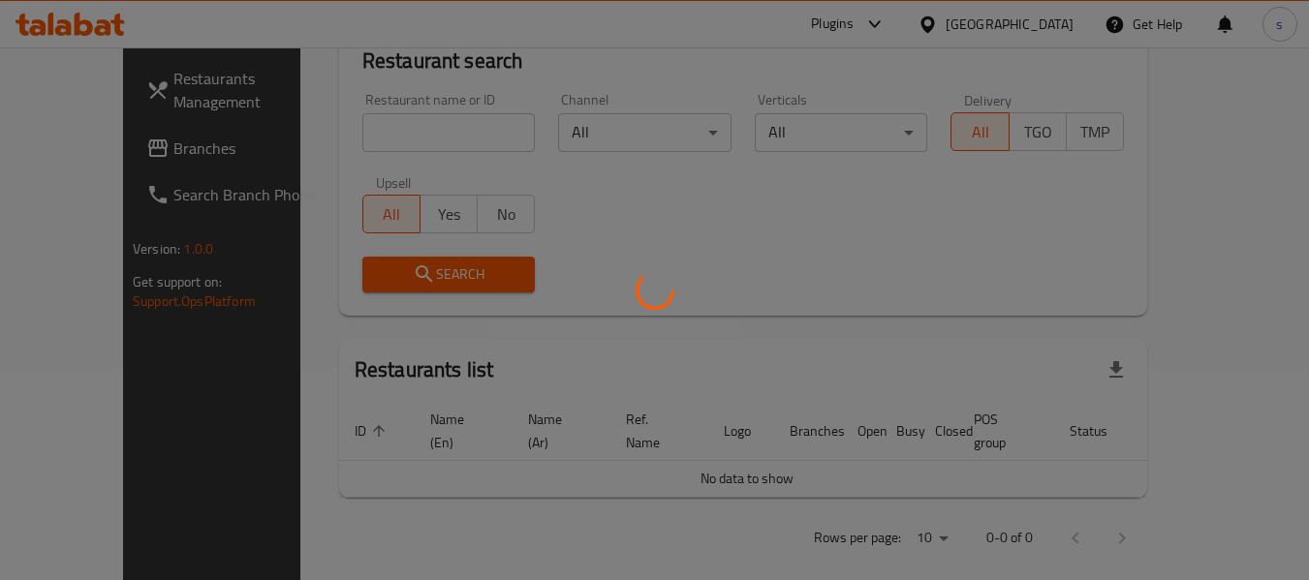
scroll to position [308, 0]
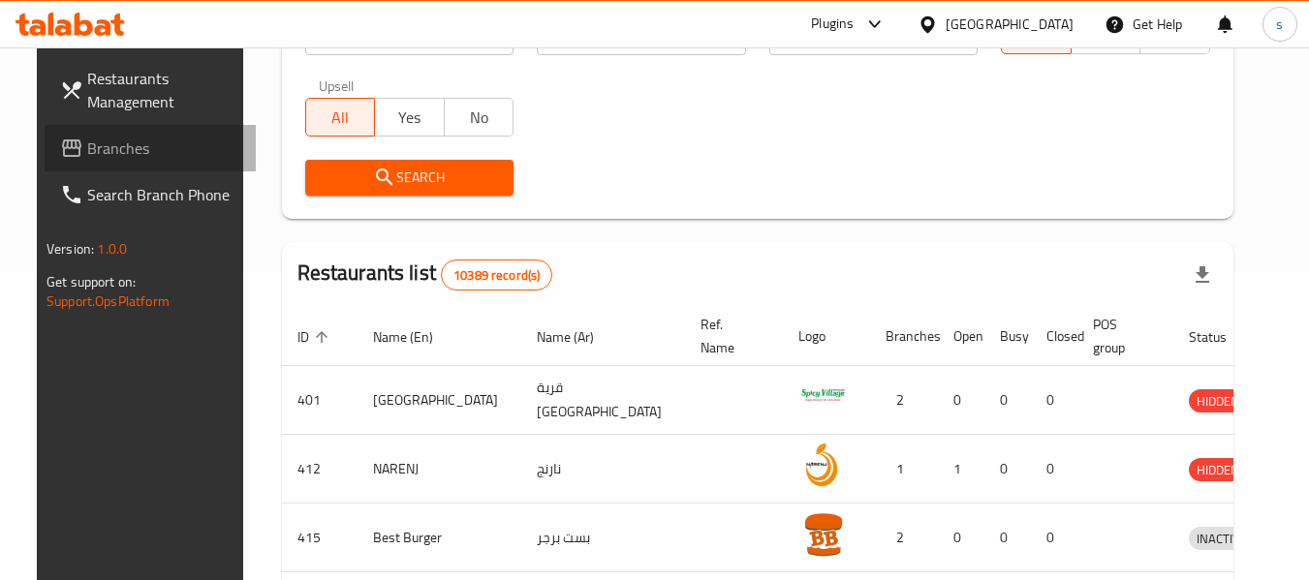
click at [119, 154] on span "Branches" at bounding box center [163, 148] width 153 height 23
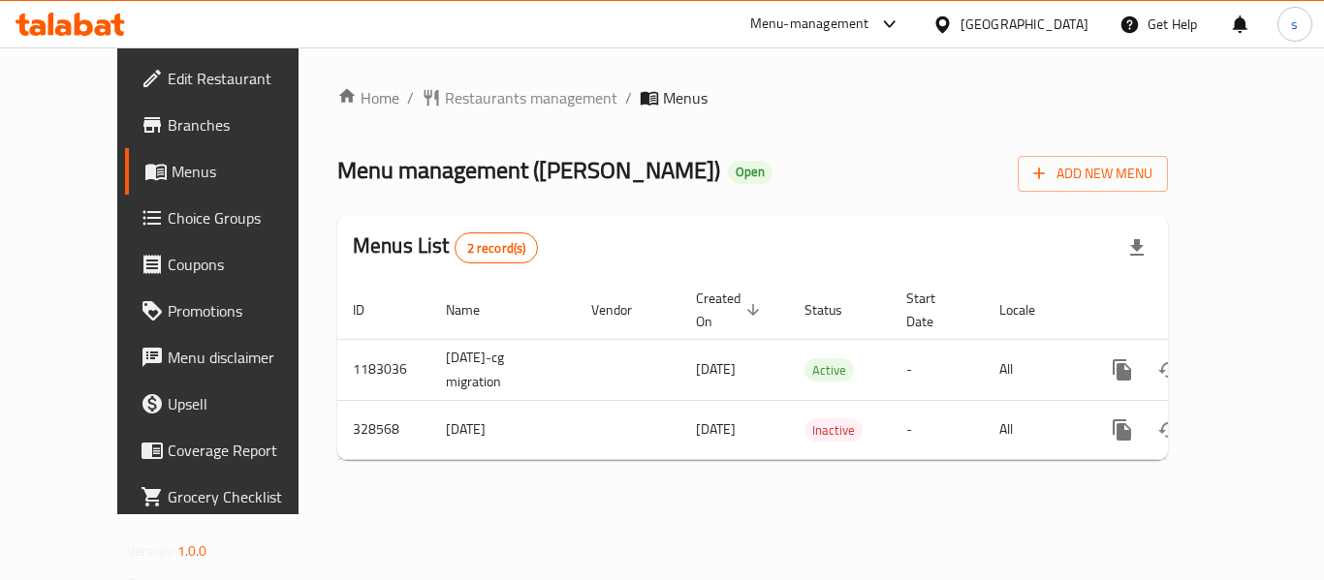
click at [542, 104] on ol "Home / Restaurants management / Menus" at bounding box center [752, 97] width 830 height 23
click at [522, 90] on span "Restaurants management" at bounding box center [531, 97] width 172 height 23
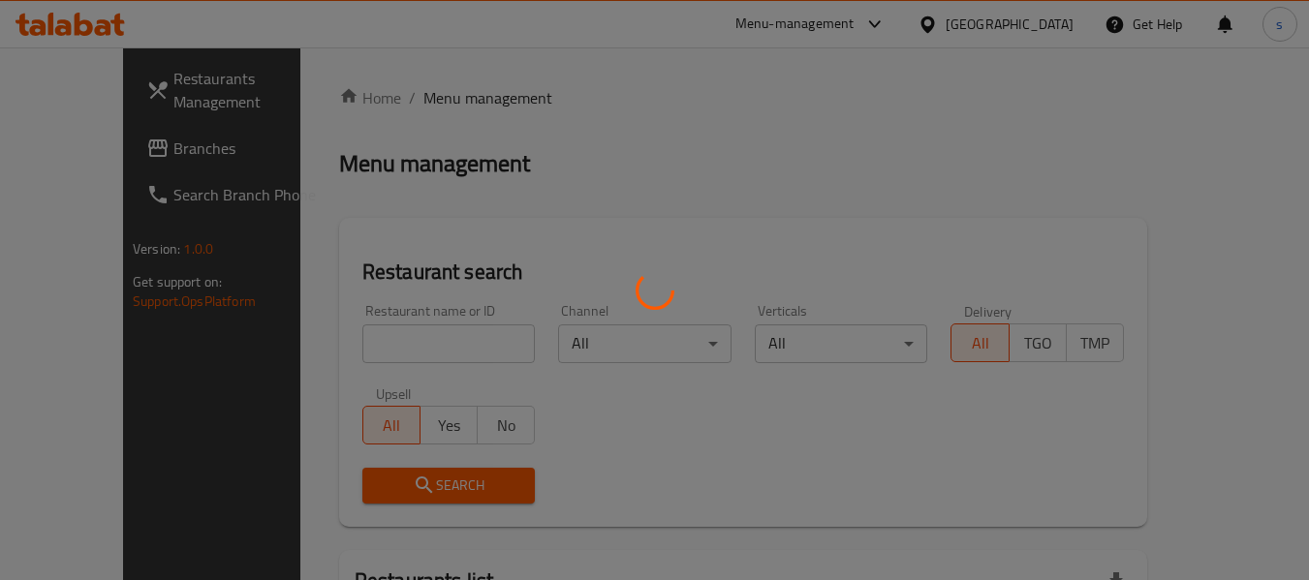
click at [420, 338] on div at bounding box center [654, 290] width 1309 height 580
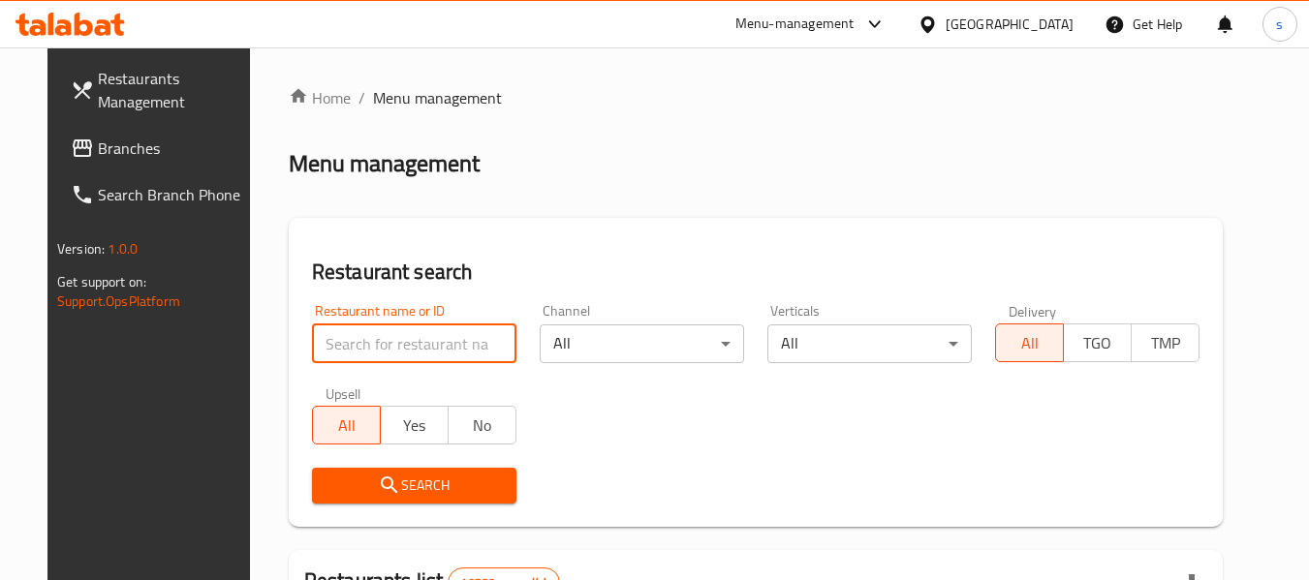
click at [420, 338] on input "search" at bounding box center [414, 344] width 204 height 39
click at [442, 350] on input "search" at bounding box center [414, 344] width 204 height 39
paste input "629858"
type input "629858"
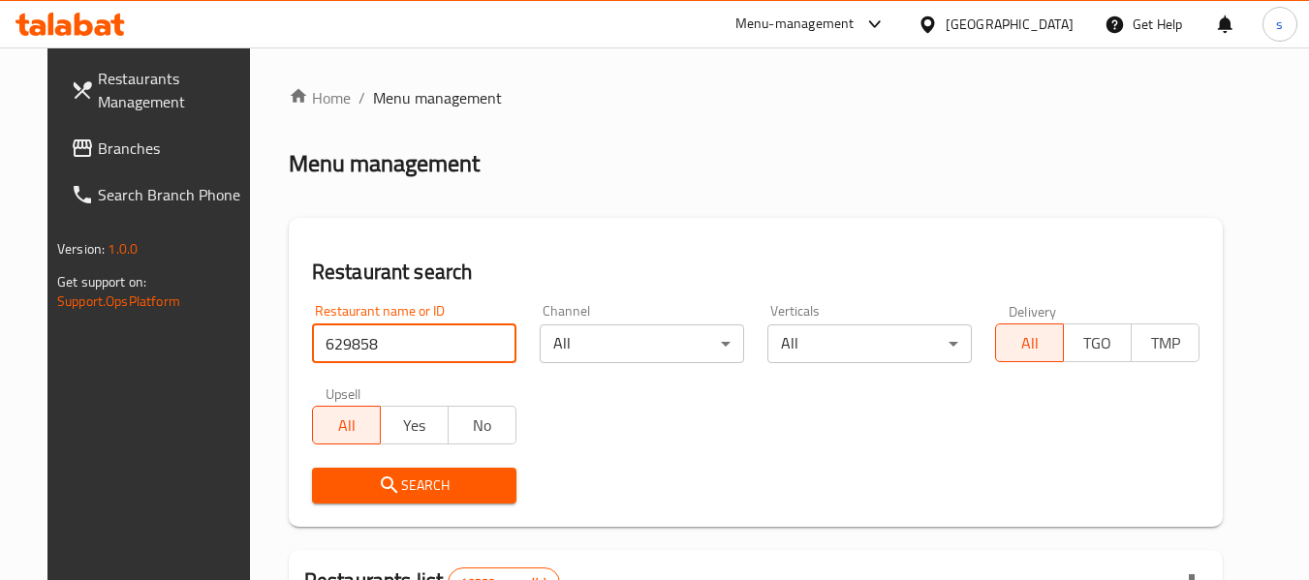
click at [417, 474] on span "Search" at bounding box center [414, 486] width 173 height 24
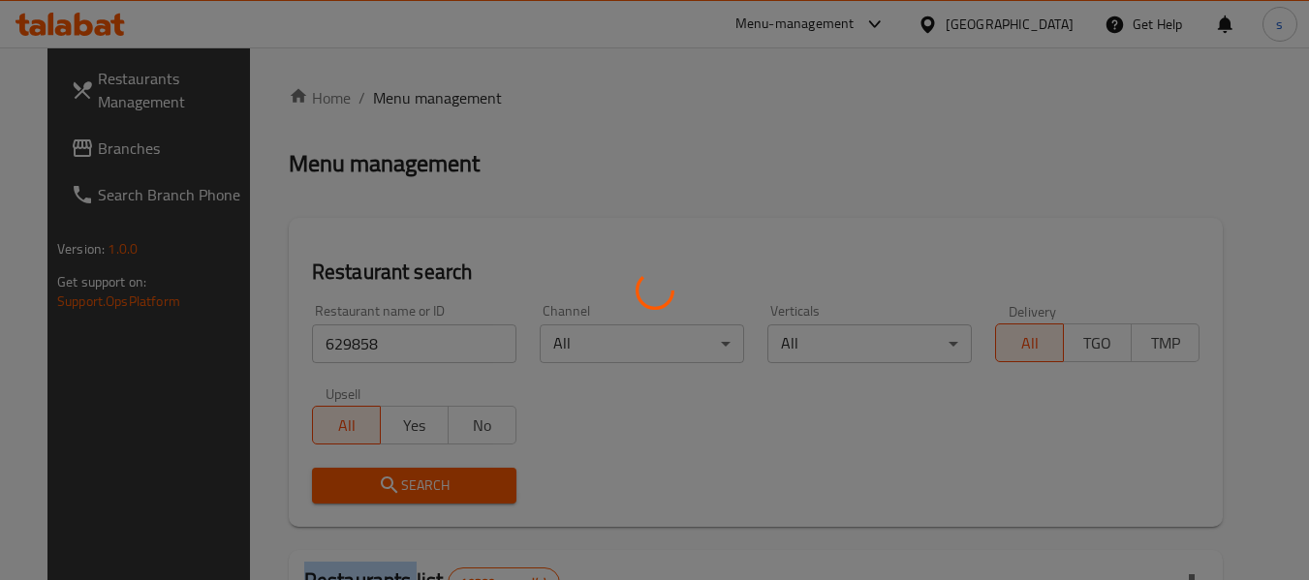
click at [417, 474] on div at bounding box center [654, 290] width 1309 height 580
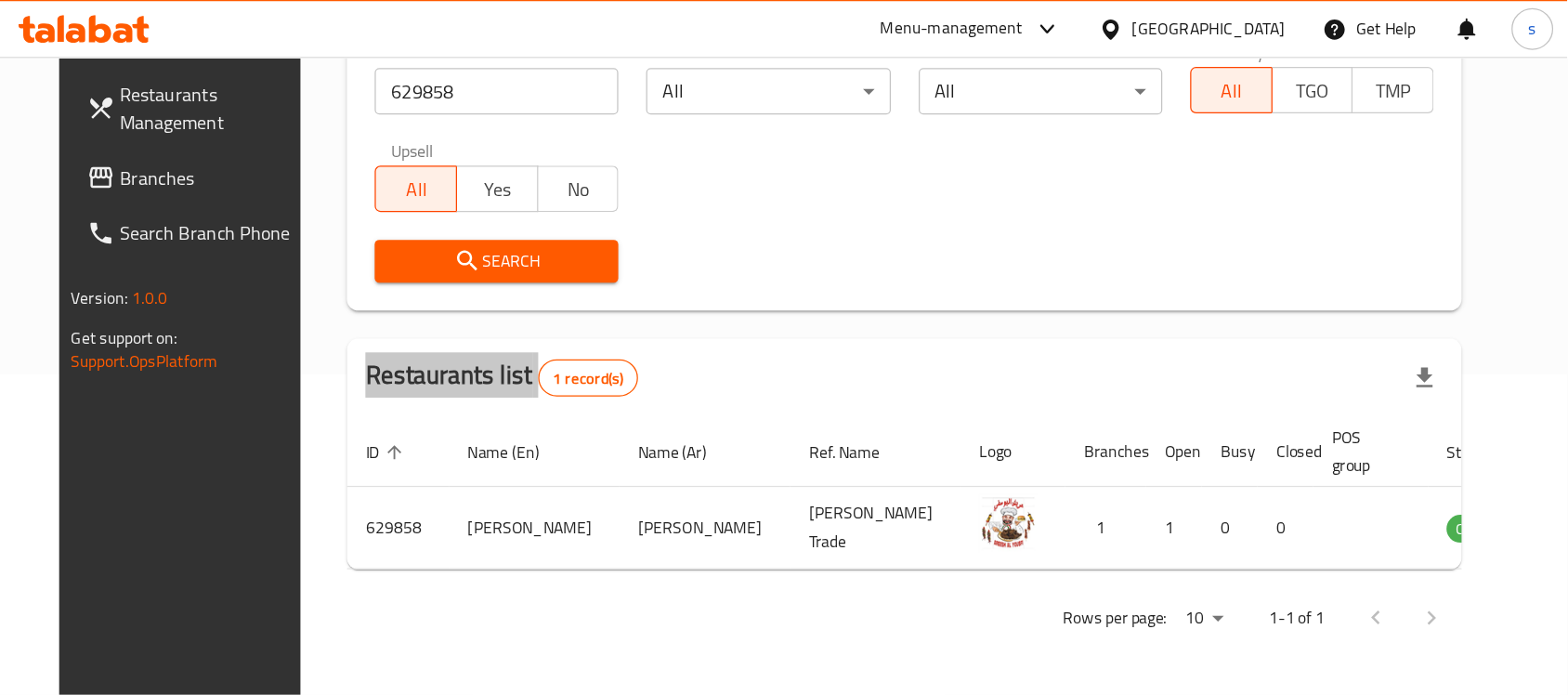
scroll to position [98, 0]
